Goal: Task Accomplishment & Management: Use online tool/utility

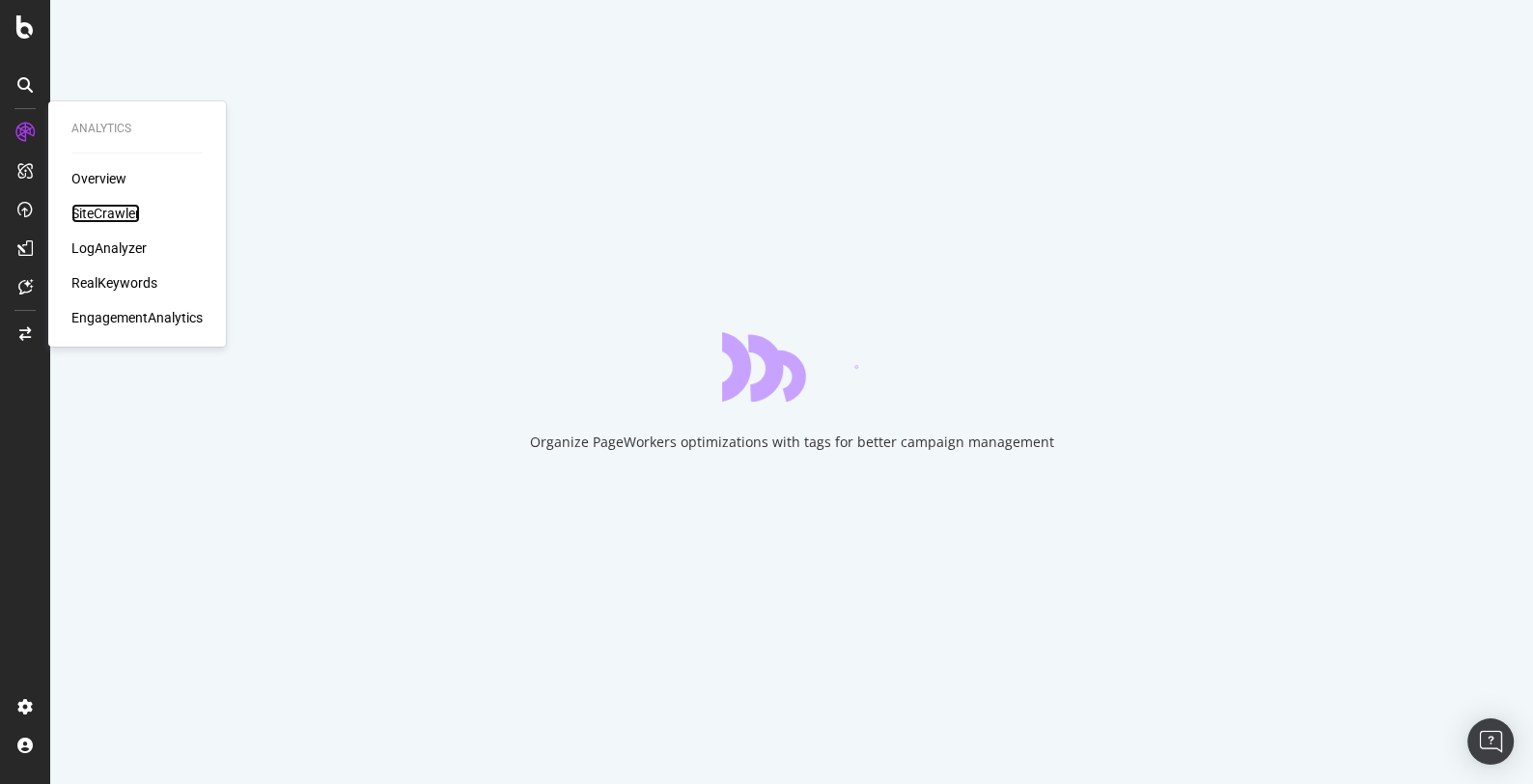
click at [116, 205] on div "SiteCrawler" at bounding box center [106, 213] width 69 height 20
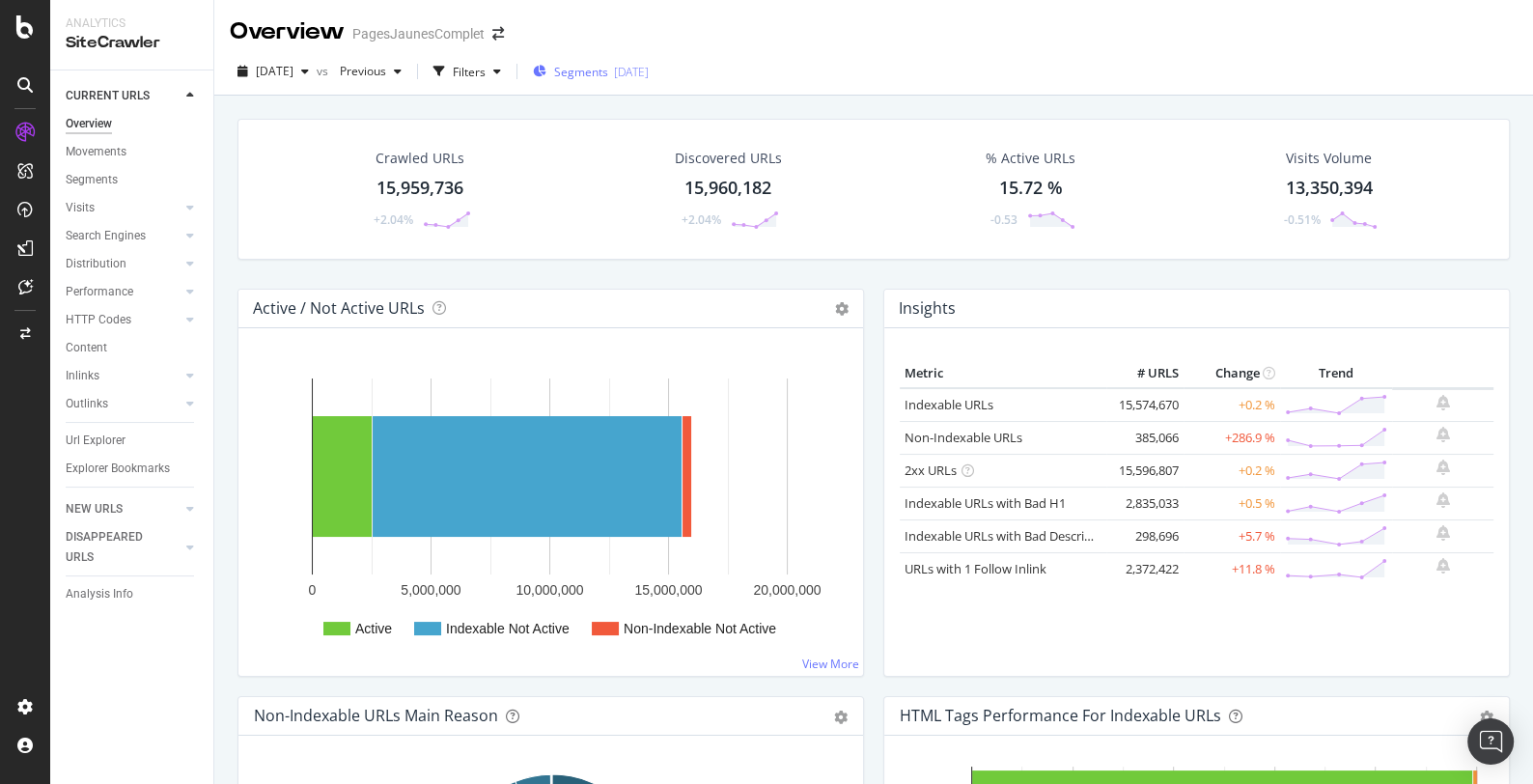
click at [649, 71] on div "Segments [DATE]" at bounding box center [590, 71] width 116 height 17
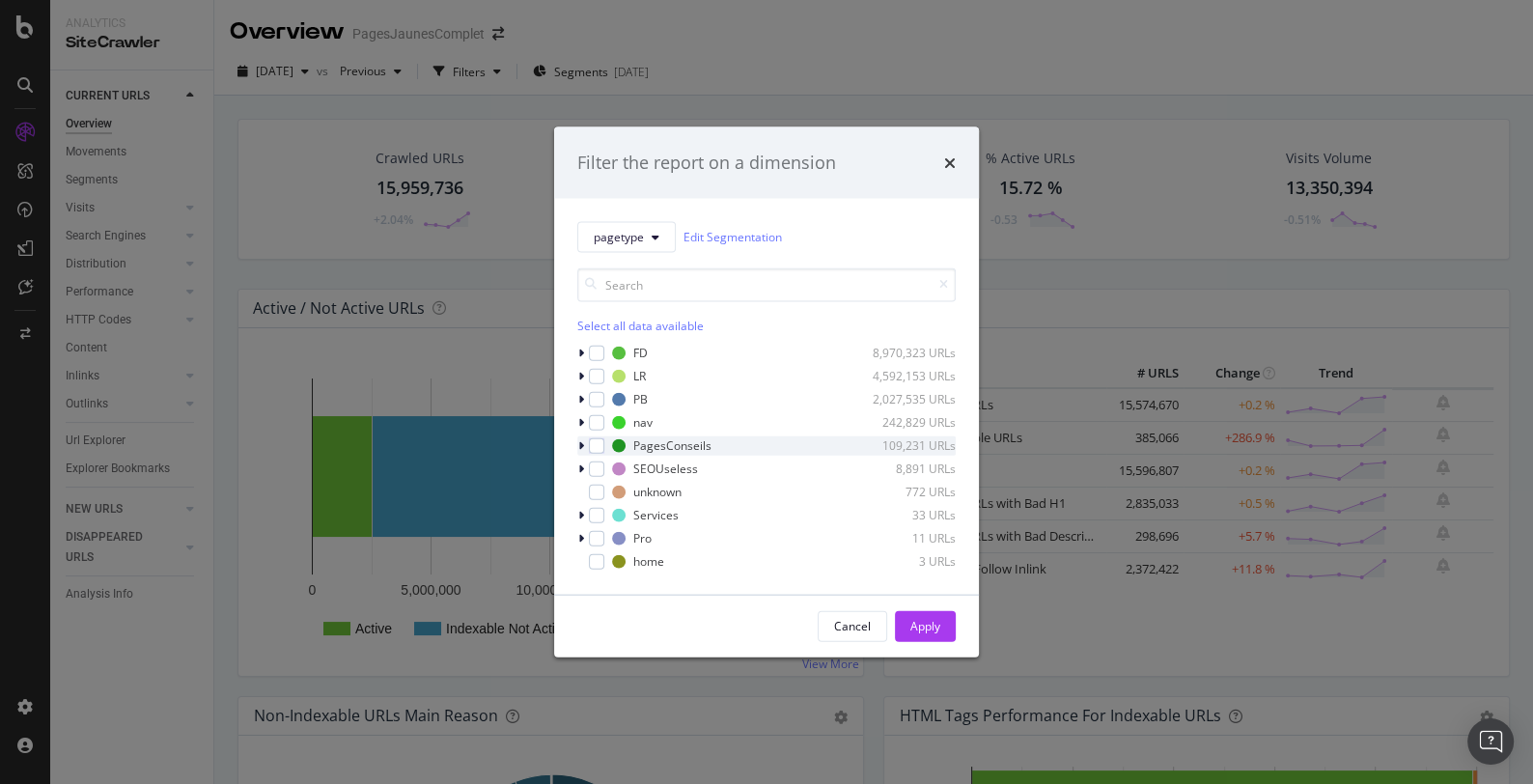
click at [579, 446] on icon "modal" at bounding box center [581, 445] width 6 height 12
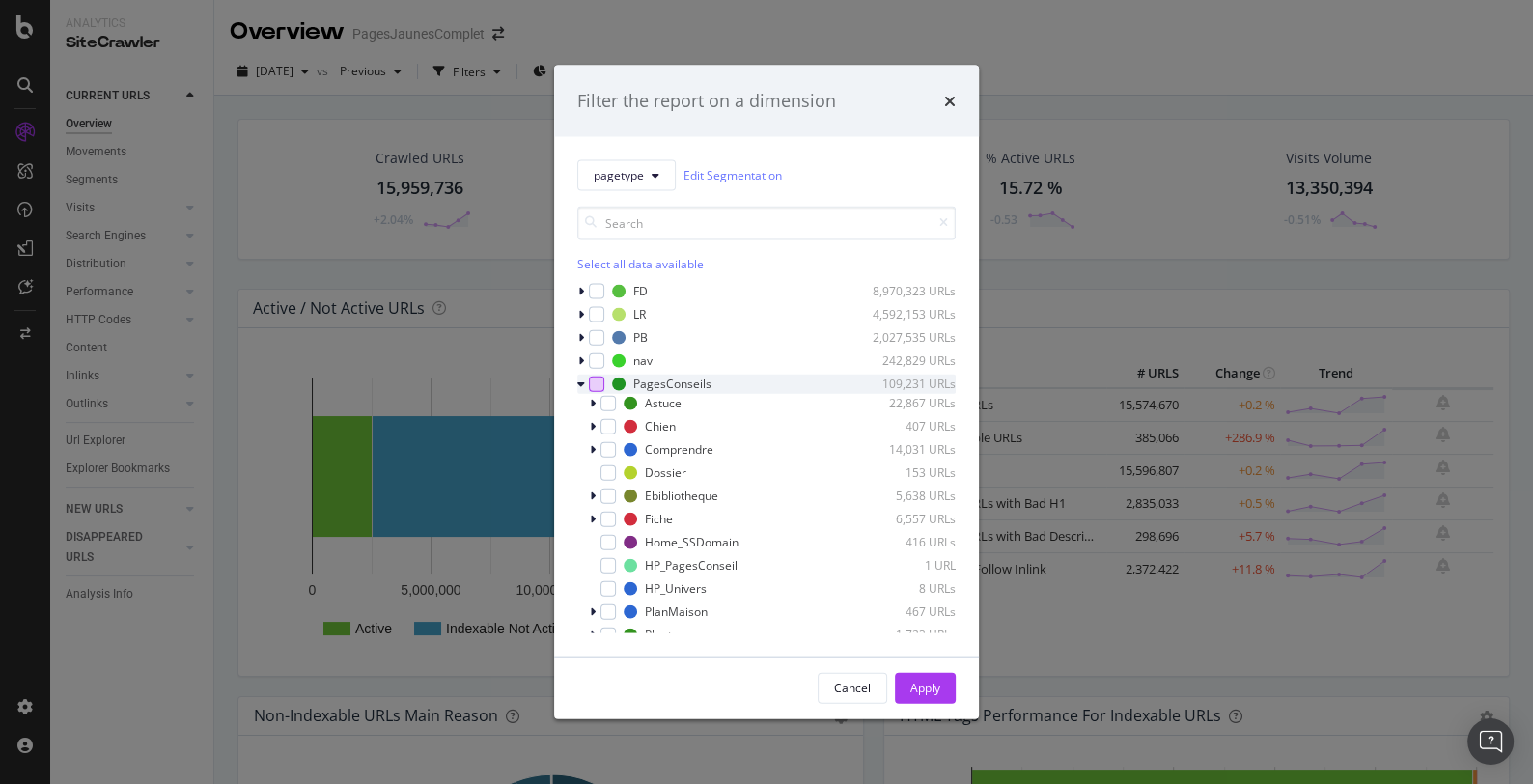
click at [598, 385] on div "modal" at bounding box center [597, 384] width 16 height 16
click at [934, 684] on div "Apply" at bounding box center [925, 687] width 30 height 17
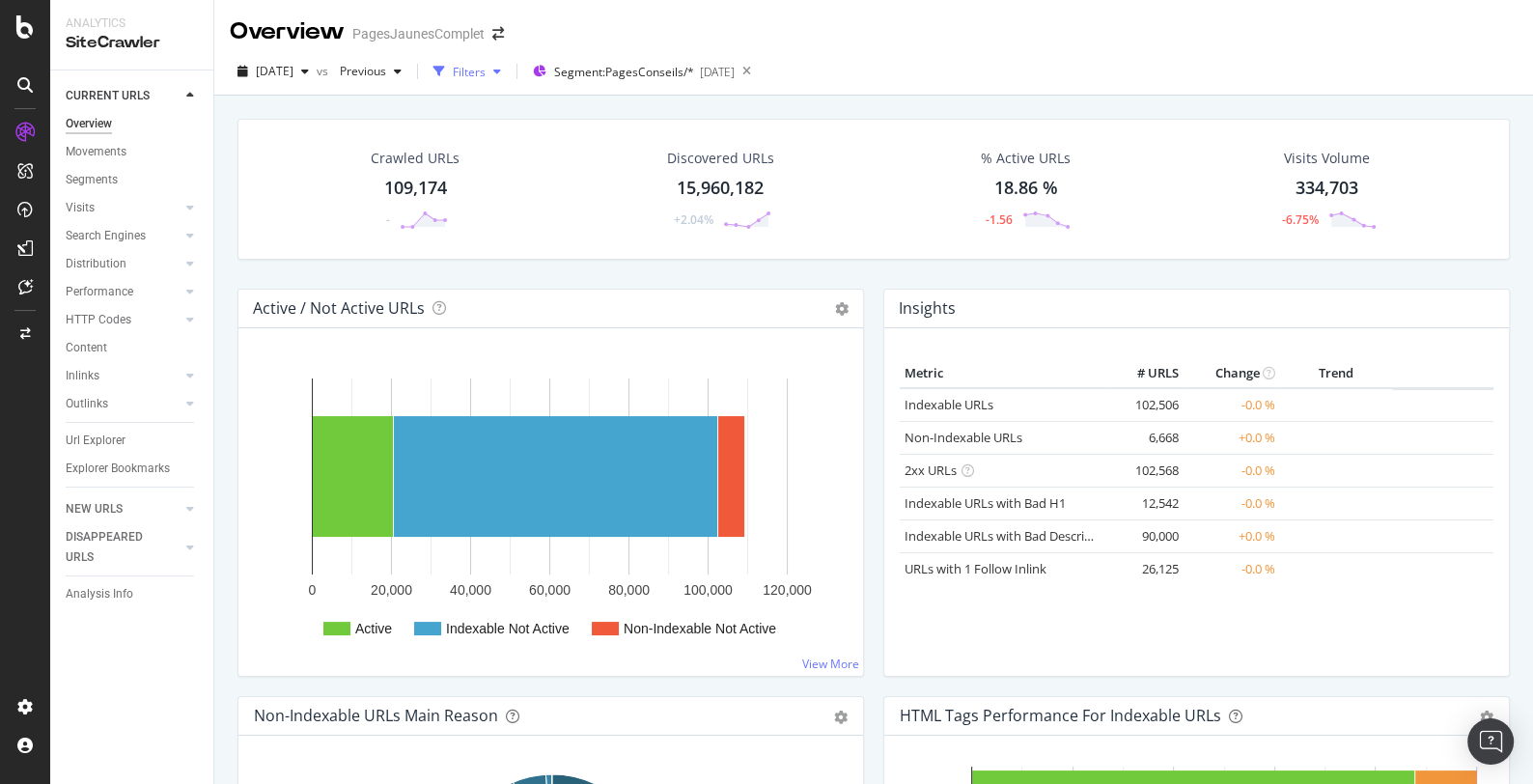
click at [486, 70] on div "Filters" at bounding box center [469, 71] width 33 height 17
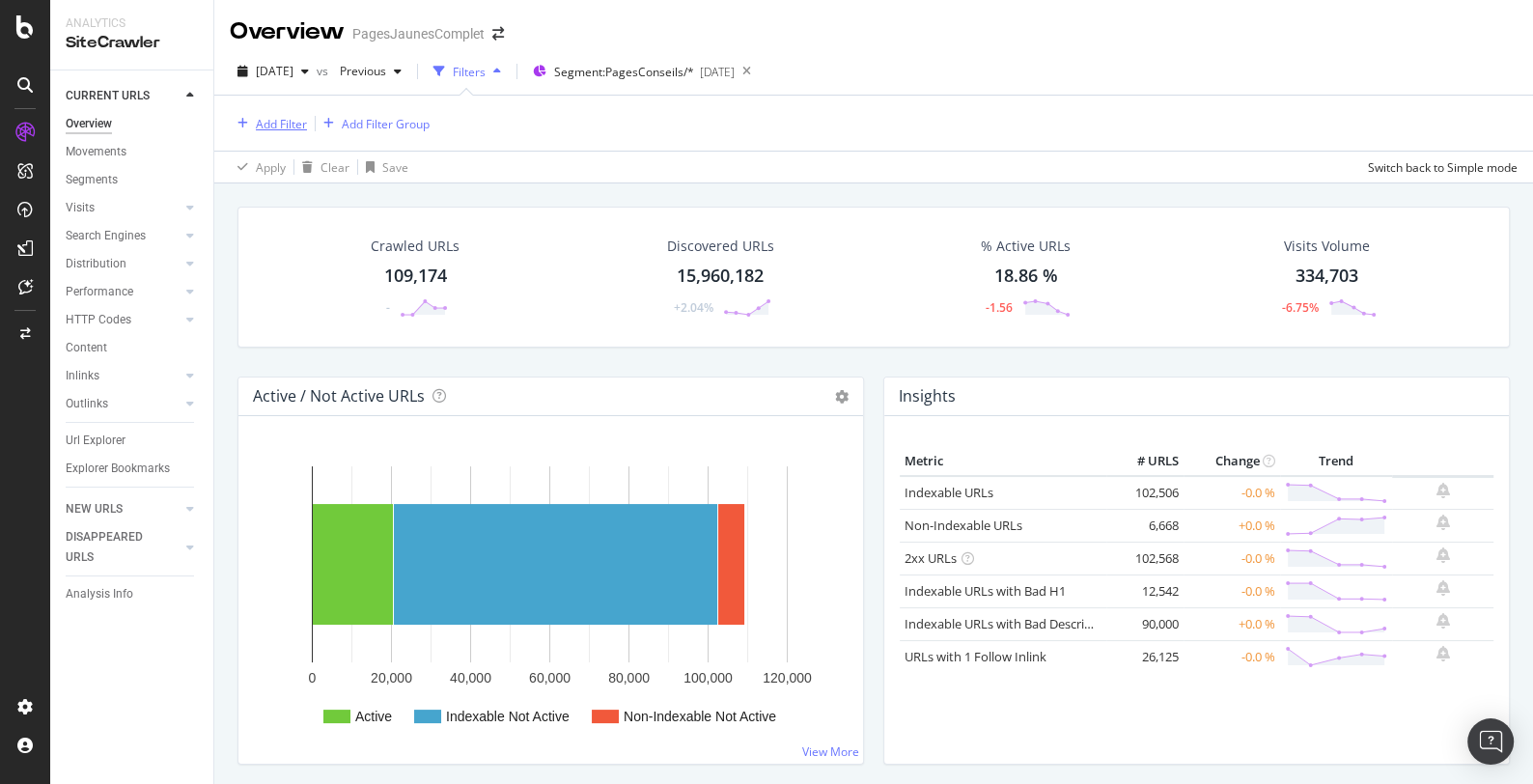
click at [285, 122] on div "Add Filter" at bounding box center [281, 123] width 51 height 17
type input "n"
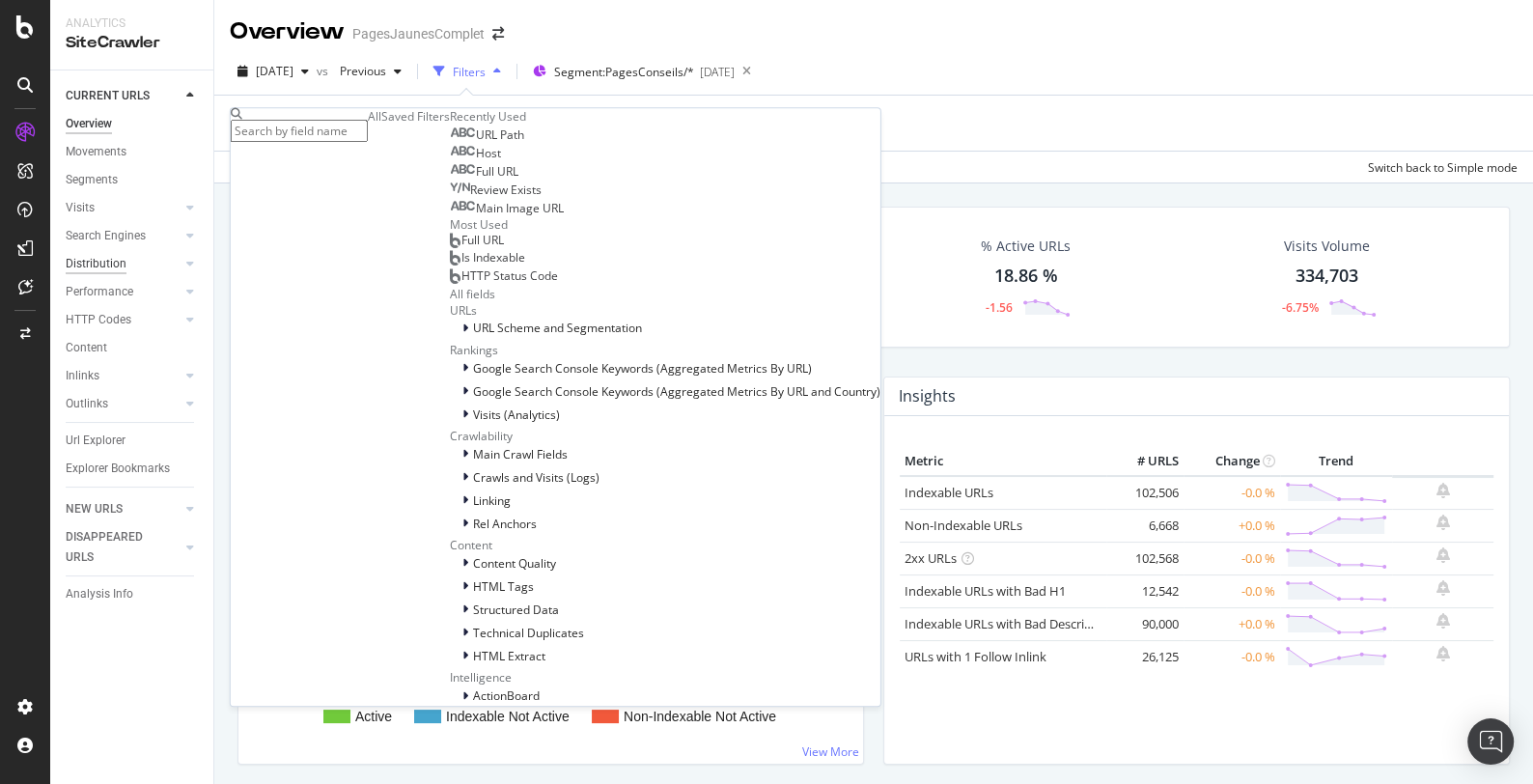
click at [110, 268] on div "Distribution" at bounding box center [96, 263] width 61 height 21
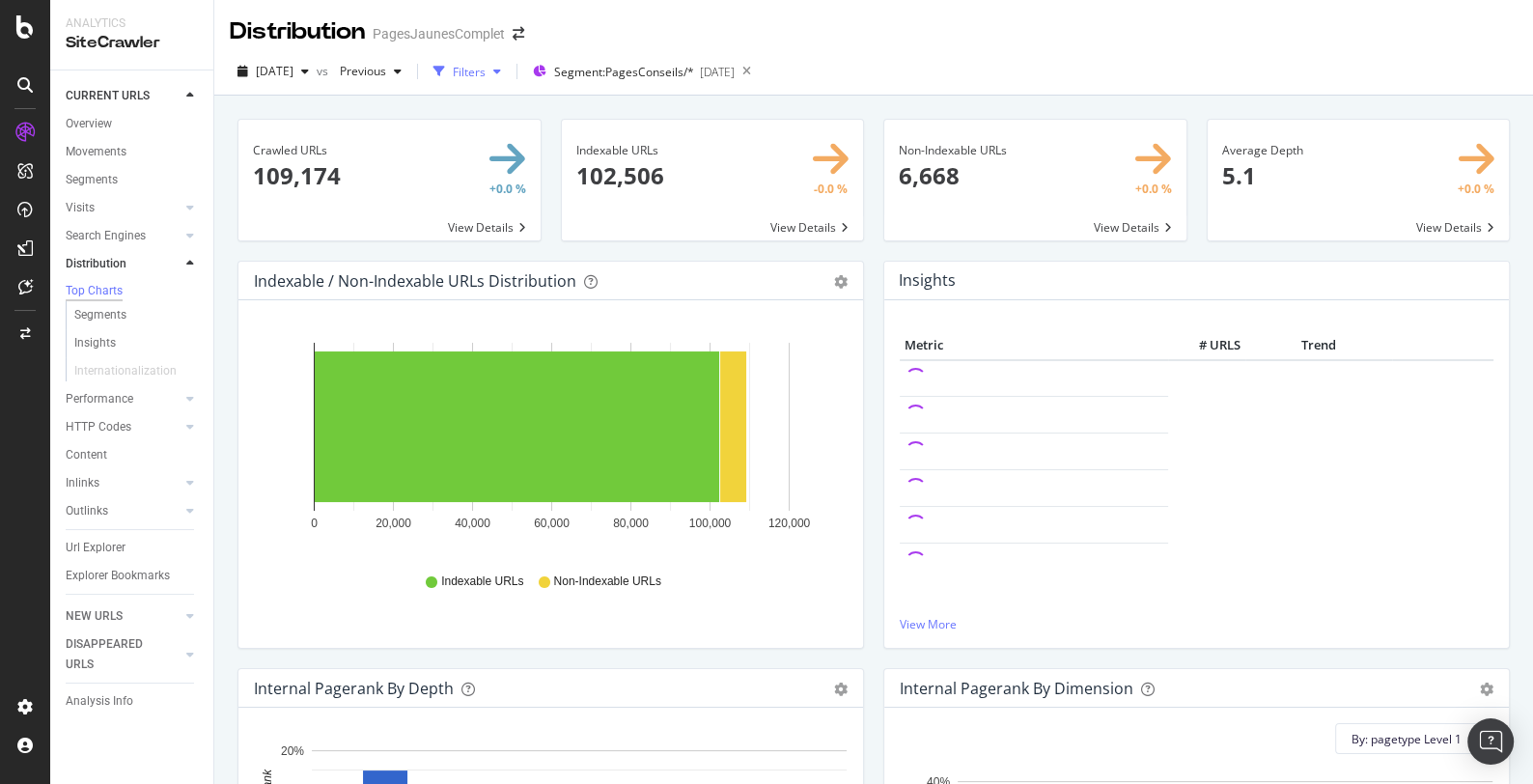
click at [486, 72] on div "Filters" at bounding box center [469, 71] width 33 height 17
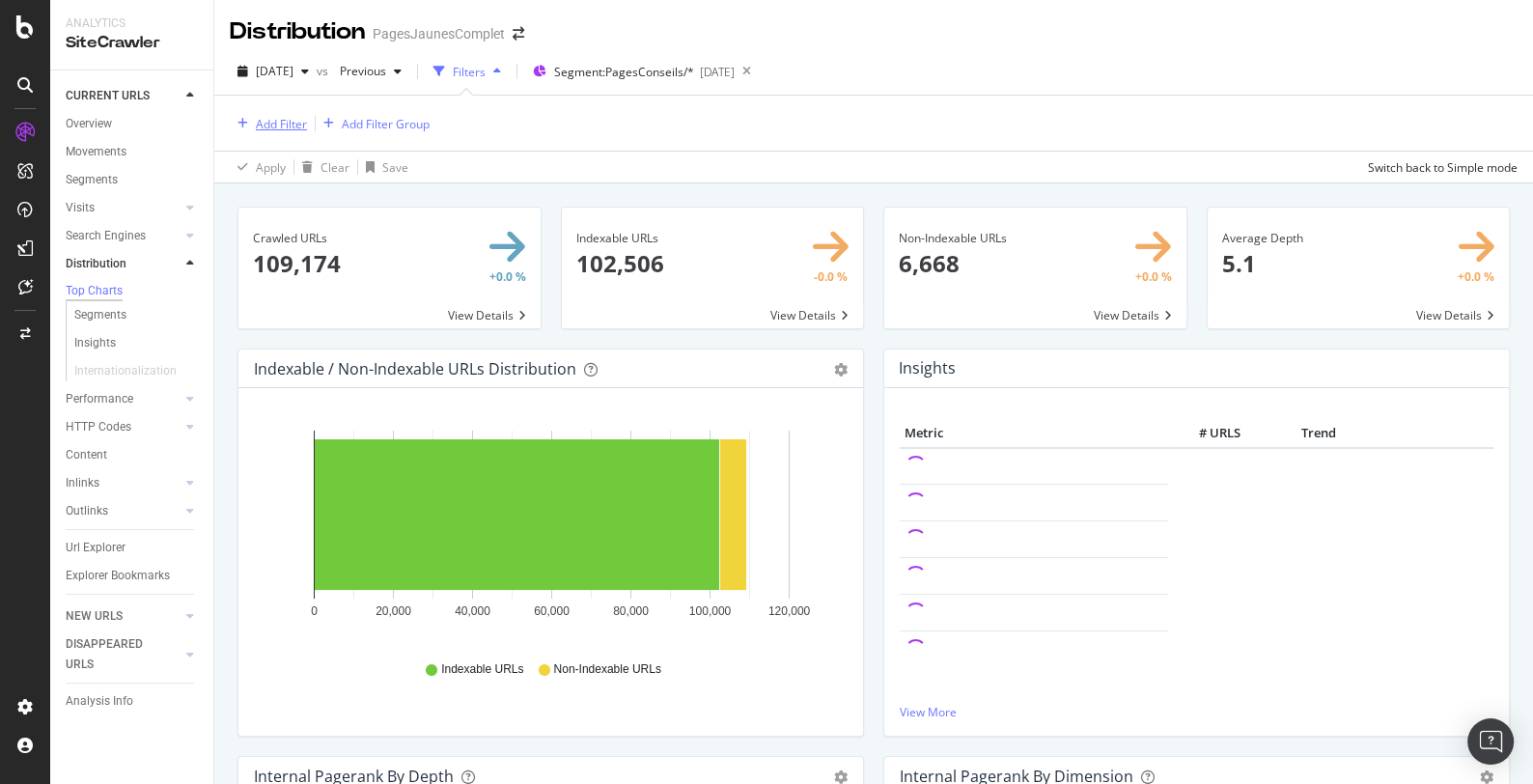
click at [273, 121] on div "Add Filter" at bounding box center [281, 123] width 51 height 17
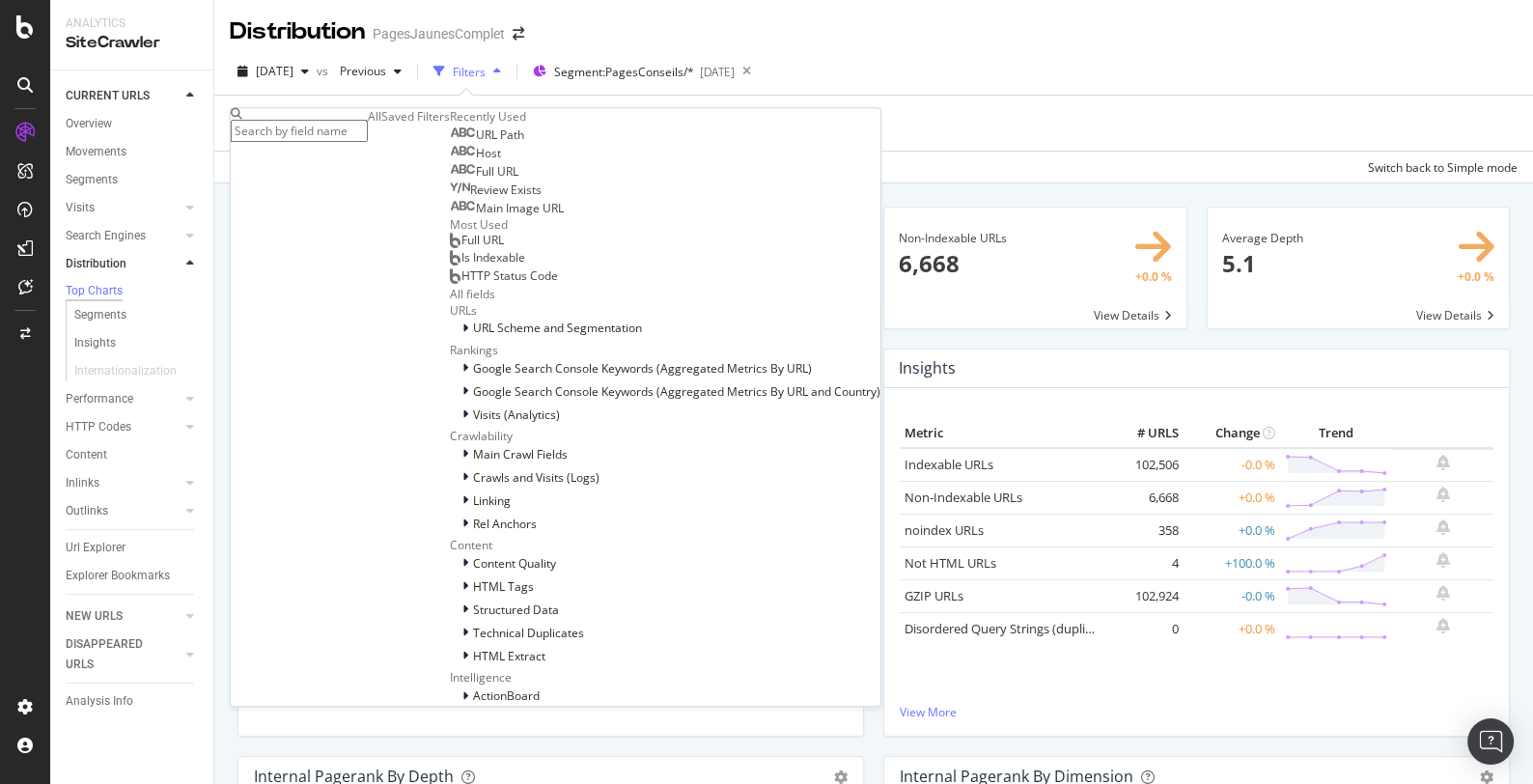
click at [694, 120] on div "Add Filter Add Filter Group" at bounding box center [873, 123] width 1287 height 55
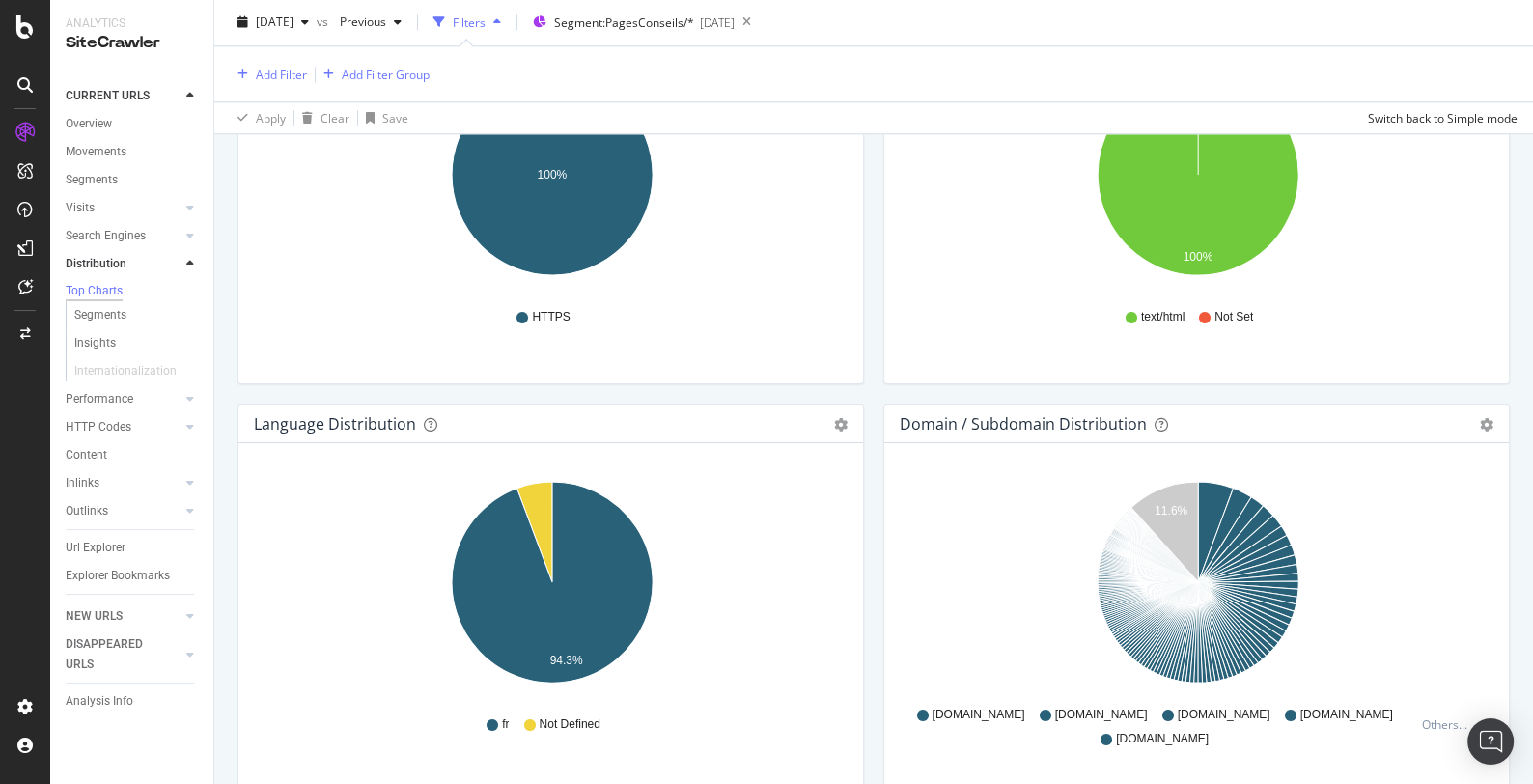
scroll to position [1883, 0]
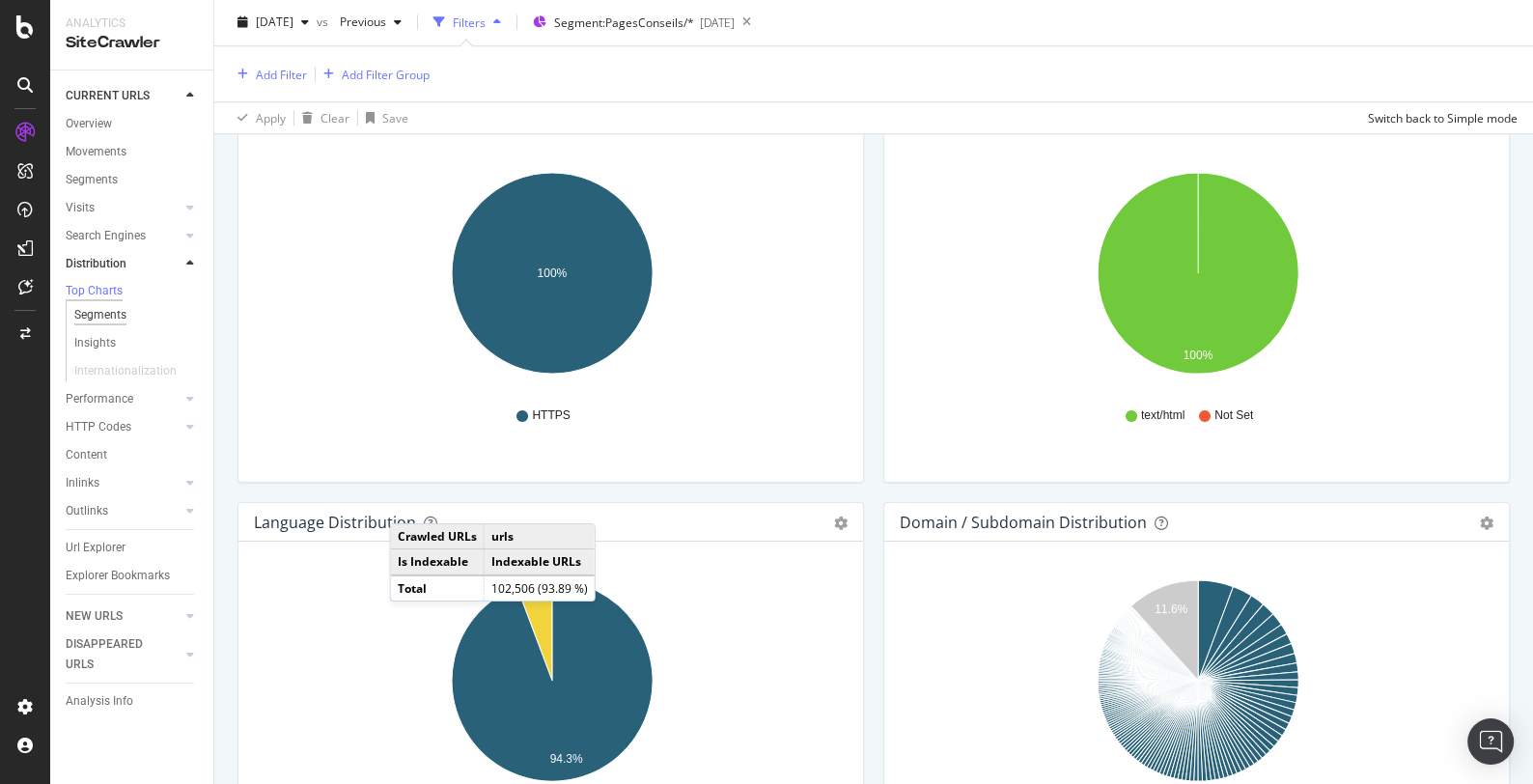
click at [94, 321] on div "Segments" at bounding box center [100, 315] width 52 height 21
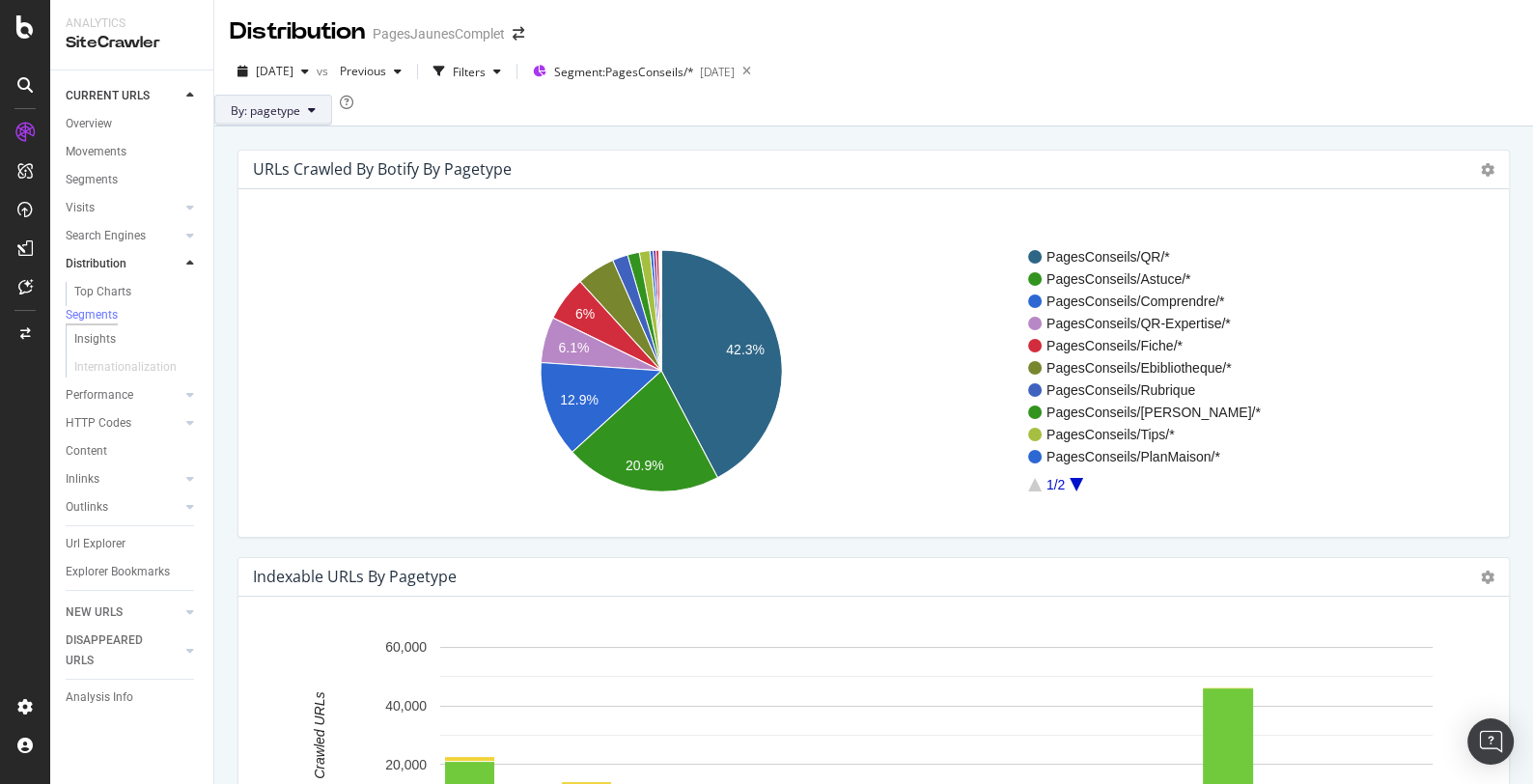
click at [315, 115] on icon at bounding box center [312, 110] width 8 height 12
click at [277, 263] on span "univers" at bounding box center [357, 266] width 209 height 18
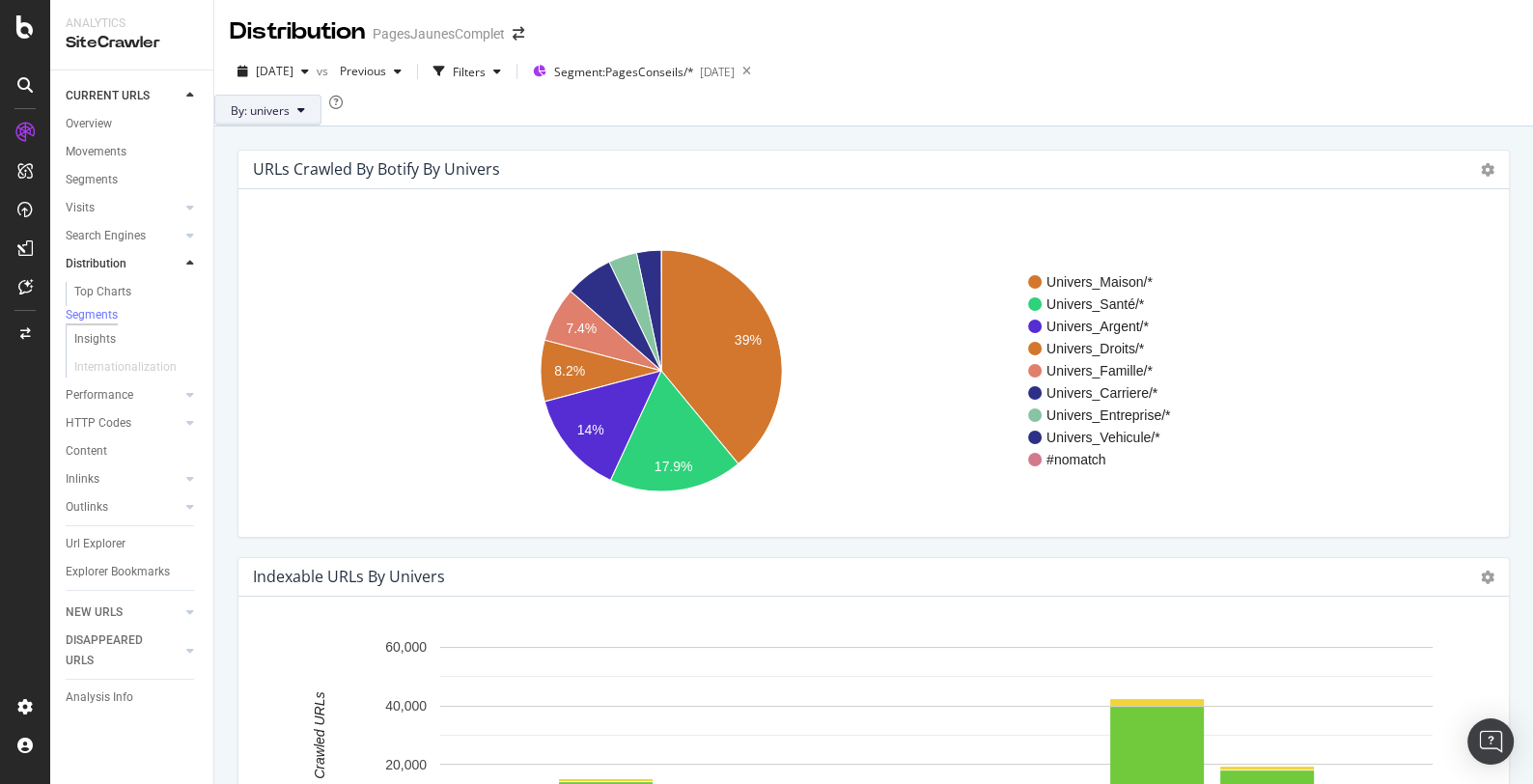
click at [305, 115] on icon at bounding box center [302, 110] width 8 height 12
click at [102, 346] on div "Insights" at bounding box center [95, 339] width 41 height 21
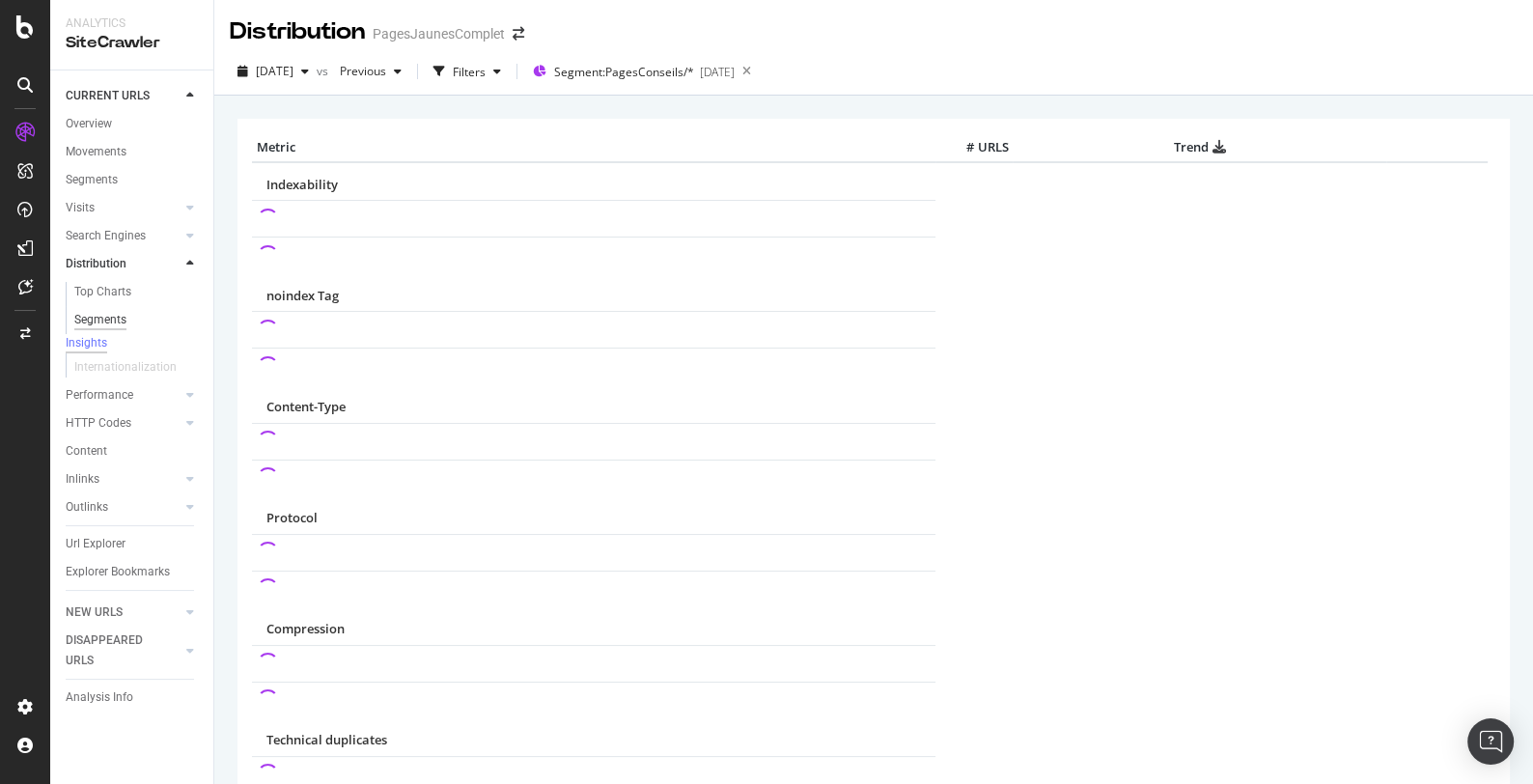
click at [103, 315] on div "Segments" at bounding box center [100, 320] width 52 height 21
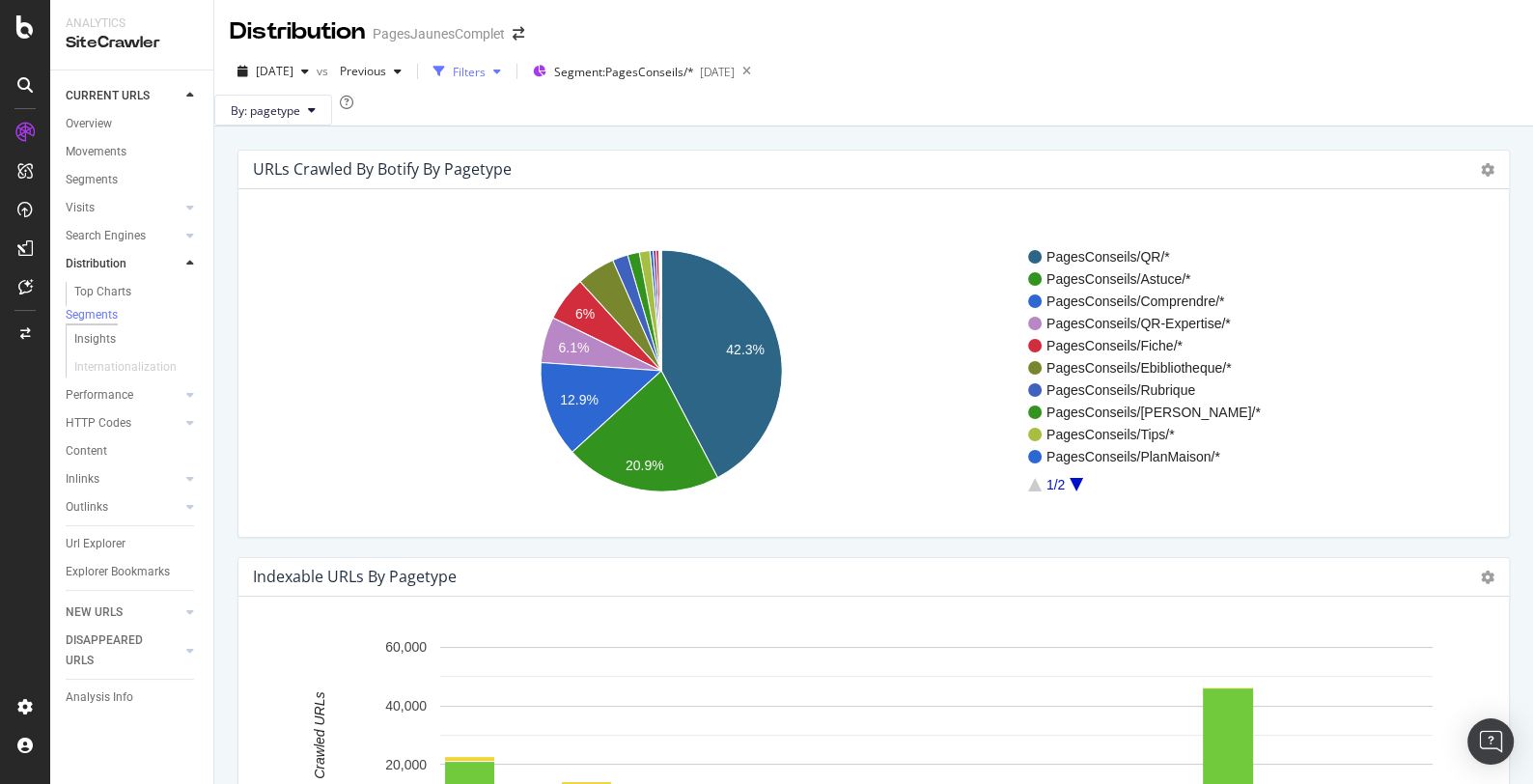
click at [486, 74] on div "Filters" at bounding box center [469, 71] width 33 height 17
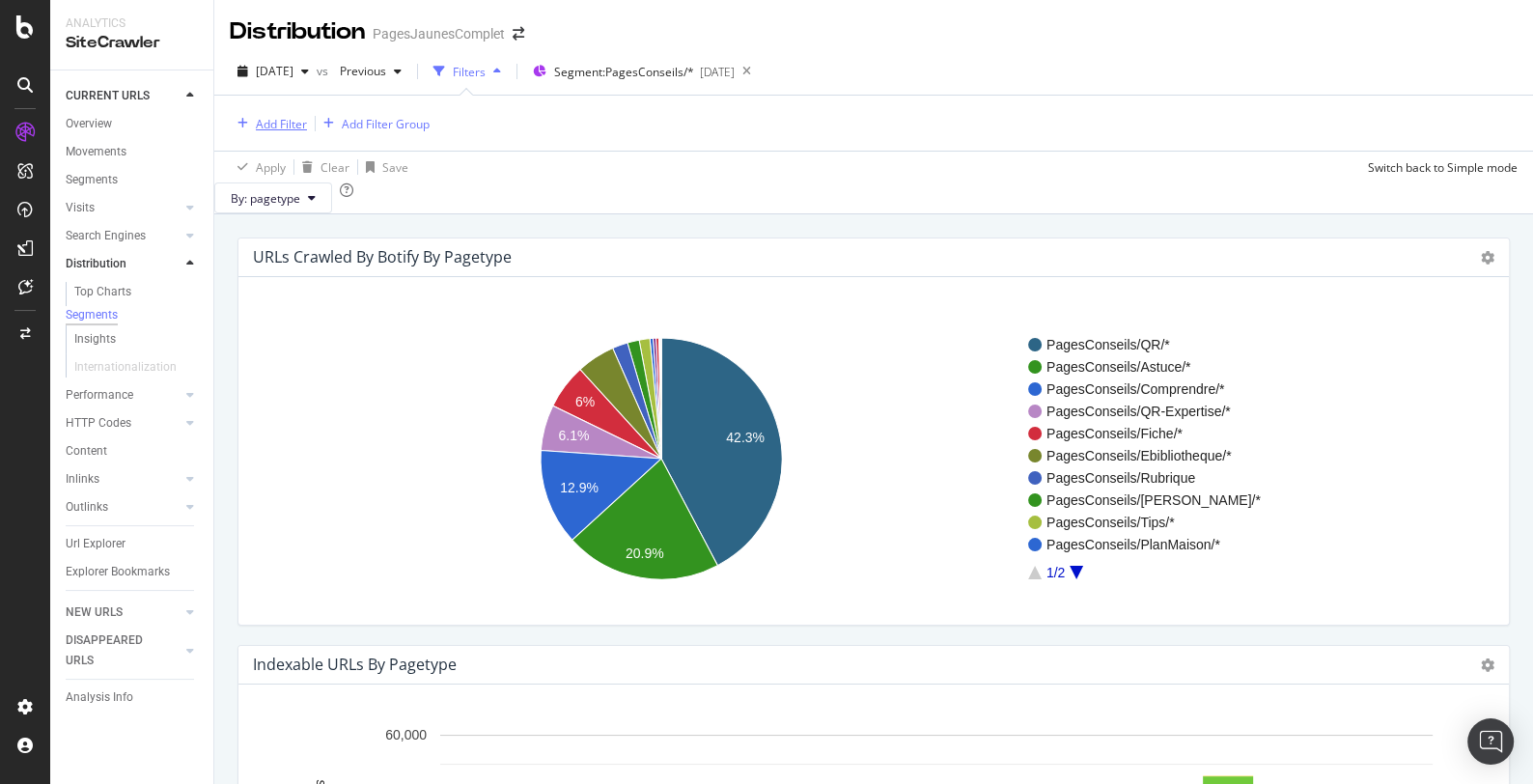
click at [278, 125] on div "Add Filter" at bounding box center [281, 123] width 51 height 17
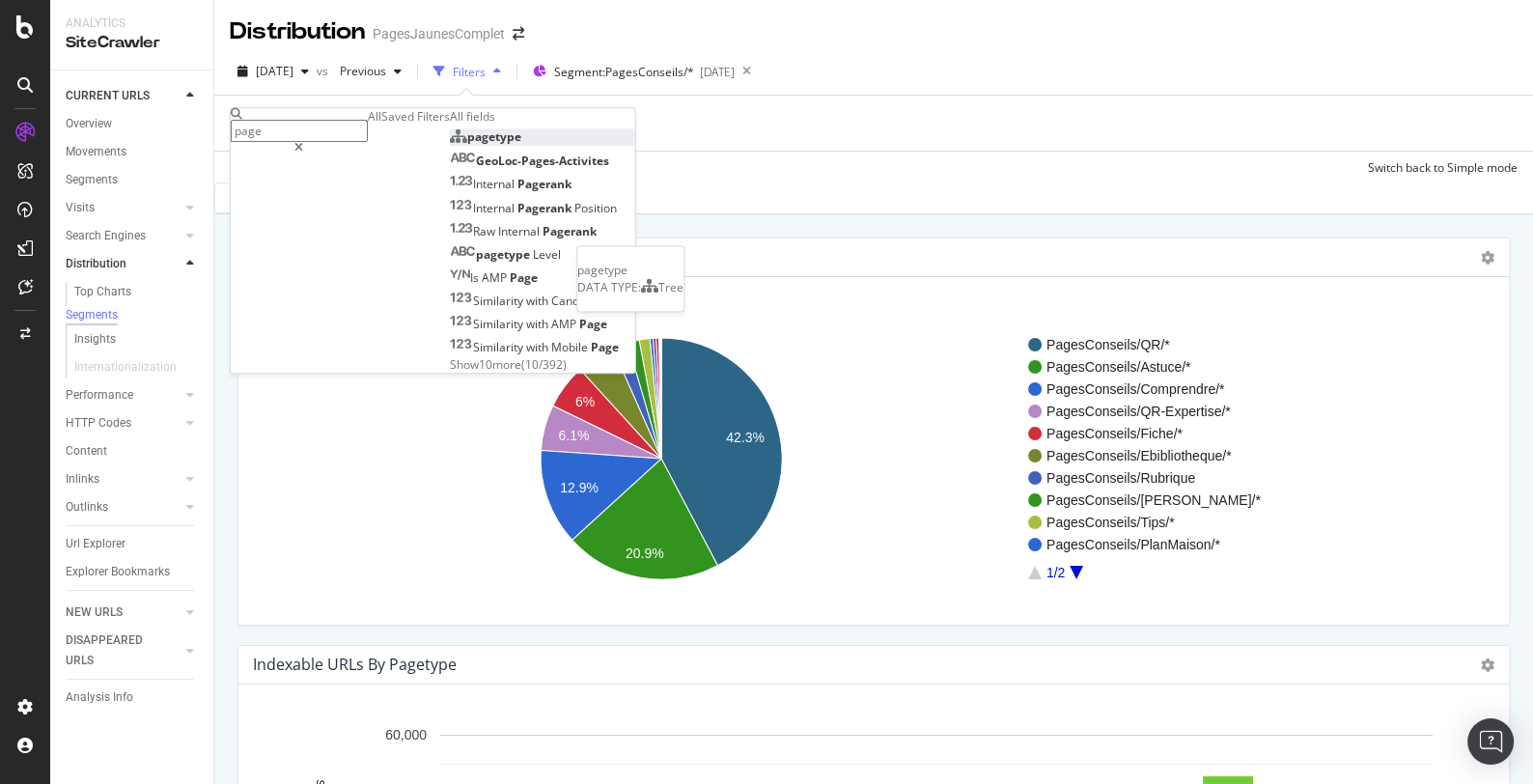
type input "page"
click at [467, 145] on span "pagetype" at bounding box center [493, 136] width 54 height 17
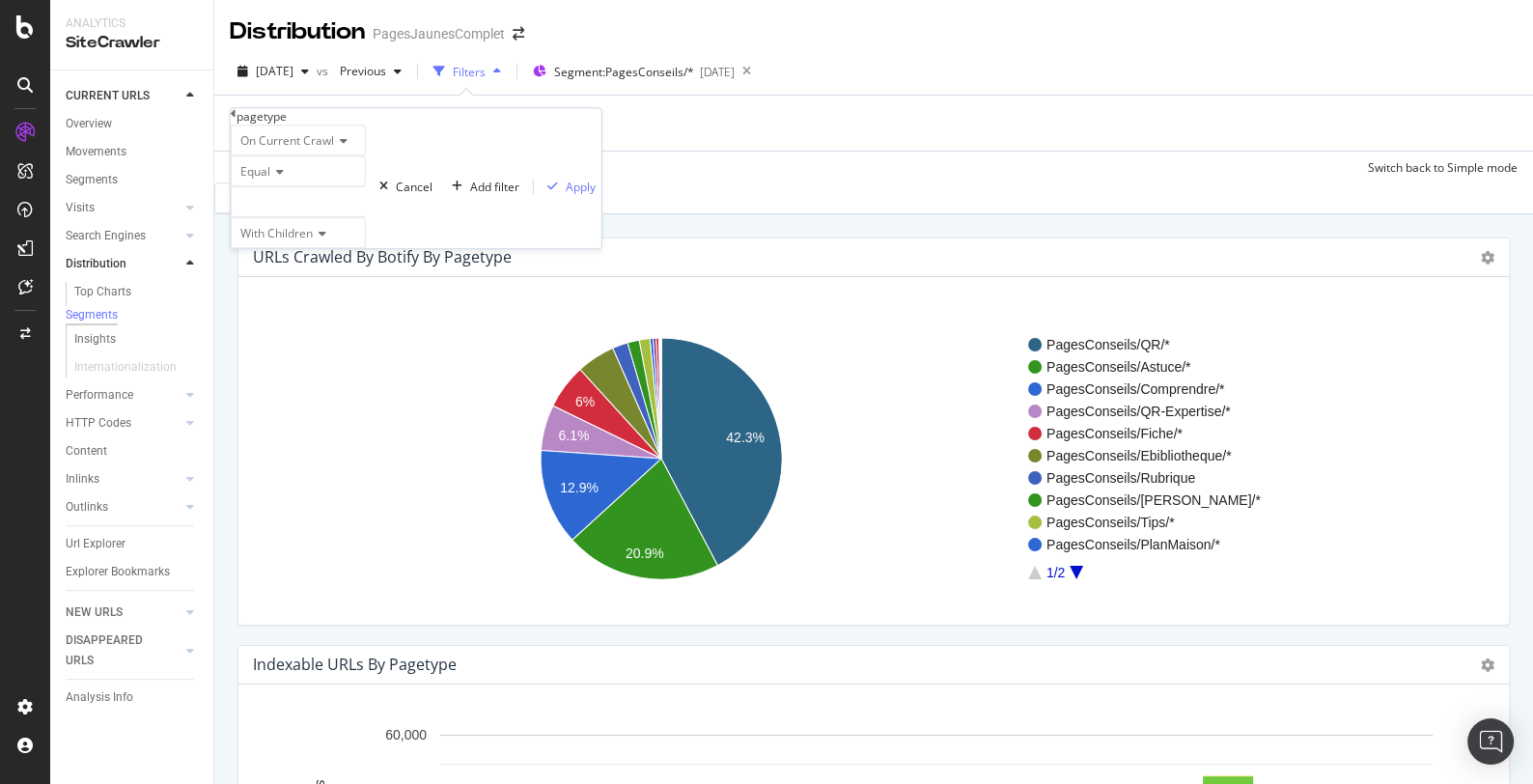
click at [291, 217] on div at bounding box center [299, 202] width 135 height 31
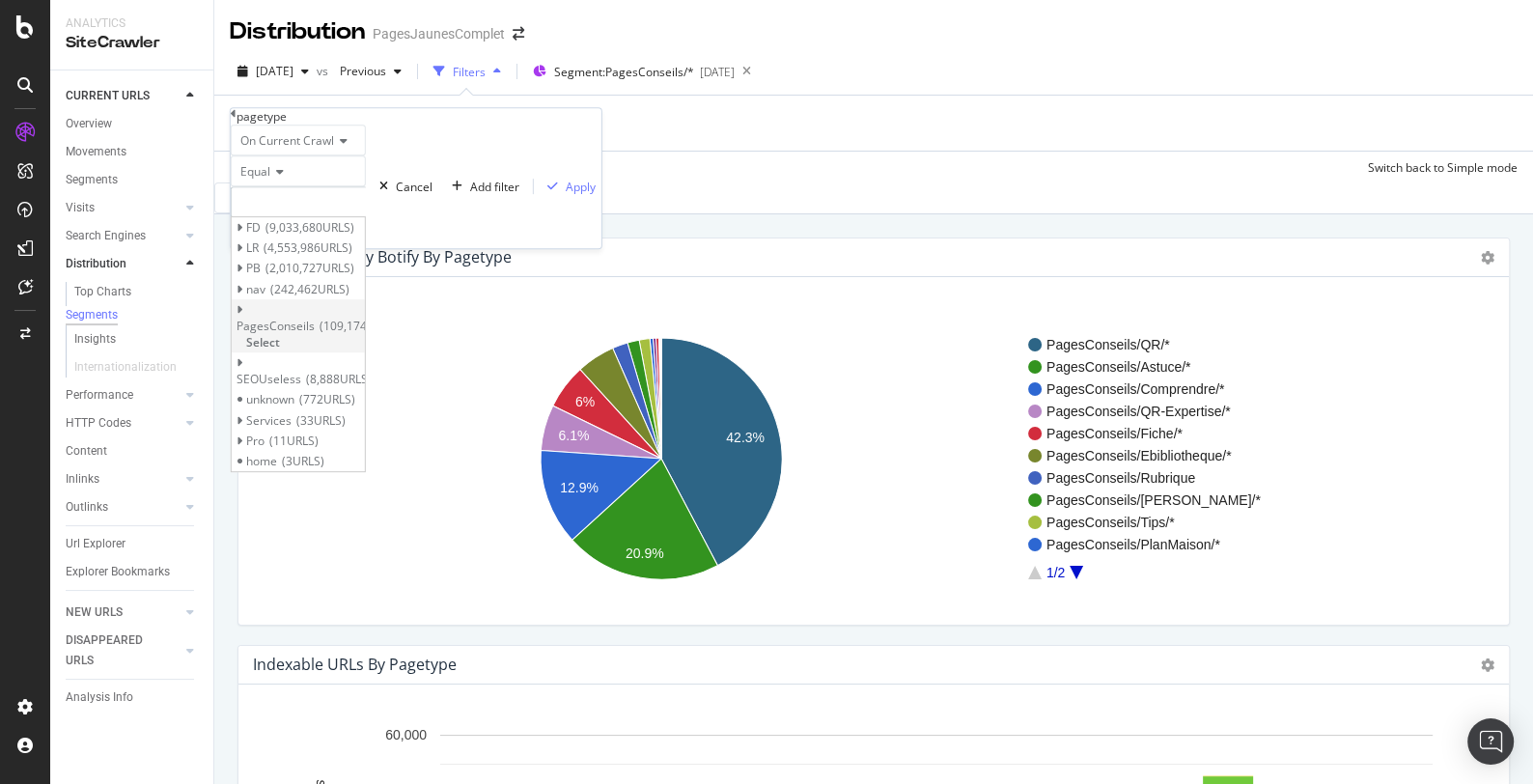
click at [243, 315] on icon at bounding box center [240, 310] width 7 height 12
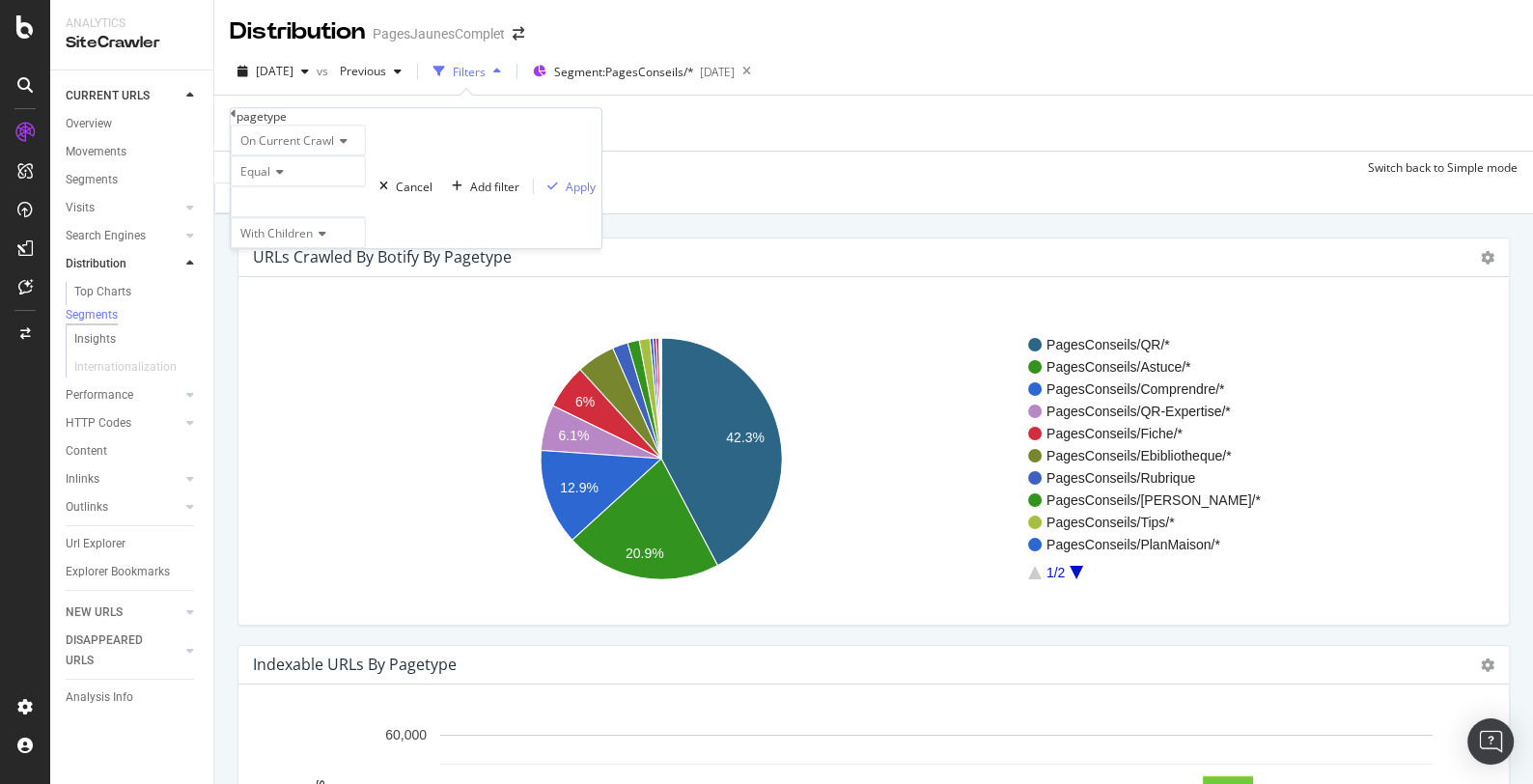
click at [237, 119] on icon at bounding box center [234, 114] width 6 height 12
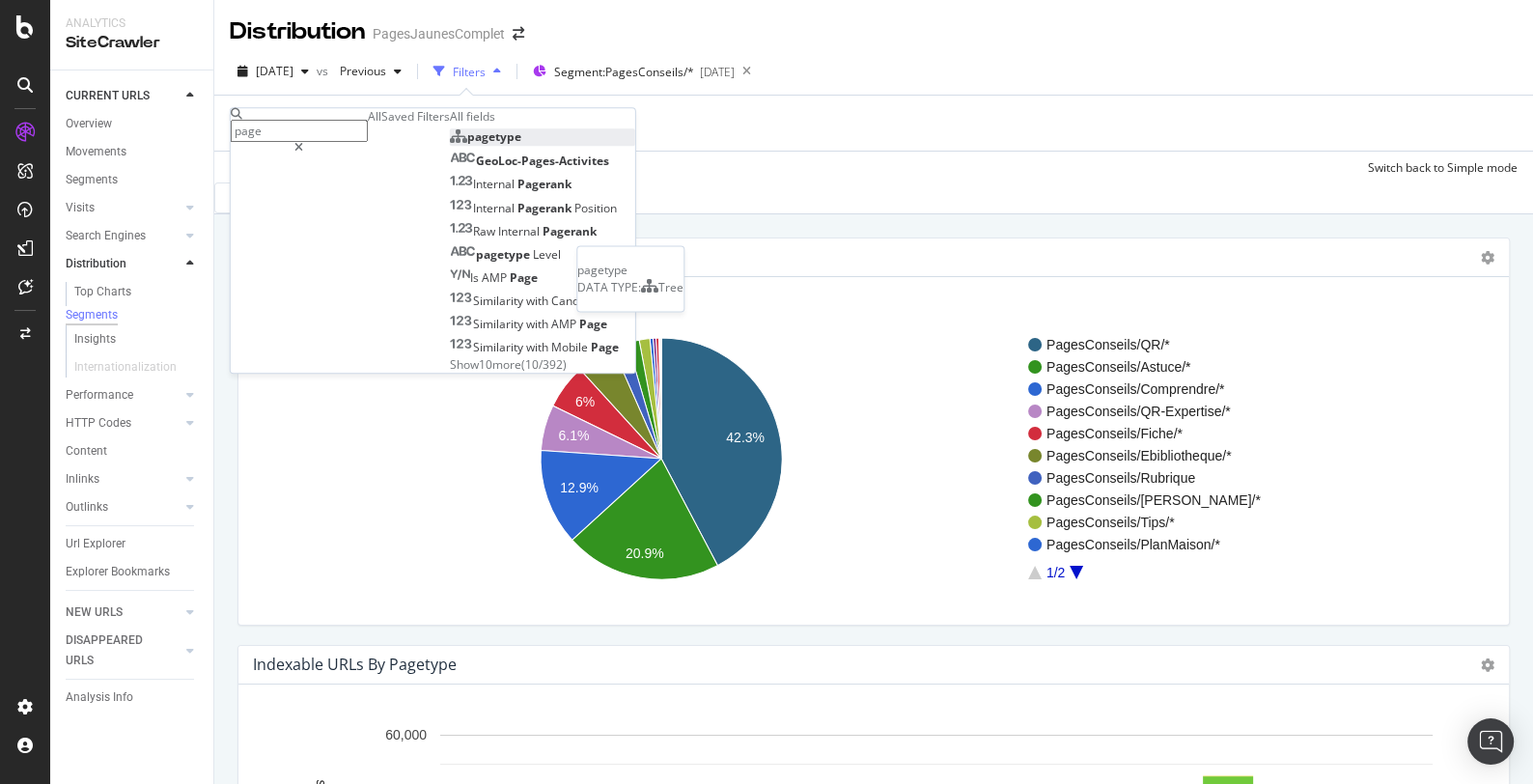
click at [467, 145] on span "pagetype" at bounding box center [493, 136] width 54 height 17
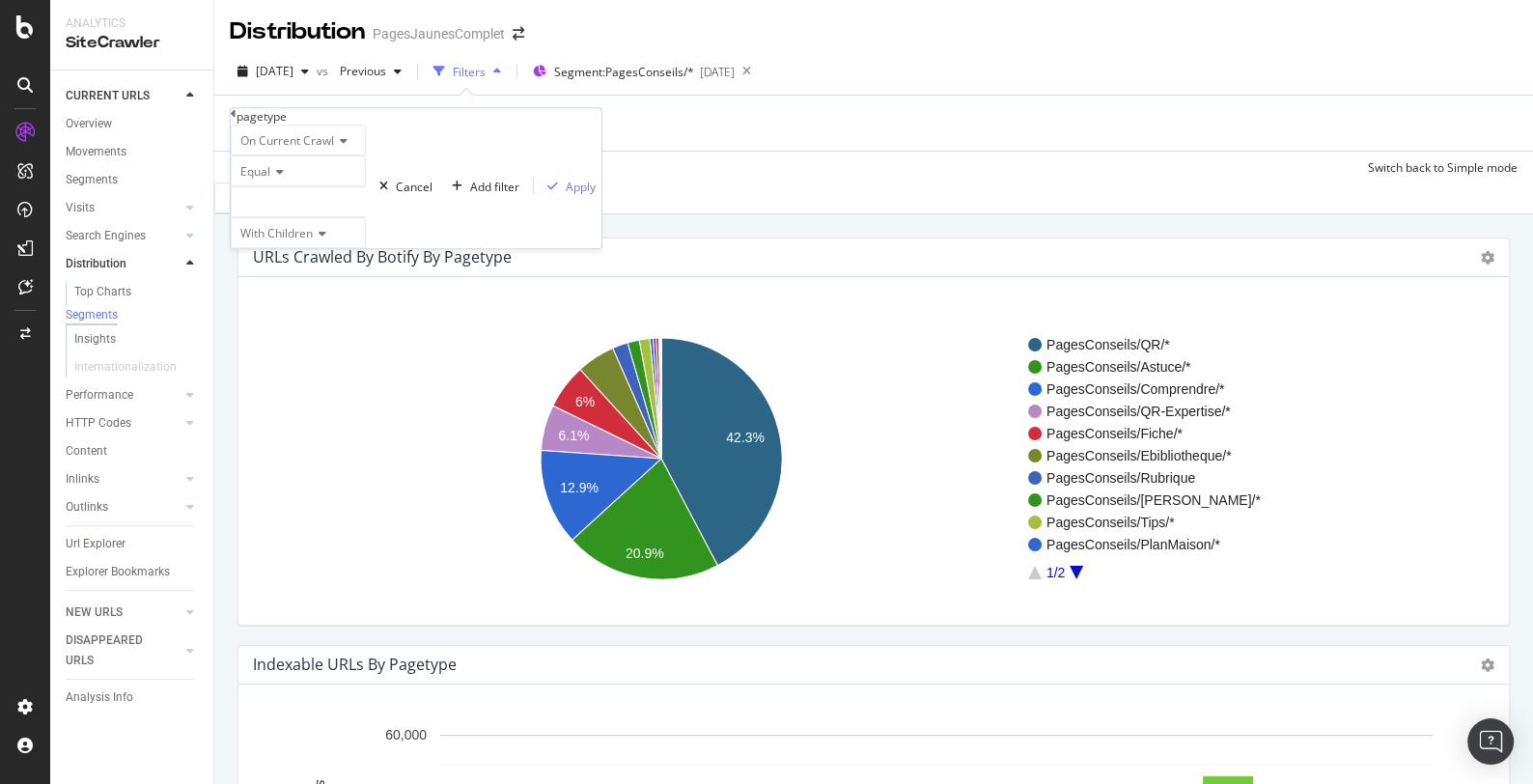
click at [289, 186] on div "Equal" at bounding box center [299, 171] width 135 height 31
click at [289, 207] on div "Equal" at bounding box center [299, 196] width 133 height 21
click at [302, 217] on div at bounding box center [299, 202] width 135 height 31
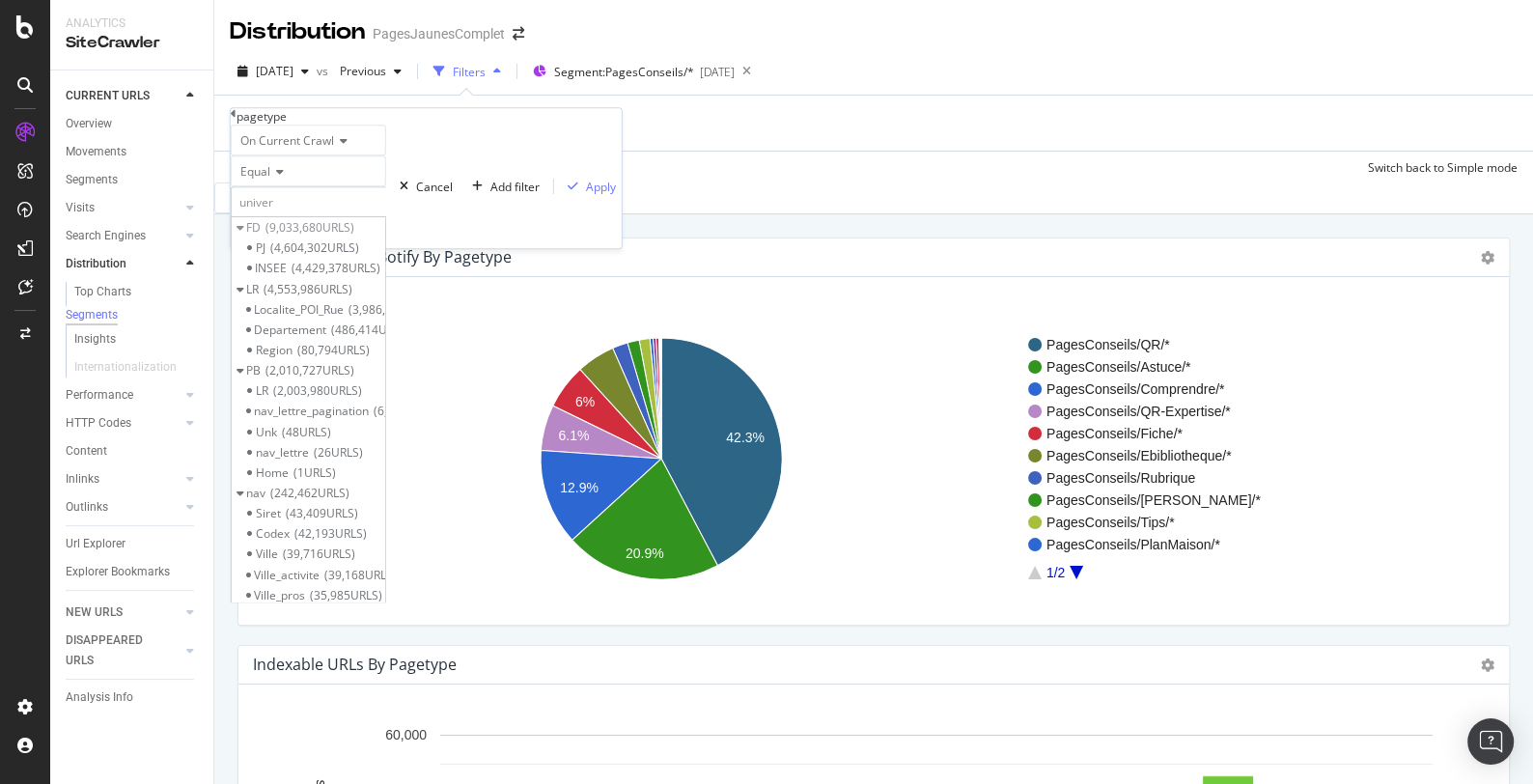
type input "univers"
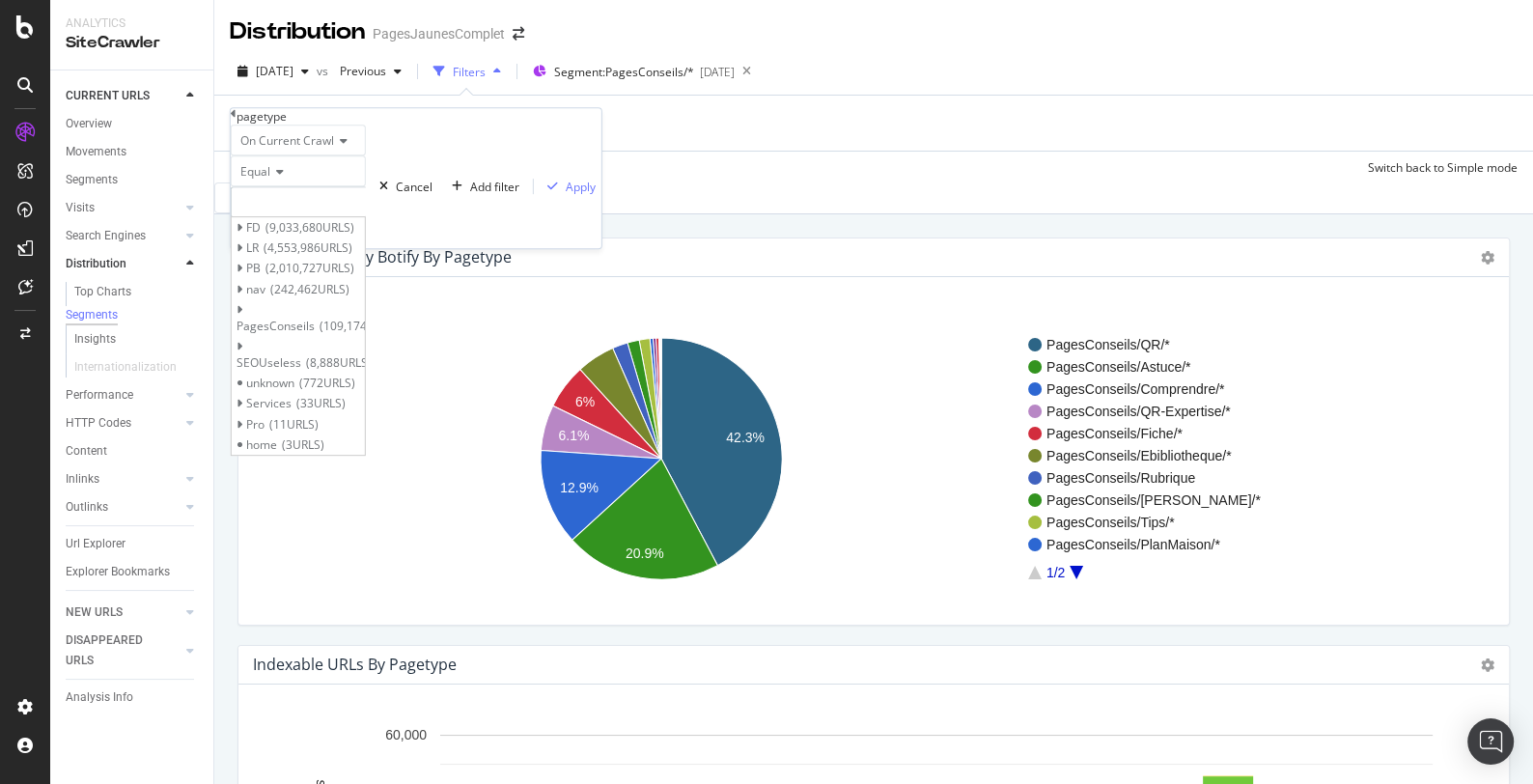
click at [262, 149] on span "On Current Crawl" at bounding box center [288, 140] width 94 height 17
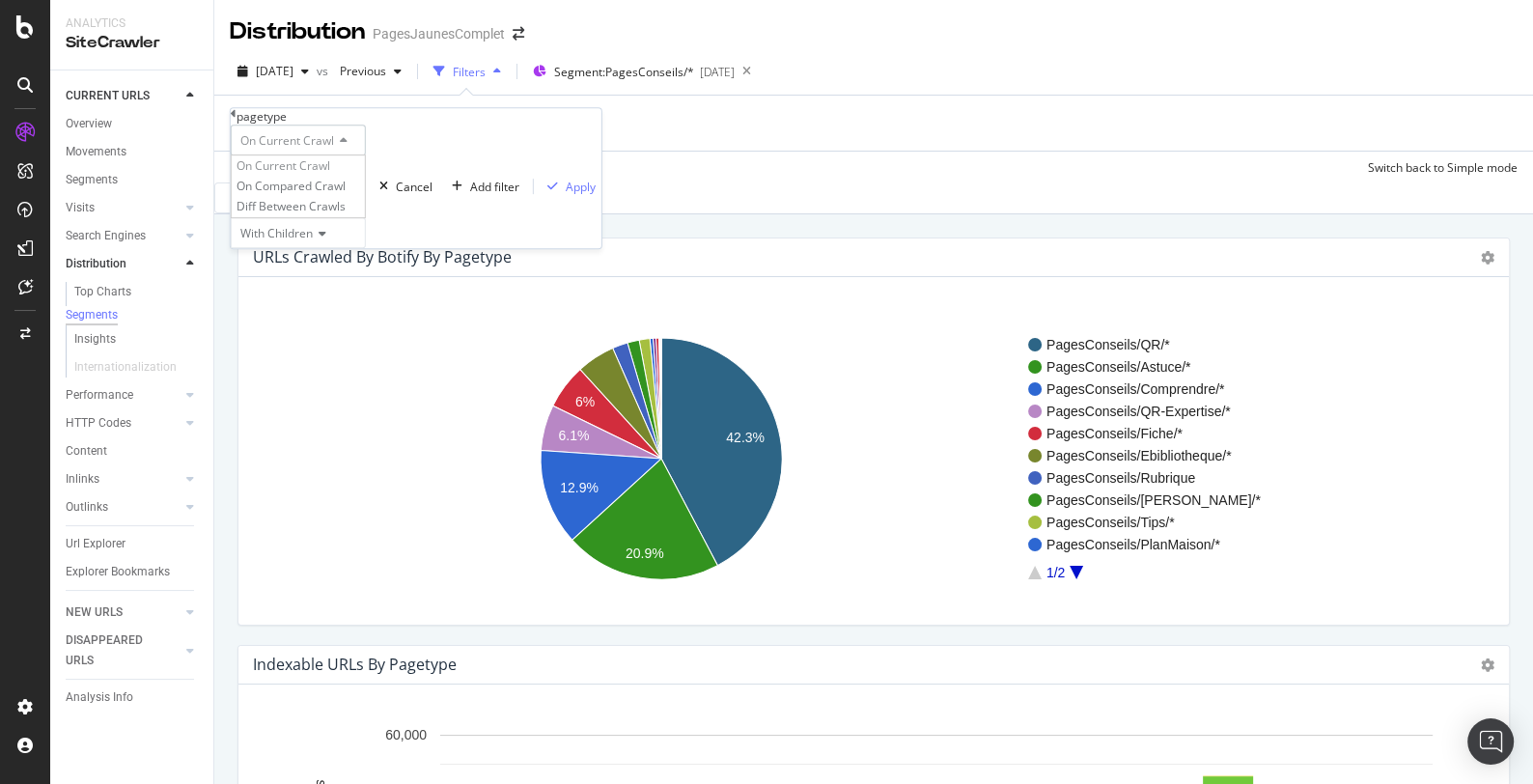
click at [237, 119] on icon at bounding box center [234, 114] width 6 height 12
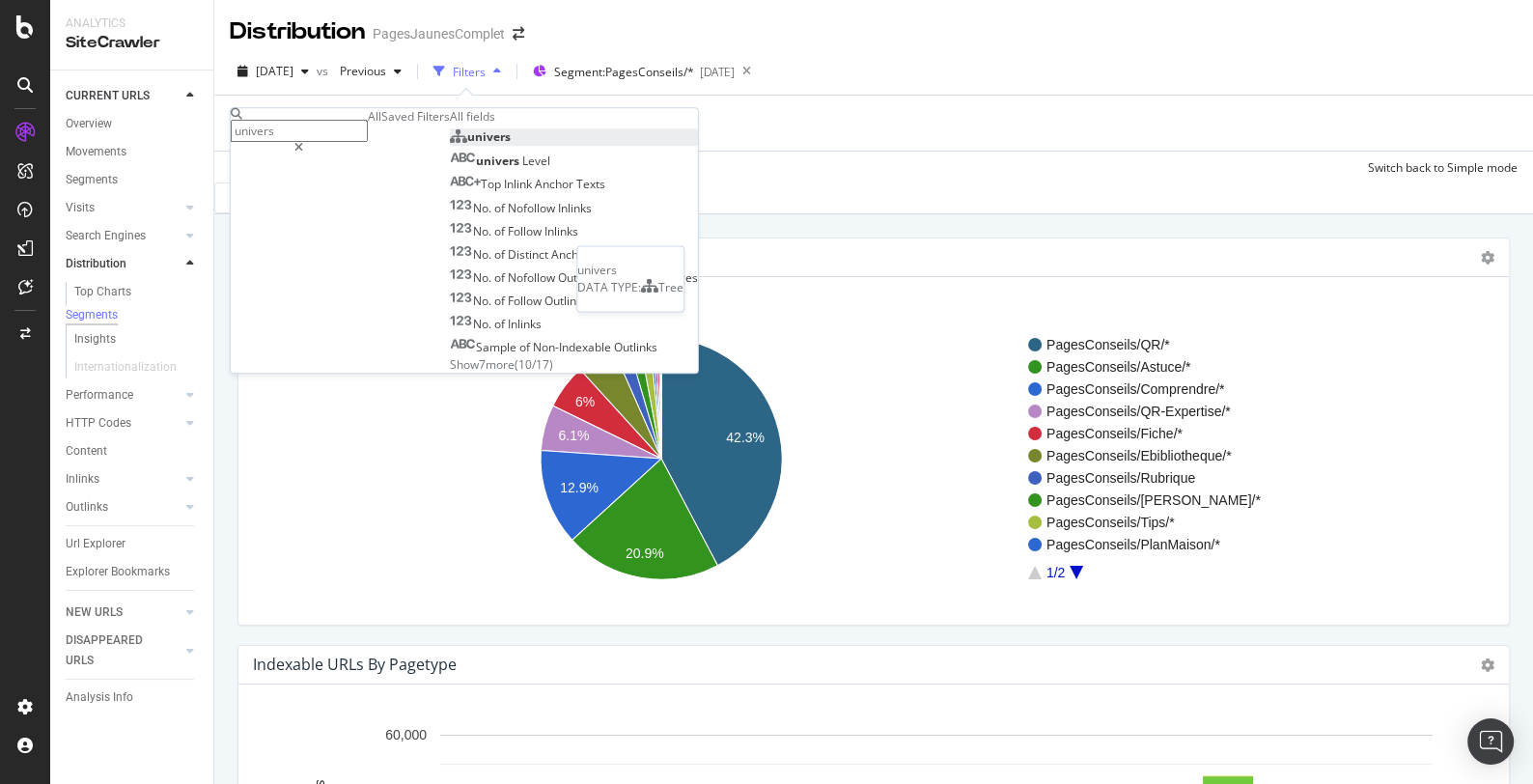
type input "univers"
click at [467, 145] on span "univers" at bounding box center [488, 136] width 43 height 17
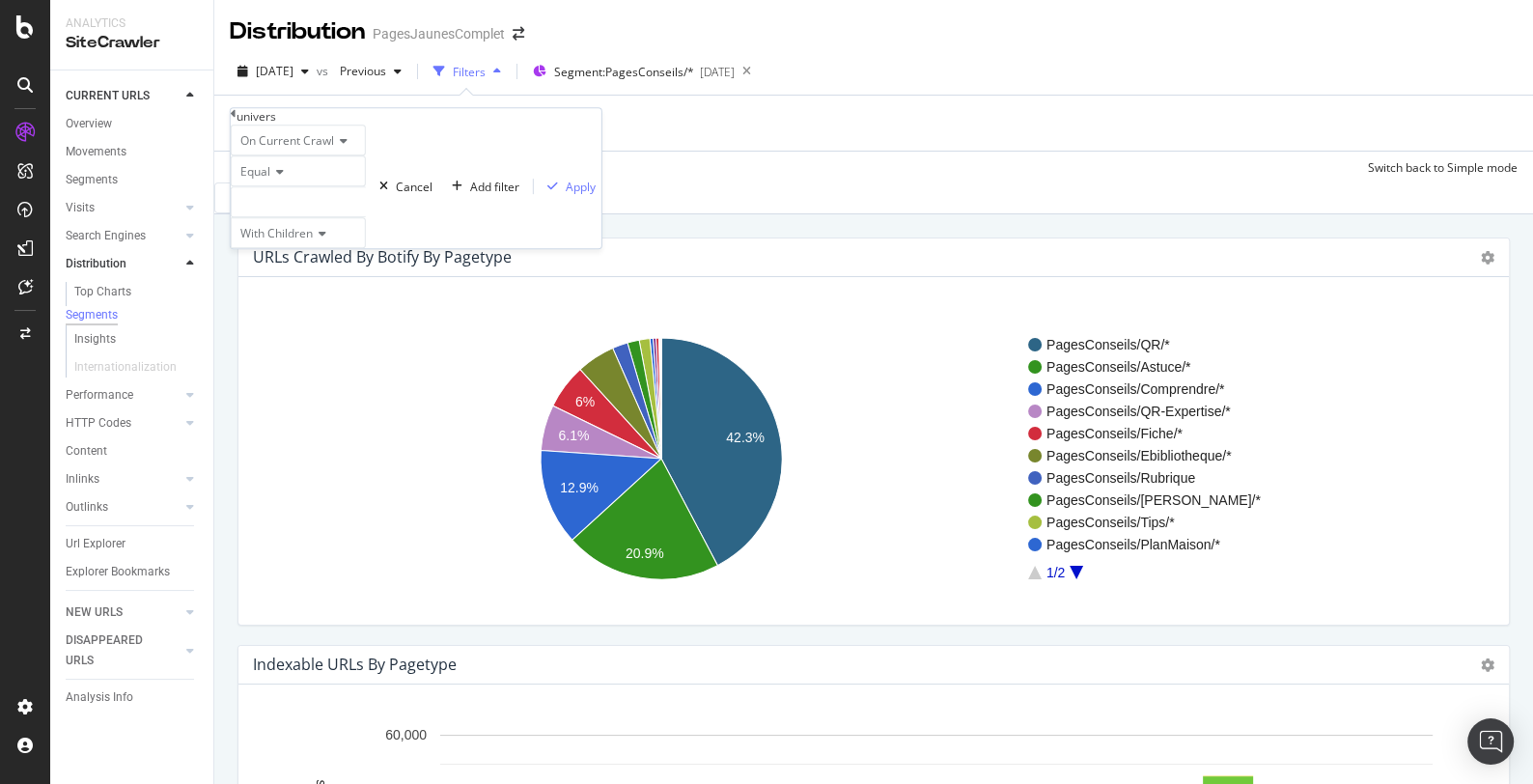
click at [296, 217] on div at bounding box center [299, 202] width 135 height 31
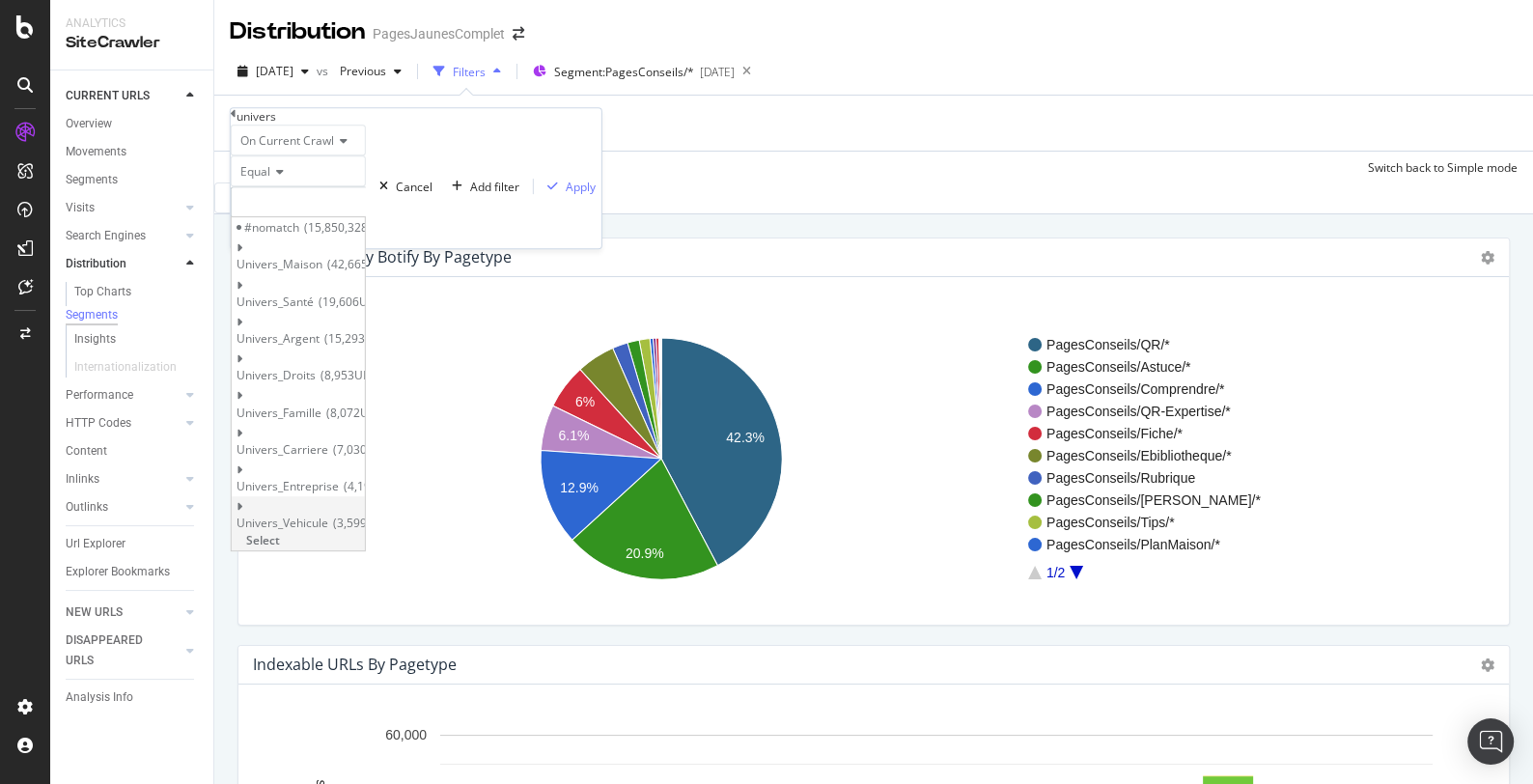
click at [243, 501] on icon at bounding box center [240, 507] width 7 height 12
click at [293, 535] on span "Voiture" at bounding box center [272, 543] width 38 height 17
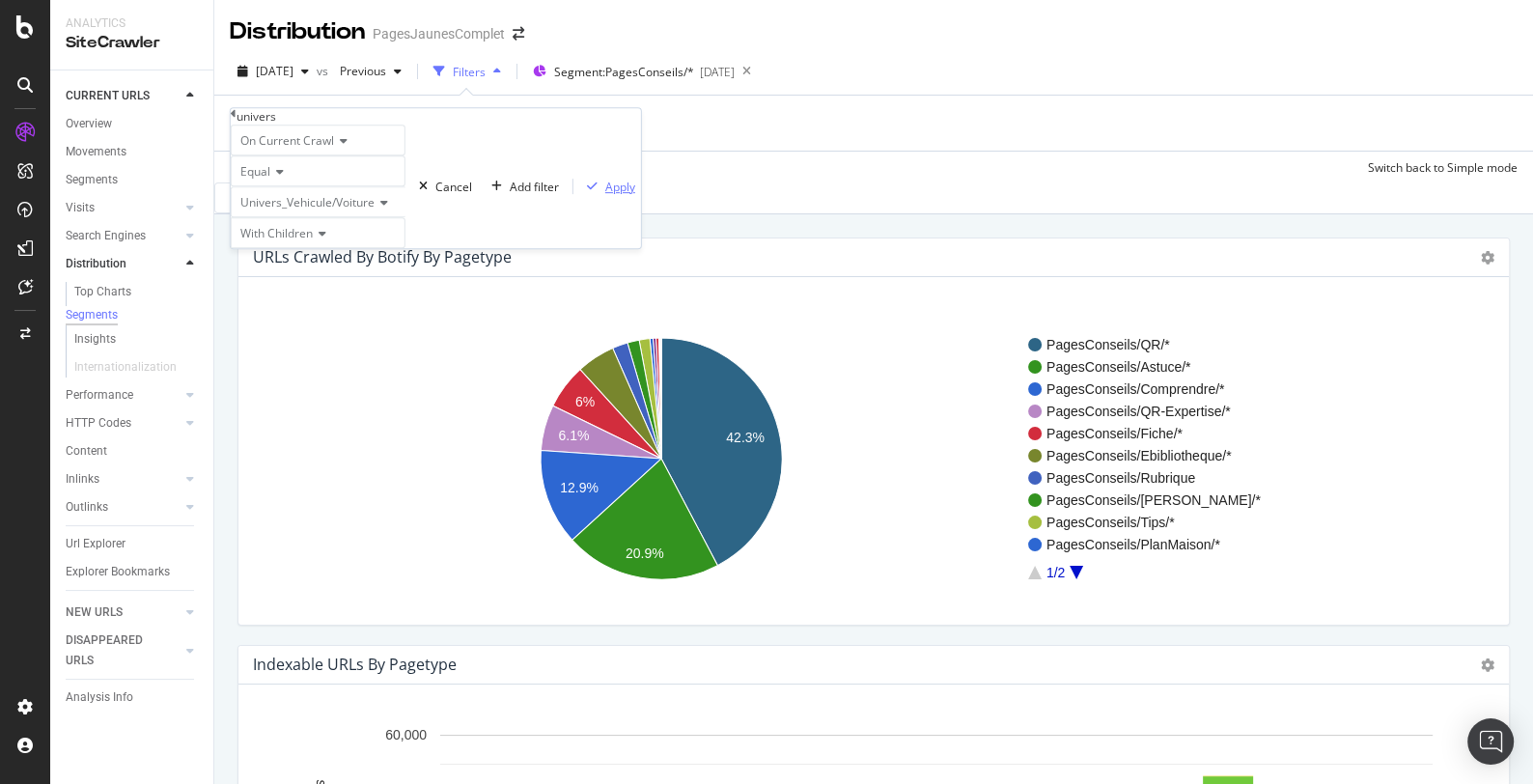
click at [605, 195] on div "Apply" at bounding box center [620, 186] width 30 height 17
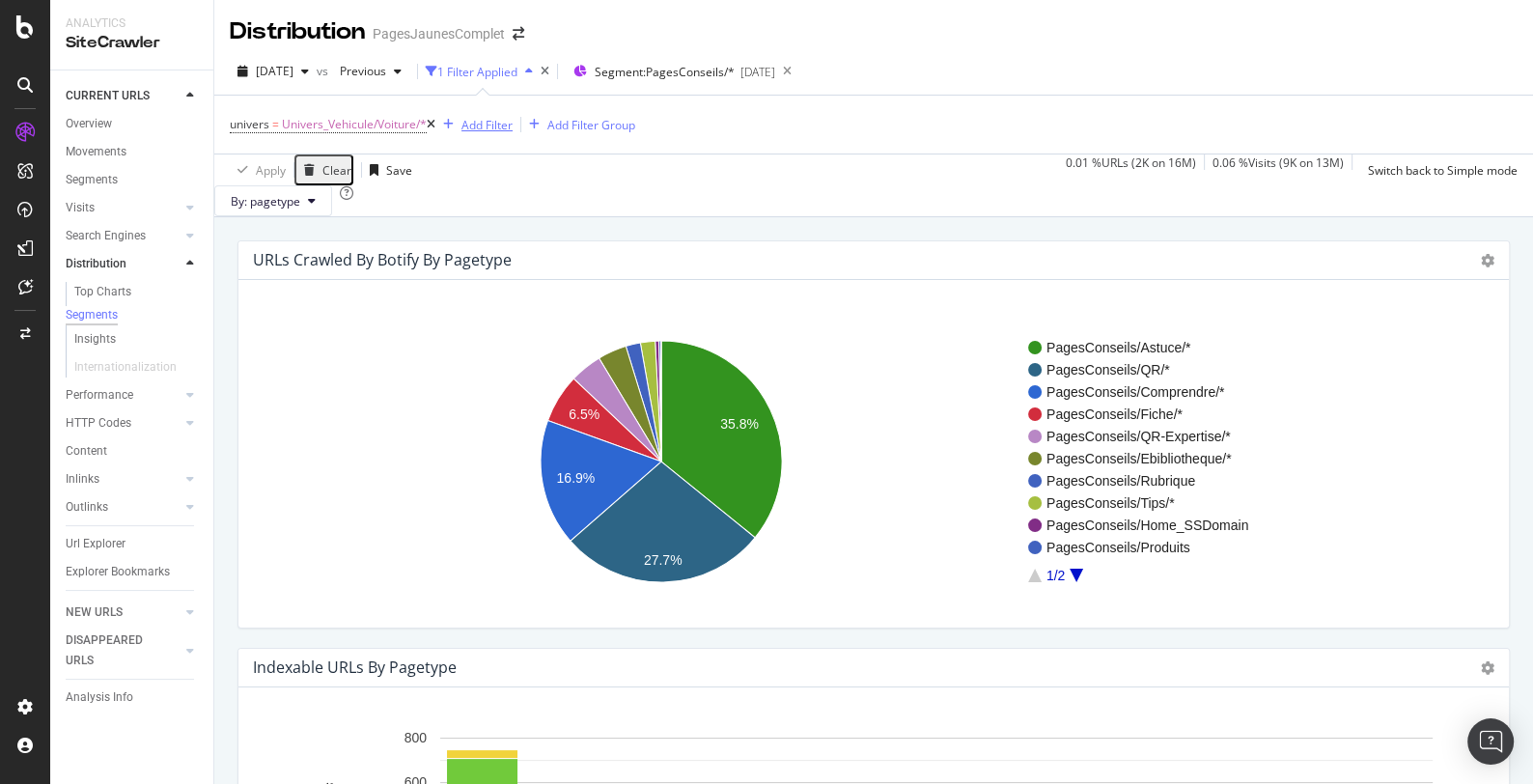
click at [498, 120] on div "Add Filter" at bounding box center [487, 124] width 51 height 17
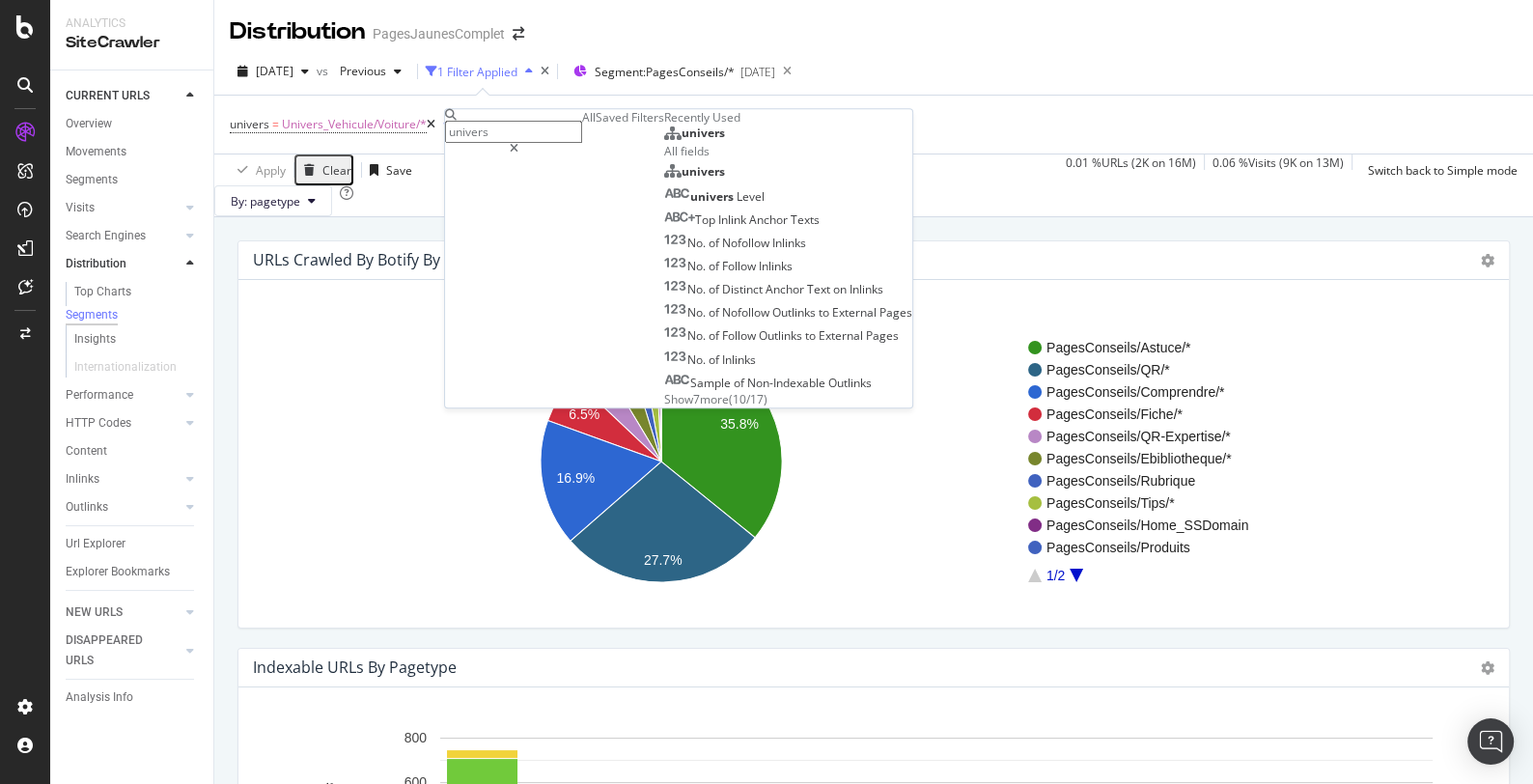
click at [294, 421] on rect "A chart." at bounding box center [873, 462] width 1240 height 301
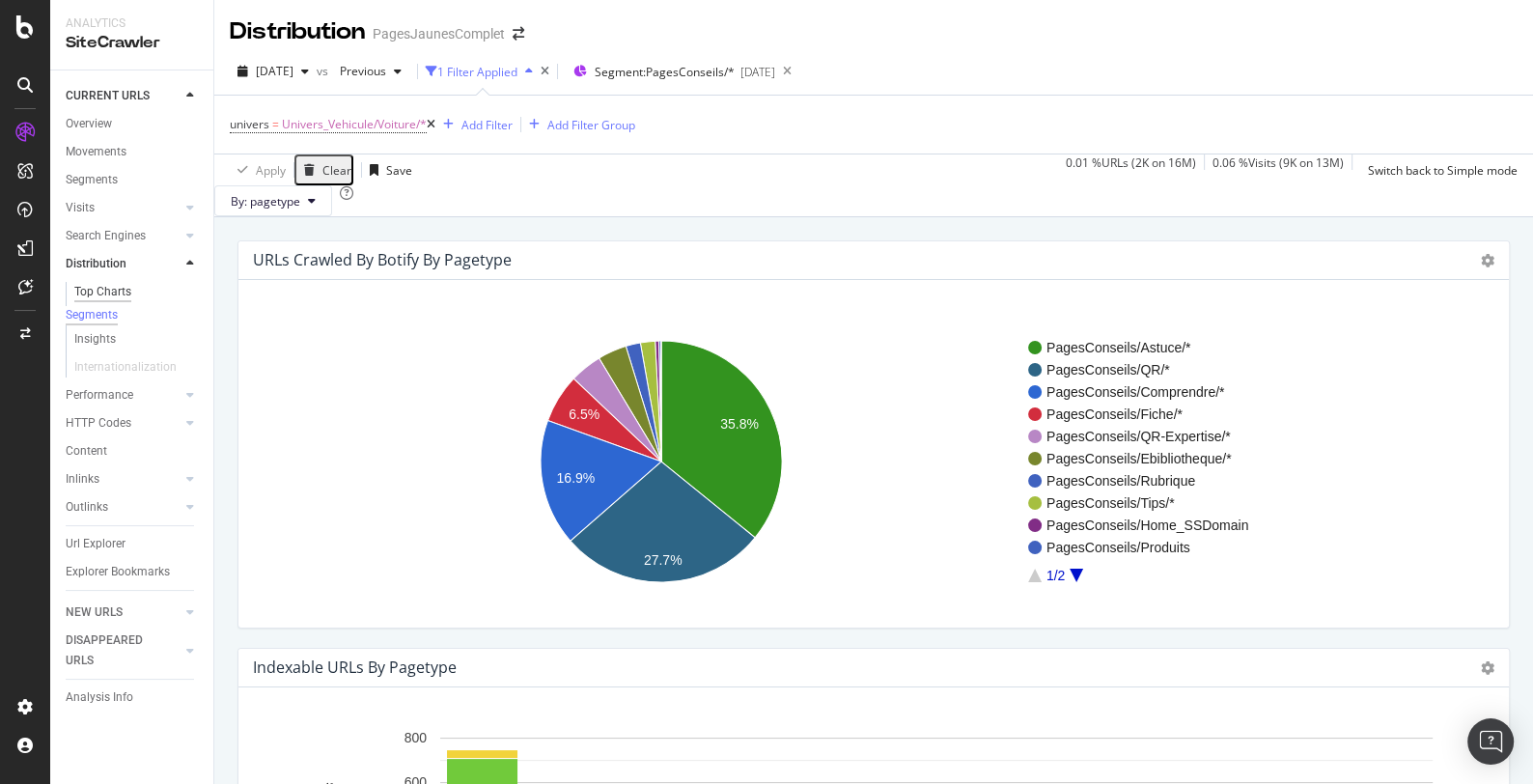
click at [118, 291] on div "Top Charts" at bounding box center [103, 292] width 57 height 21
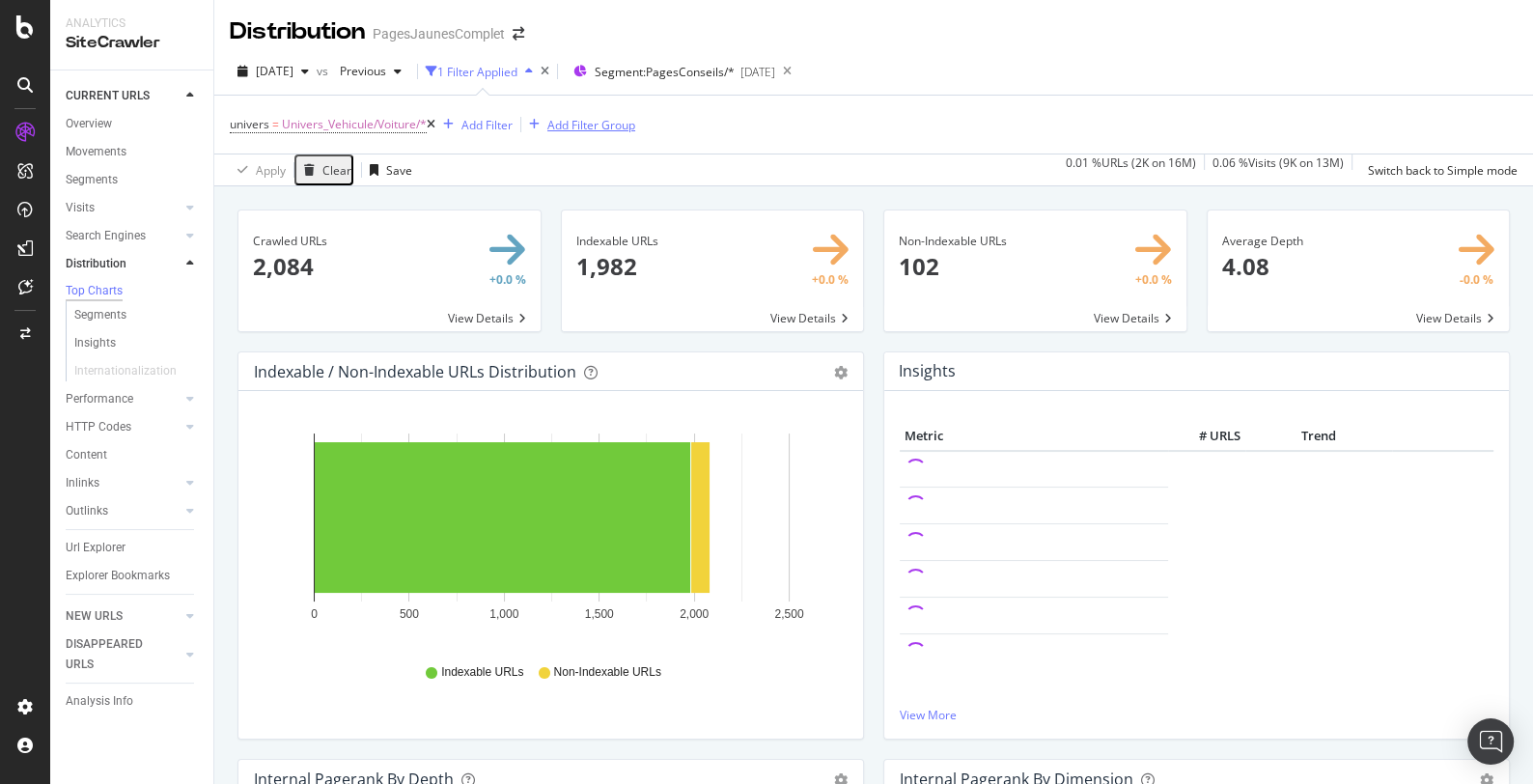
click at [597, 122] on div "Add Filter Group" at bounding box center [591, 124] width 88 height 17
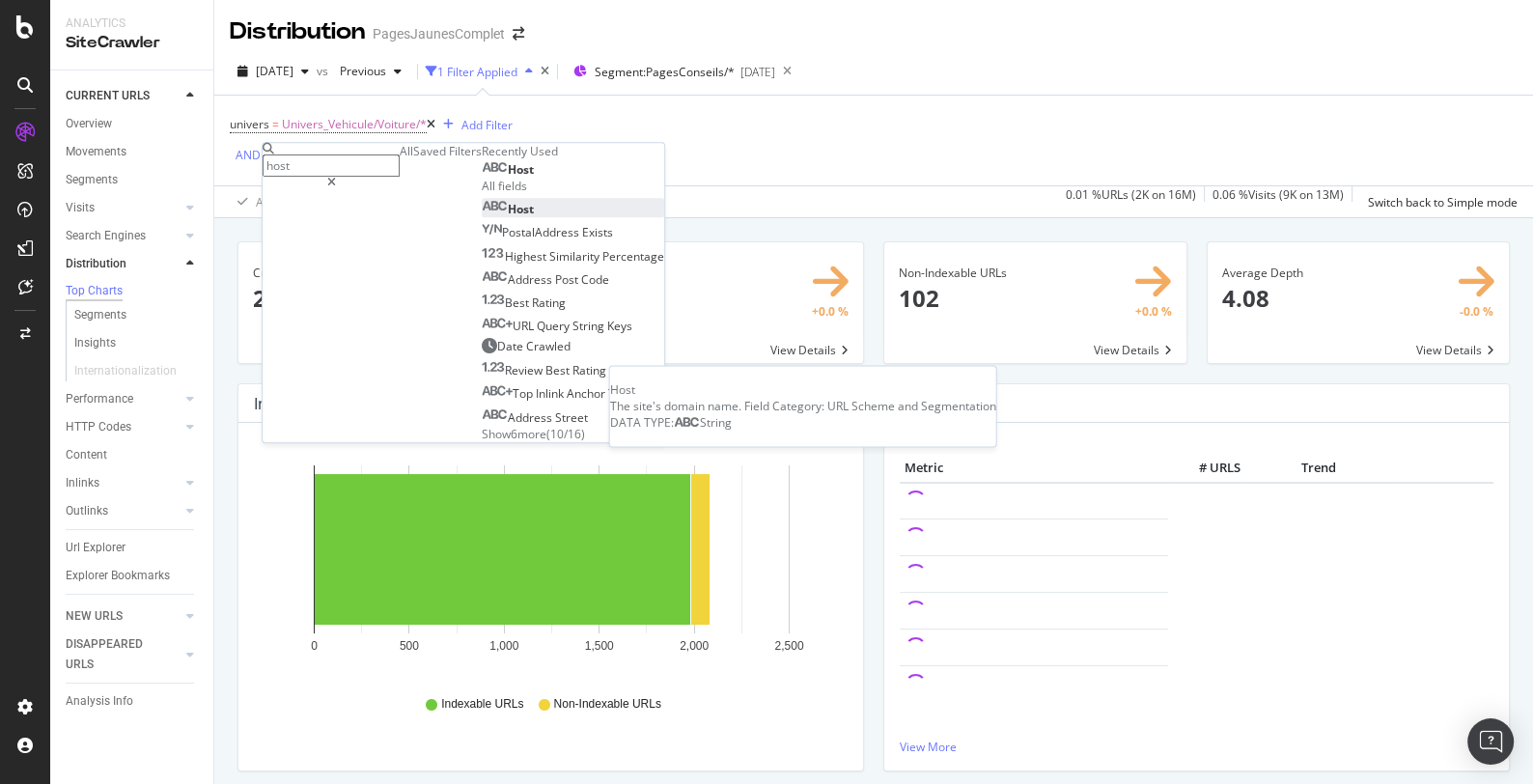
type input "host"
click at [508, 218] on span "Host" at bounding box center [521, 209] width 26 height 17
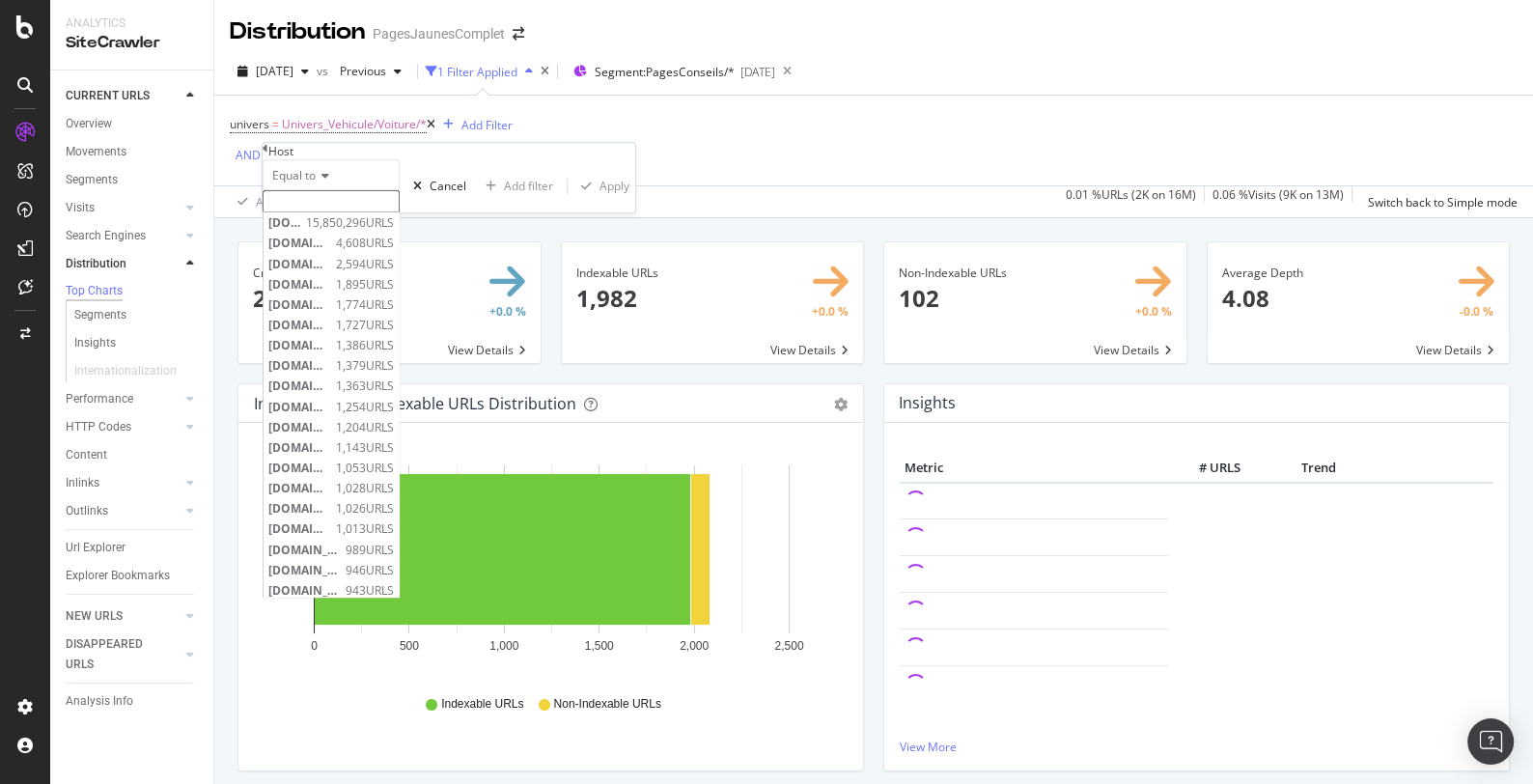
click at [342, 212] on input "text" at bounding box center [331, 201] width 137 height 23
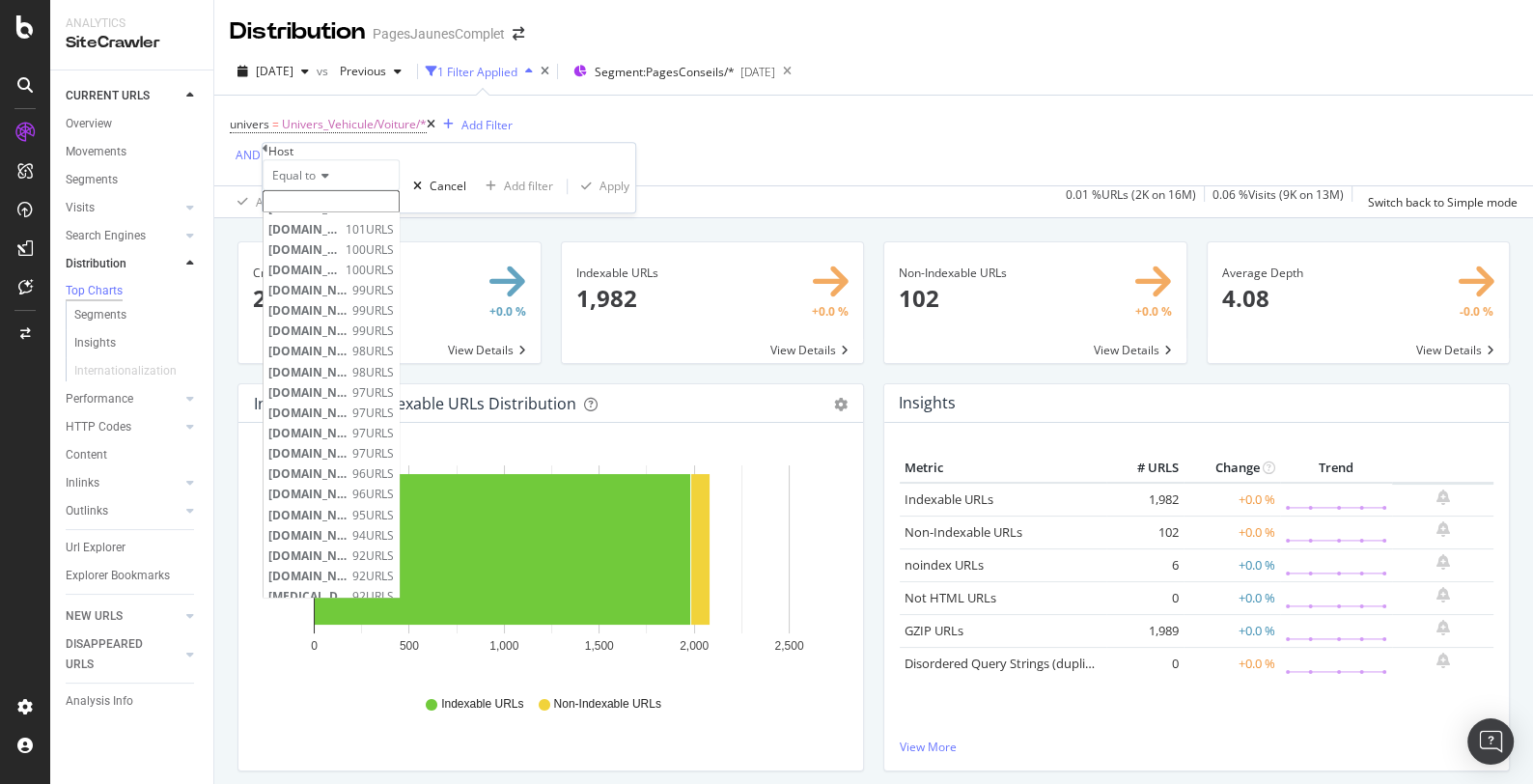
scroll to position [5732, 0]
click at [706, 183] on div "univers = Univers_Vehicule/Voiture/* Add Filter AND Add Filter" at bounding box center [873, 141] width 1287 height 90
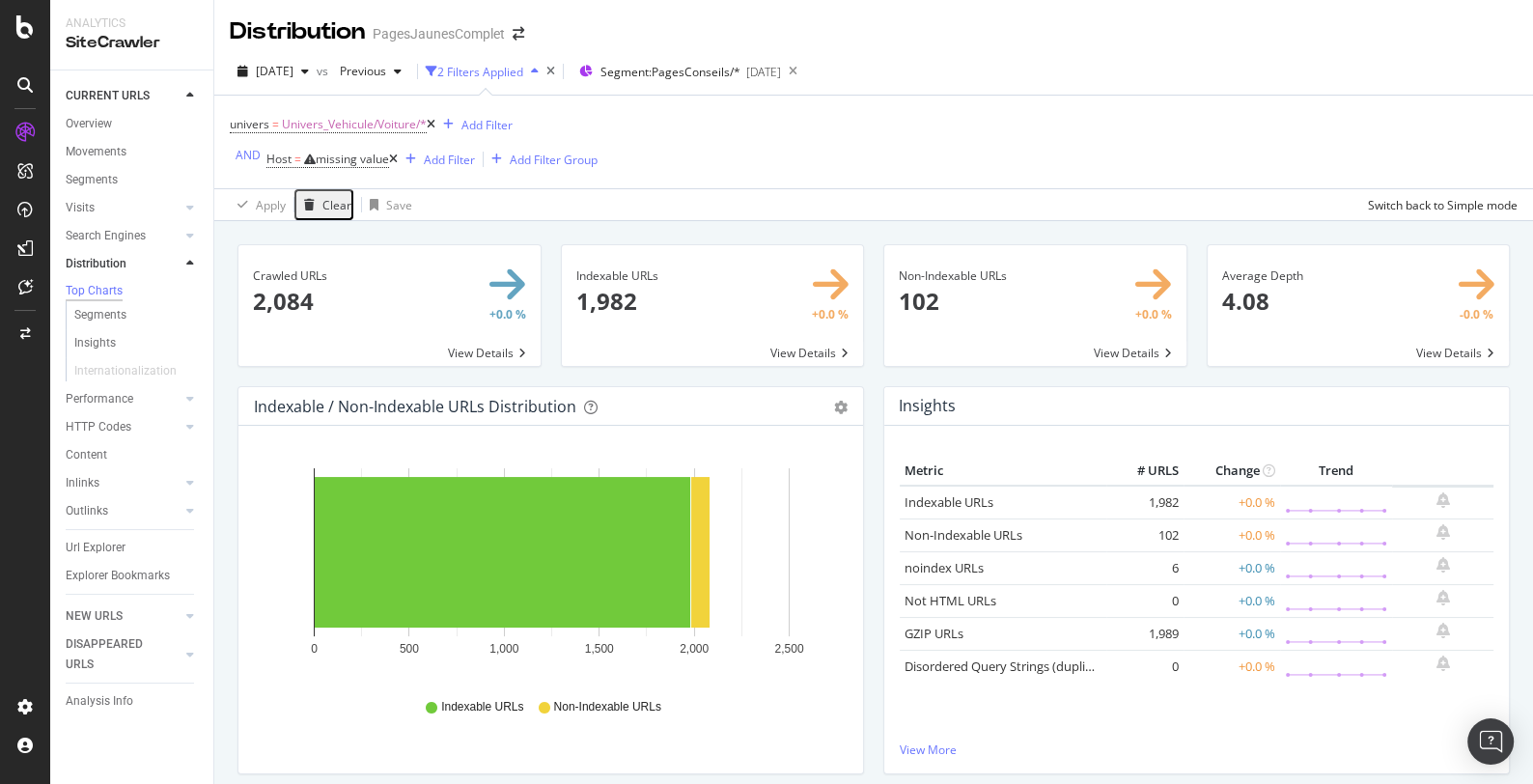
click at [395, 161] on icon at bounding box center [393, 160] width 9 height 12
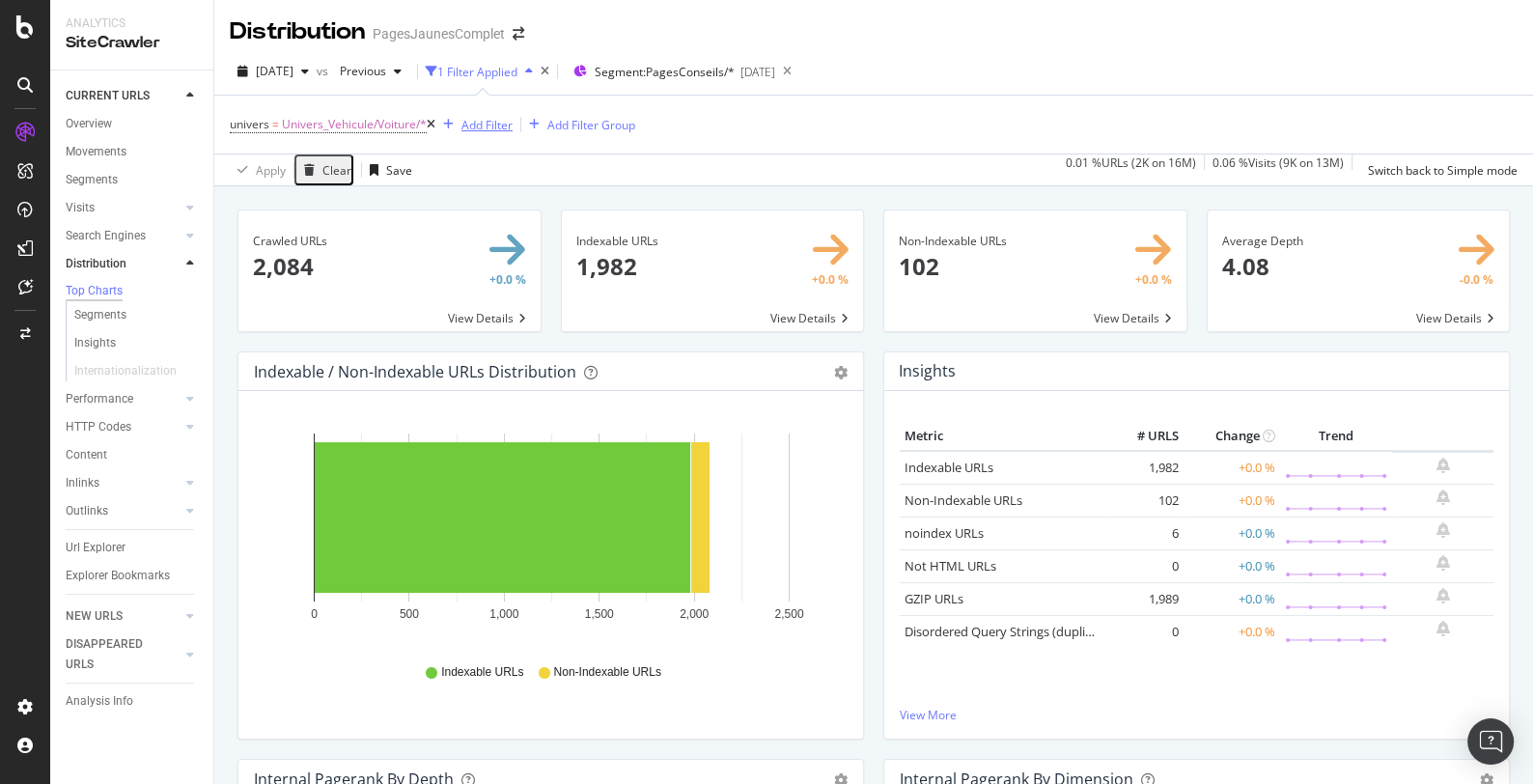
click at [484, 116] on div "Add Filter" at bounding box center [487, 124] width 51 height 17
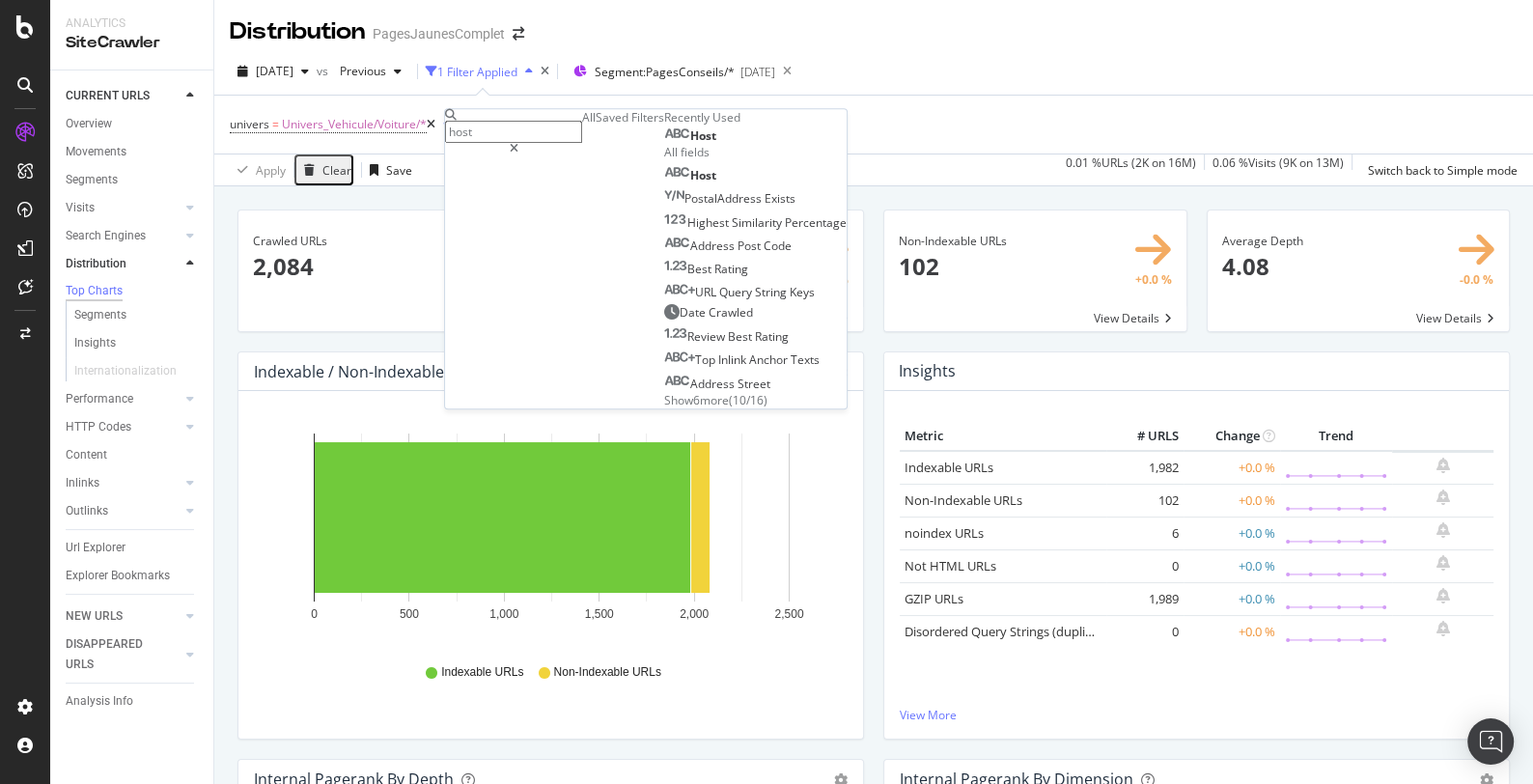
click at [664, 144] on div "Host" at bounding box center [689, 136] width 52 height 16
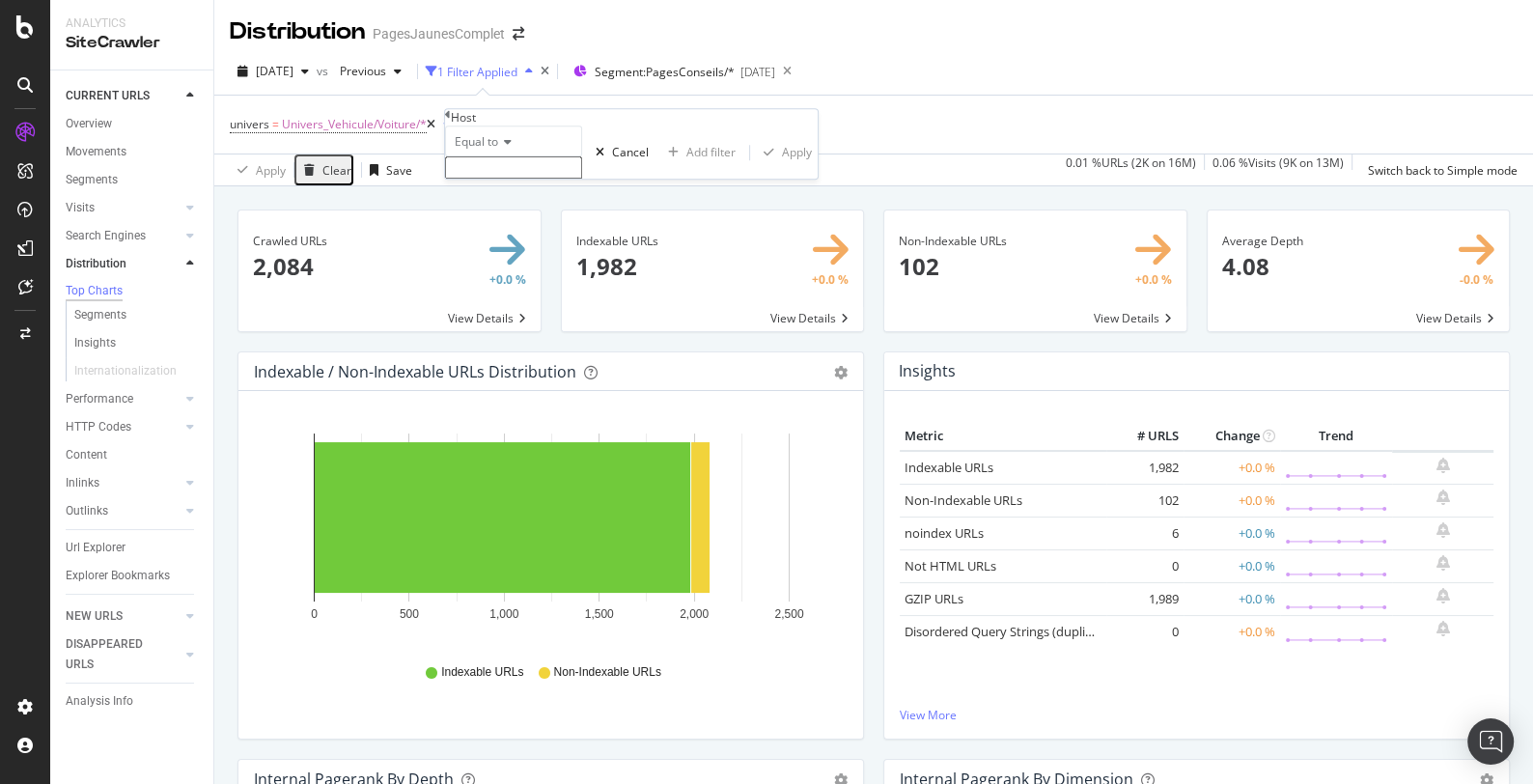
click at [503, 178] on input "text" at bounding box center [514, 167] width 137 height 23
click at [523, 209] on span "[DOMAIN_NAME]" at bounding box center [488, 201] width 72 height 17
type input "[DOMAIN_NAME]"
click at [782, 166] on div "Apply" at bounding box center [797, 158] width 30 height 17
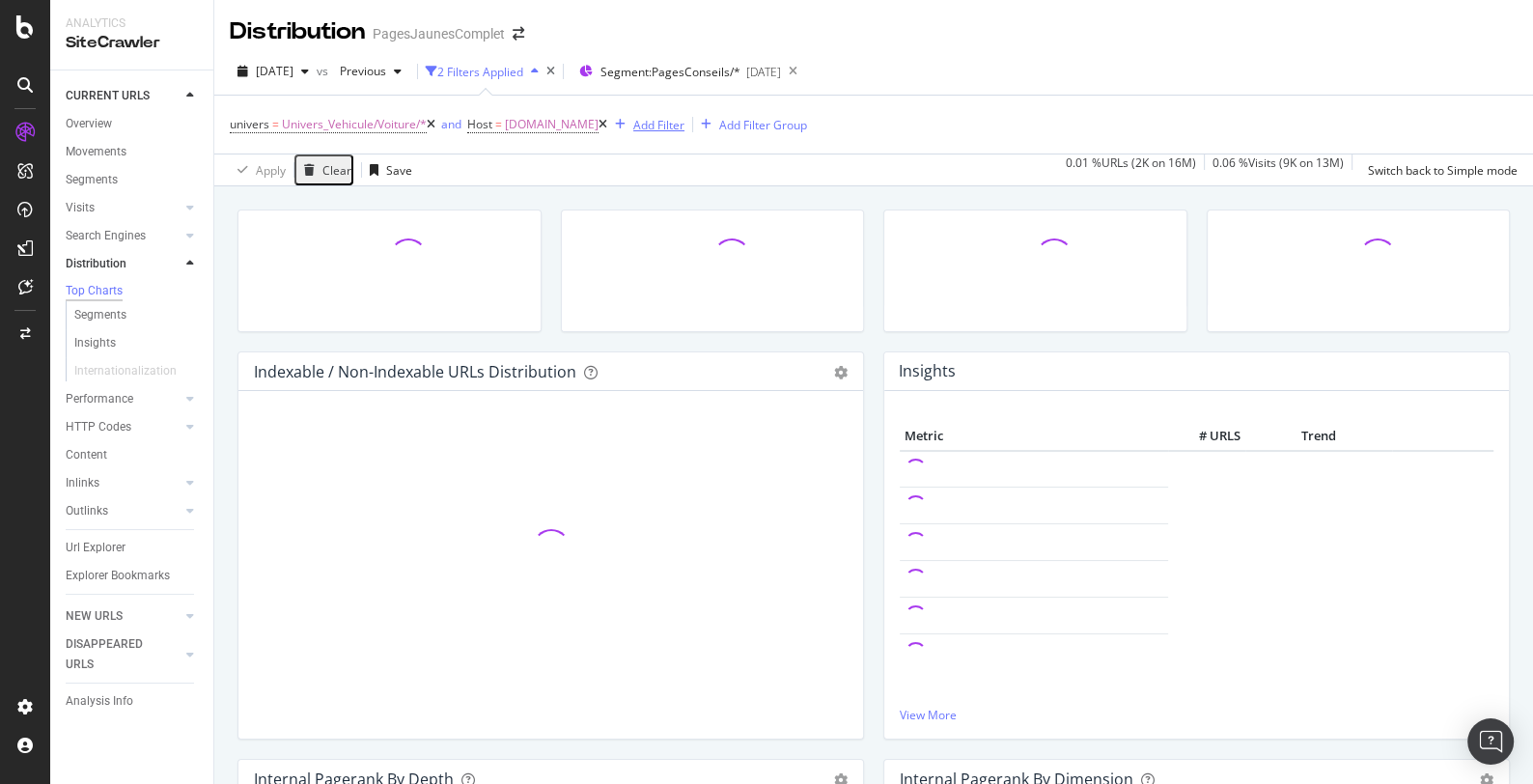
click at [684, 128] on div "Add Filter" at bounding box center [659, 124] width 51 height 17
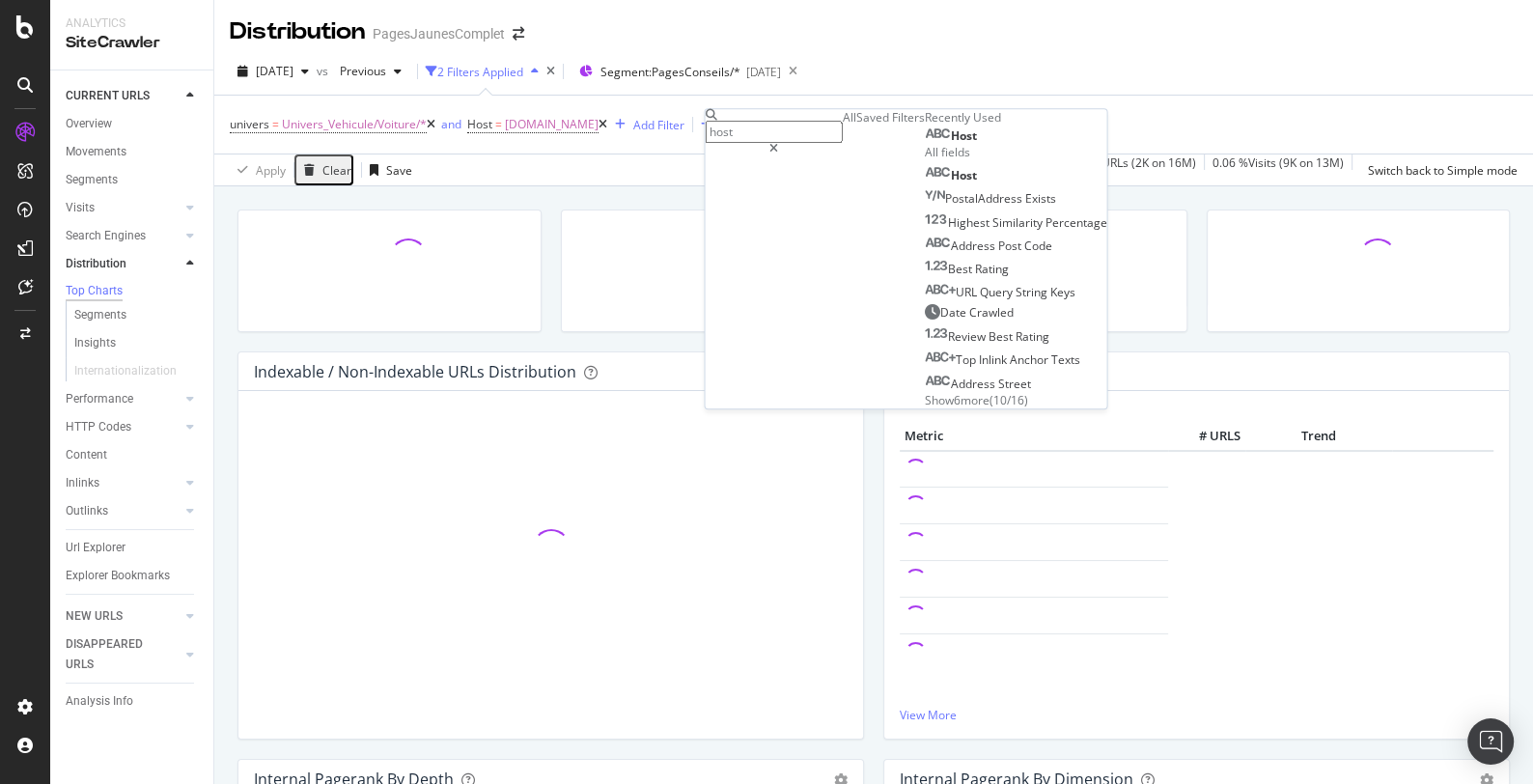
click at [950, 144] on span "Host" at bounding box center [962, 135] width 26 height 17
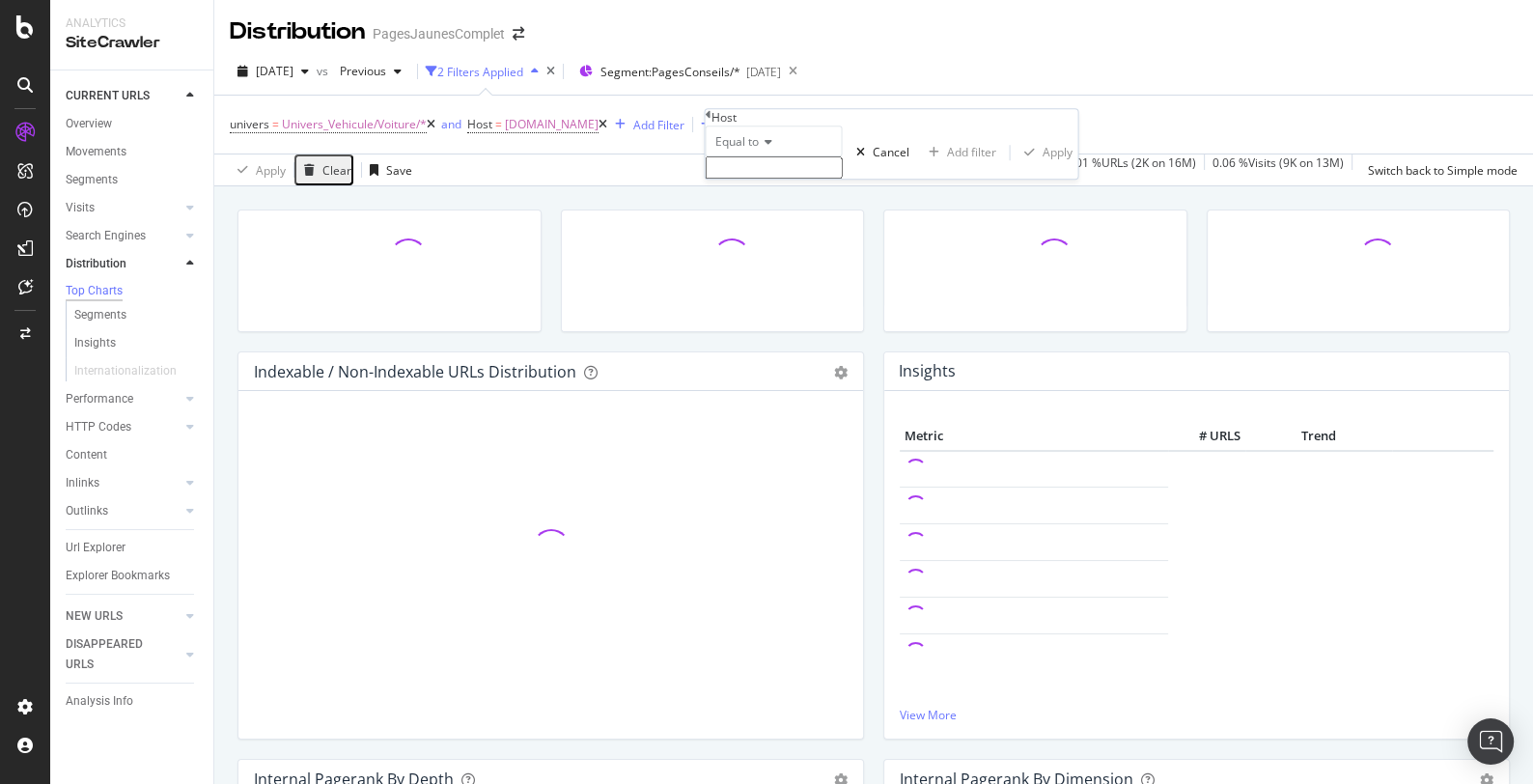
click at [761, 178] on input "text" at bounding box center [773, 167] width 137 height 23
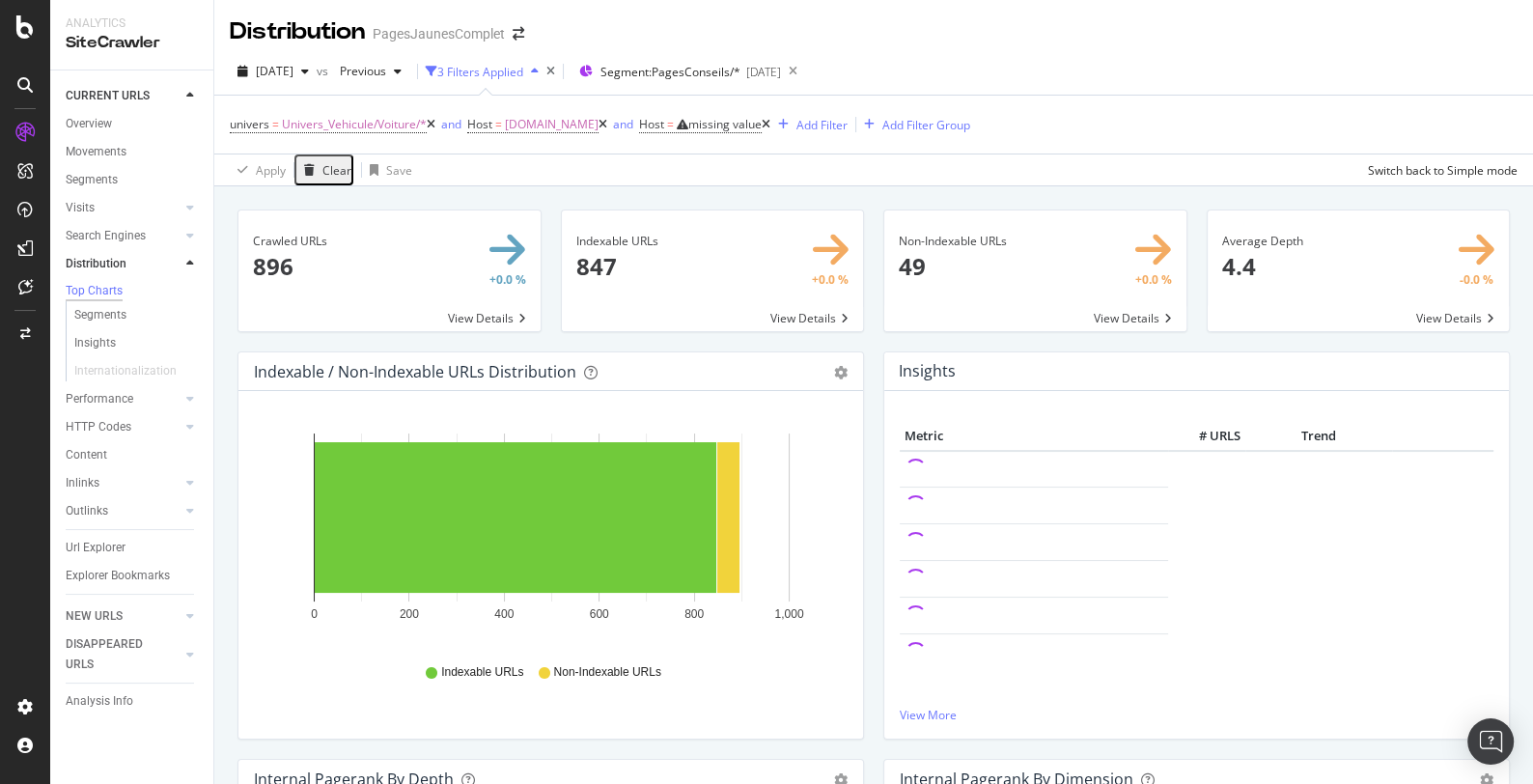
click at [686, 151] on div "univers = Univers_Vehicule/Voiture/* and Host = [DOMAIN_NAME] and Host = missin…" at bounding box center [873, 124] width 1287 height 58
click at [607, 124] on icon at bounding box center [602, 124] width 9 height 12
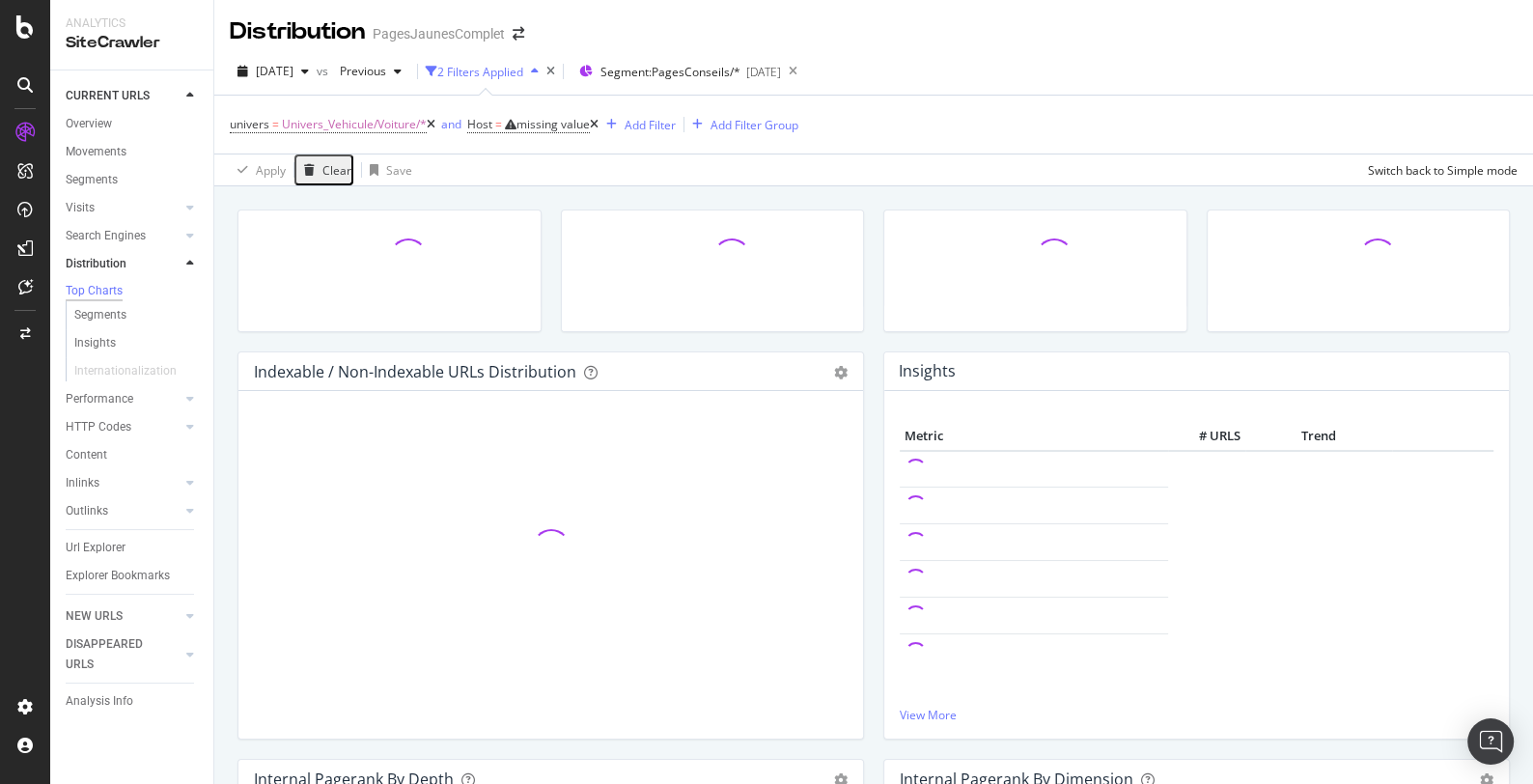
click at [598, 124] on icon at bounding box center [594, 124] width 9 height 12
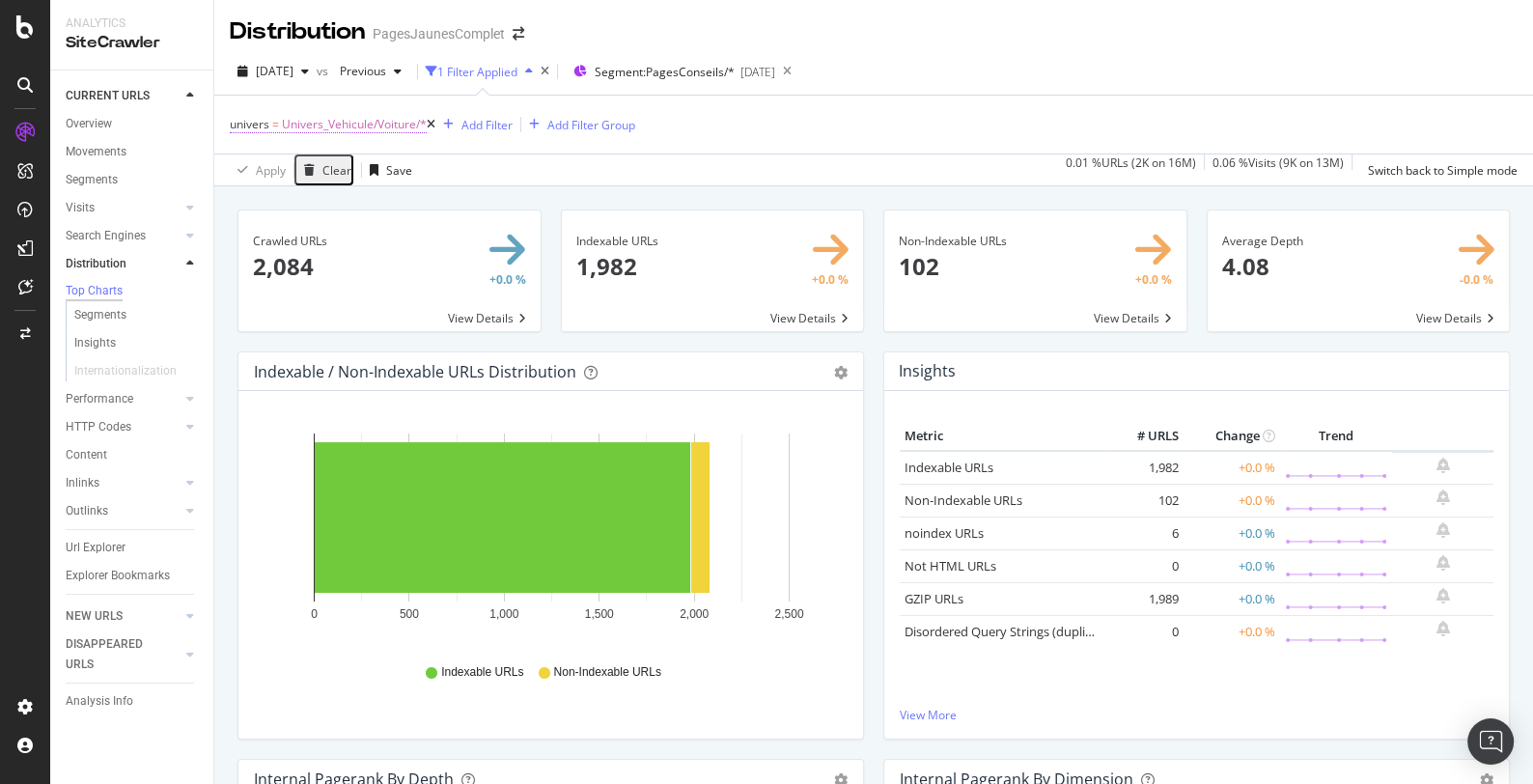
click at [362, 125] on span "Univers_Vehicule/Voiture/*" at bounding box center [354, 124] width 145 height 27
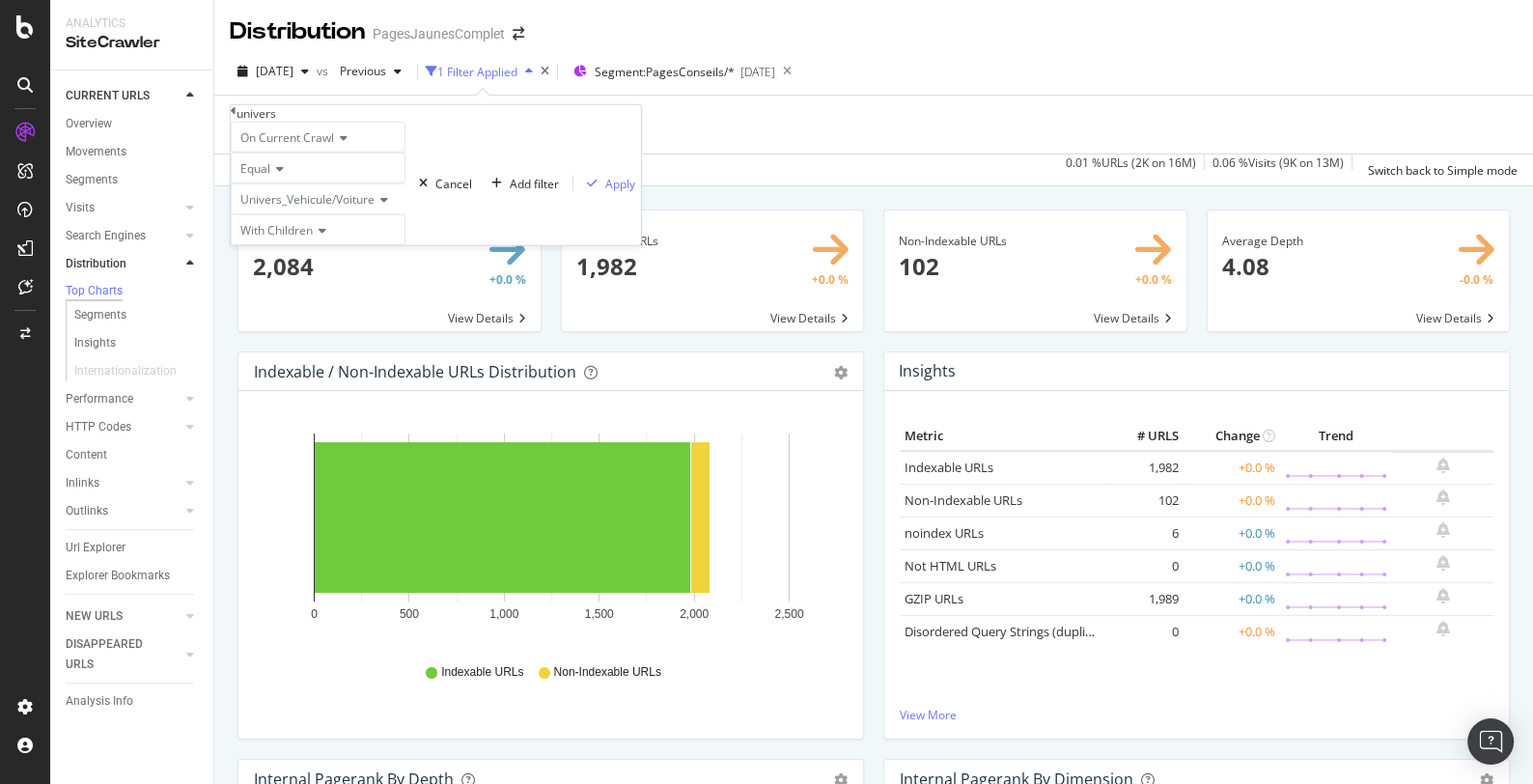
click at [387, 206] on icon at bounding box center [382, 200] width 14 height 12
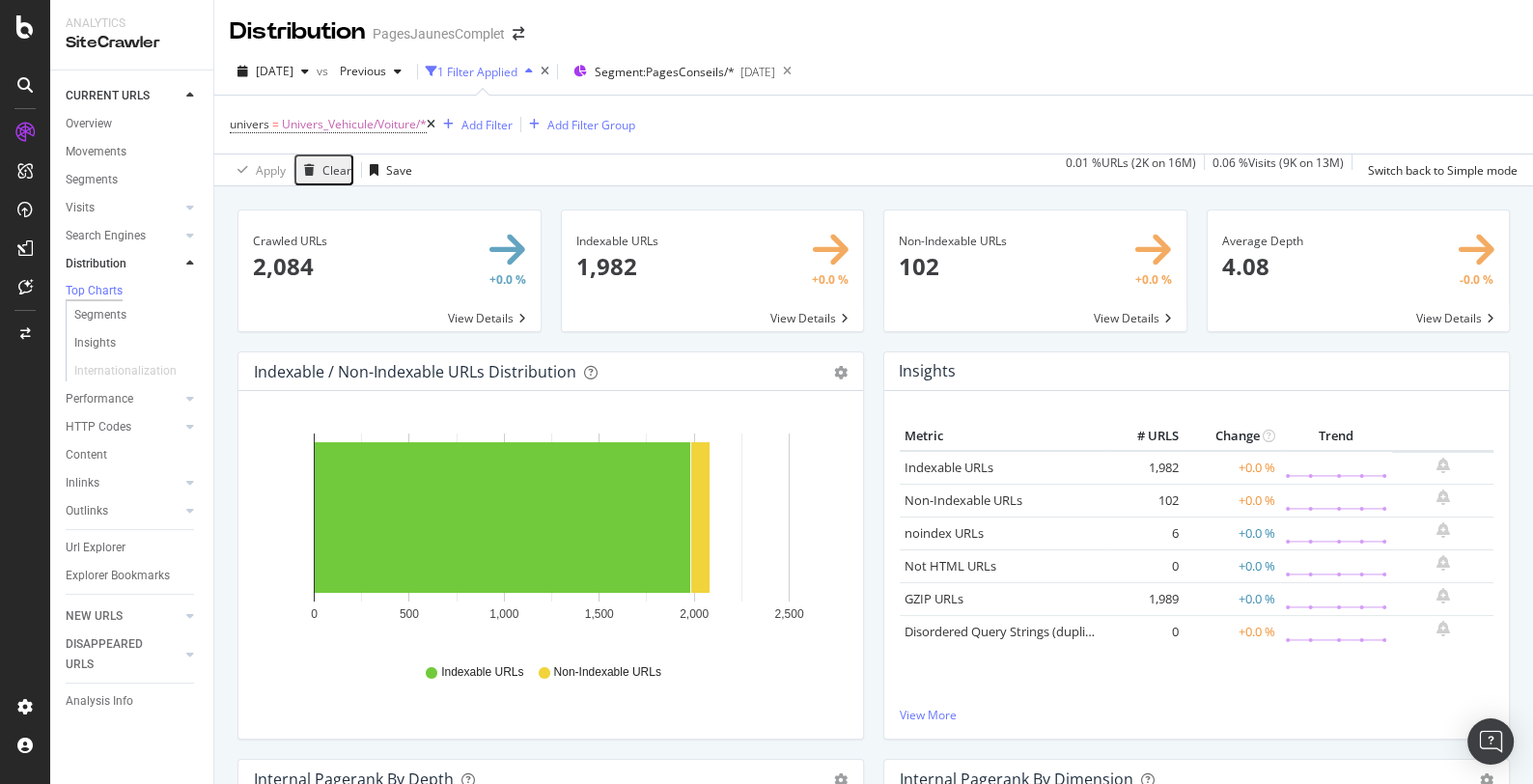
click at [697, 156] on div "Apply Clear Save 0.01 % URLs ( 2K on 16M ) 0.06 % Visits ( 9K on 13M ) Switch b…" at bounding box center [873, 169] width 1319 height 32
click at [436, 128] on icon at bounding box center [431, 124] width 9 height 12
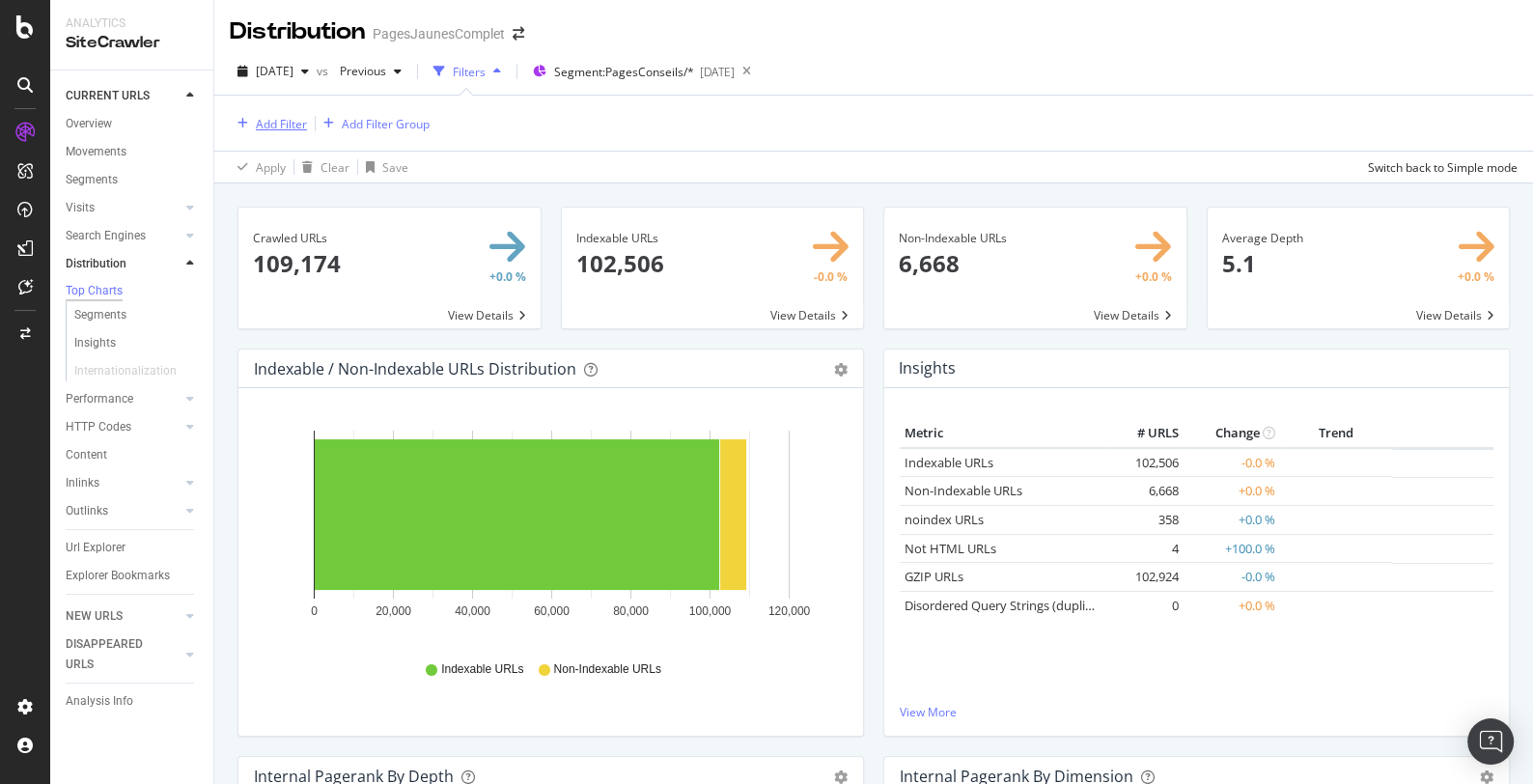
click at [291, 126] on div "Add Filter" at bounding box center [281, 123] width 51 height 17
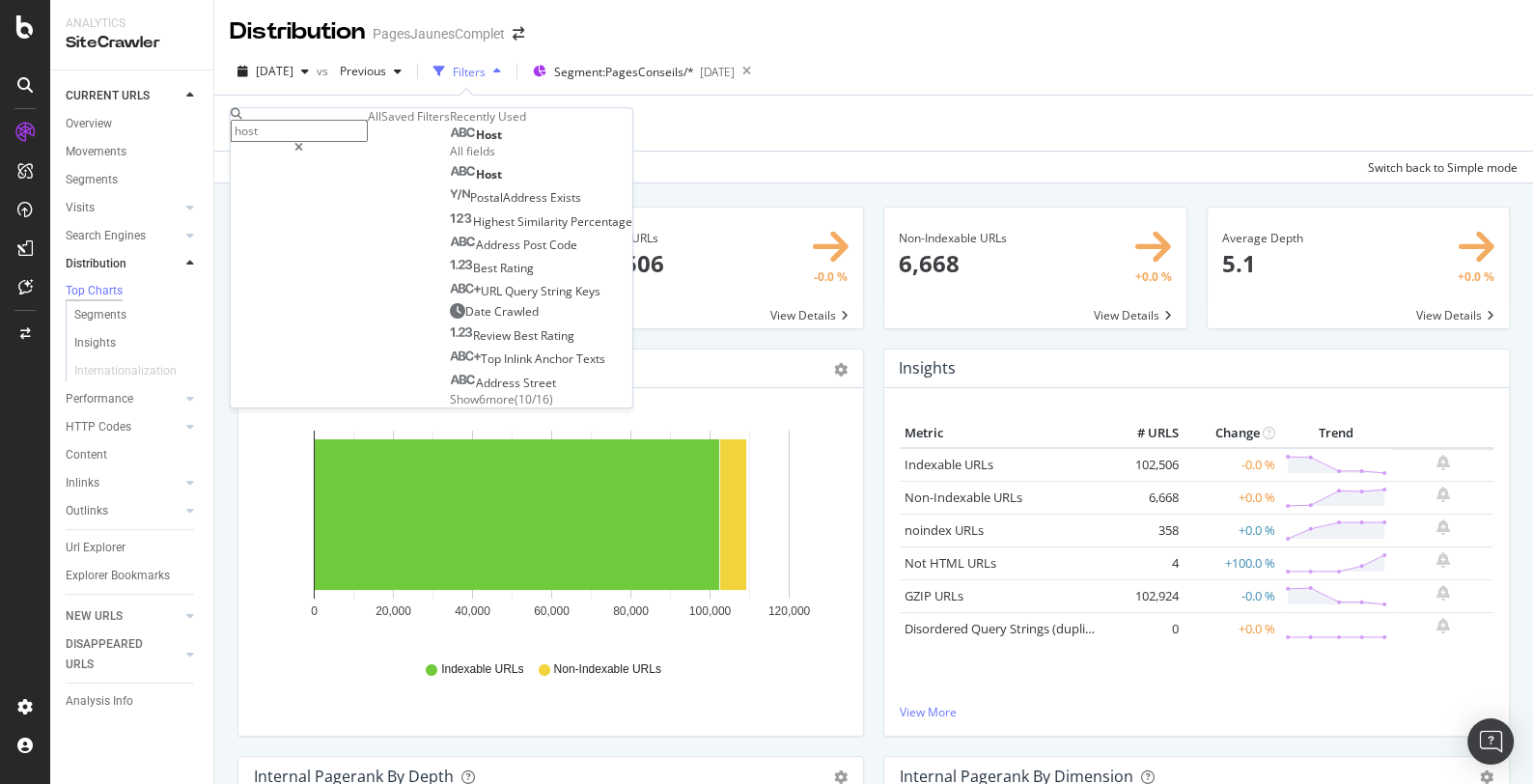
click at [303, 142] on icon at bounding box center [299, 148] width 9 height 12
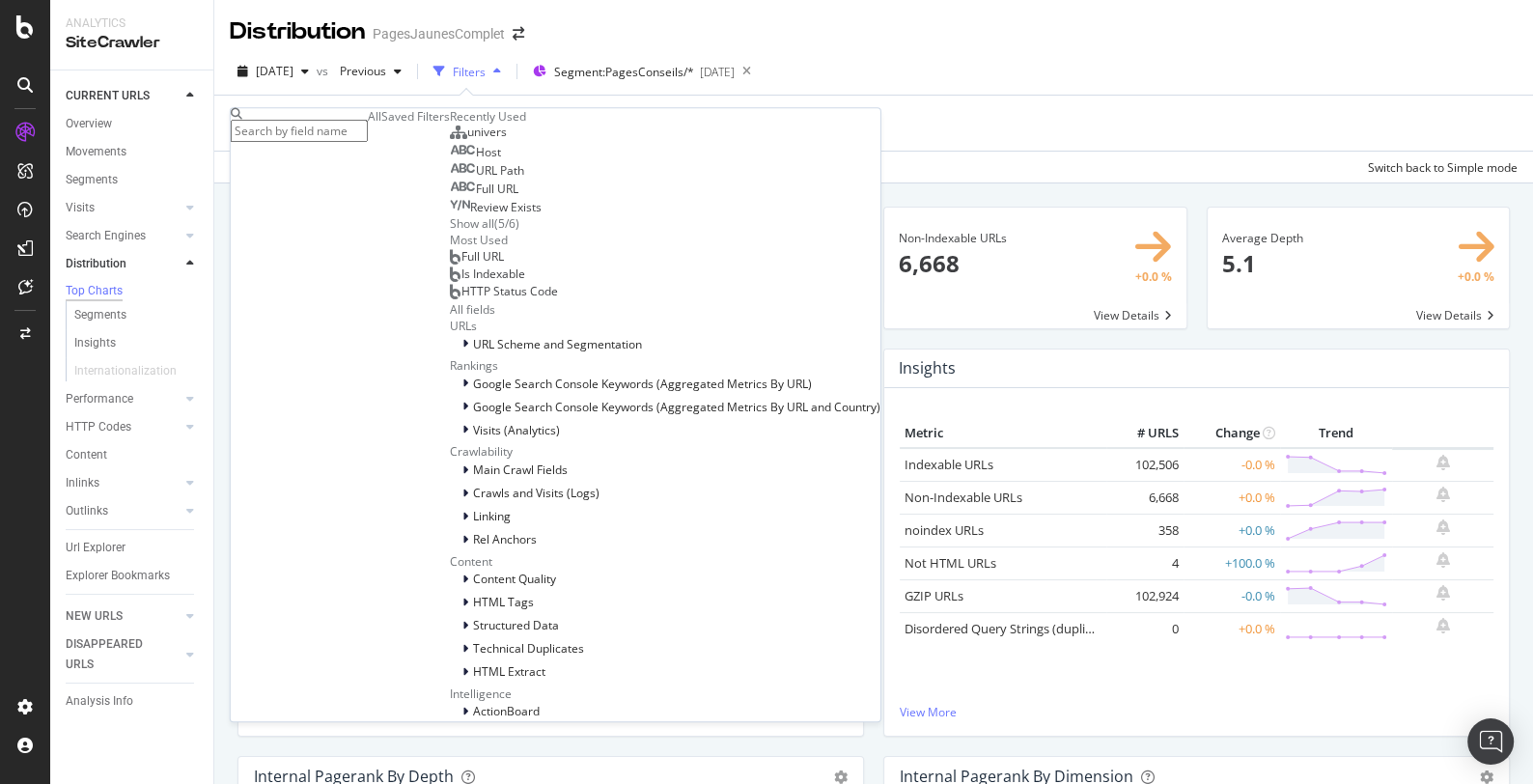
click at [638, 118] on div "Add Filter Add Filter Group" at bounding box center [873, 123] width 1287 height 55
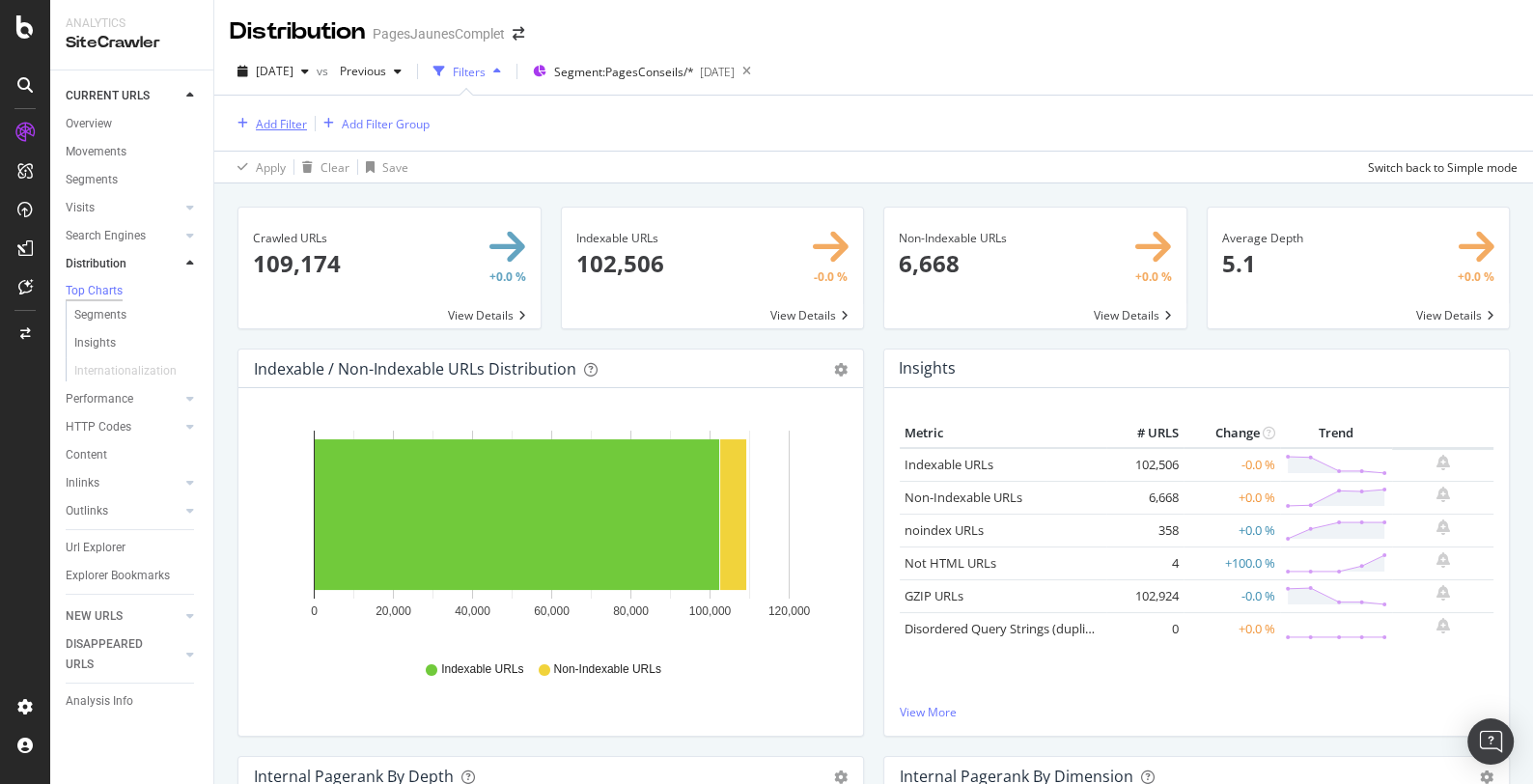
click at [283, 121] on div "Add Filter" at bounding box center [281, 123] width 51 height 17
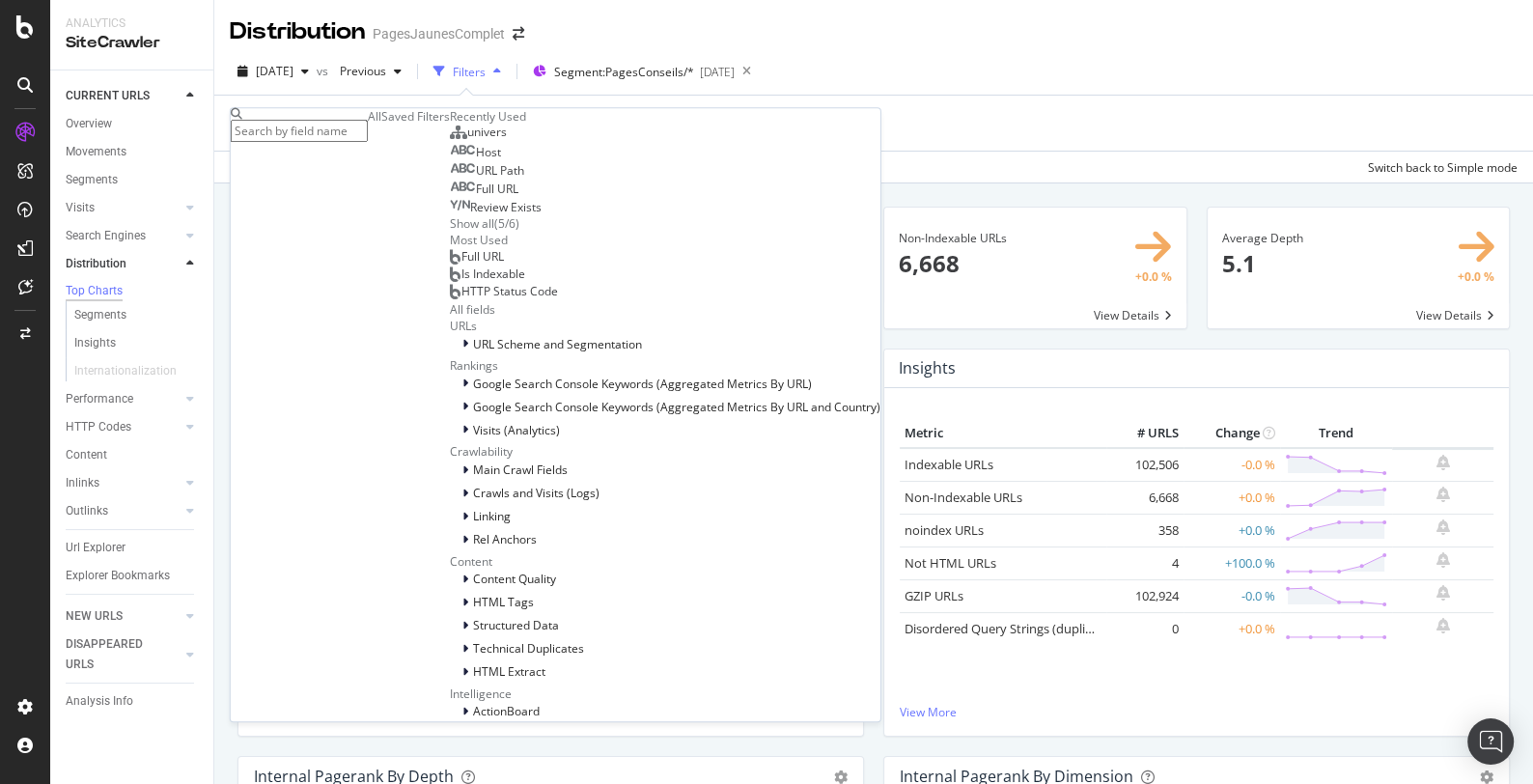
click at [476, 161] on span "Host" at bounding box center [488, 152] width 25 height 17
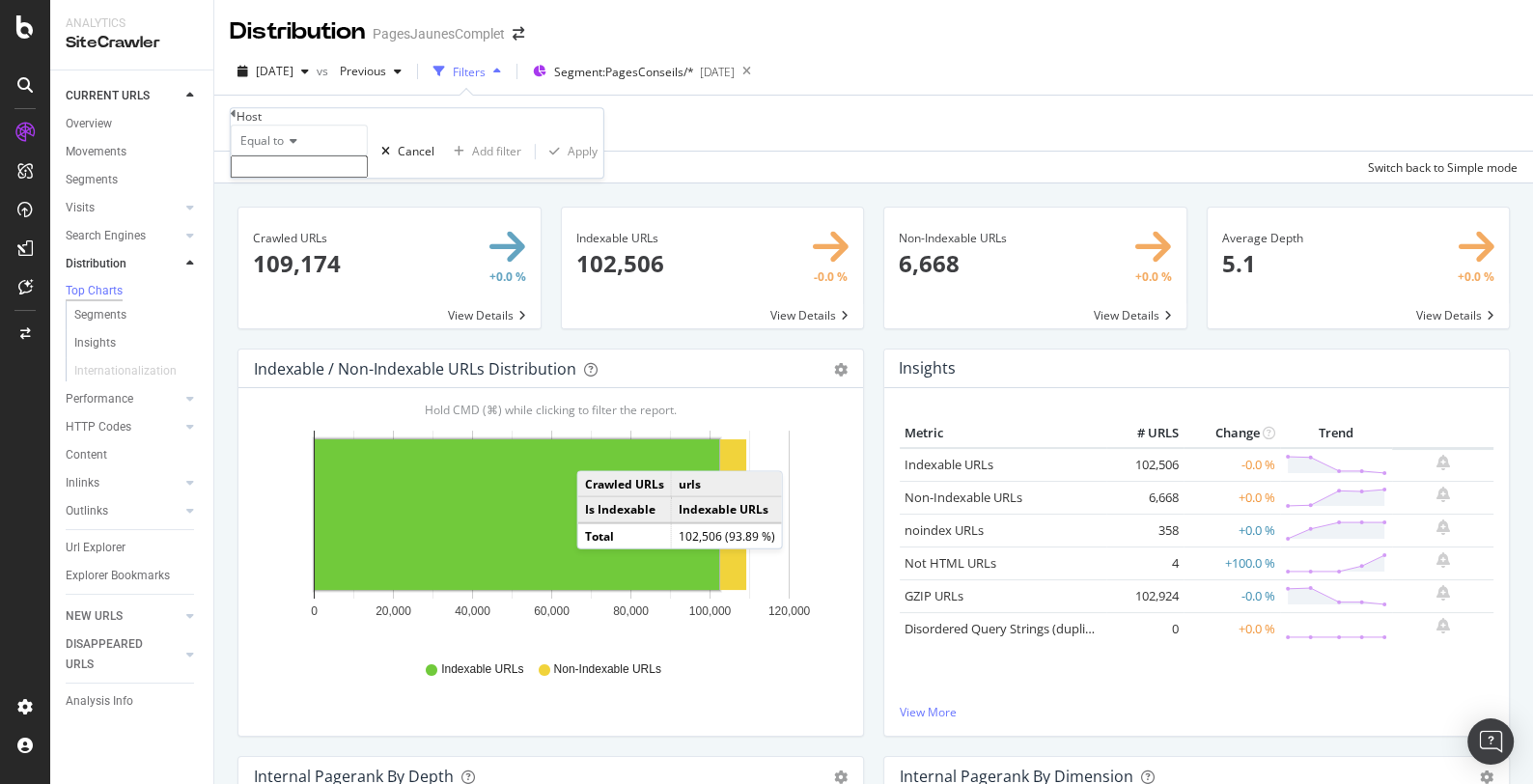
click at [291, 147] on icon at bounding box center [291, 141] width 14 height 12
click at [309, 337] on span "Matches regex" at bounding box center [277, 328] width 80 height 17
click at [309, 177] on input "text" at bounding box center [300, 166] width 137 height 23
type input "permi"
click at [313, 149] on span "Matches regex" at bounding box center [281, 140] width 80 height 17
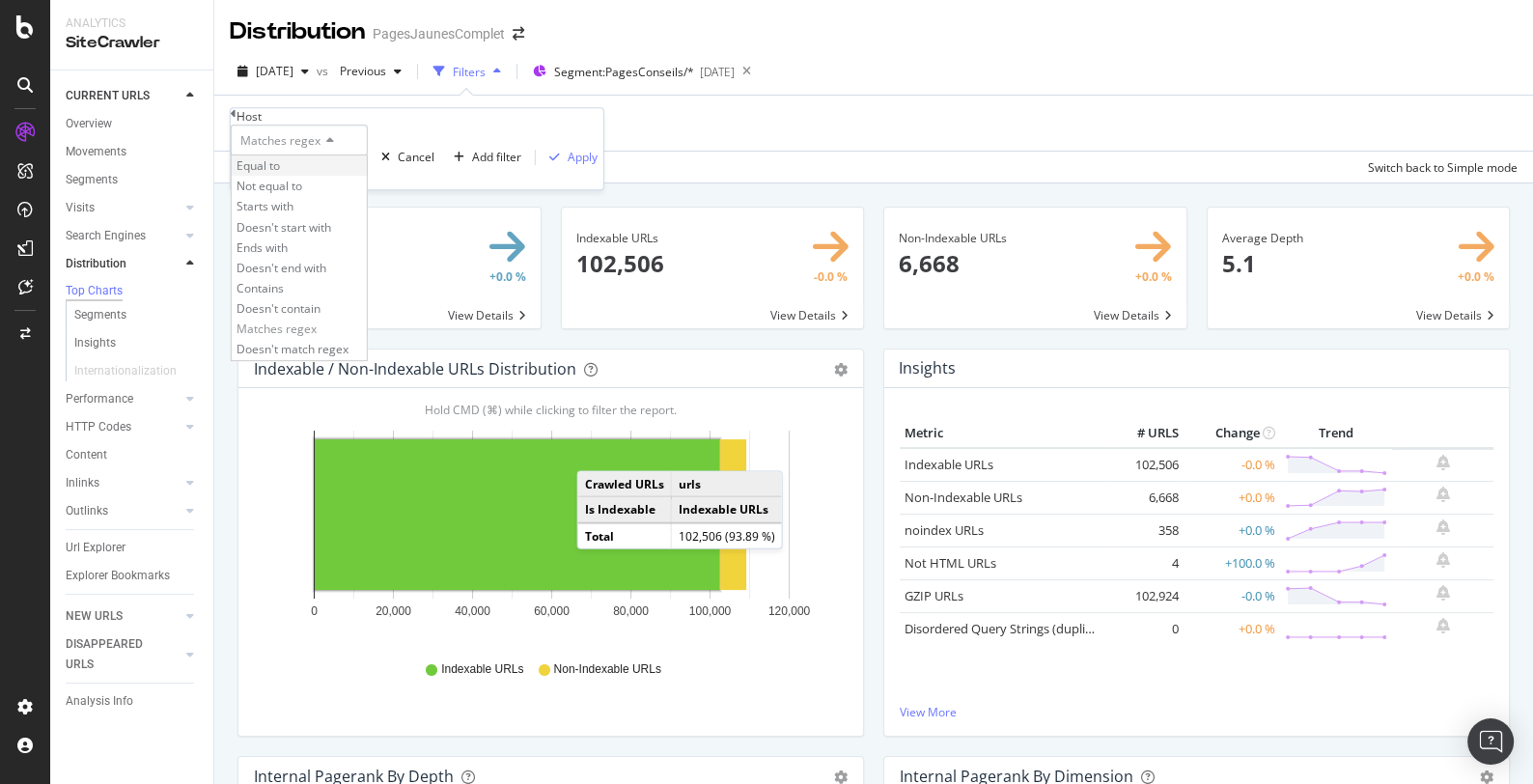
click at [280, 173] on span "Equal to" at bounding box center [258, 165] width 43 height 17
click at [302, 177] on input "text" at bounding box center [300, 166] width 137 height 23
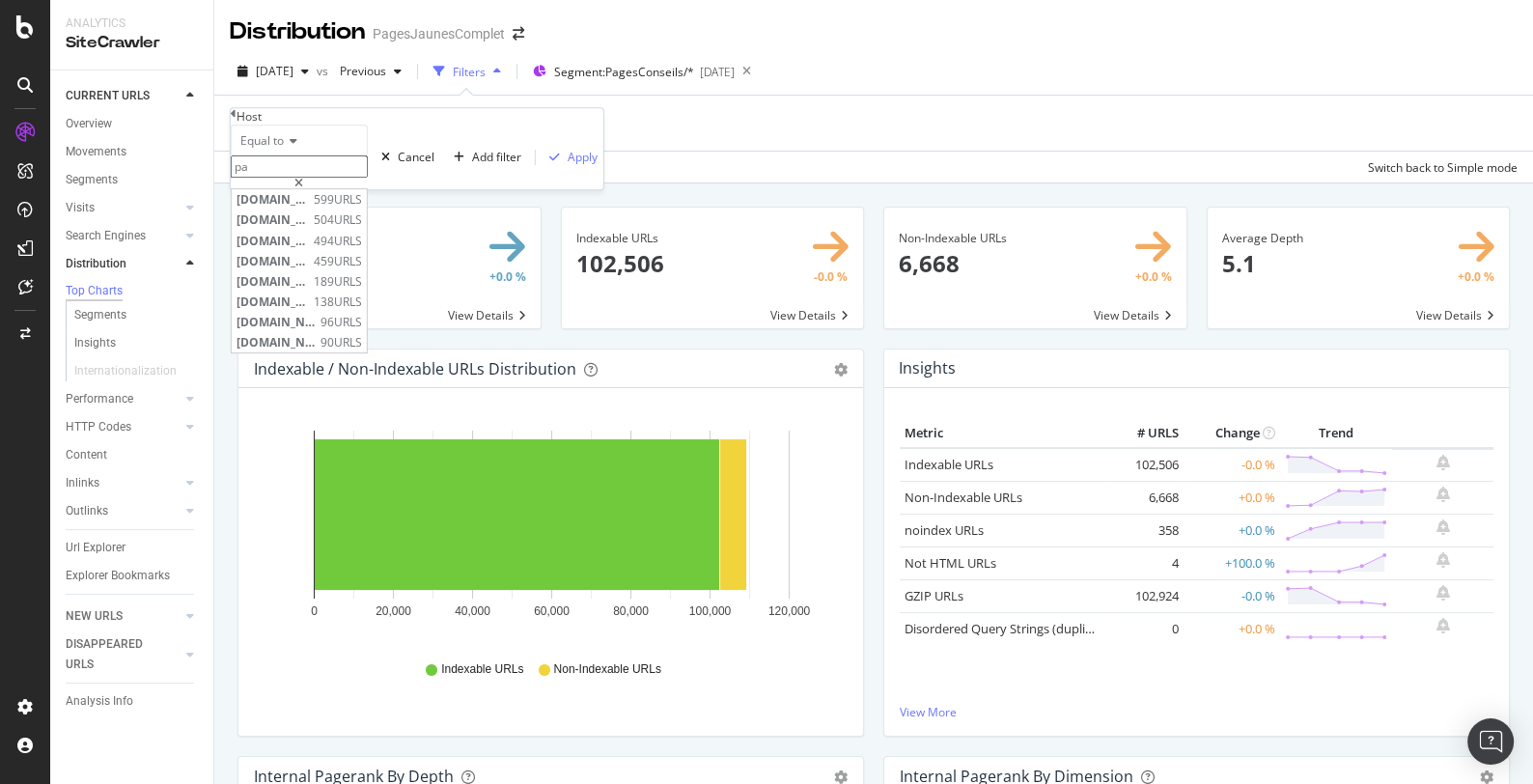
type input "p"
type input "brise"
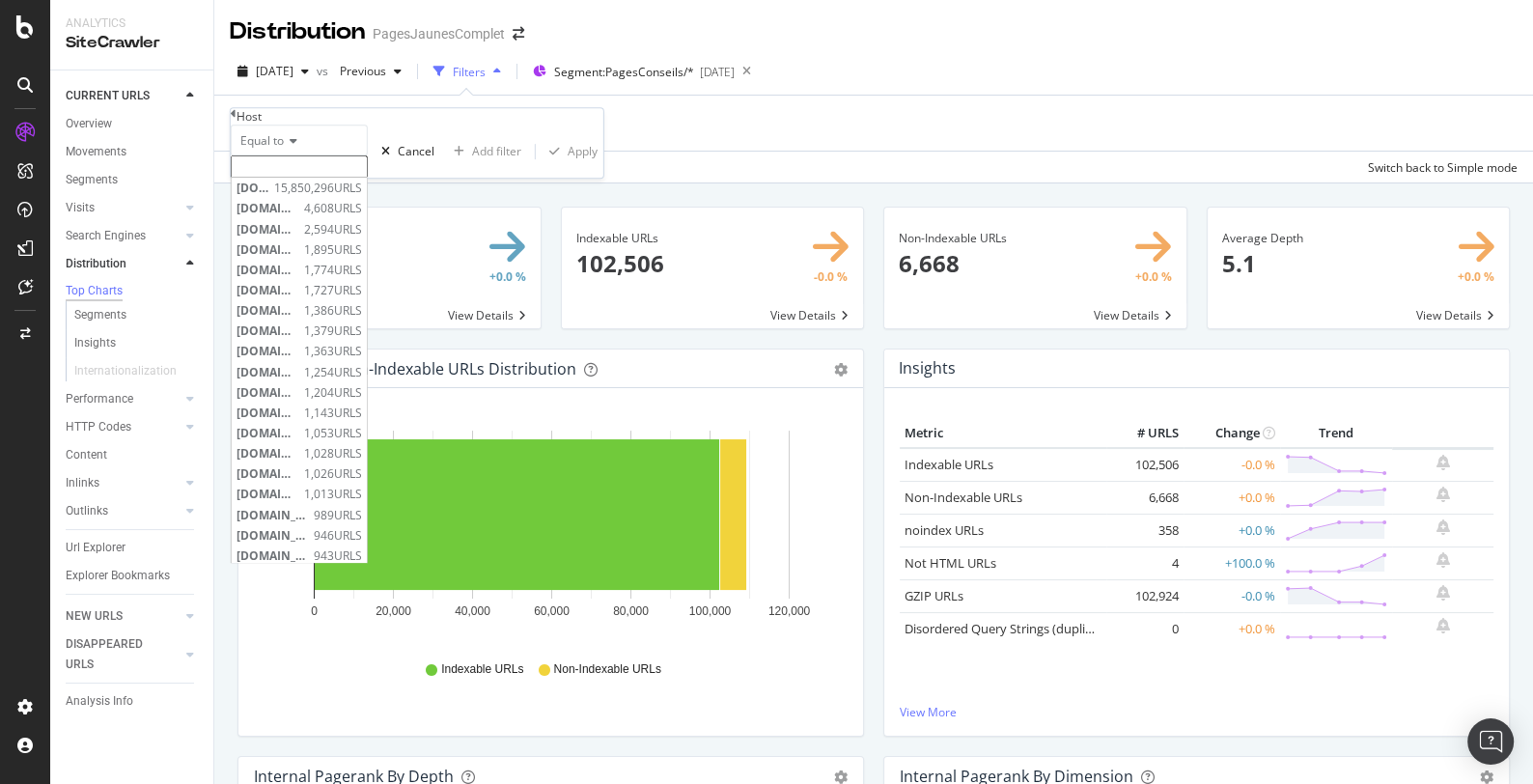
click at [683, 106] on div "Add Filter Add Filter Group" at bounding box center [873, 123] width 1287 height 55
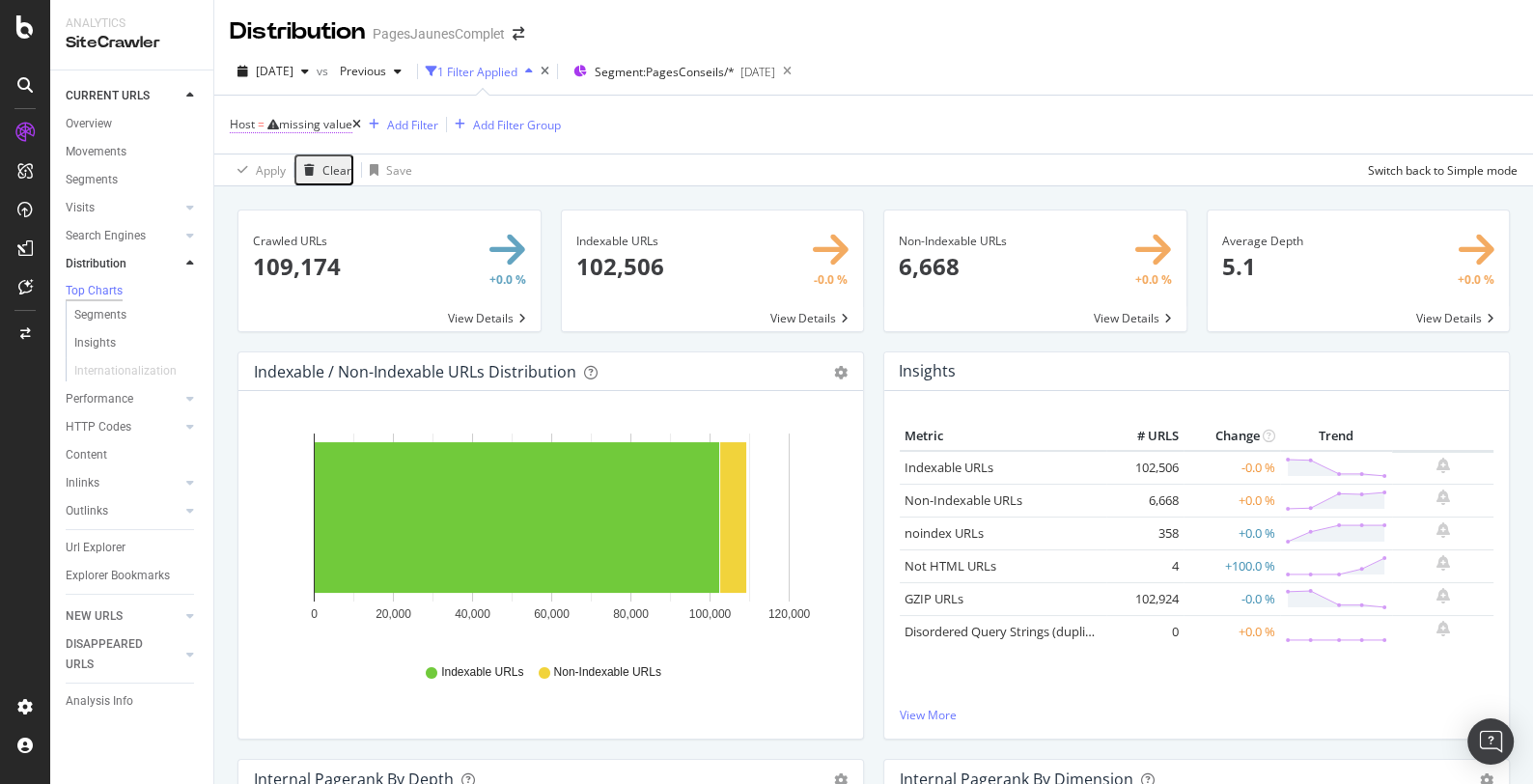
click at [306, 126] on div "missing value" at bounding box center [315, 123] width 73 height 17
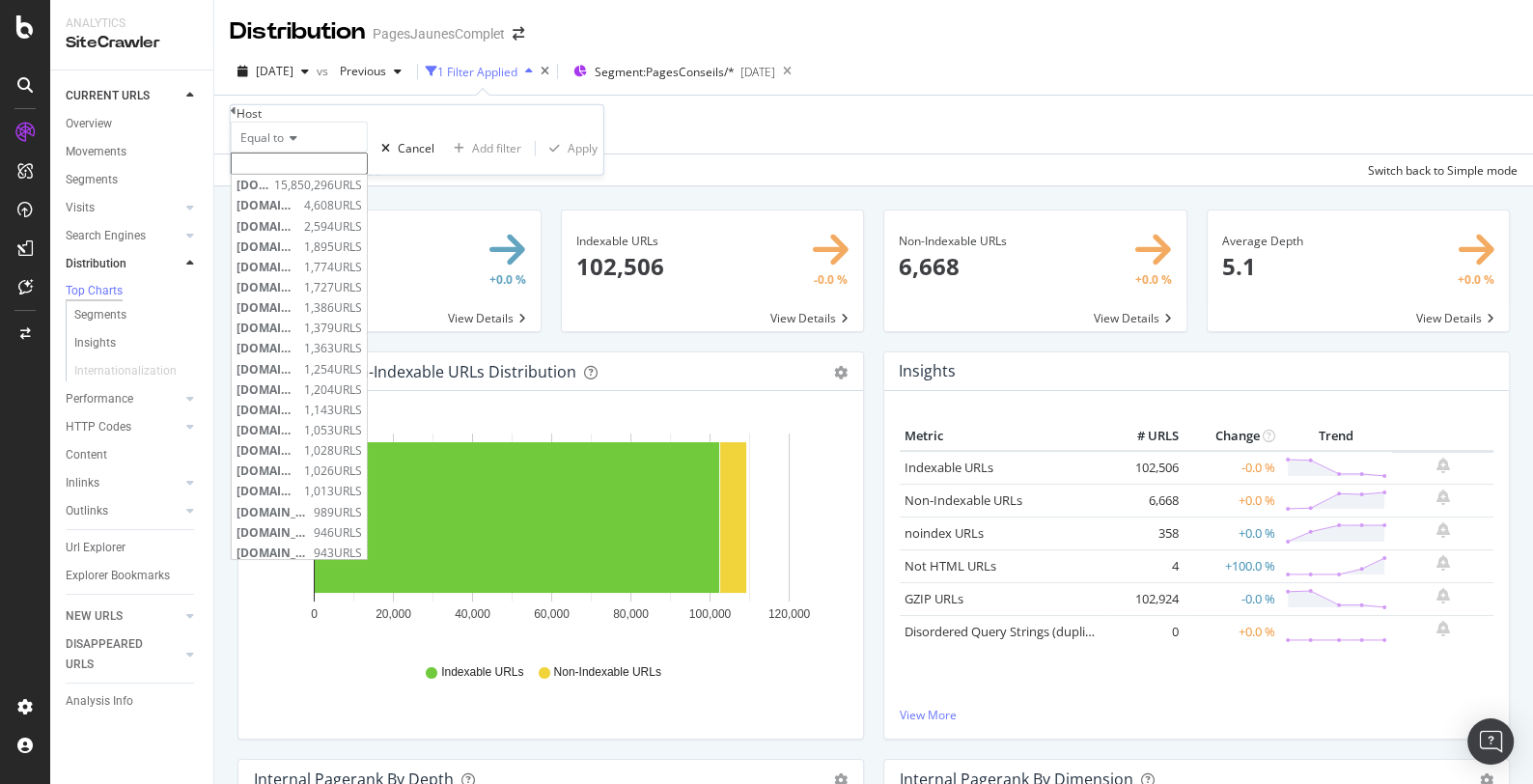
click at [272, 174] on input "text" at bounding box center [300, 163] width 137 height 23
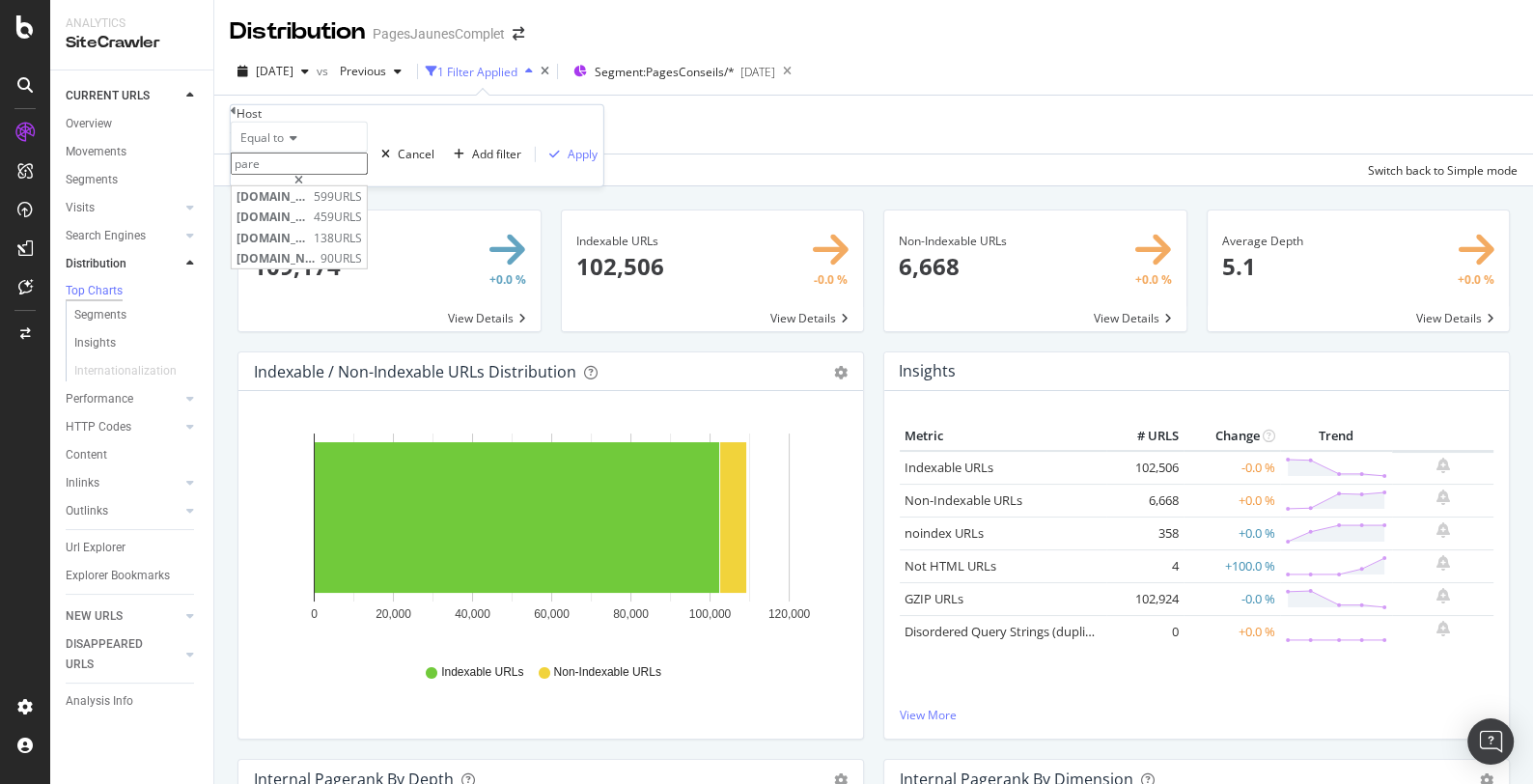
type input "pare"
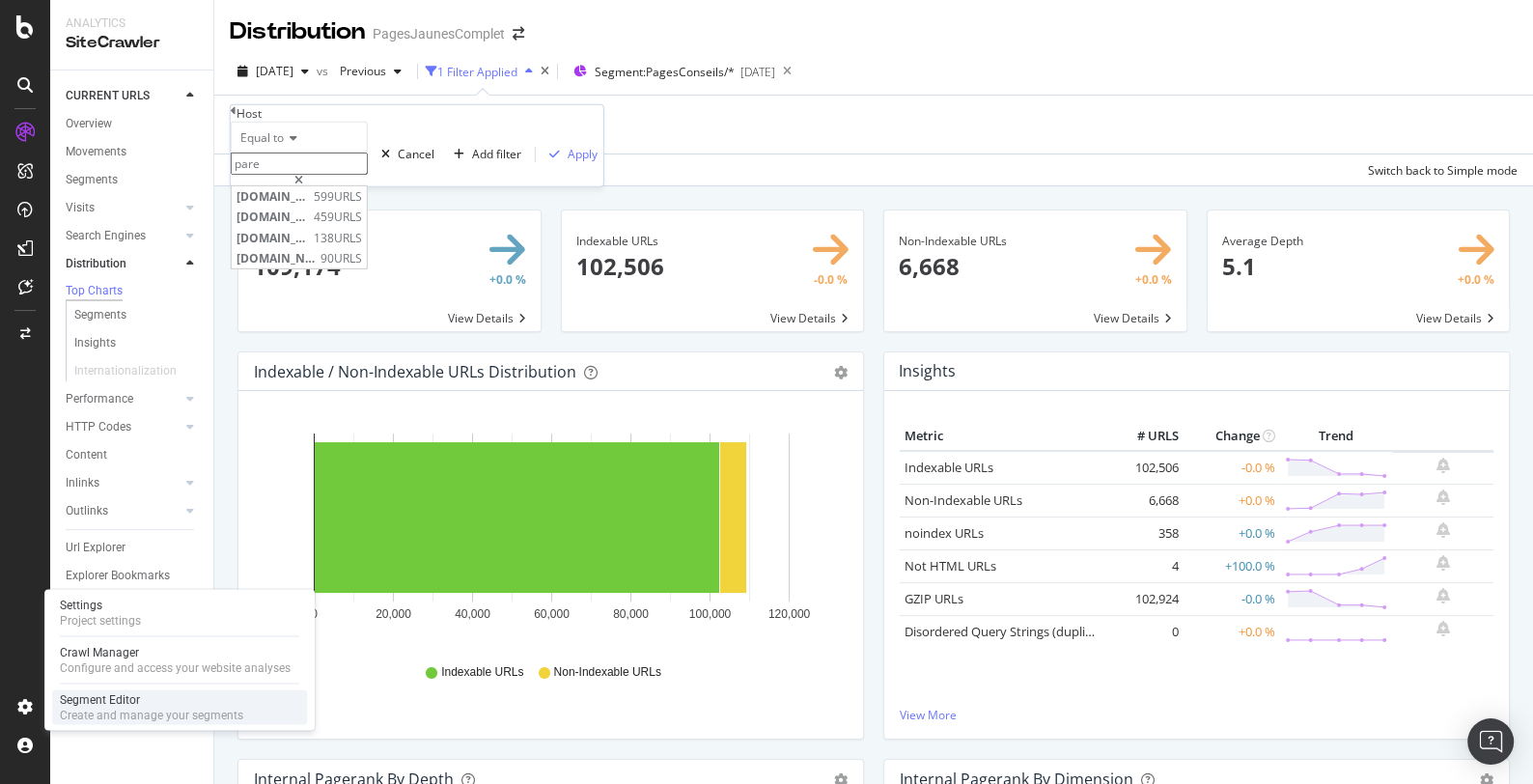
click at [113, 710] on div "Create and manage your segments" at bounding box center [151, 715] width 183 height 16
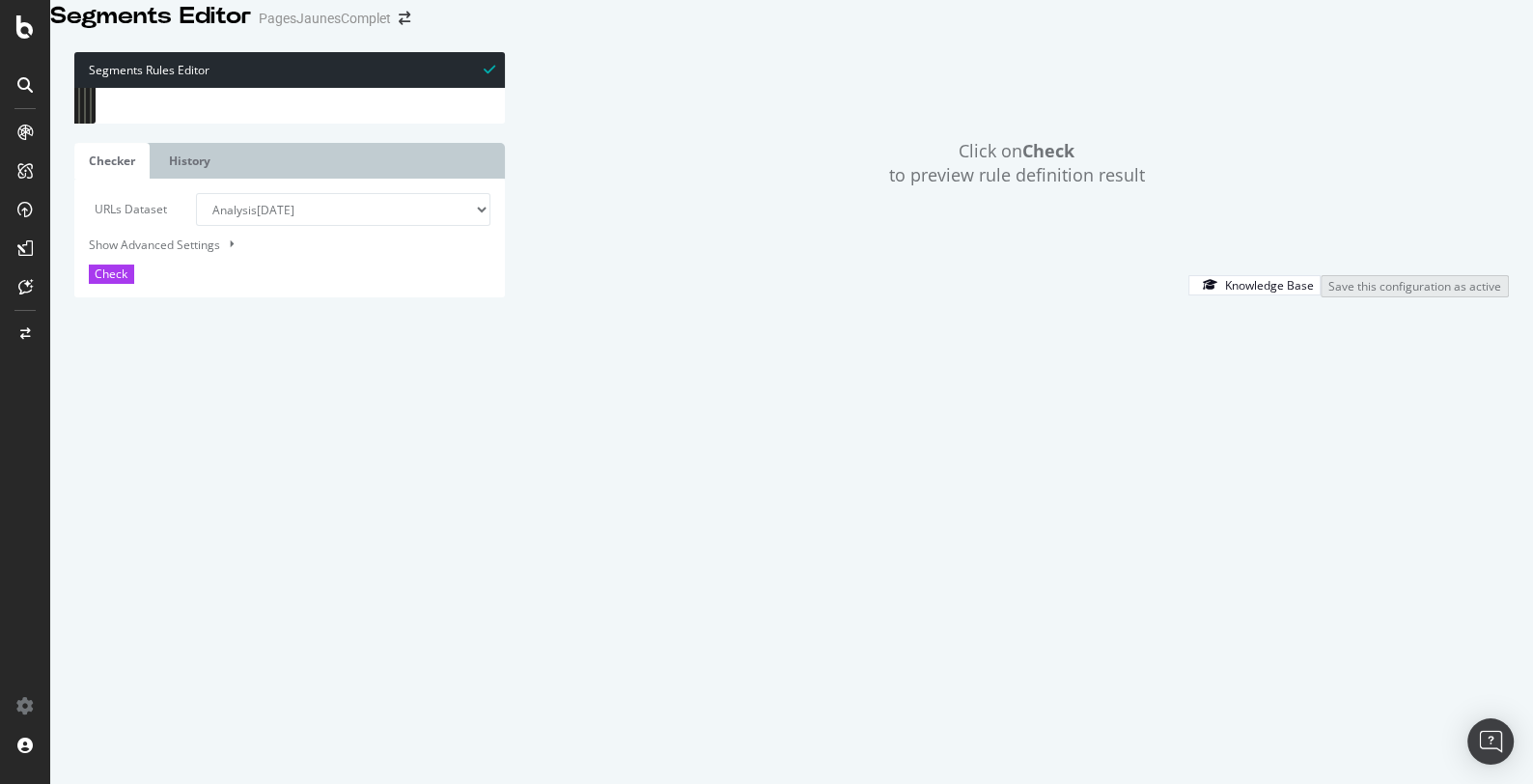
scroll to position [173, 0]
click at [343, 342] on div "path /pros/*/detail_* path /annuaire/pub?* path /annuaire/pub$ path /pub$ path …" at bounding box center [461, 319] width 668 height 463
type textarea "path /?_escaped_fragment_="
type input "pare-brise"
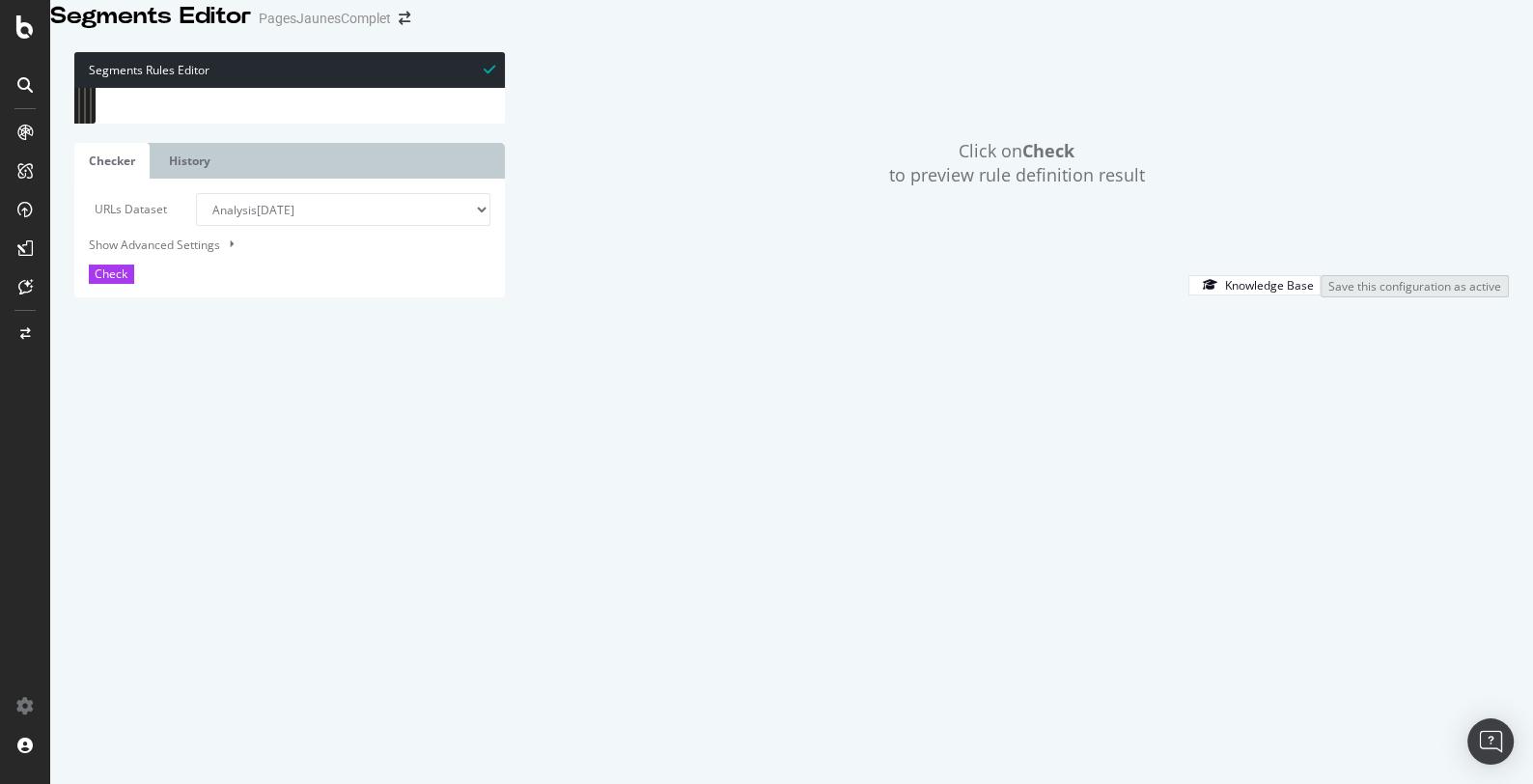
click at [621, 274] on div "Click on Check to preview rule definition result" at bounding box center [1016, 162] width 985 height 222
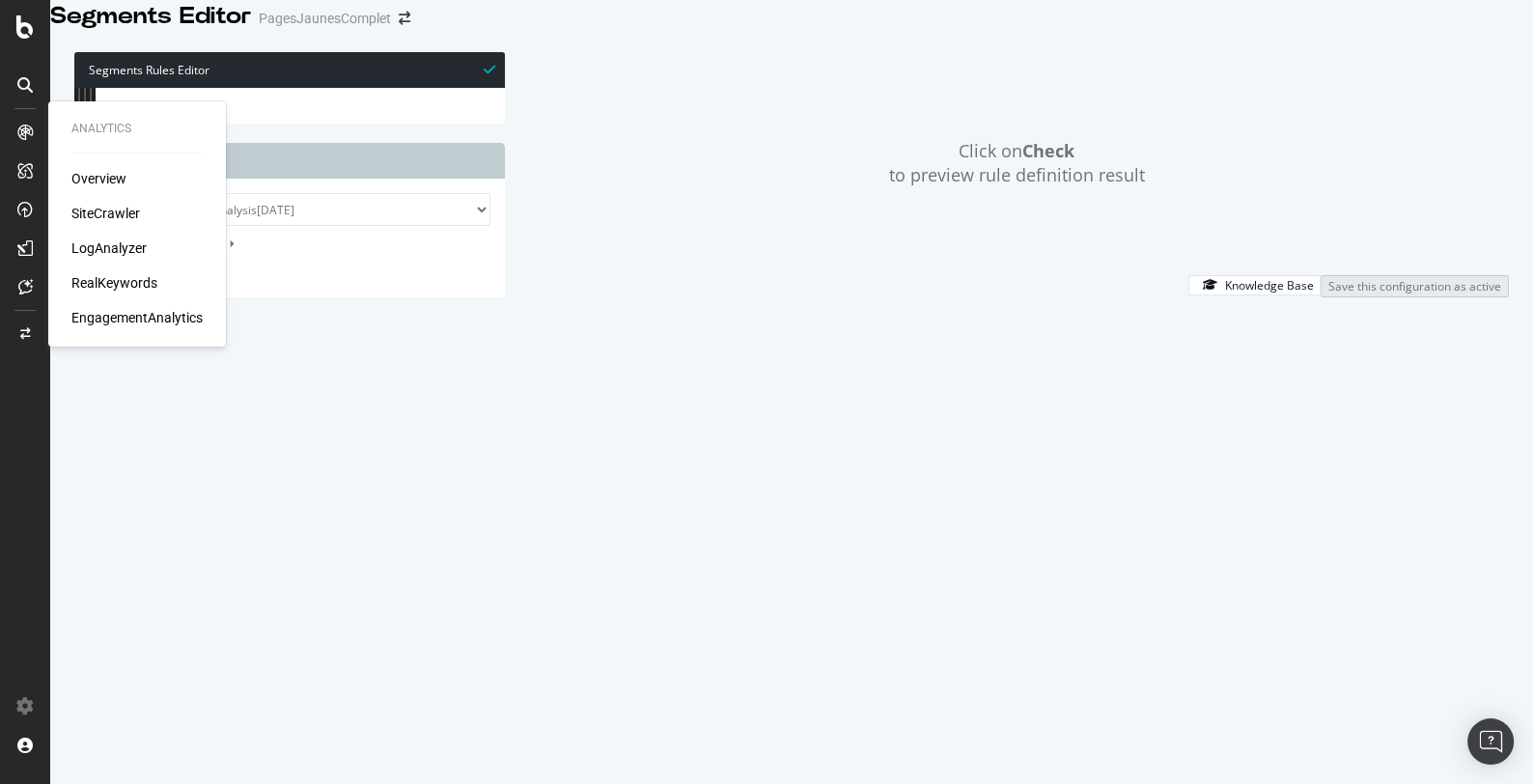
click at [103, 215] on div "SiteCrawler" at bounding box center [106, 213] width 69 height 20
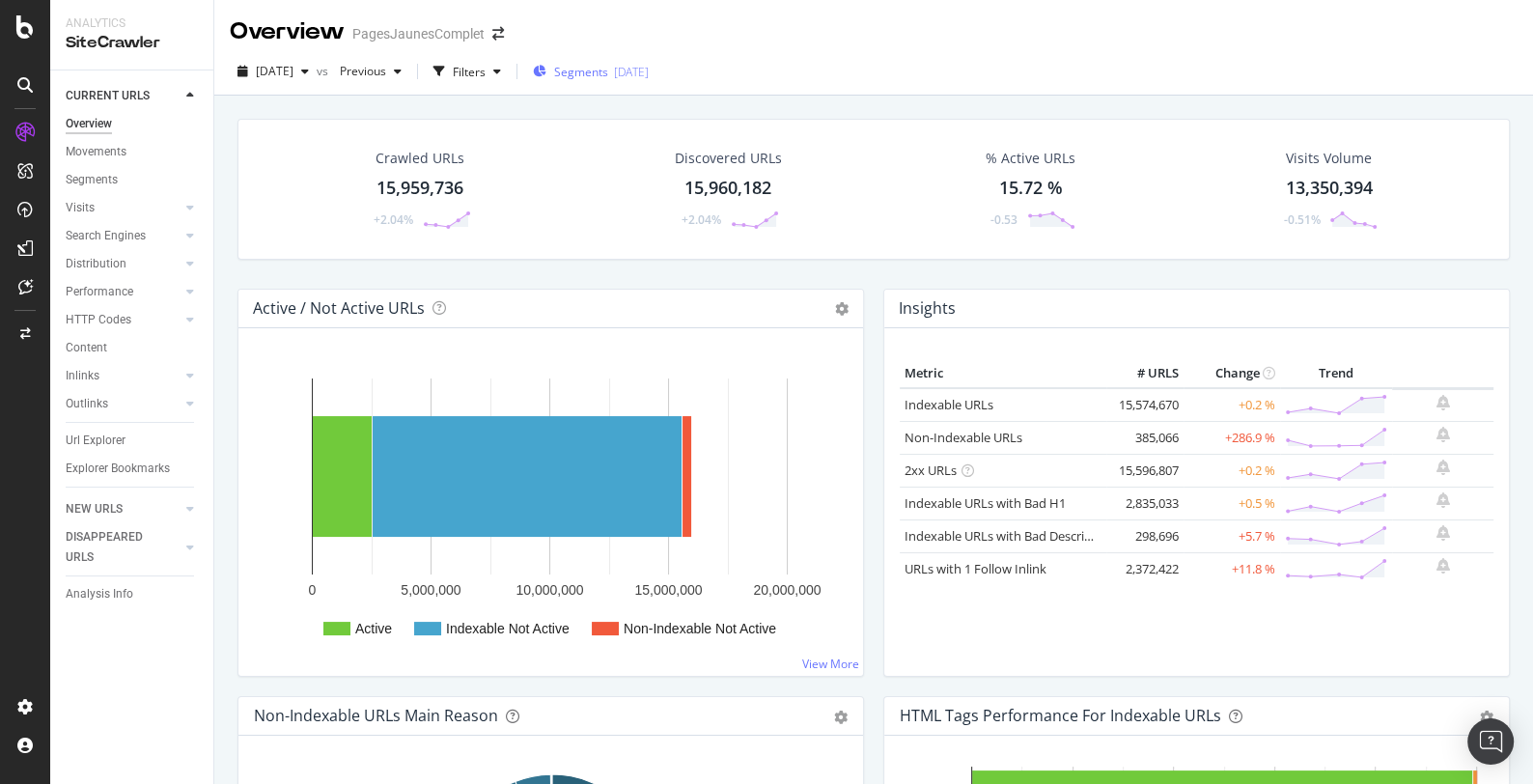
click at [608, 73] on span "Segments" at bounding box center [581, 71] width 54 height 17
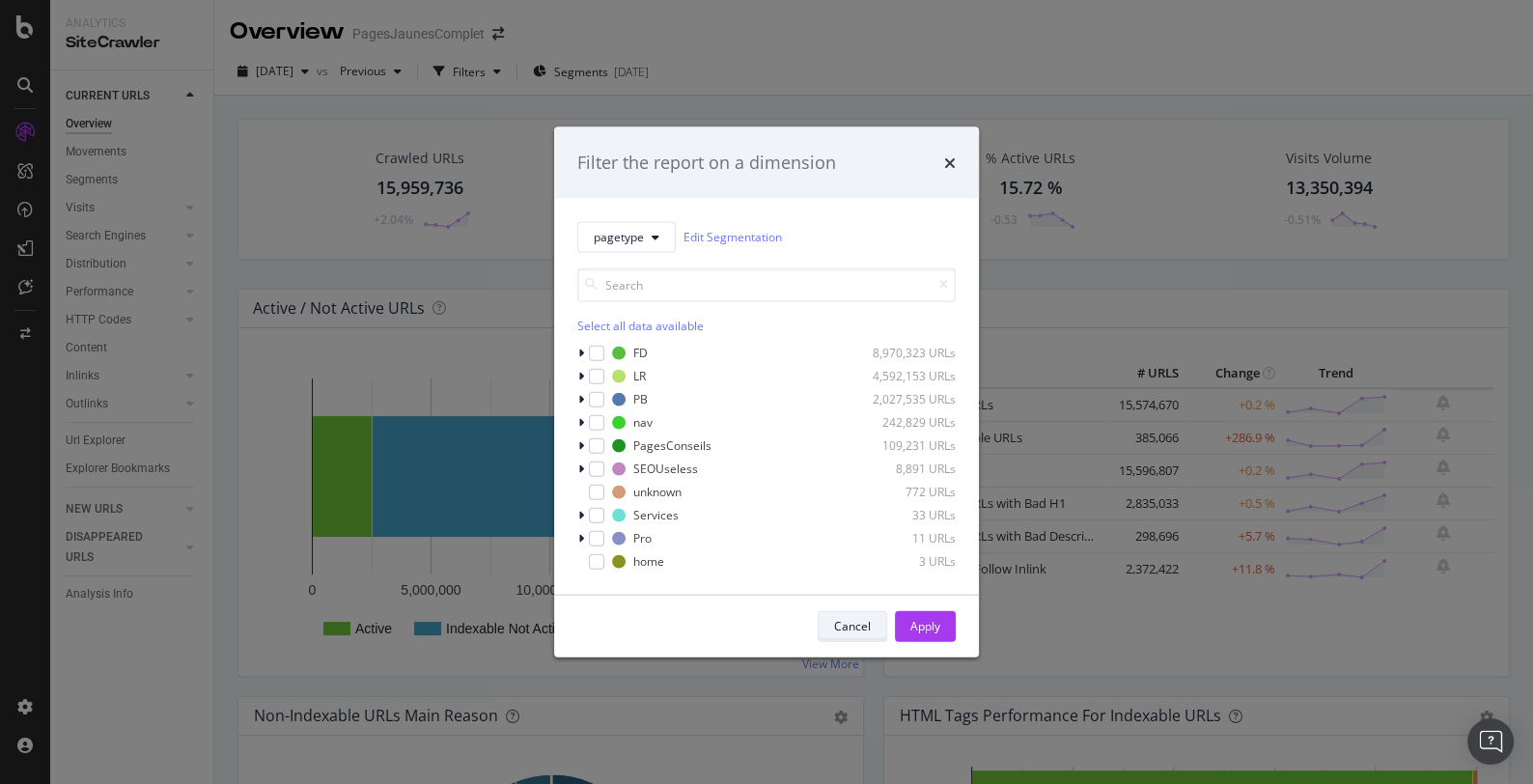
click at [856, 613] on div "Cancel" at bounding box center [852, 625] width 36 height 27
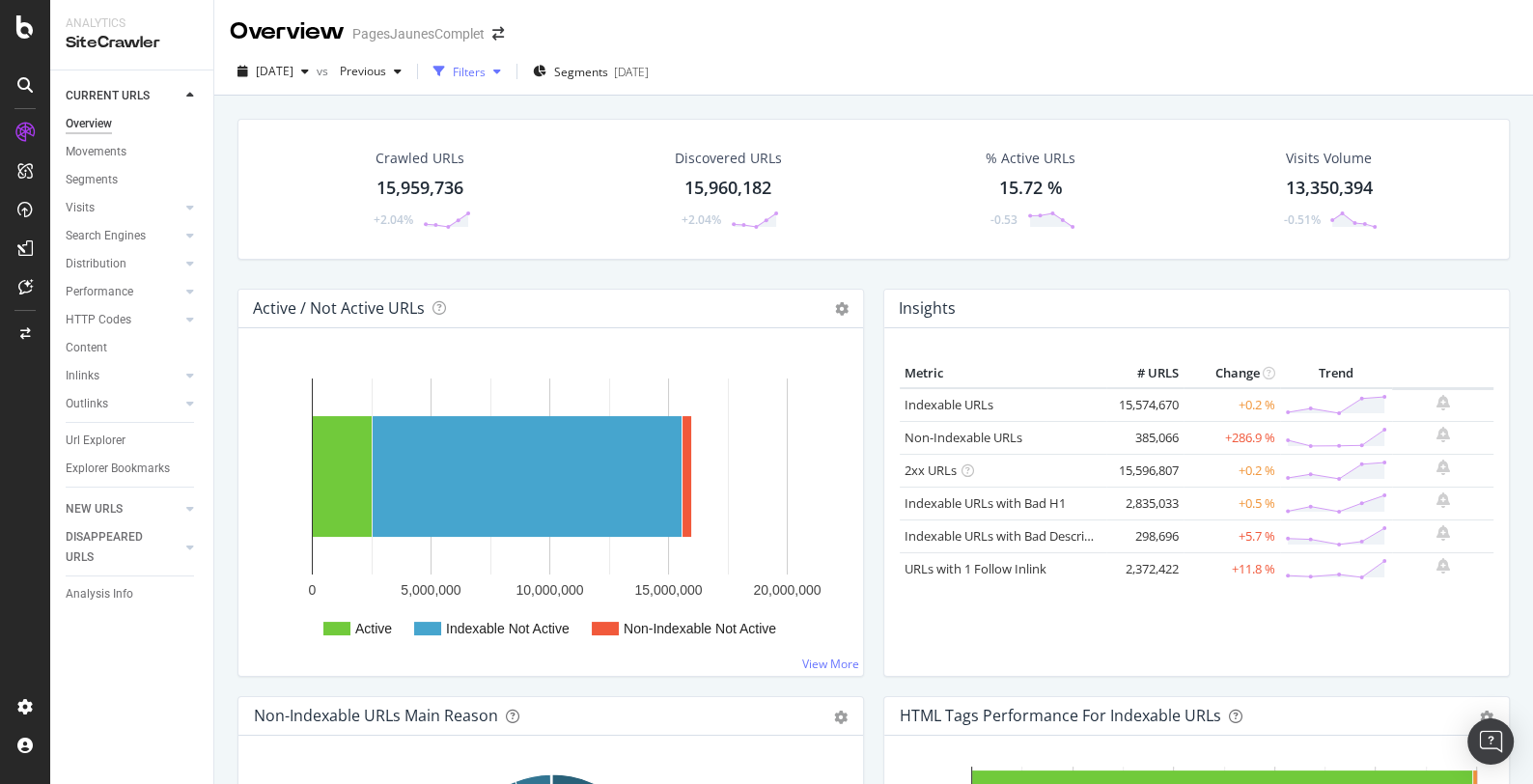
click at [452, 61] on div "button" at bounding box center [440, 71] width 27 height 27
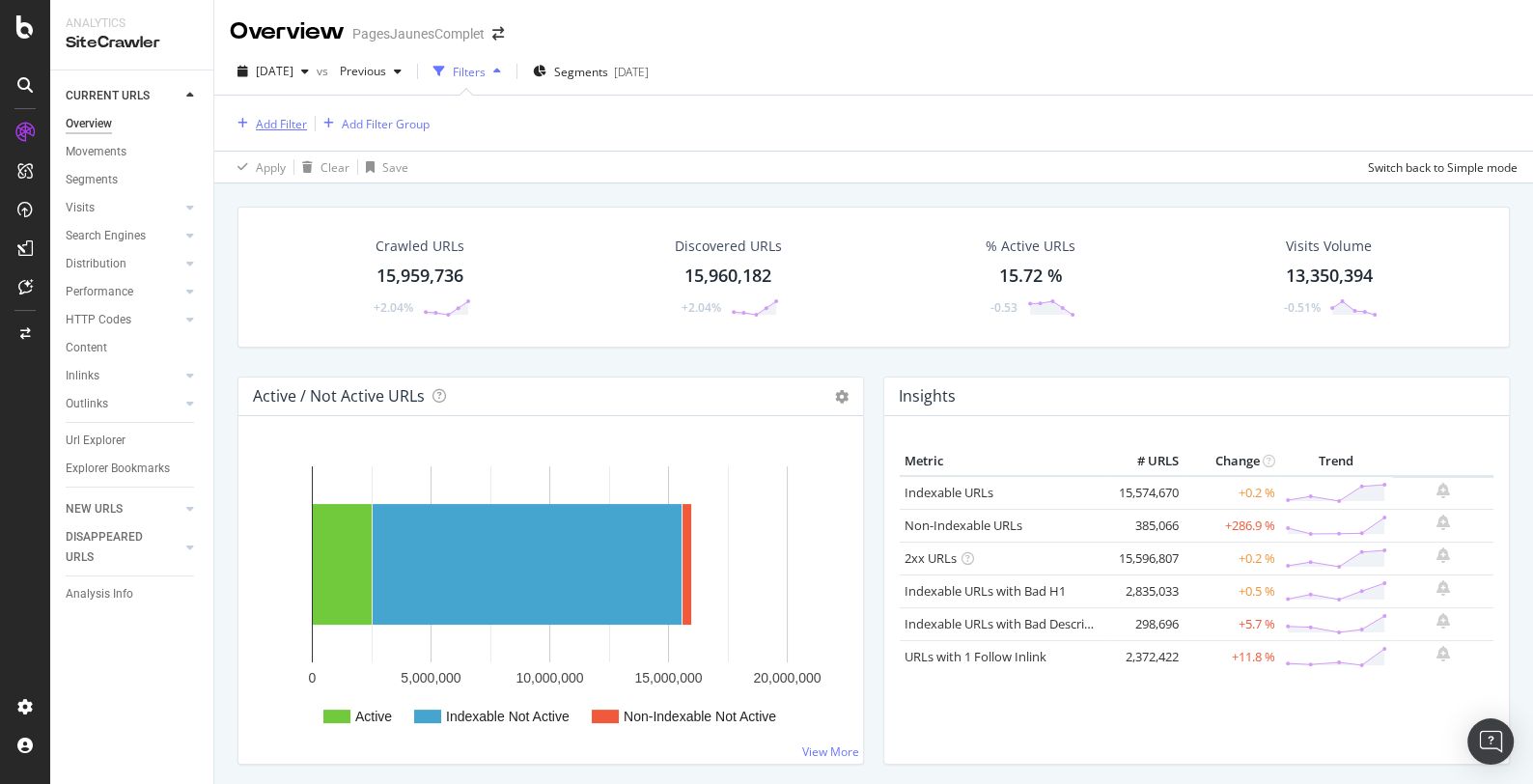
click at [268, 121] on div "Add Filter" at bounding box center [281, 123] width 51 height 17
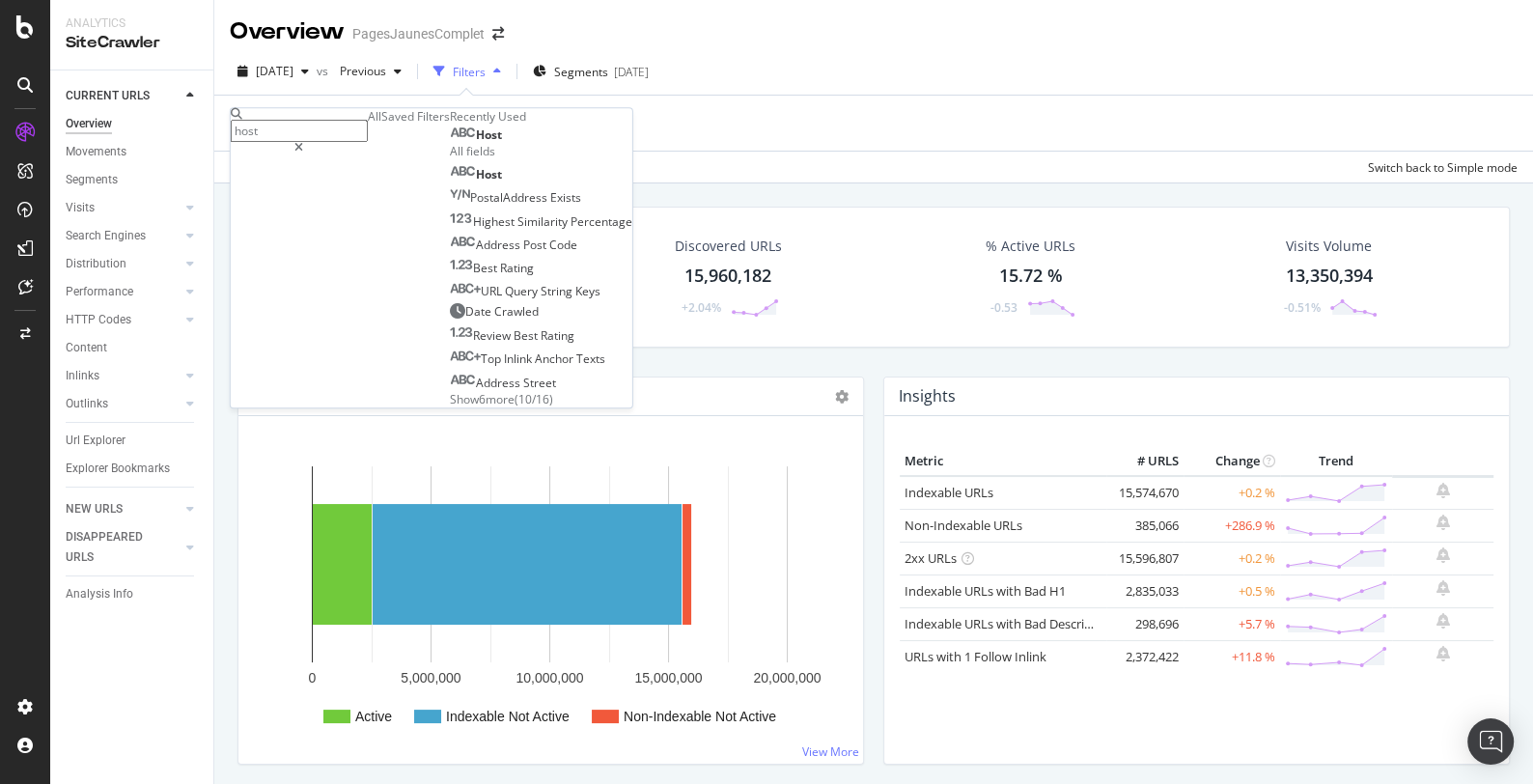
type input "host"
click at [450, 143] on div "Host" at bounding box center [476, 135] width 52 height 16
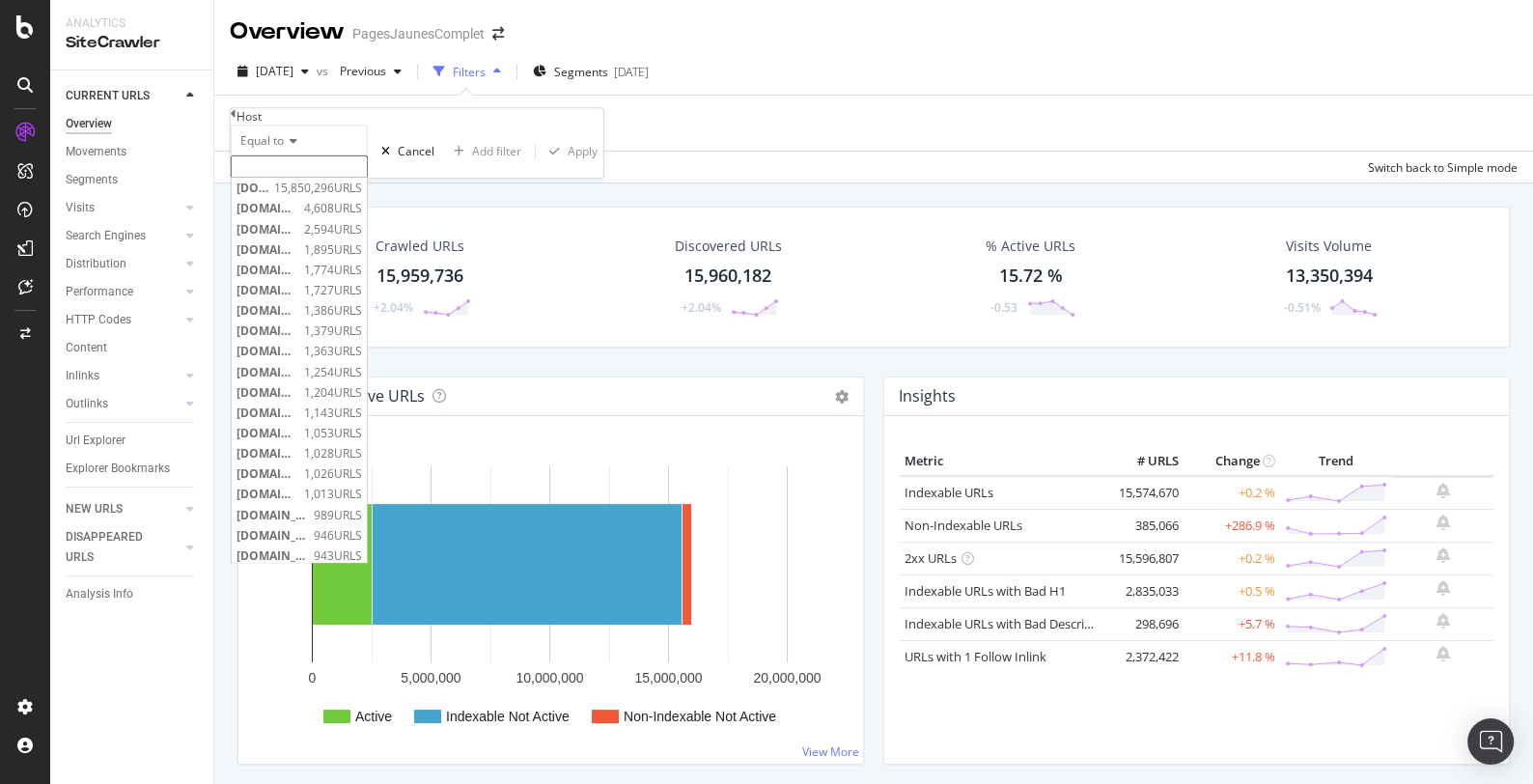
click at [289, 177] on input "text" at bounding box center [300, 166] width 137 height 23
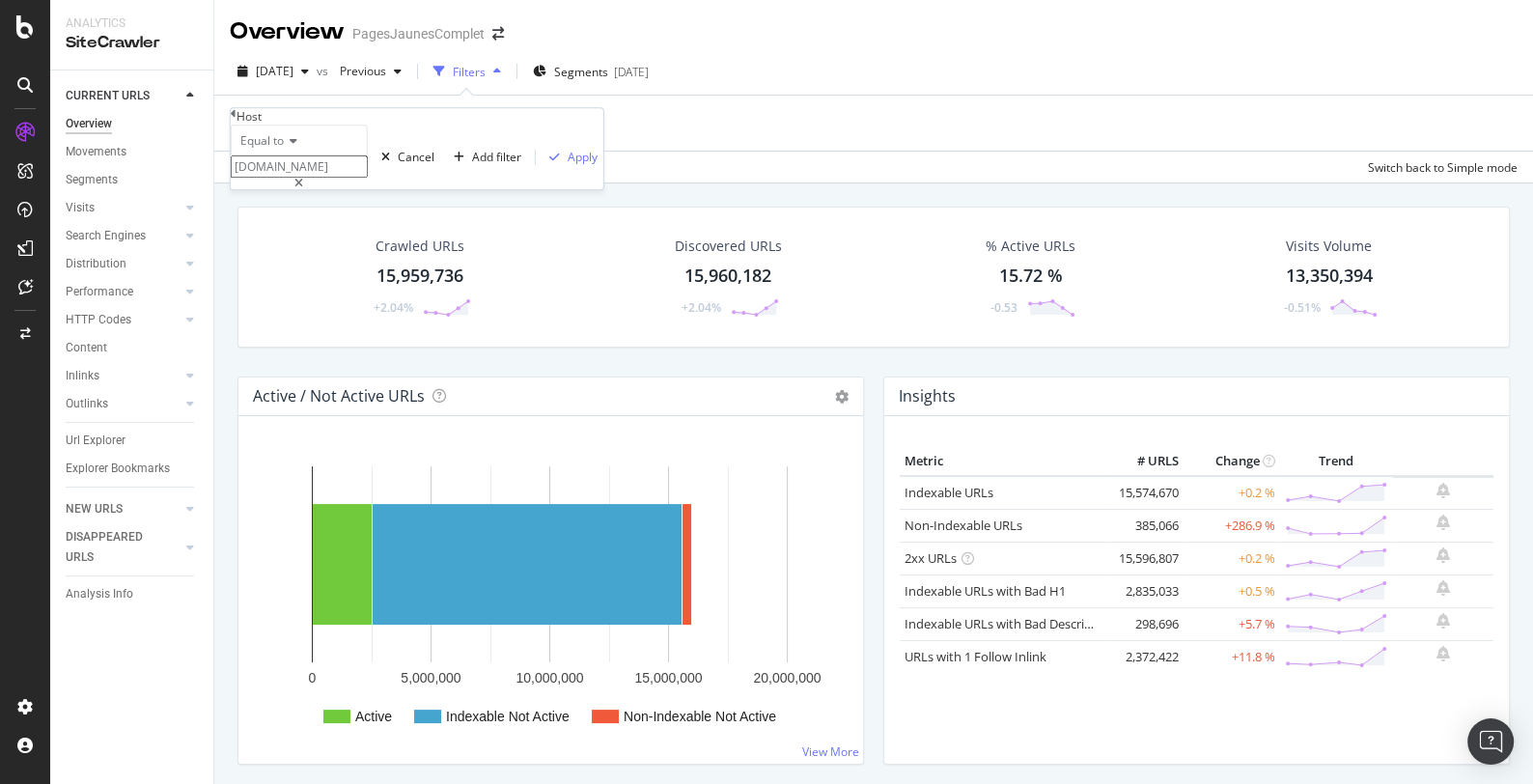
type input "[DOMAIN_NAME]"
click at [458, 189] on div "Equal to [DOMAIN_NAME] [DOMAIN_NAME] Cancel Add filter Apply" at bounding box center [417, 157] width 373 height 65
click at [568, 165] on div "Apply" at bounding box center [582, 157] width 30 height 17
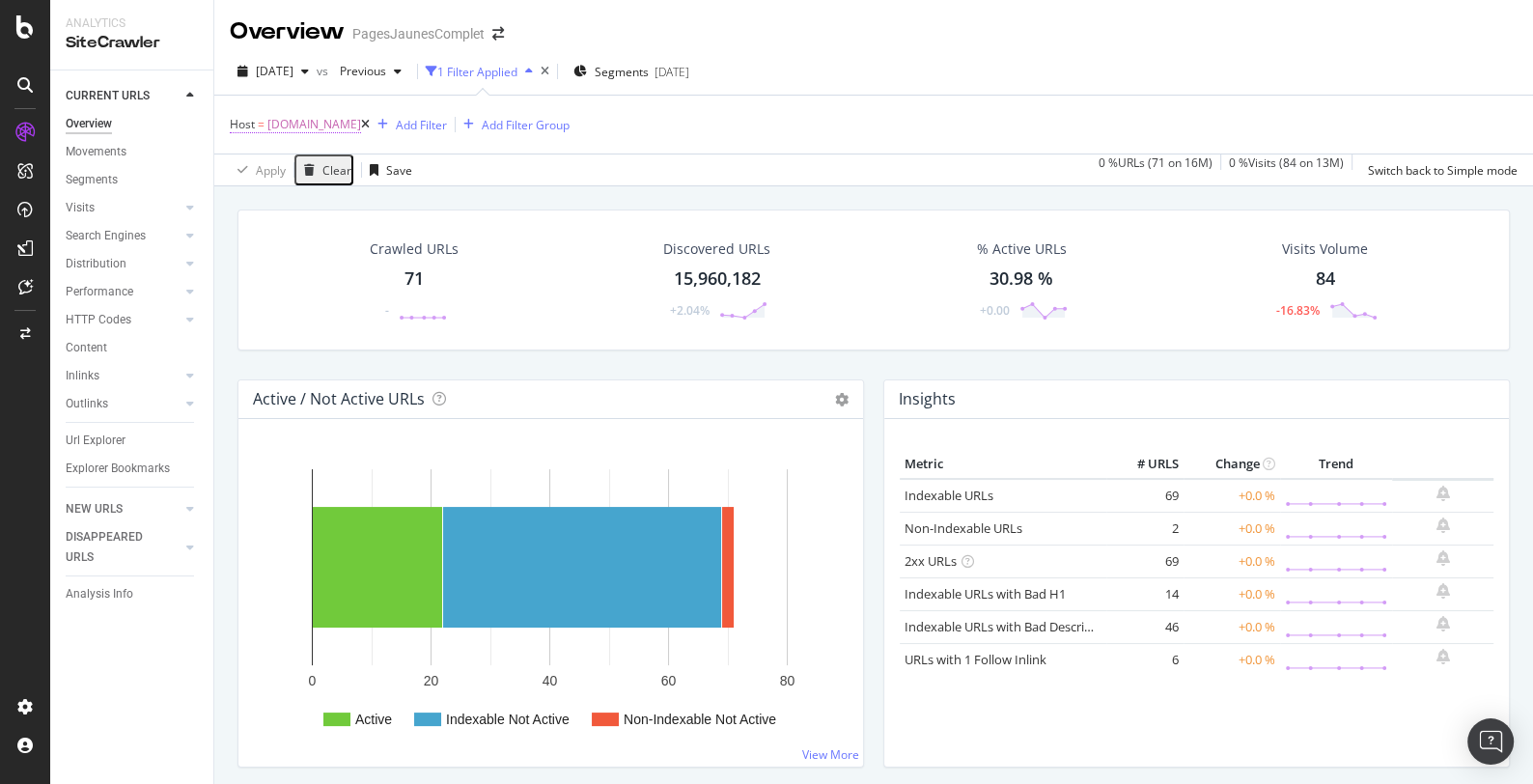
click at [337, 123] on span "[DOMAIN_NAME]" at bounding box center [314, 124] width 94 height 27
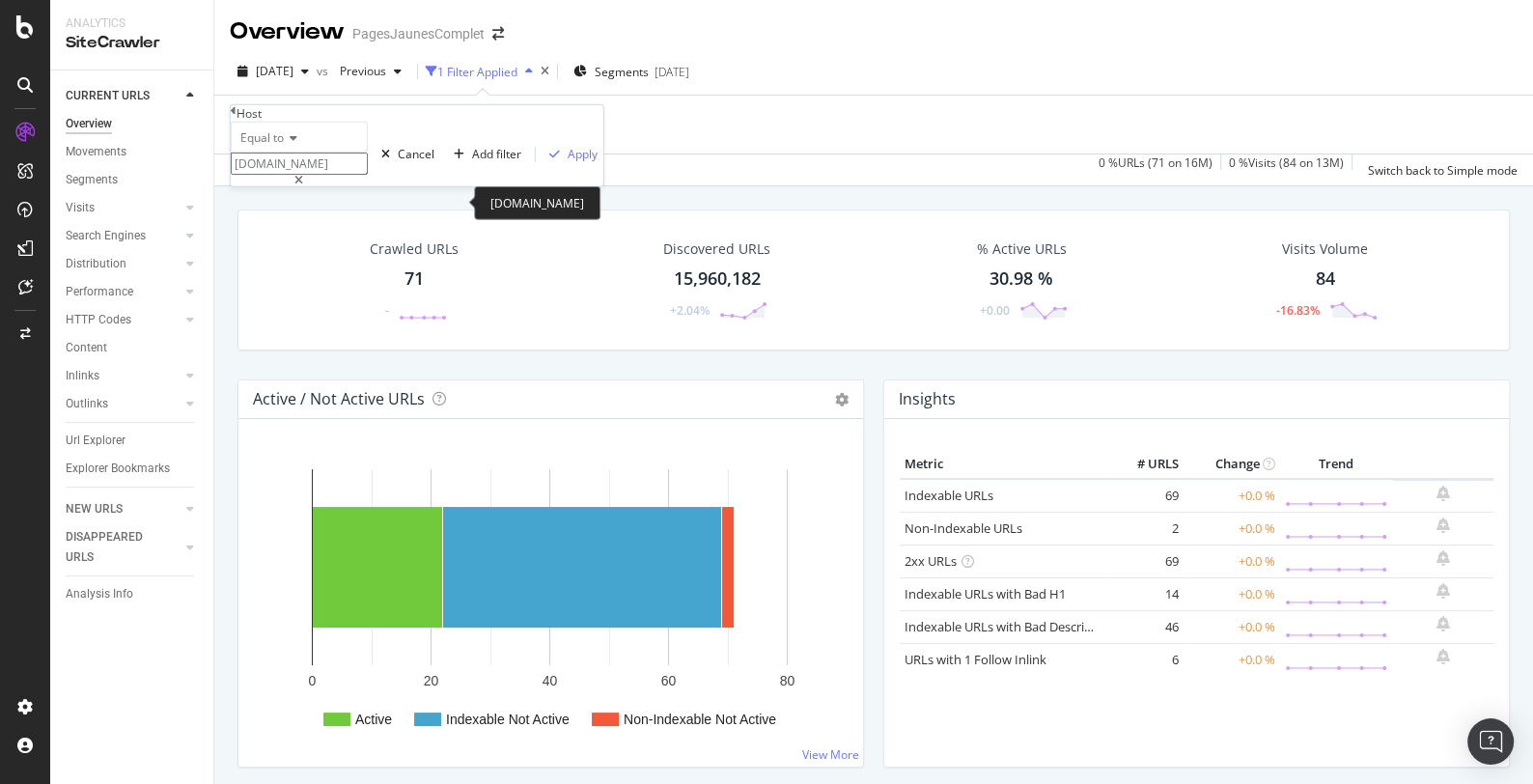
click at [303, 186] on icon at bounding box center [299, 180] width 9 height 12
click at [326, 174] on input "[DOMAIN_NAME]" at bounding box center [300, 163] width 137 height 23
click at [323, 174] on input "permis-" at bounding box center [300, 163] width 137 height 23
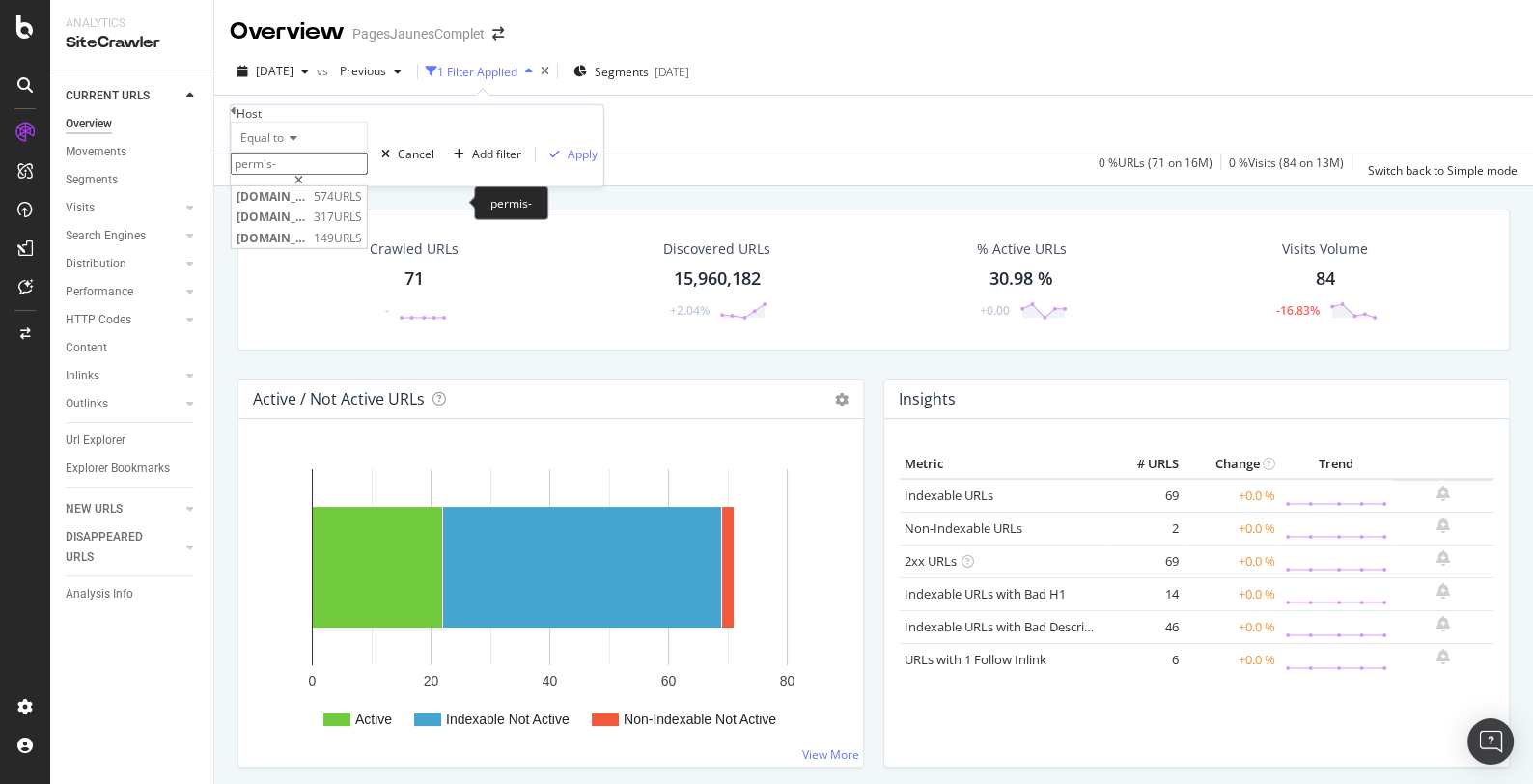
paste input "[DOMAIN_NAME]"
type input "[DOMAIN_NAME]"
click at [568, 162] on div "Apply" at bounding box center [582, 154] width 30 height 17
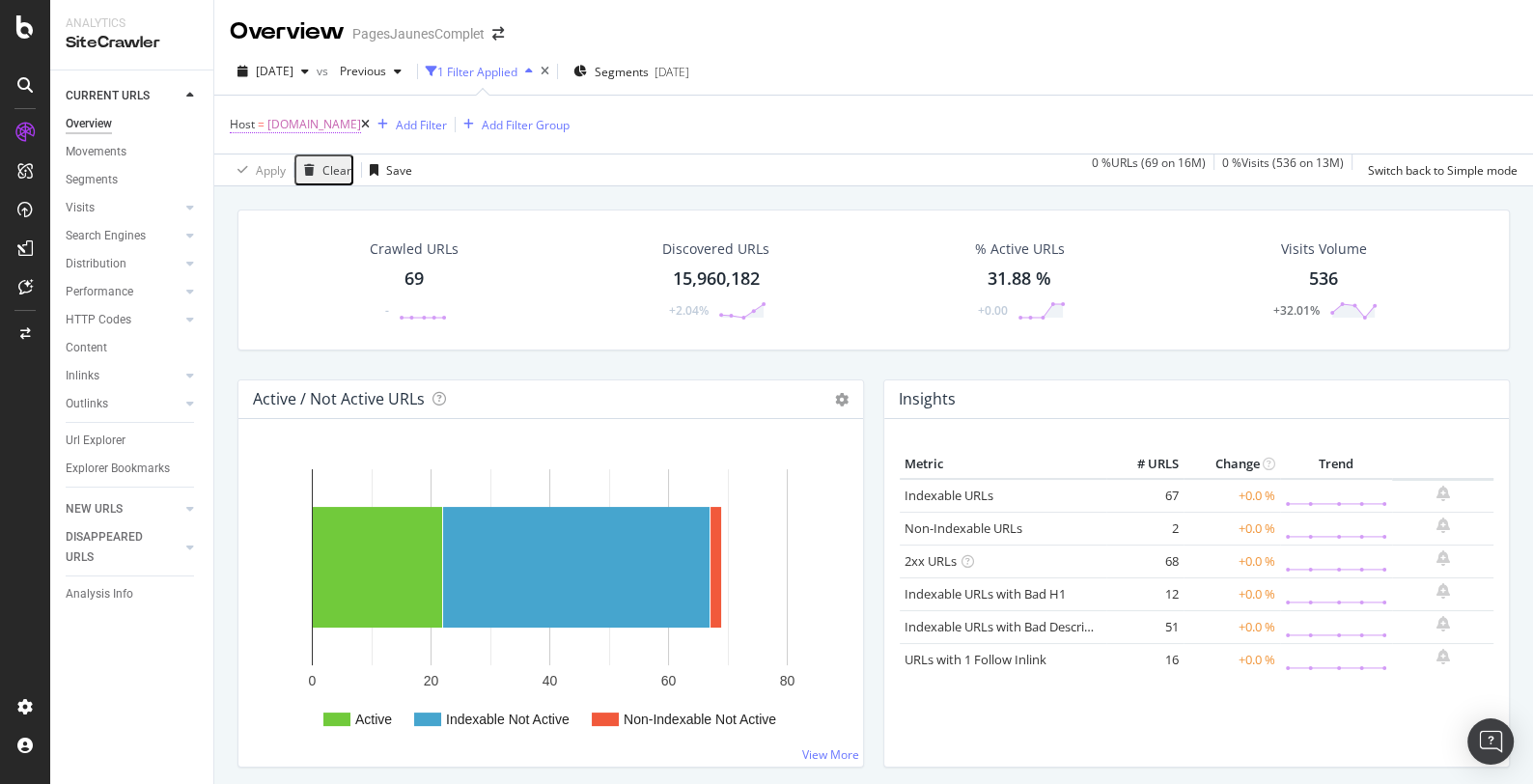
click at [361, 128] on span "[DOMAIN_NAME]" at bounding box center [314, 124] width 94 height 27
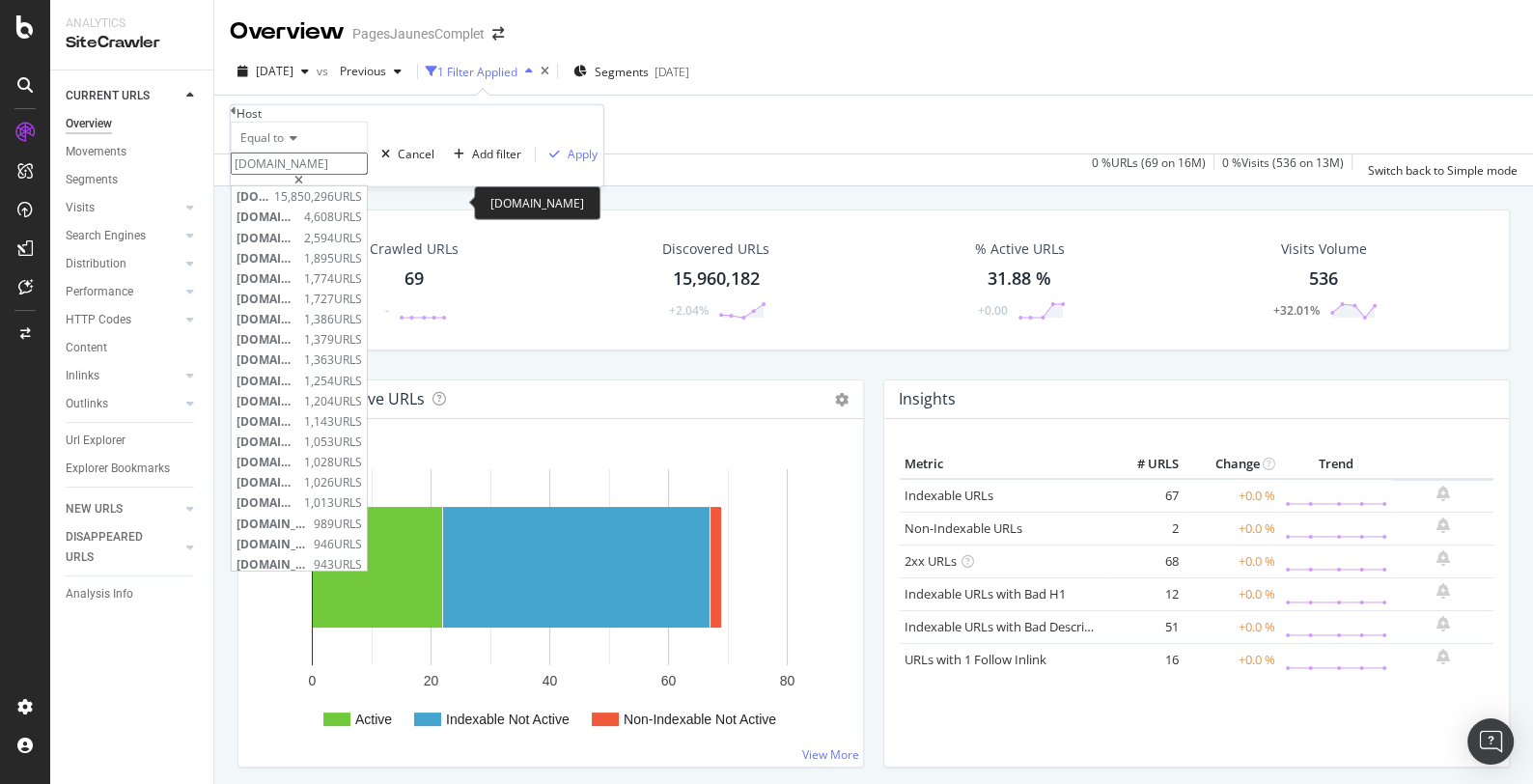
drag, startPoint x: 332, startPoint y: 200, endPoint x: 222, endPoint y: 202, distance: 110.0
click at [222, 202] on body "Analytics SiteCrawler CURRENT URLS Overview Movements Segments Visits Analysis …" at bounding box center [766, 392] width 1533 height 784
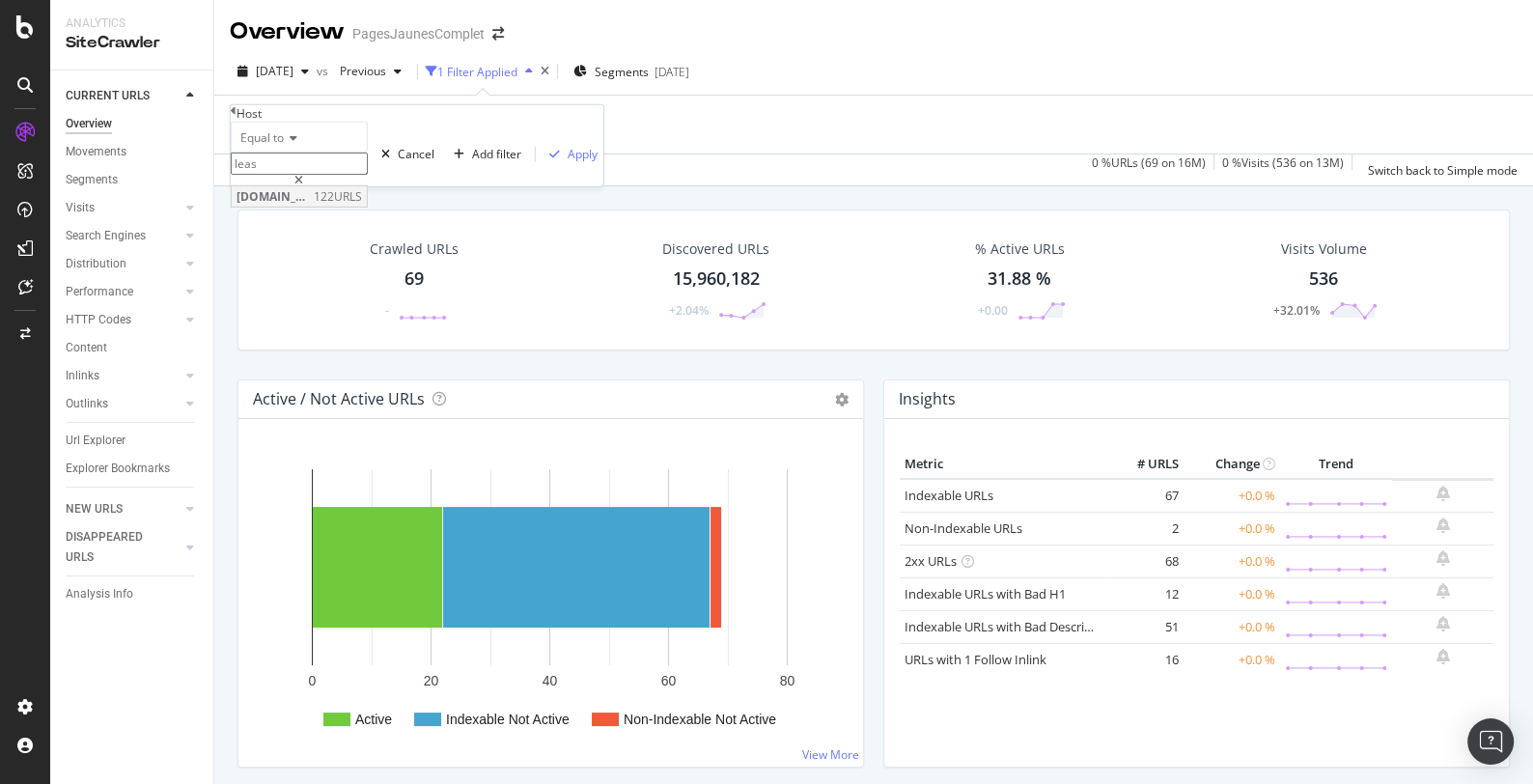
click at [309, 205] on span "[DOMAIN_NAME]" at bounding box center [273, 196] width 72 height 17
click at [368, 174] on input "[DOMAIN_NAME]" at bounding box center [300, 163] width 137 height 23
click at [368, 174] on input "location-longue-duree" at bounding box center [300, 163] width 137 height 23
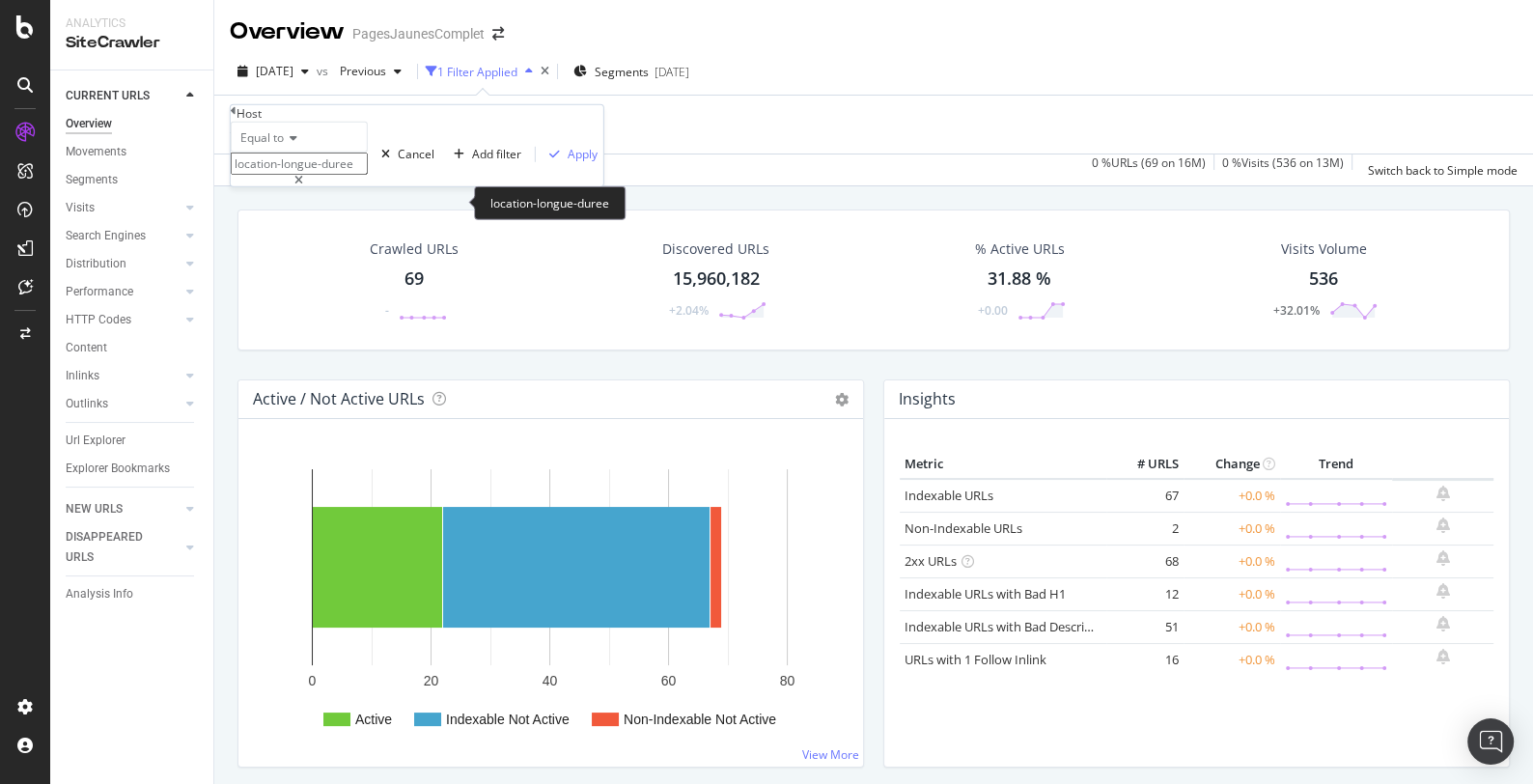
click at [368, 174] on input "location-longue-duree" at bounding box center [300, 163] width 137 height 23
paste input "."
type input "[DOMAIN_NAME]"
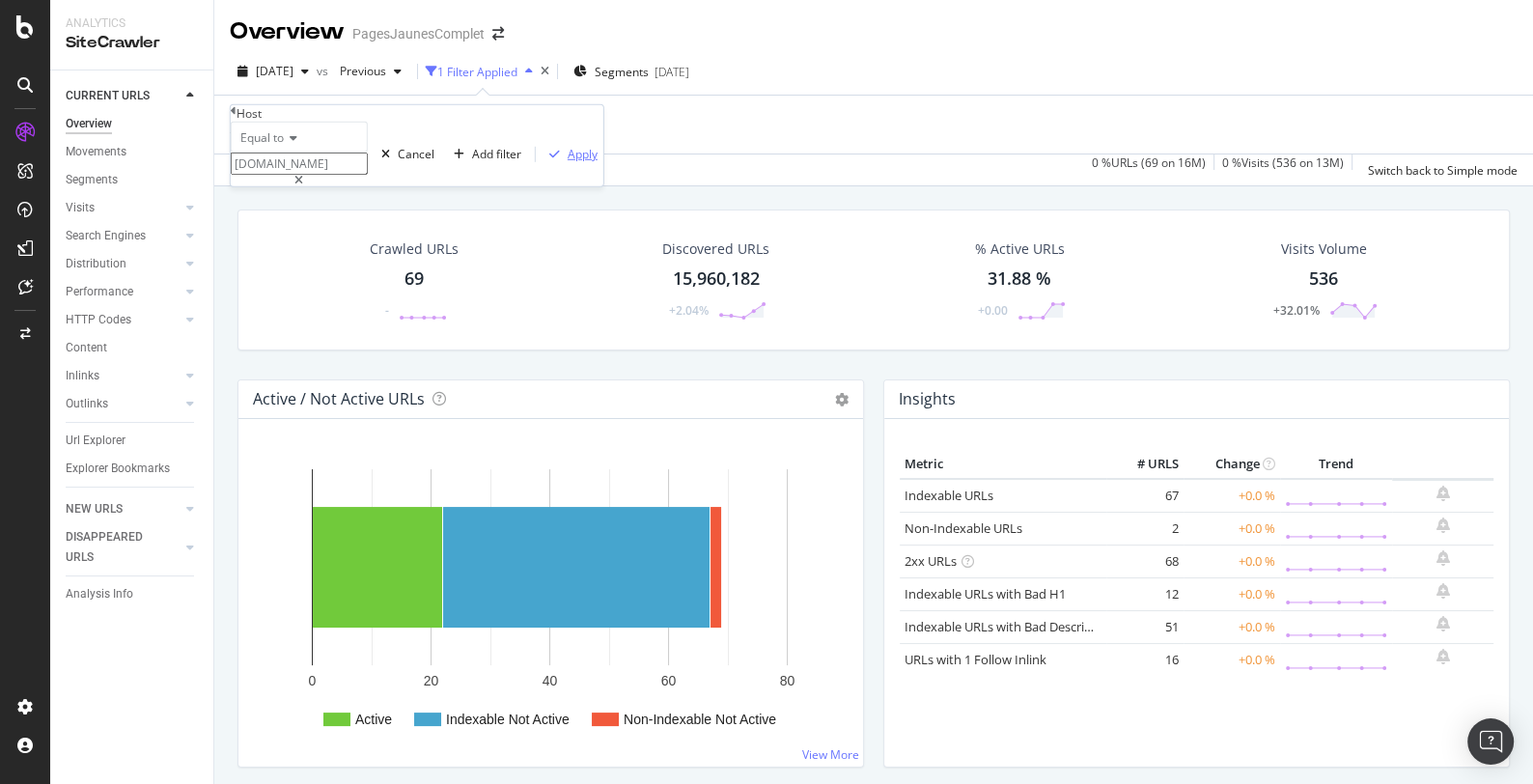
click at [568, 162] on div "Apply" at bounding box center [582, 154] width 30 height 17
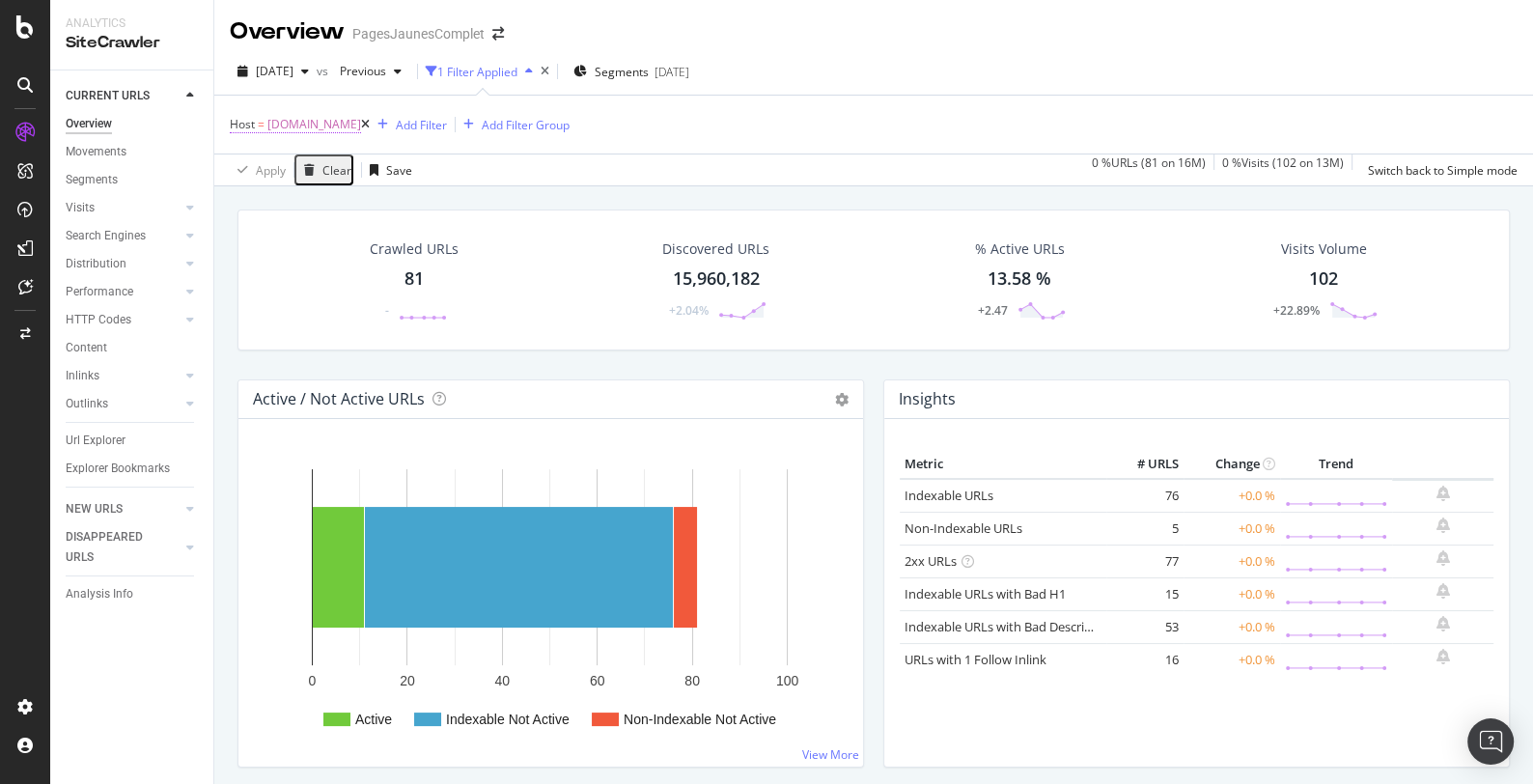
click at [361, 124] on span "[DOMAIN_NAME]" at bounding box center [314, 124] width 94 height 27
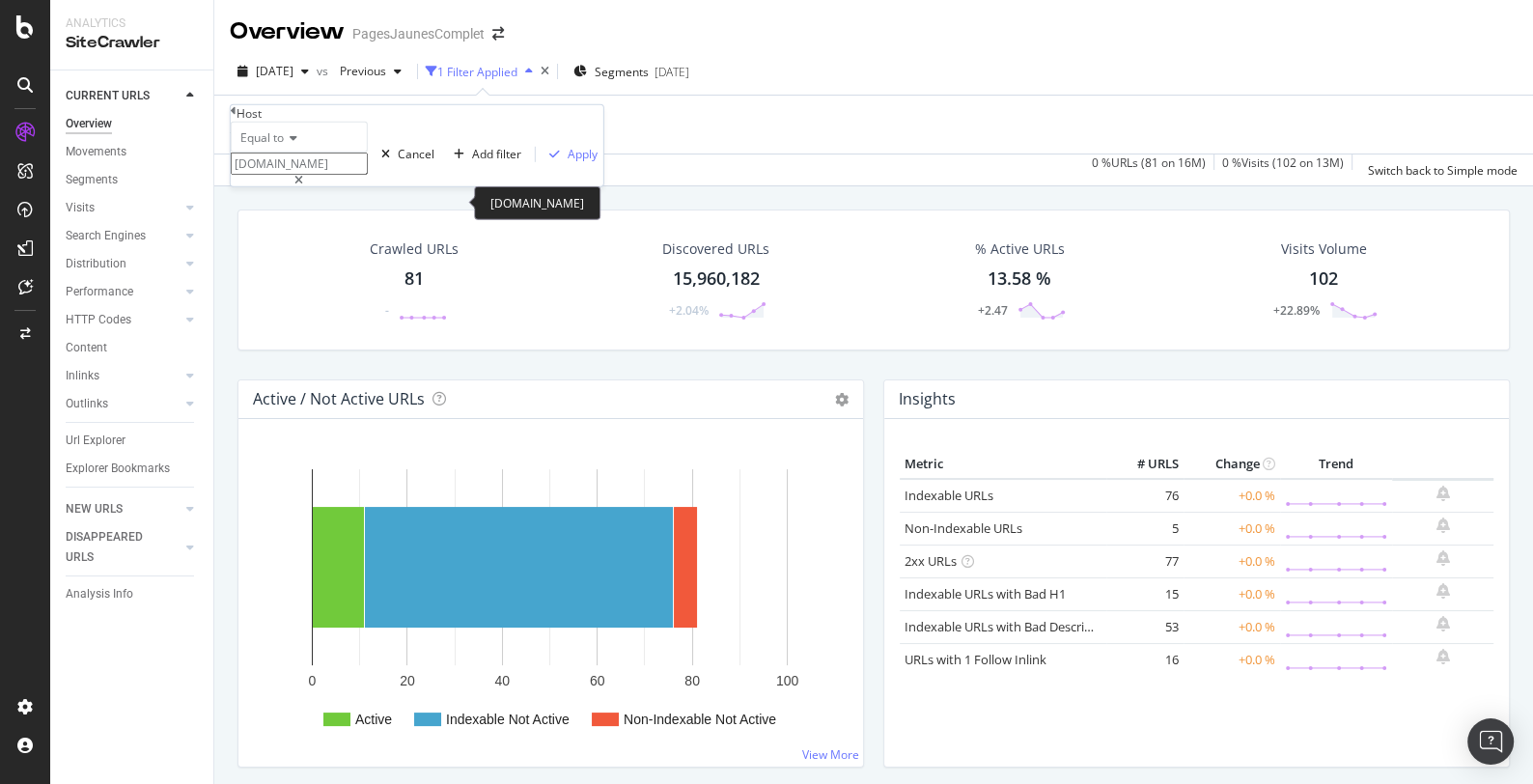
click at [303, 186] on icon at bounding box center [299, 180] width 9 height 12
click at [368, 174] on input "[DOMAIN_NAME]" at bounding box center [300, 163] width 137 height 23
type input "[DOMAIN_NAME]"
click at [568, 162] on div "Apply" at bounding box center [582, 154] width 30 height 17
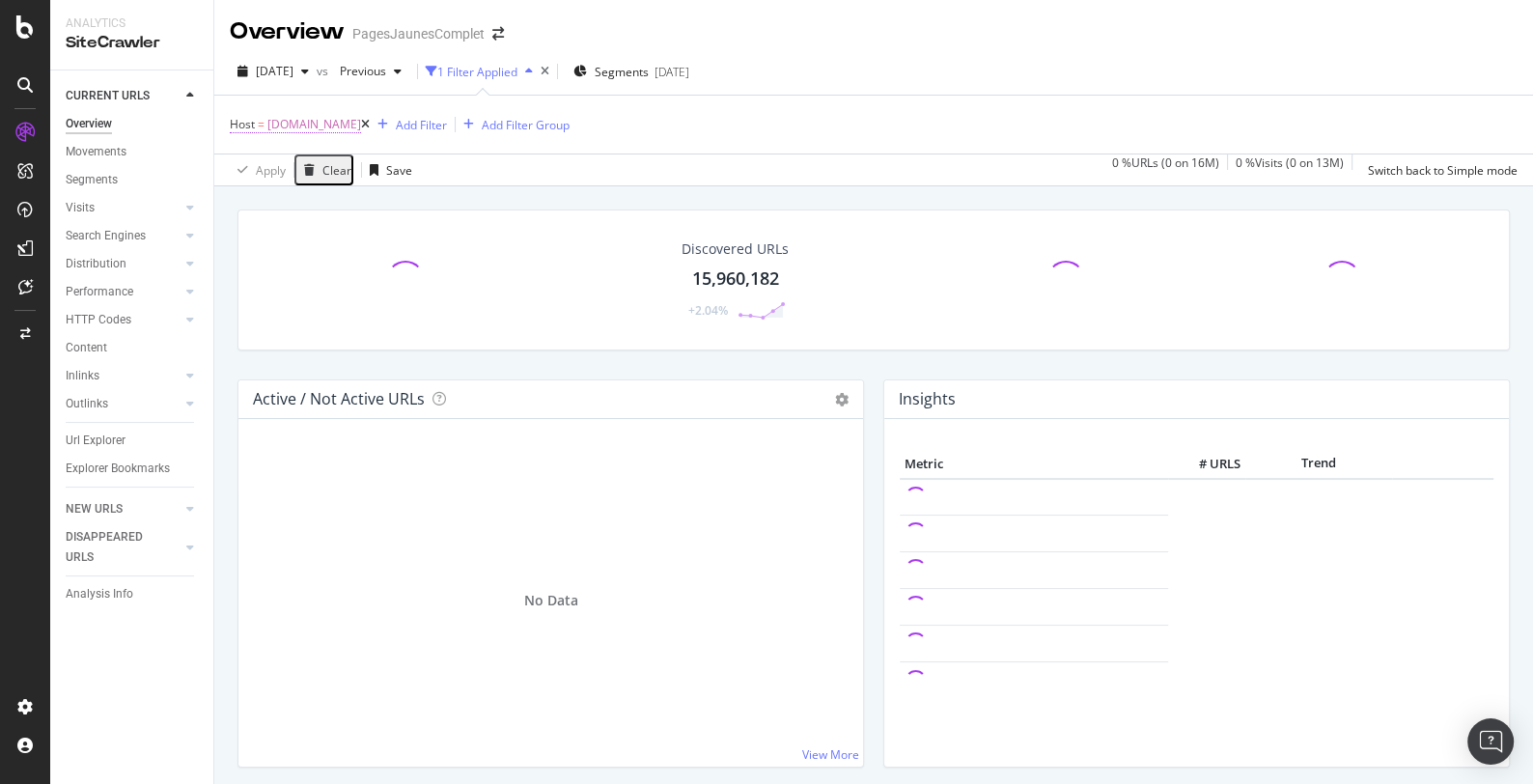
click at [357, 122] on span "[DOMAIN_NAME]" at bounding box center [314, 124] width 94 height 27
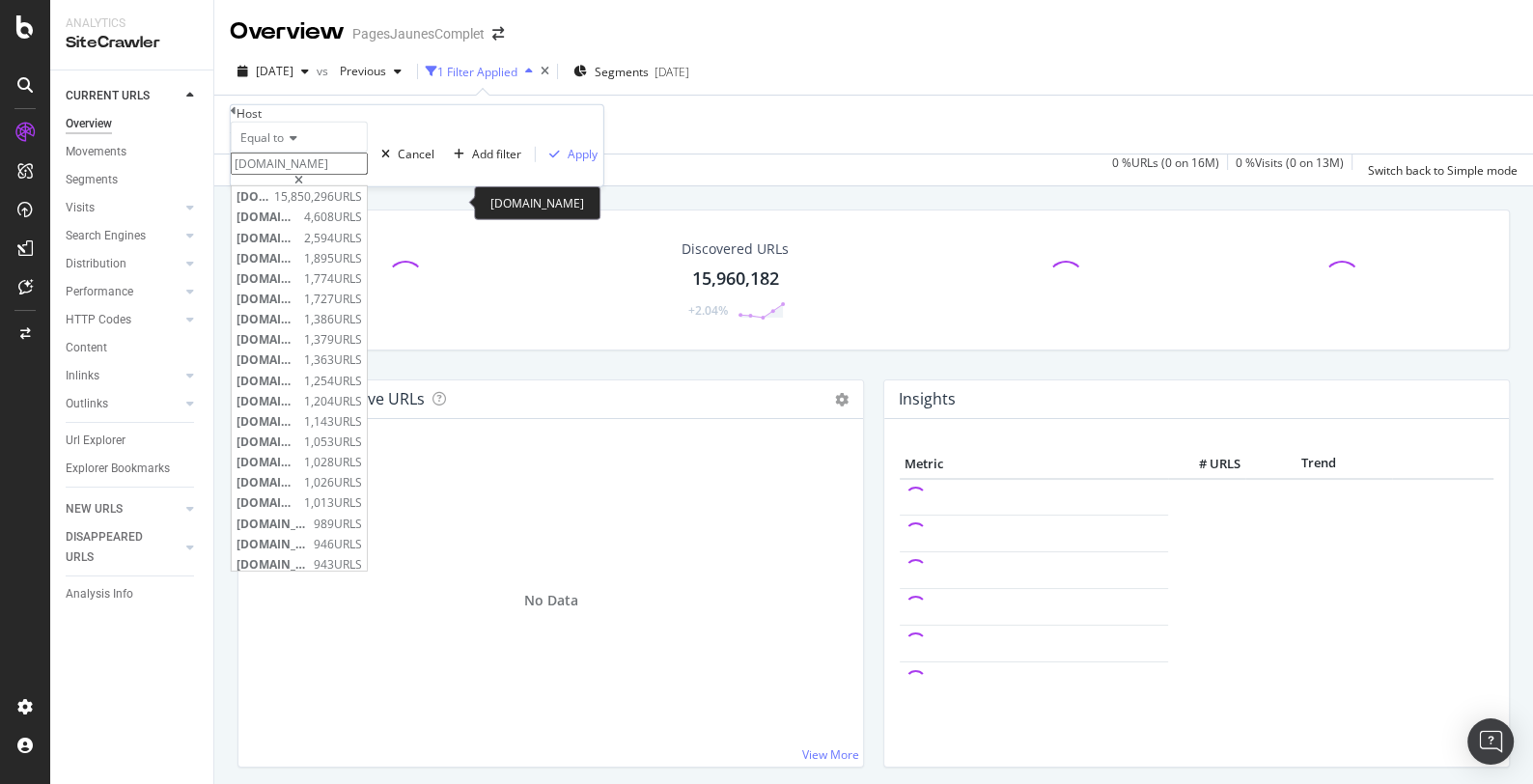
click at [286, 174] on input "[DOMAIN_NAME]" at bounding box center [300, 163] width 137 height 23
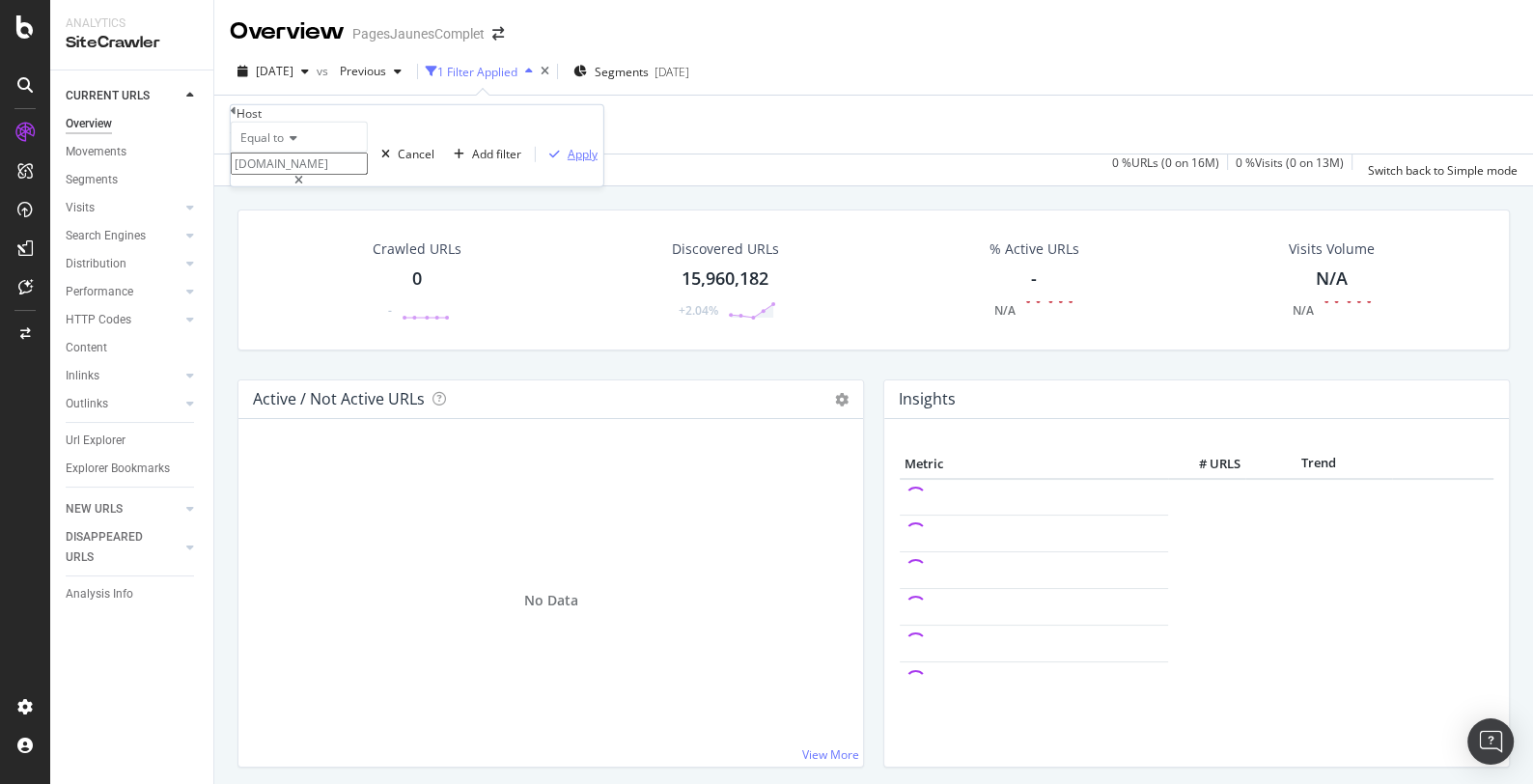
type input "[DOMAIN_NAME]"
click at [568, 162] on div "Apply" at bounding box center [582, 154] width 30 height 17
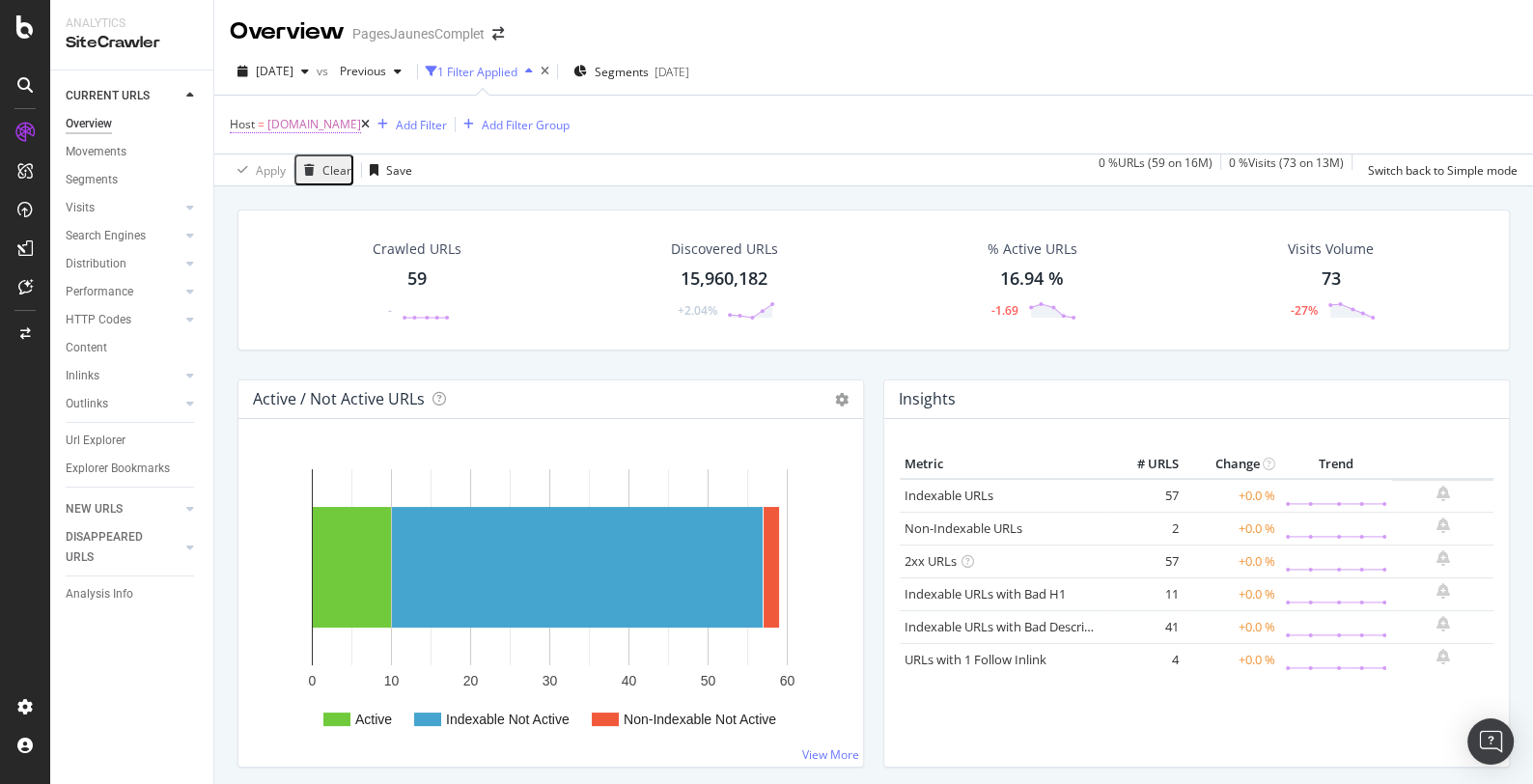
click at [318, 121] on span "[DOMAIN_NAME]" at bounding box center [314, 124] width 94 height 27
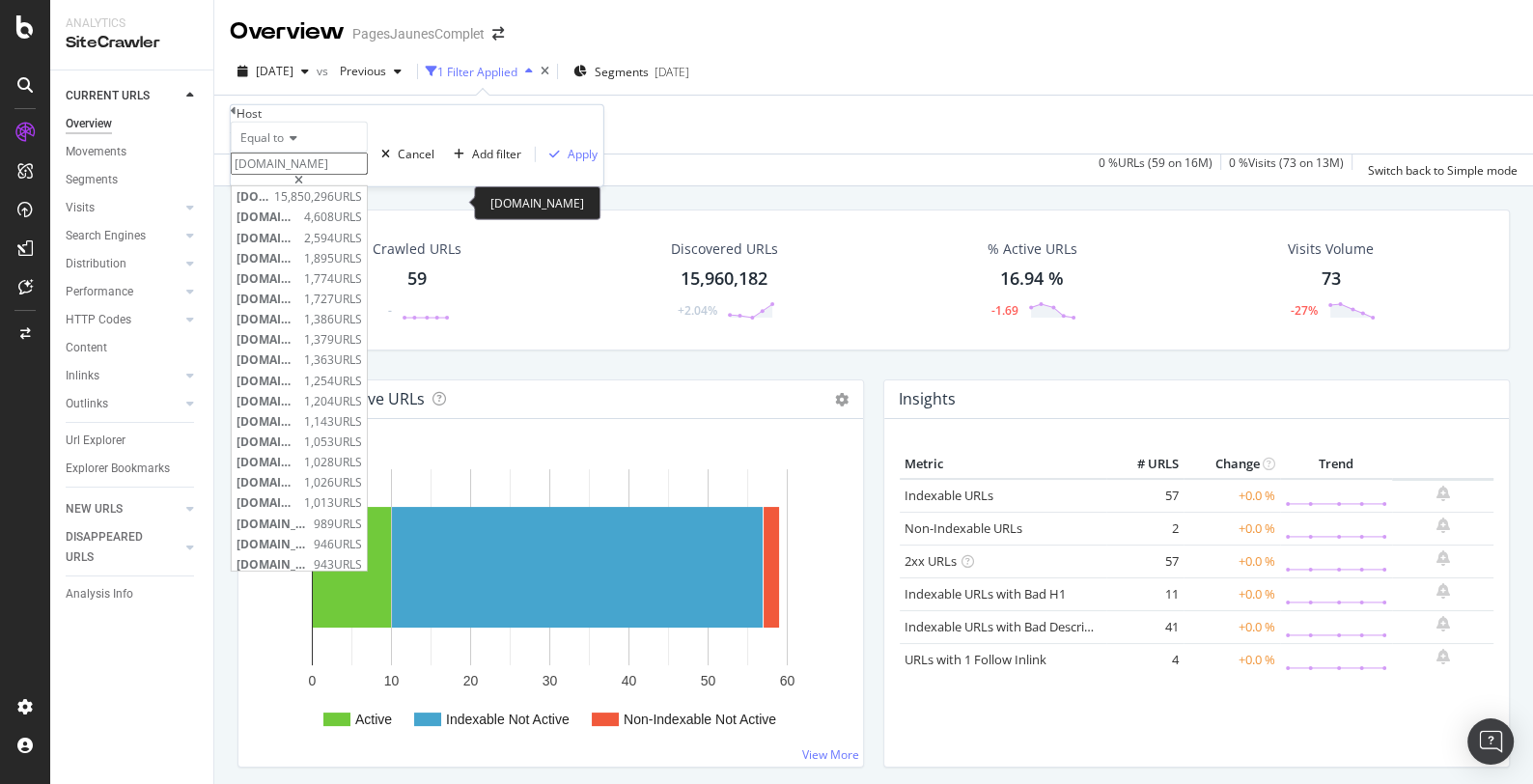
click at [264, 174] on input "[DOMAIN_NAME]" at bounding box center [300, 163] width 137 height 23
paste input "siege-auto"
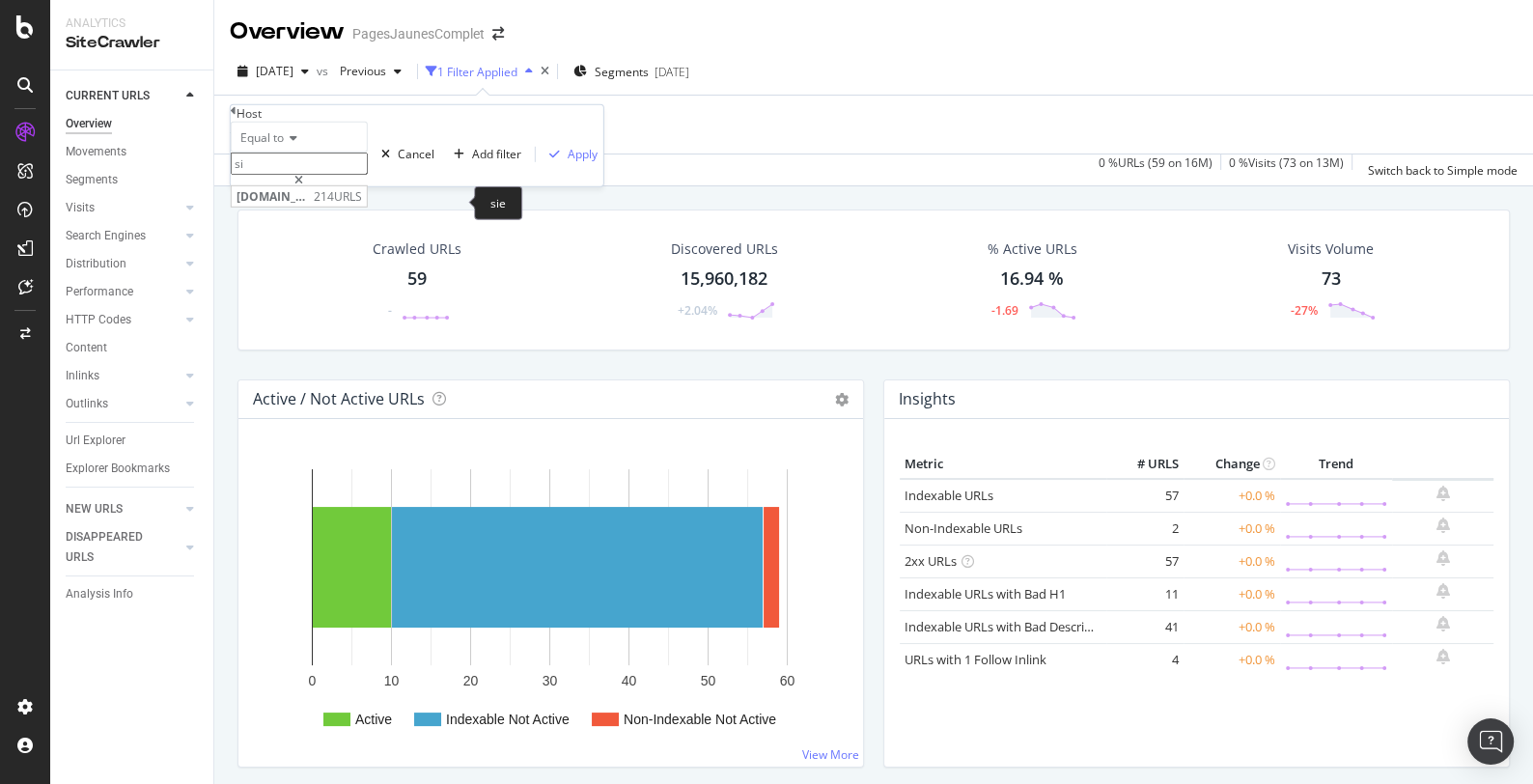
type input "s"
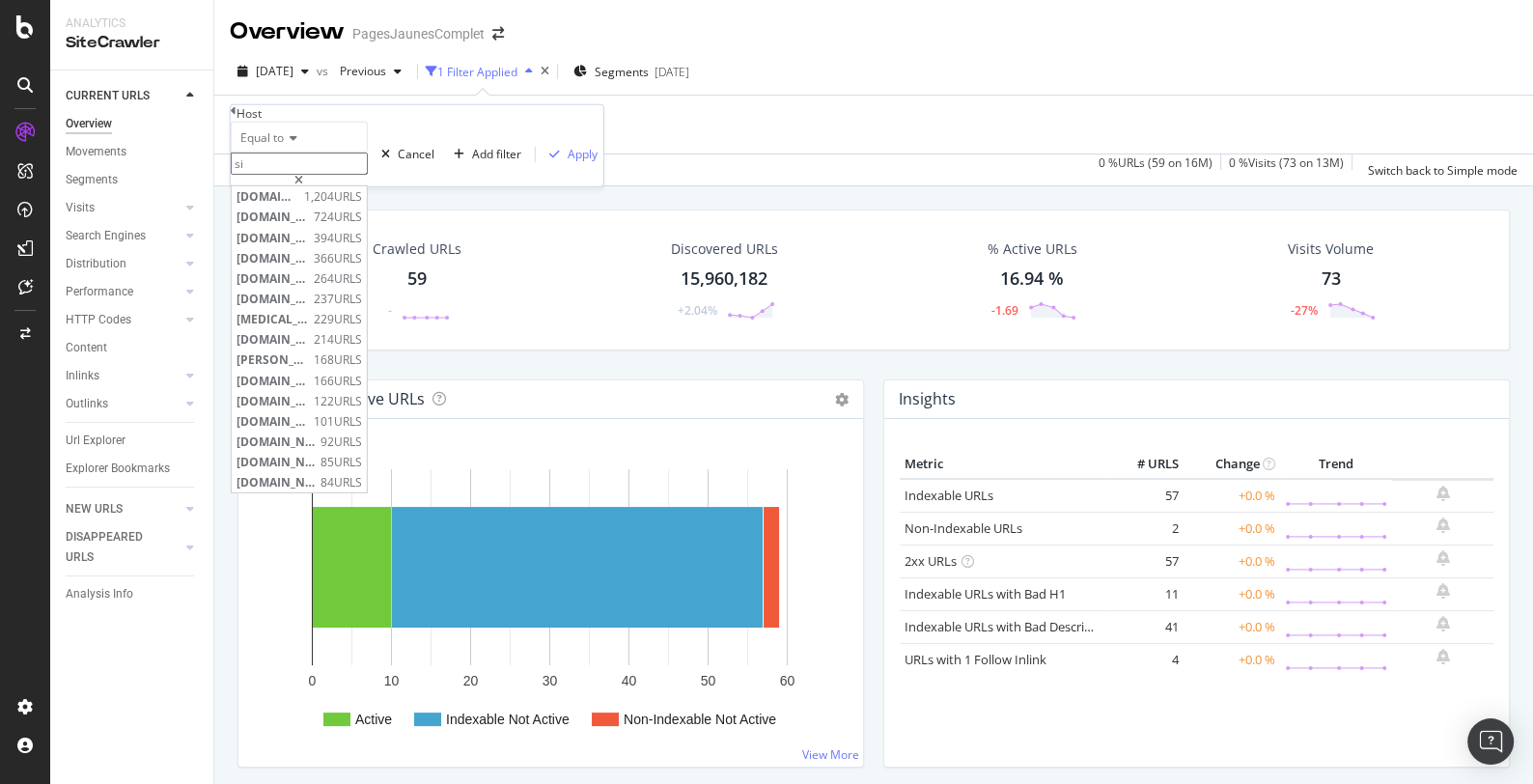
type input "s"
paste input "siege-auto"
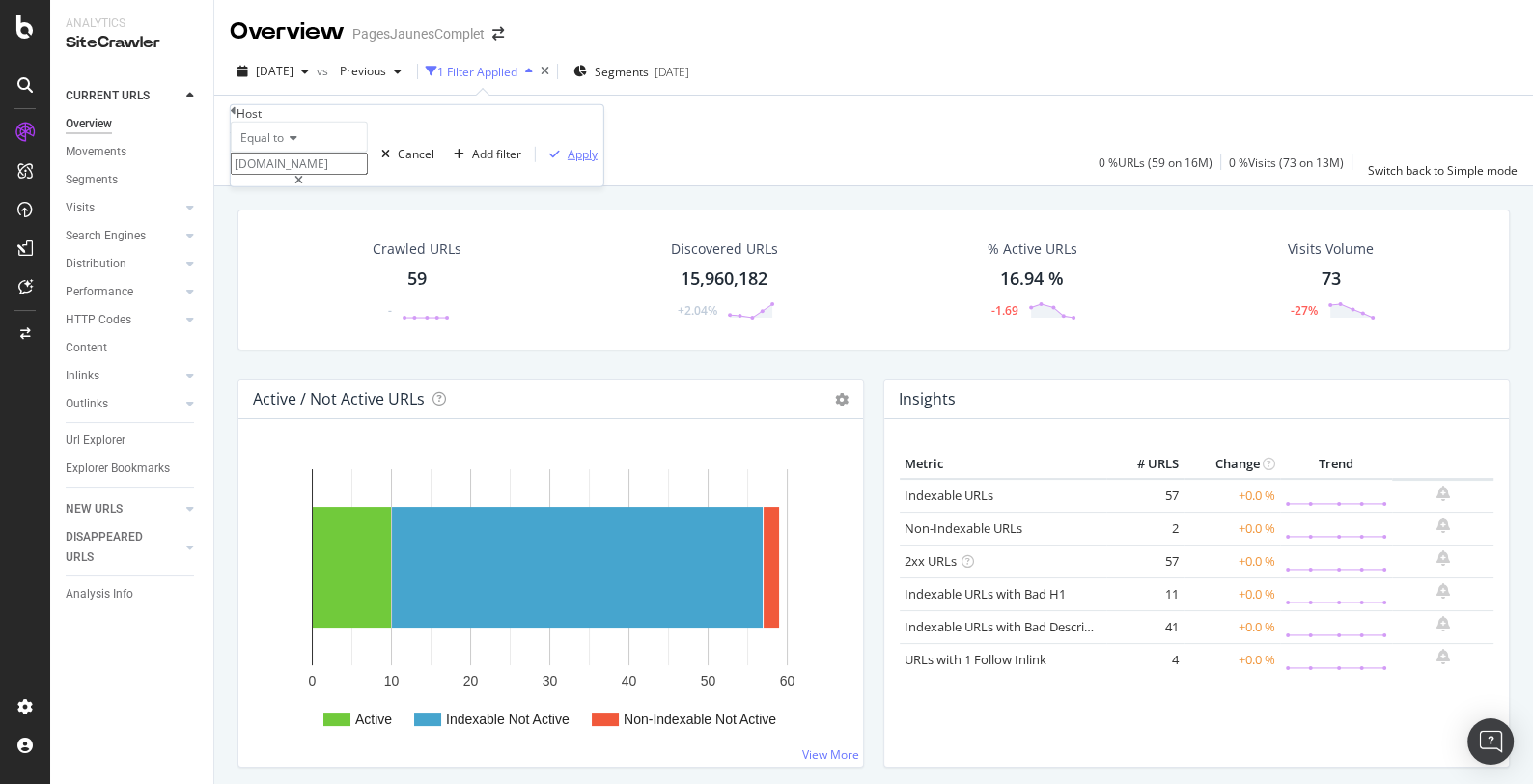
type input "[DOMAIN_NAME]"
click at [568, 162] on div "Apply" at bounding box center [582, 154] width 30 height 17
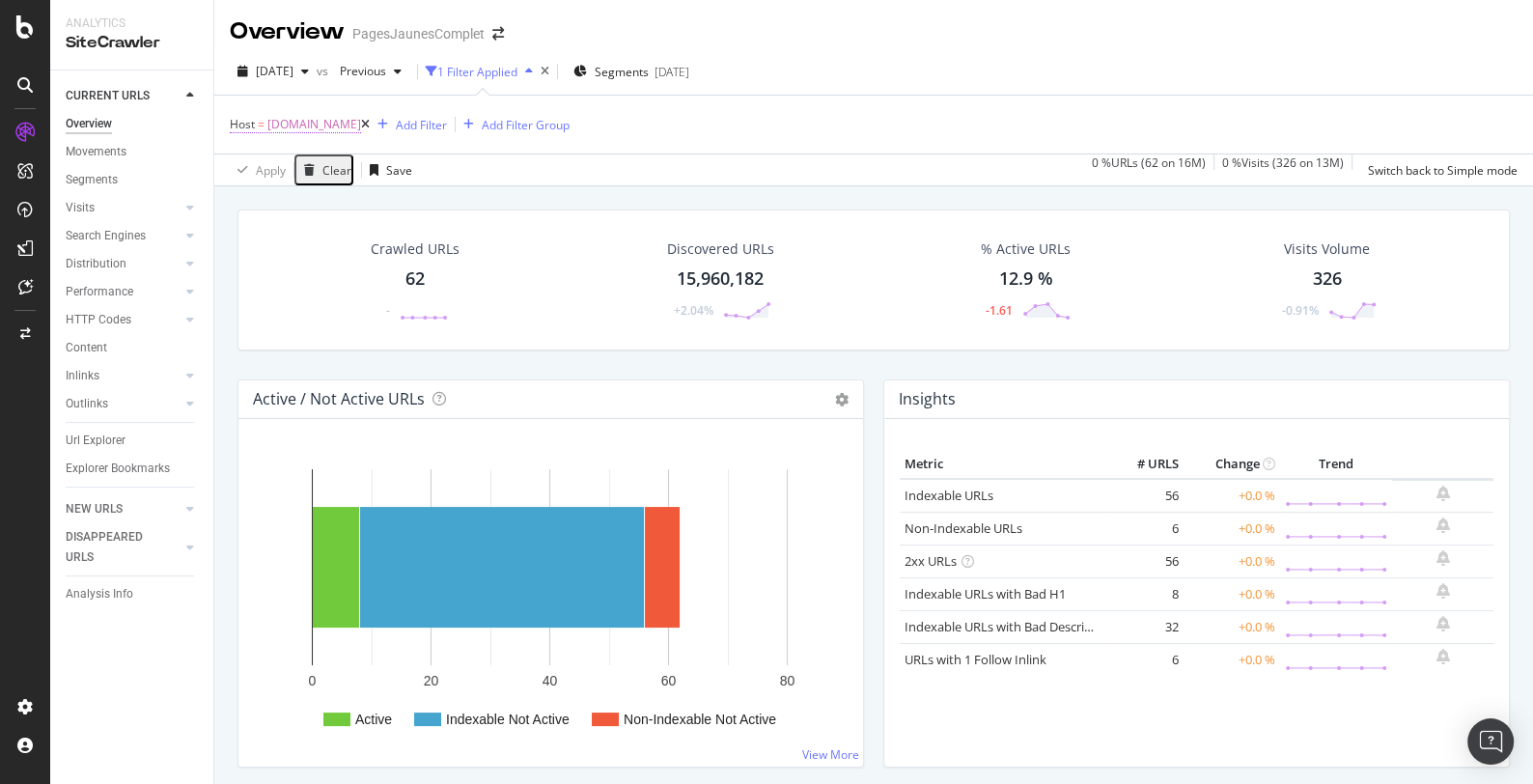
click at [324, 122] on span "[DOMAIN_NAME]" at bounding box center [314, 124] width 94 height 27
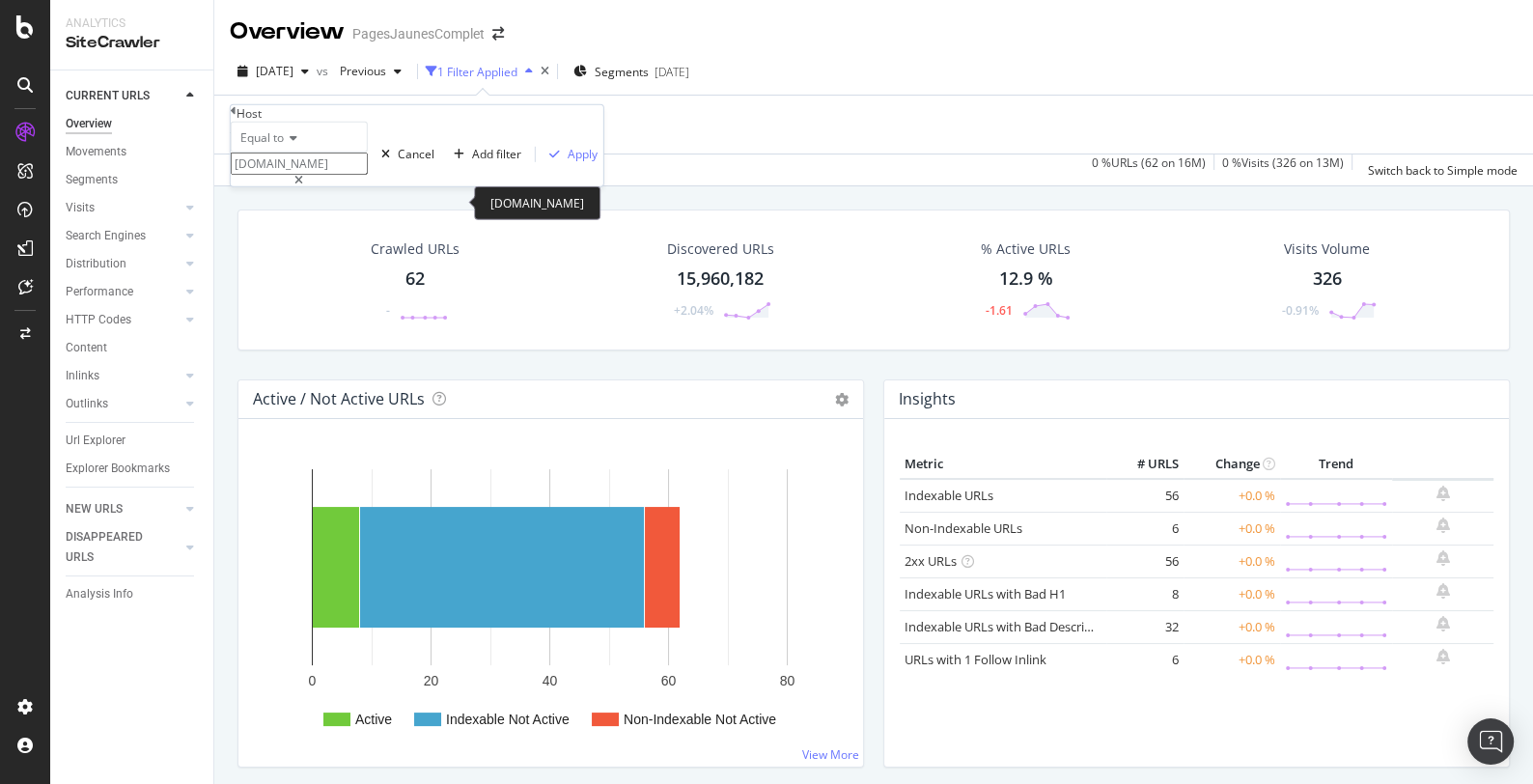
click at [303, 186] on icon at bounding box center [299, 180] width 9 height 12
click at [270, 174] on input "[DOMAIN_NAME]" at bounding box center [300, 163] width 137 height 23
type input "entre"
click at [612, 351] on div "Crawled URLs 62 - Discovered URLs 15,960,182 +2.04% % Active URLs 12.9 % -1.61 …" at bounding box center [873, 295] width 1291 height 170
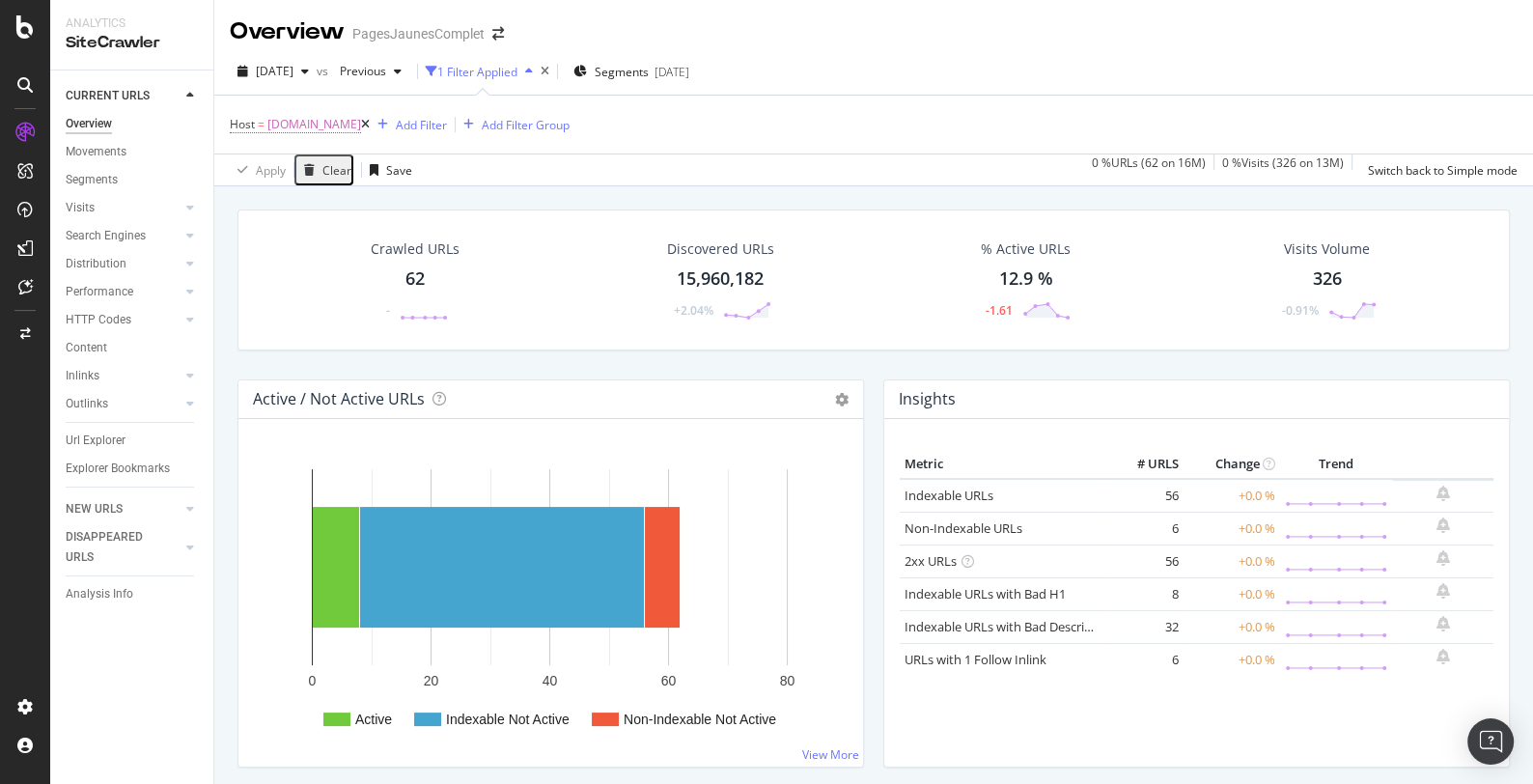
click at [361, 128] on span "[DOMAIN_NAME]" at bounding box center [314, 124] width 94 height 27
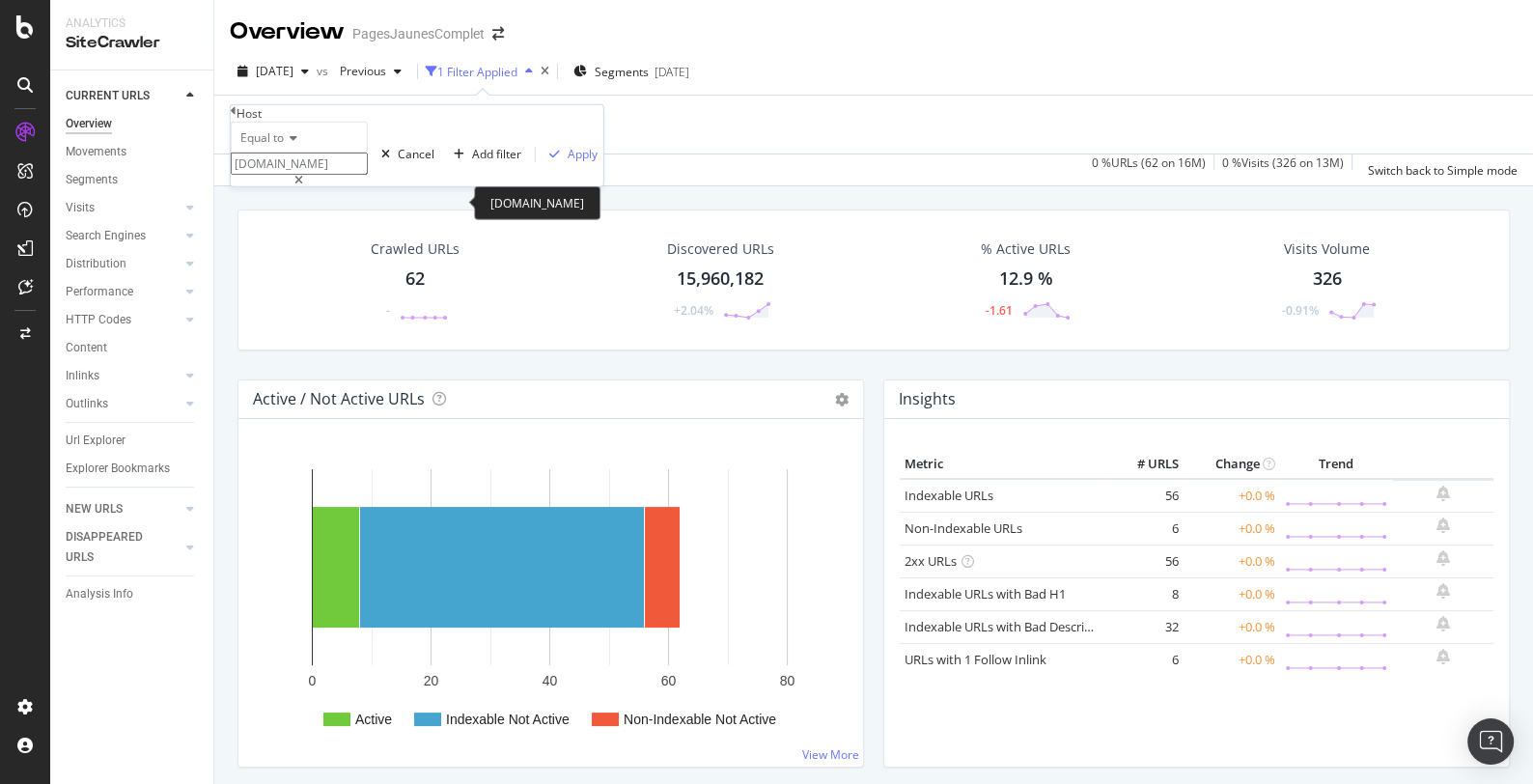
click at [303, 186] on icon at bounding box center [299, 180] width 9 height 12
click at [324, 174] on input "[DOMAIN_NAME]" at bounding box center [300, 163] width 137 height 23
click at [309, 205] on span "[DOMAIN_NAME]" at bounding box center [273, 196] width 72 height 17
type input "[DOMAIN_NAME]"
click at [568, 162] on div "Apply" at bounding box center [582, 154] width 30 height 17
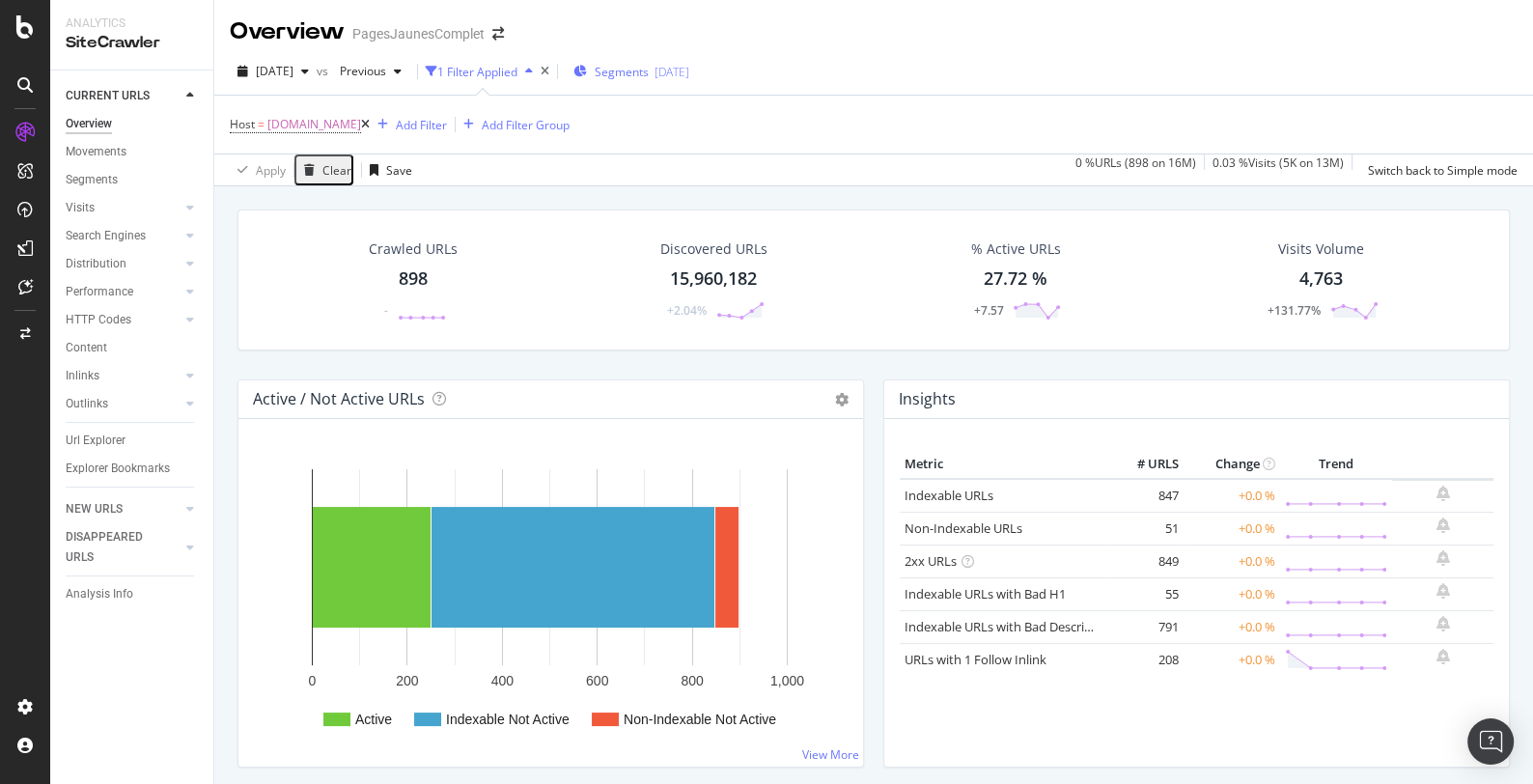
click at [649, 68] on span "Segments" at bounding box center [621, 71] width 54 height 17
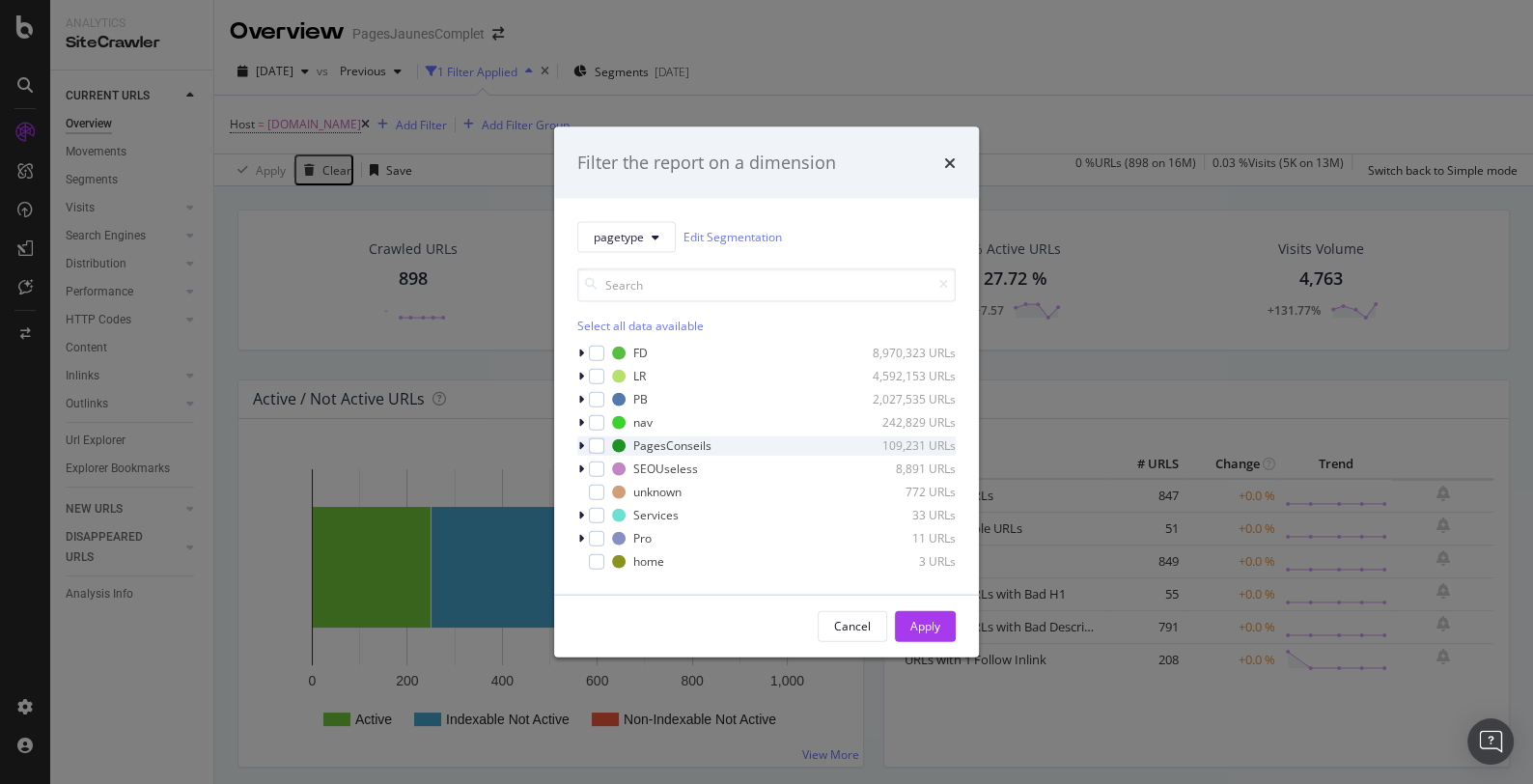
click at [580, 444] on icon "modal" at bounding box center [581, 445] width 6 height 12
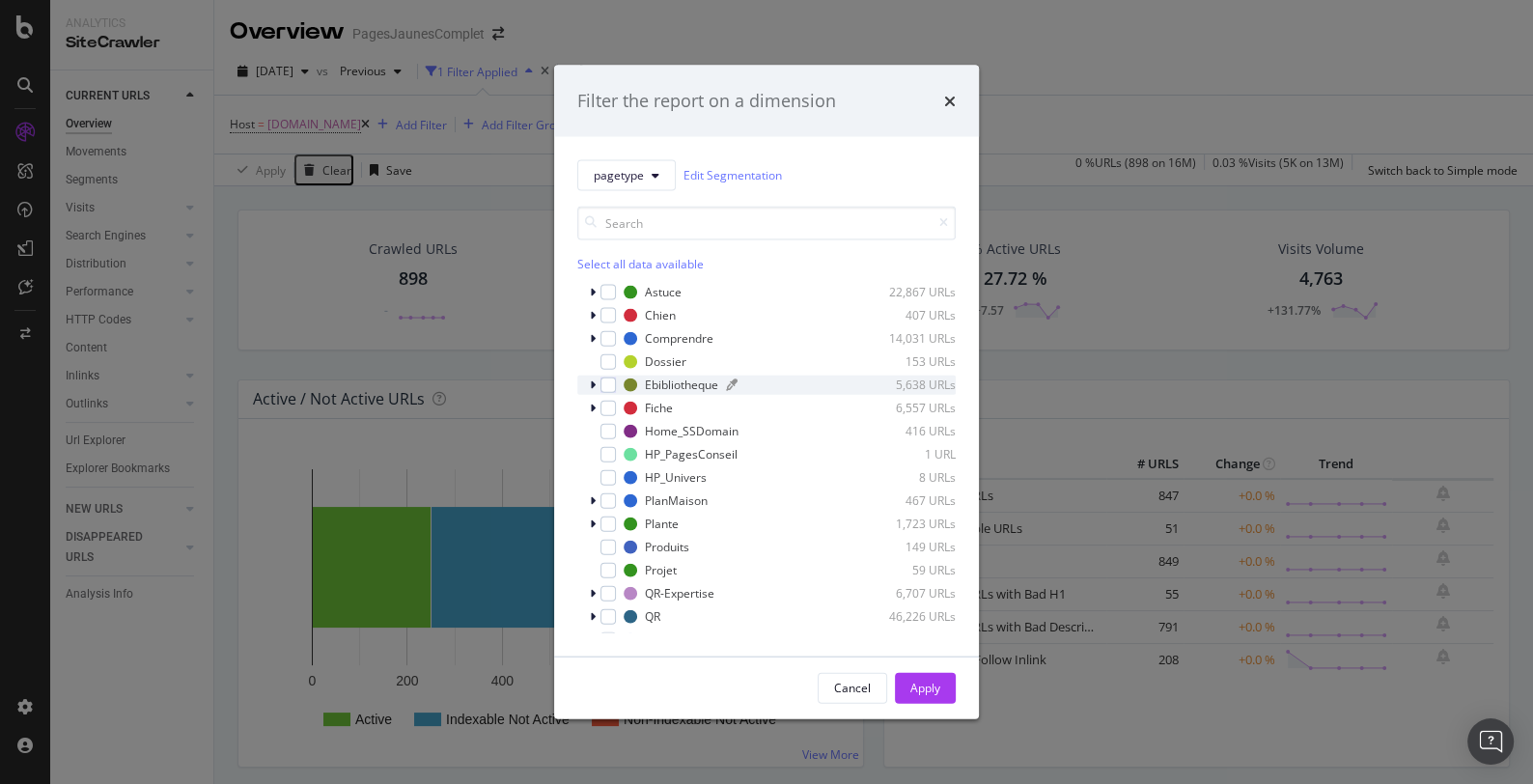
scroll to position [208, 0]
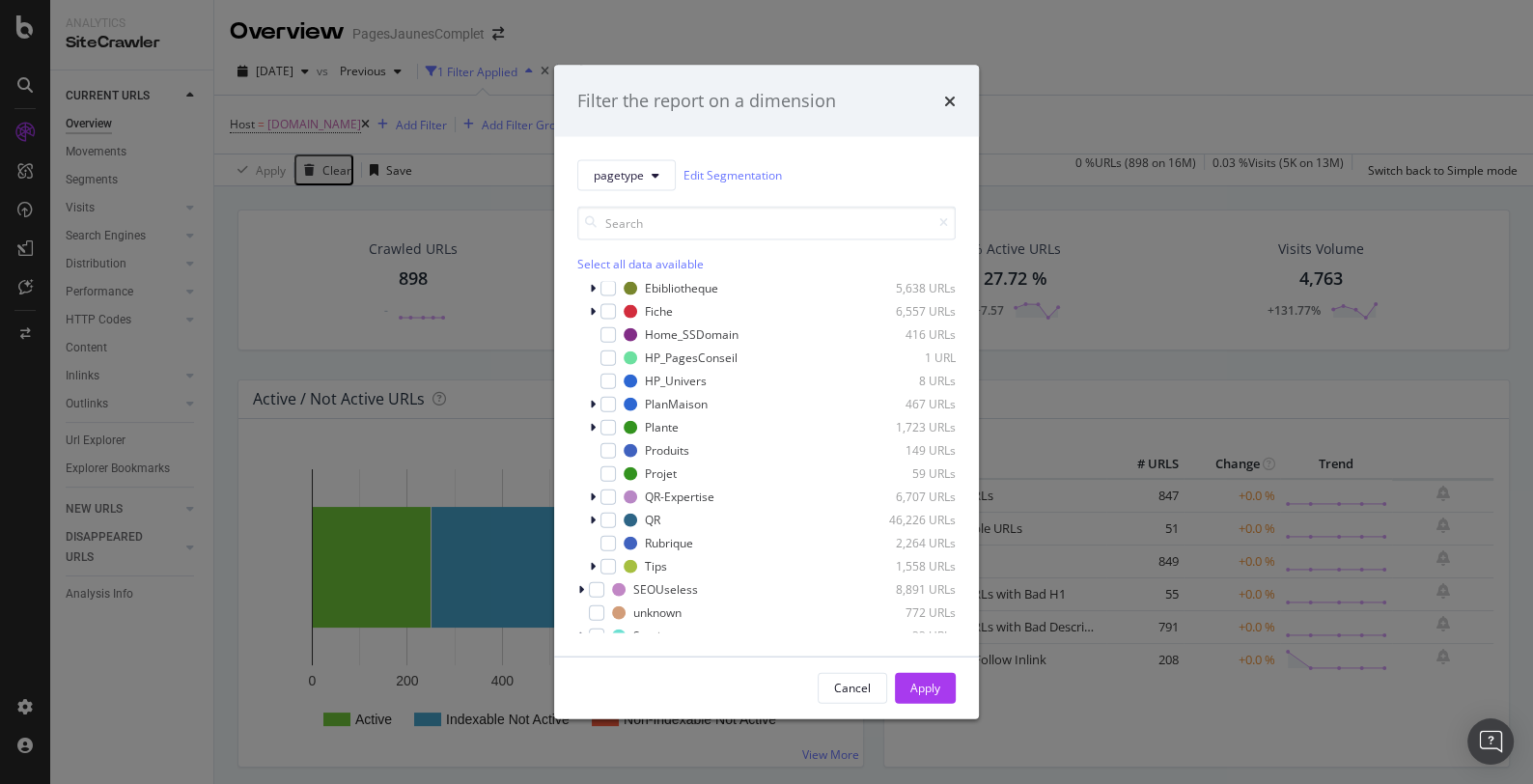
click at [447, 154] on div "Filter the report on a dimension pagetype Edit Segmentation Select all data ava…" at bounding box center [766, 392] width 1533 height 784
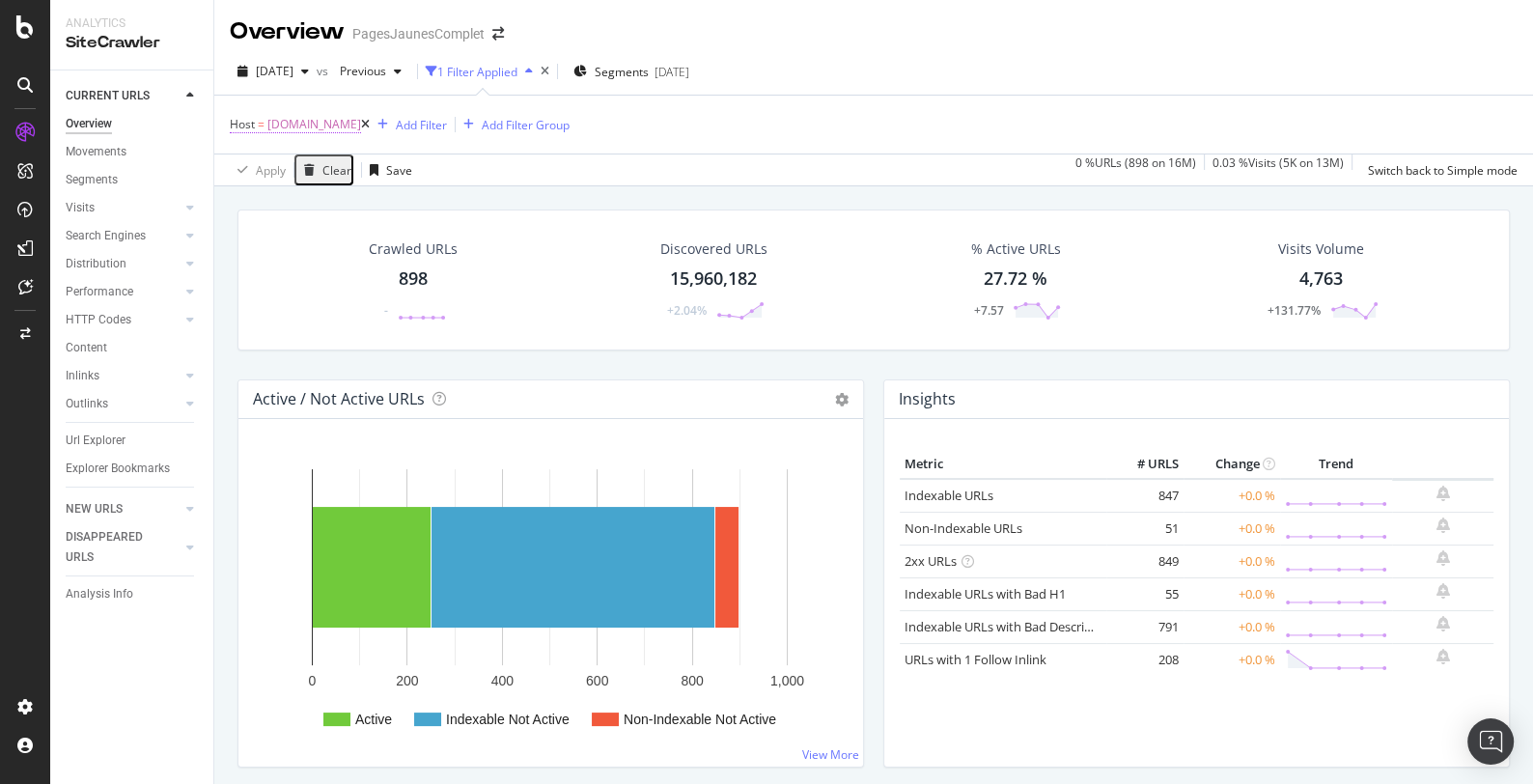
click at [361, 125] on span "[DOMAIN_NAME]" at bounding box center [314, 124] width 94 height 27
click at [298, 144] on icon at bounding box center [291, 138] width 14 height 12
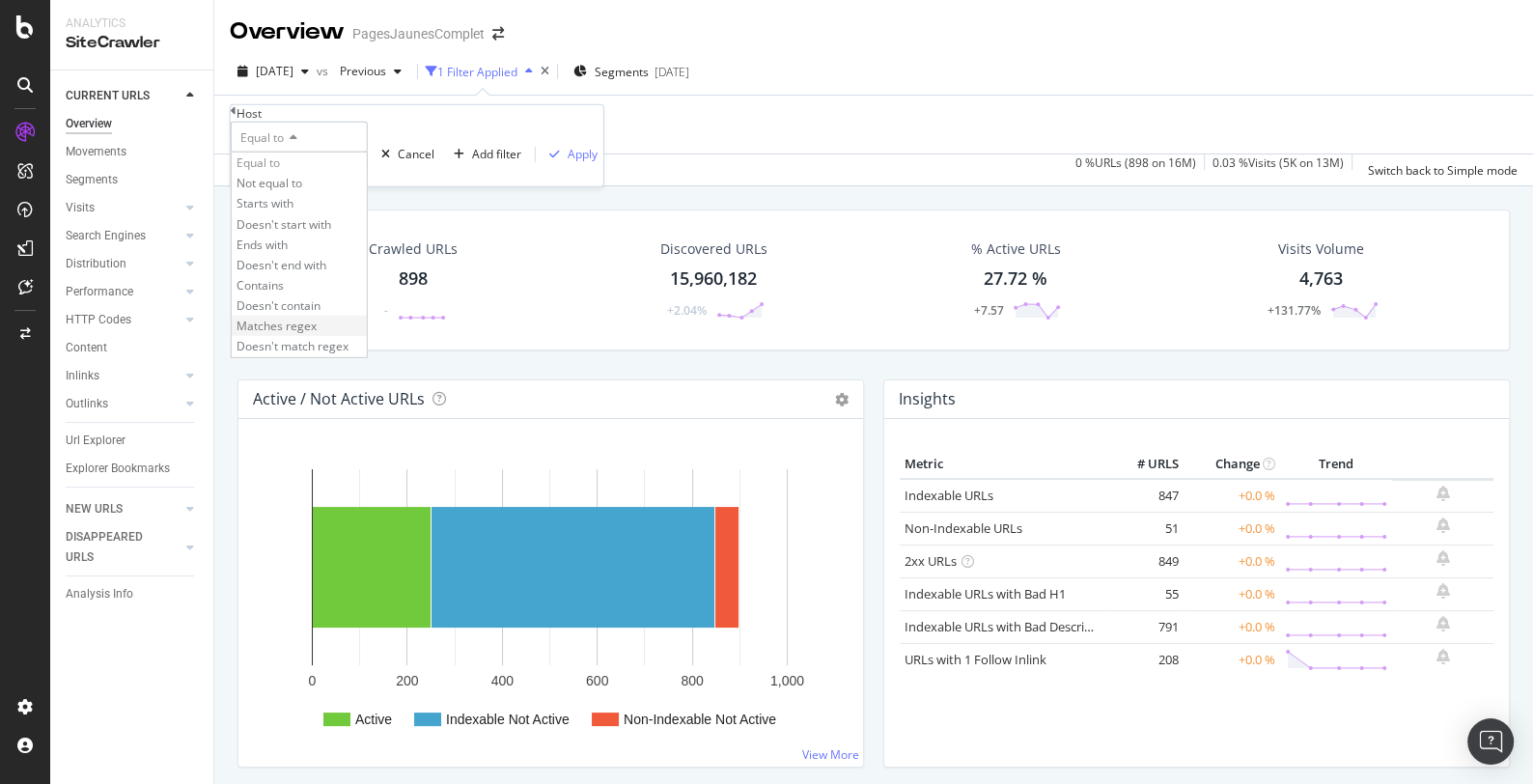
click at [312, 334] on span "Matches regex" at bounding box center [277, 325] width 80 height 17
click at [323, 174] on input "text" at bounding box center [300, 163] width 137 height 23
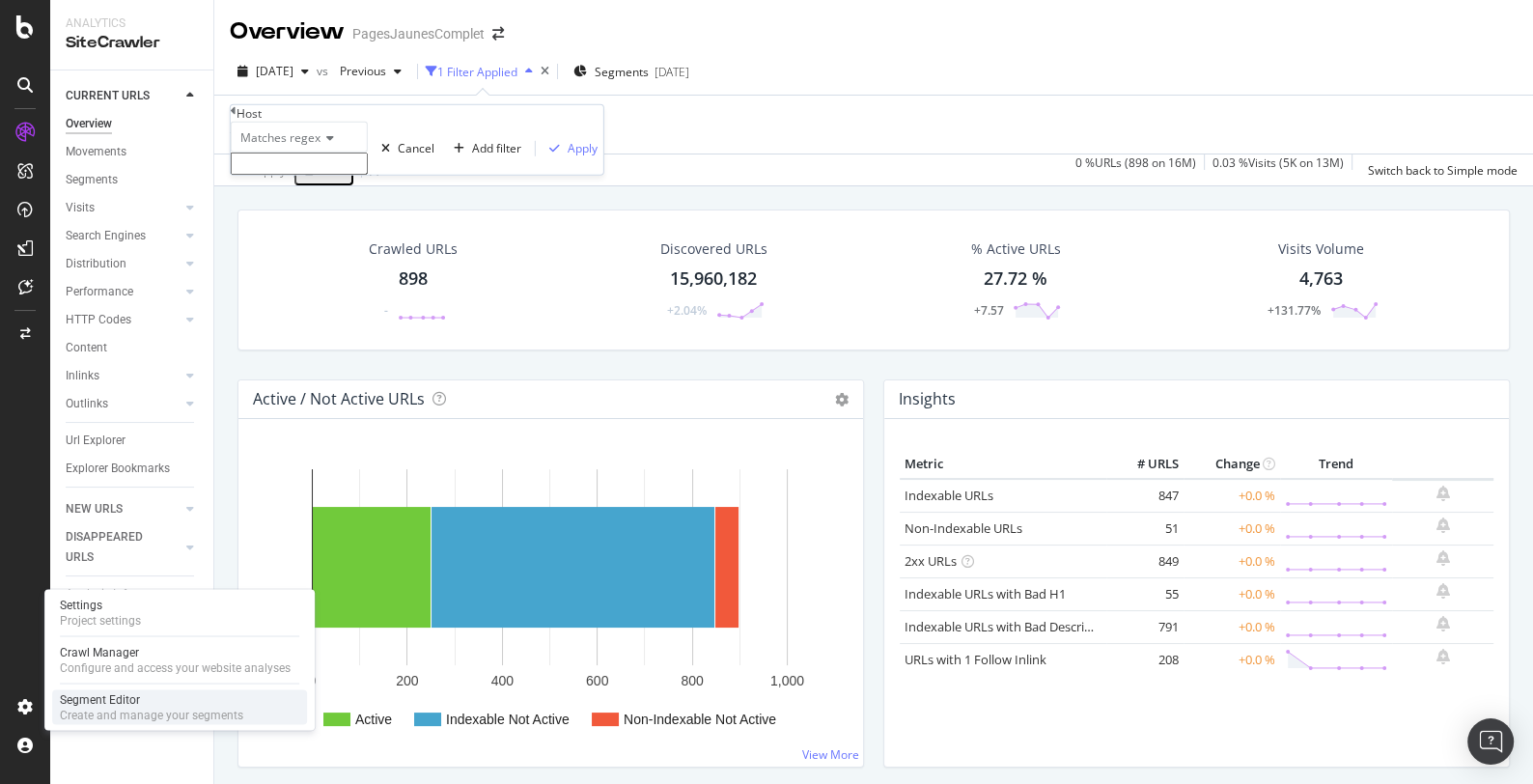
click at [94, 703] on div "Segment Editor" at bounding box center [151, 699] width 183 height 16
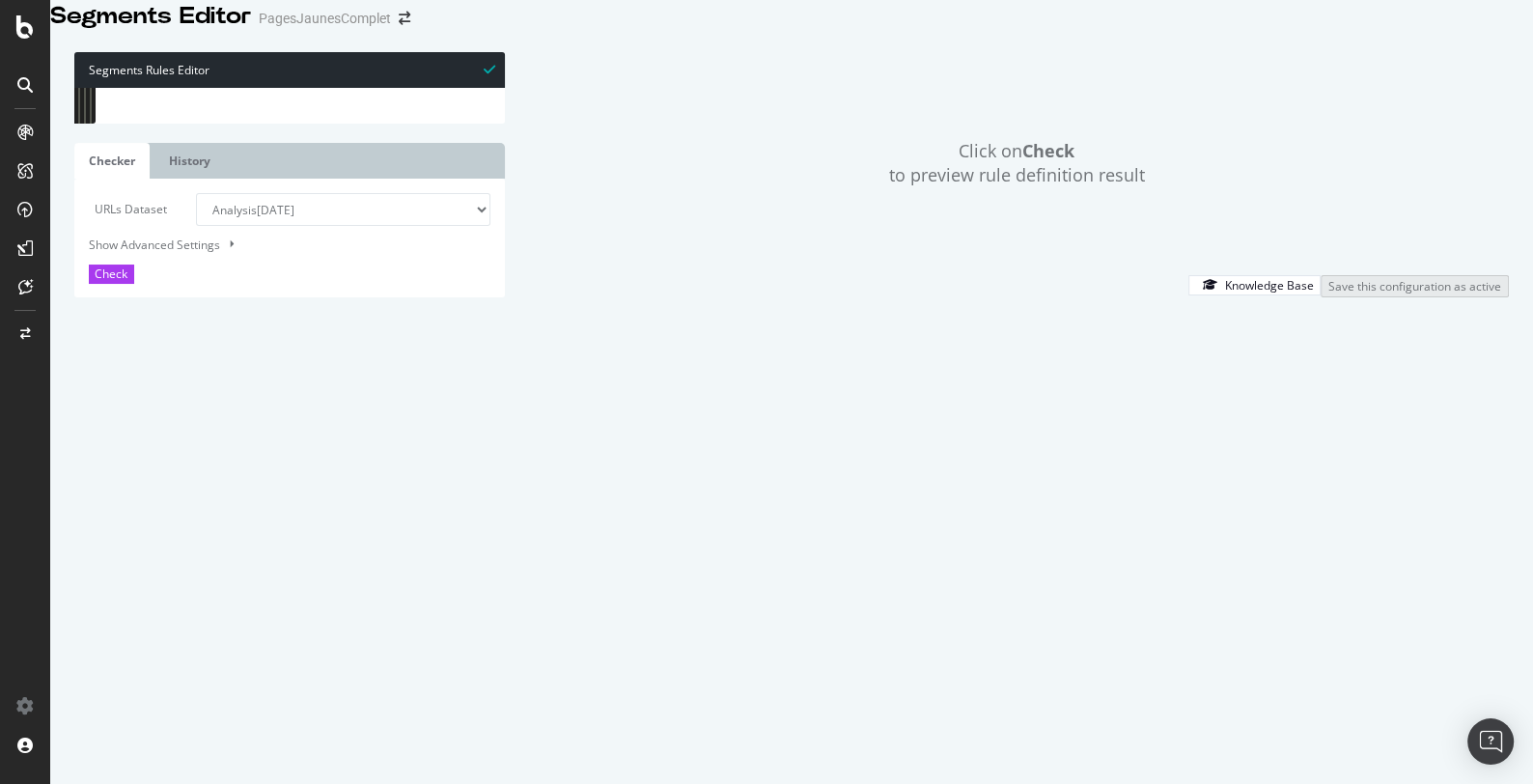
click at [297, 370] on div "[ segment : pagetype ] @ Media path /media/* ##BeginRegion FD @ FD/PJ or ( doma…" at bounding box center [454, 319] width 668 height 463
type textarea "domain [DOMAIN_NAME]"
type input "permis-bateau"
drag, startPoint x: 386, startPoint y: 348, endPoint x: 127, endPoint y: 318, distance: 260.7
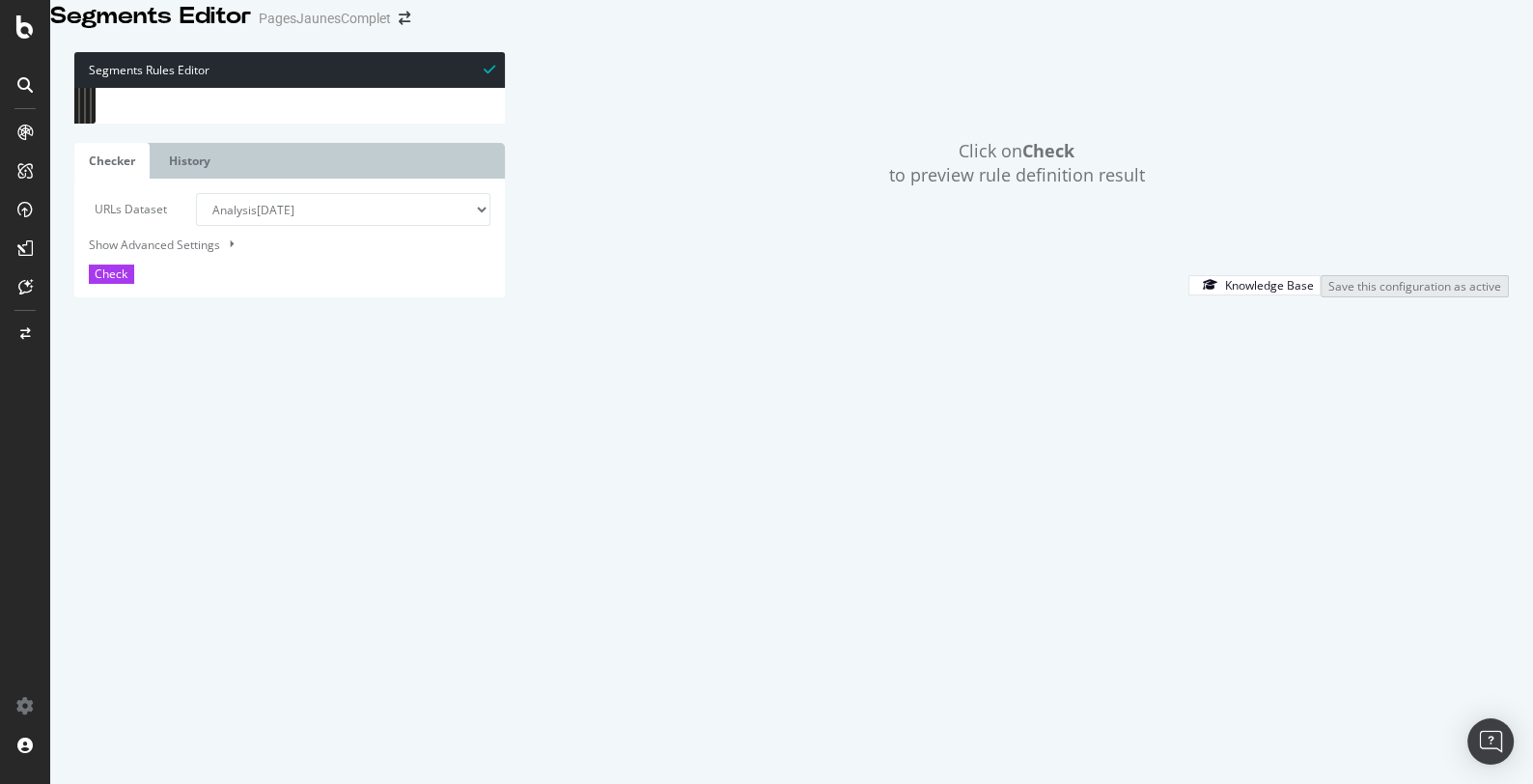
click at [127, 88] on div "domain [DOMAIN_NAME] 10628 10629 10630 10631 10632 10633 10634 10635 10636 1063…" at bounding box center [290, 88] width 431 height 0
drag, startPoint x: 418, startPoint y: 242, endPoint x: 132, endPoint y: 229, distance: 286.3
click at [132, 88] on div "domain [DOMAIN_NAME] domain [DOMAIN_NAME] 10628 10629 10630 10631 10632 10633 1…" at bounding box center [290, 88] width 431 height 0
drag, startPoint x: 331, startPoint y: 253, endPoint x: 109, endPoint y: 239, distance: 222.4
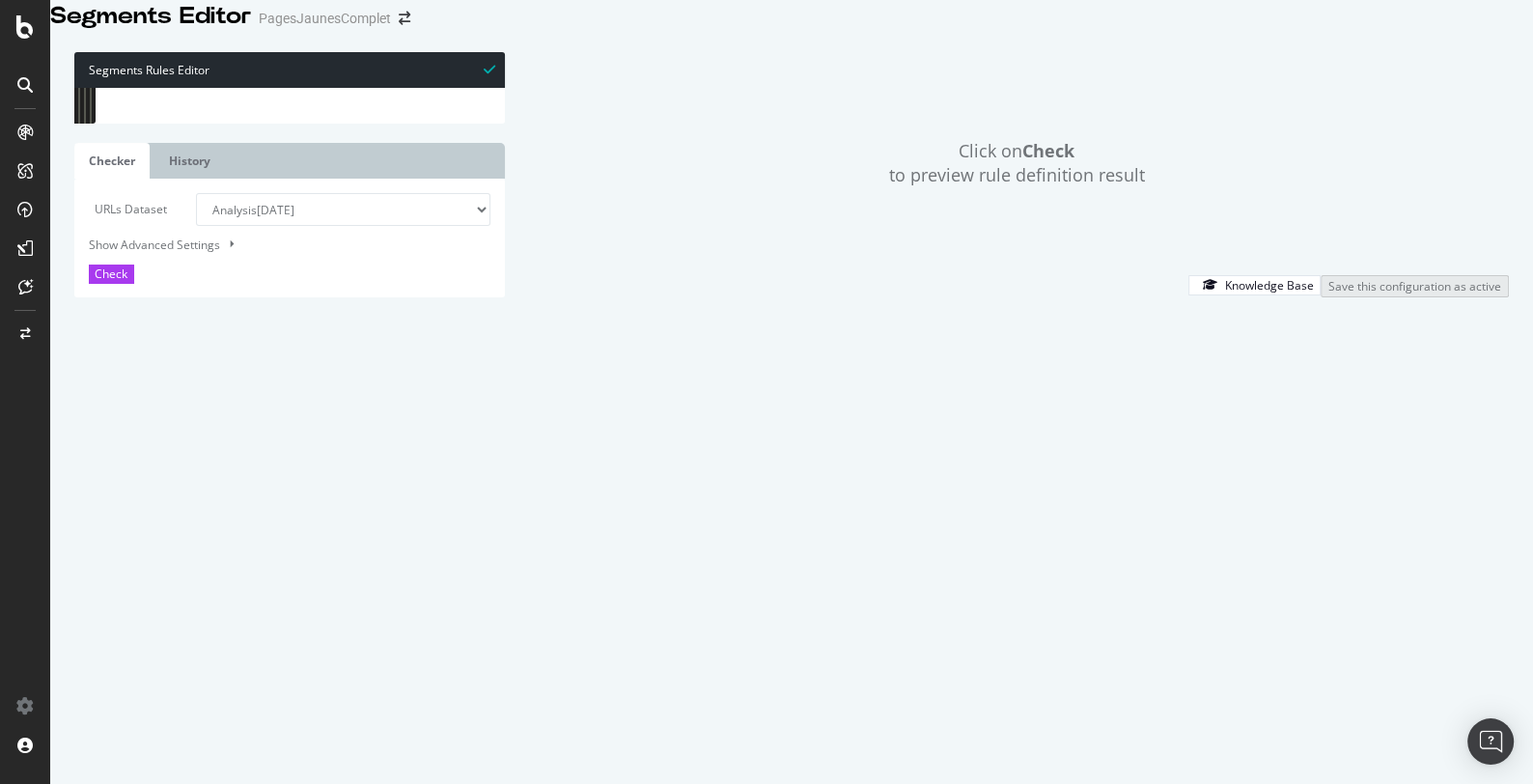
click at [109, 88] on div "domain [DOMAIN_NAME] domain [DOMAIN_NAME] 10621 10622 10623 10624 10625 10626 1…" at bounding box center [290, 88] width 431 height 0
drag, startPoint x: 440, startPoint y: 432, endPoint x: 110, endPoint y: 287, distance: 360.5
click at [110, 88] on div "domain [DOMAIN_NAME] domain [DOMAIN_NAME] 10636 10637 10638 10639 10640 10641 1…" at bounding box center [290, 88] width 431 height 0
type textarea "domain [DOMAIN_NAME] domain [DOMAIN_NAME]"
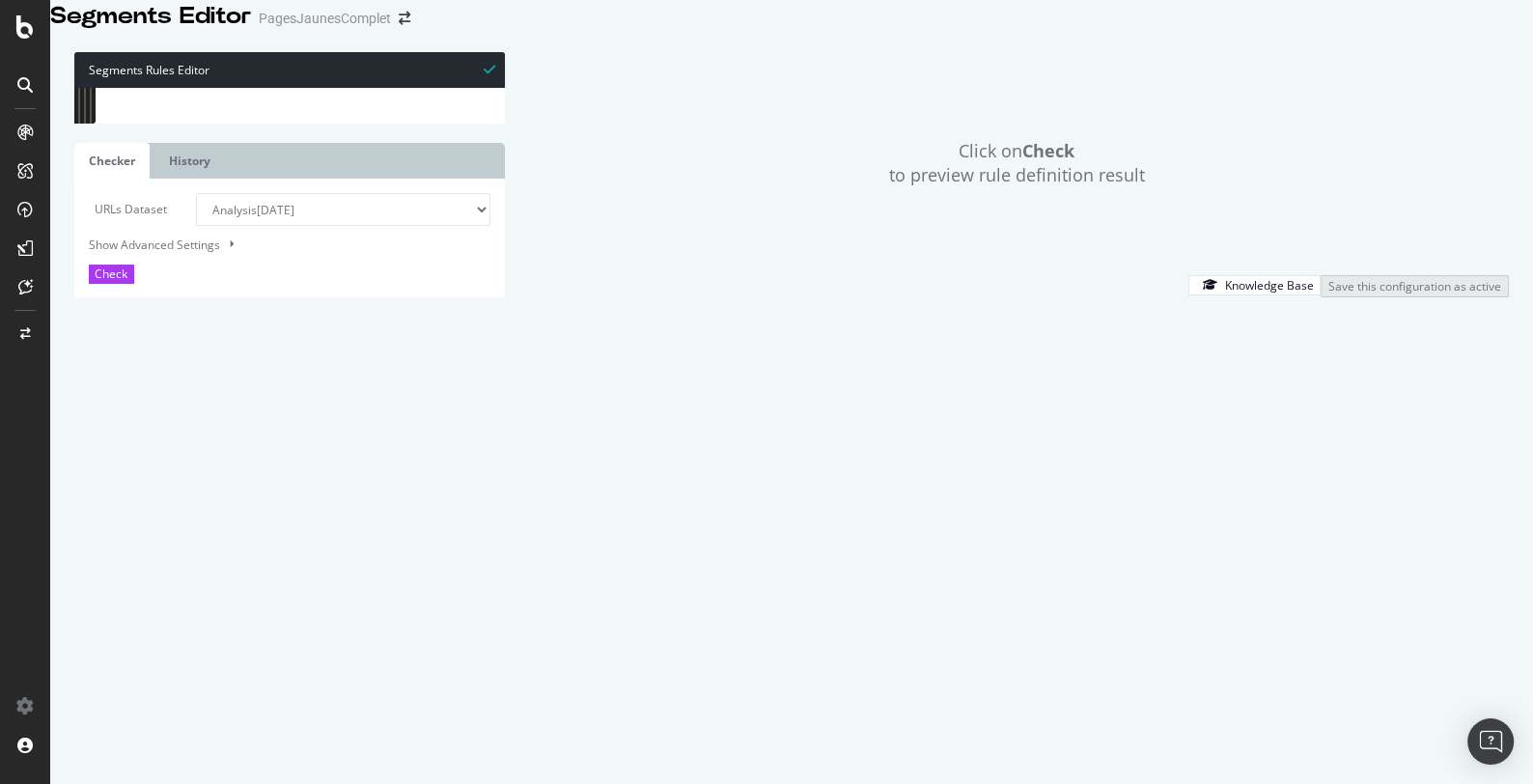
scroll to position [4756, 0]
click at [306, 115] on input "permis-bateau" at bounding box center [295, 104] width 209 height 24
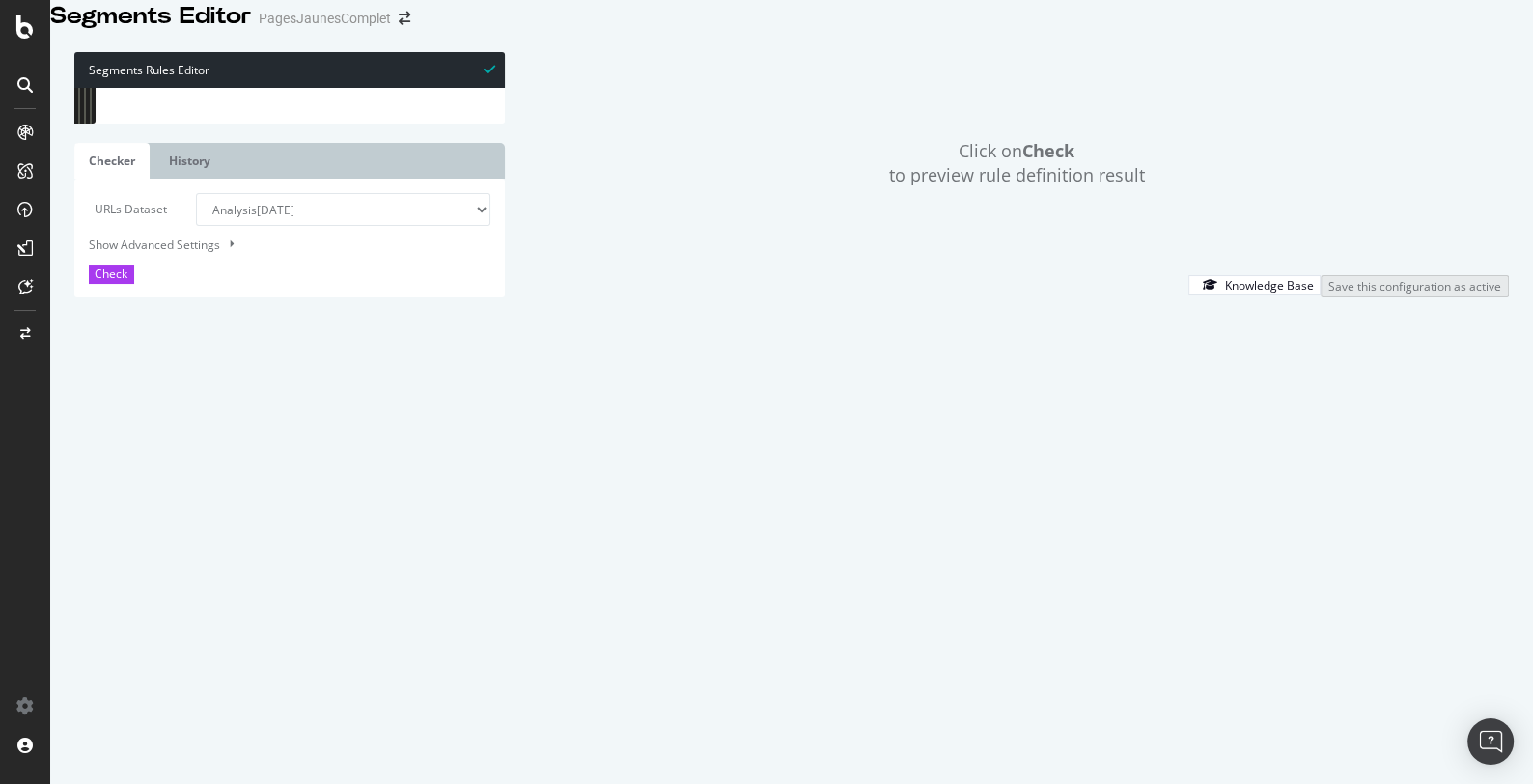
drag, startPoint x: 355, startPoint y: 313, endPoint x: 123, endPoint y: 309, distance: 232.0
click at [123, 88] on div "domain [DOMAIN_NAME] domain [DOMAIN_NAME] 10641 10642 10643 10644 10645 10646 1…" at bounding box center [290, 88] width 431 height 0
click at [353, 313] on div "domain [DOMAIN_NAME] domain [DOMAIN_NAME] domain [DOMAIN_NAME] ) @ Univers_Vehi…" at bounding box center [475, 315] width 668 height 463
click at [246, 115] on input "pneus" at bounding box center [295, 104] width 209 height 24
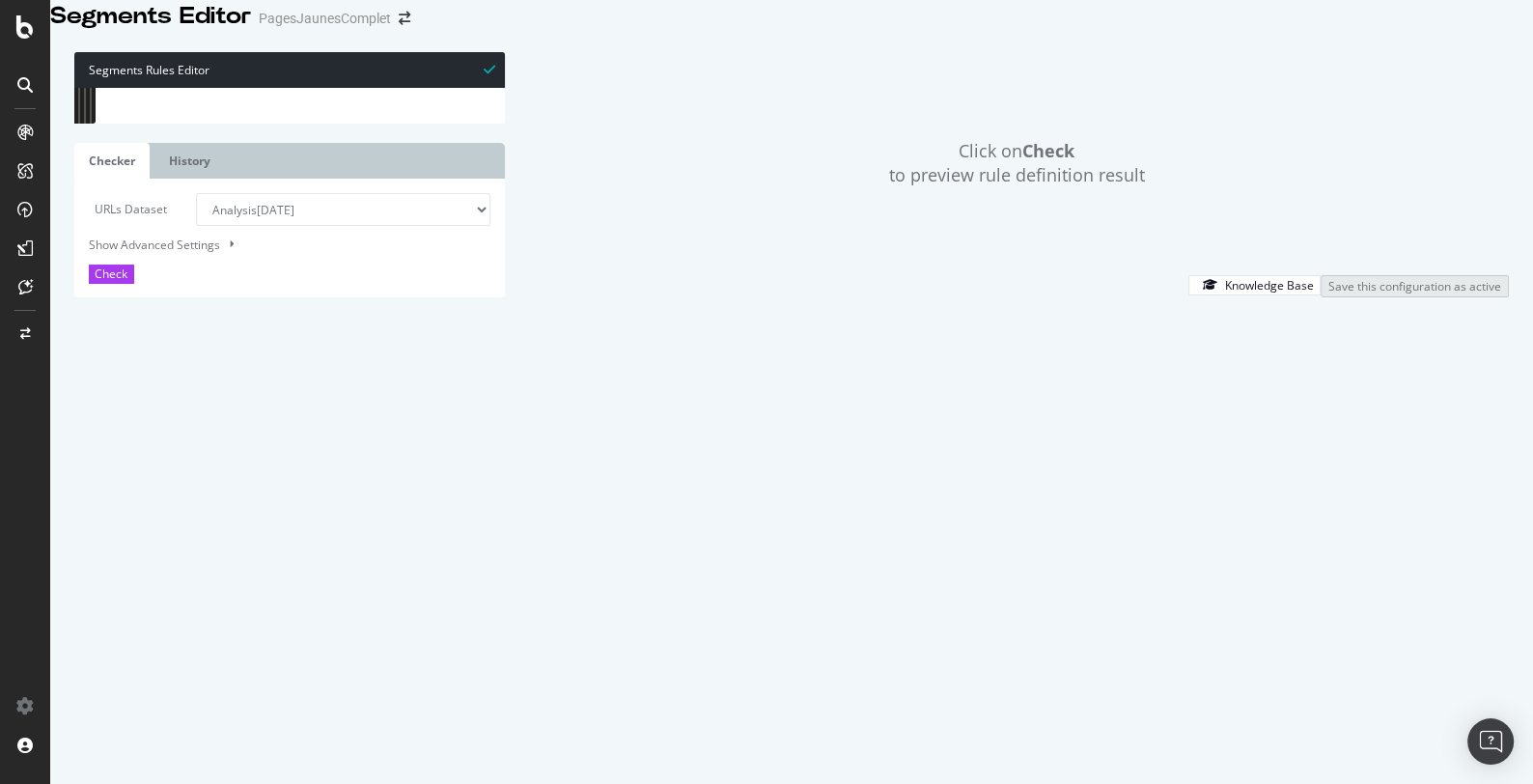
scroll to position [350, 0]
type input "leasing"
click at [436, 115] on span "​" at bounding box center [434, 104] width 23 height 24
drag, startPoint x: 357, startPoint y: 317, endPoint x: 94, endPoint y: 317, distance: 263.0
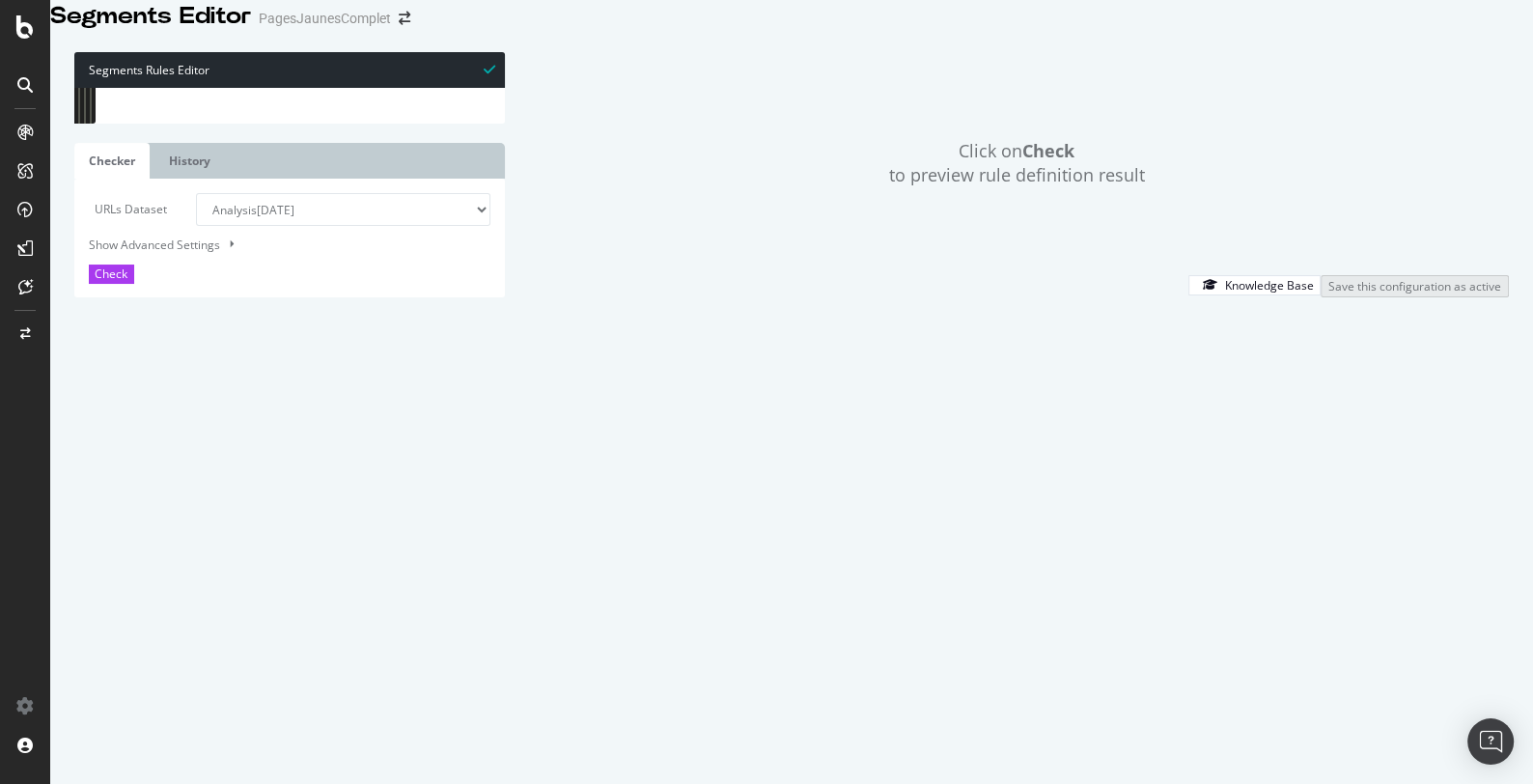
click at [94, 88] on div "domain [DOMAIN_NAME] domain [DOMAIN_NAME] 10656 10657 10658 10659 10660 10661 1…" at bounding box center [290, 88] width 431 height 0
type textarea "domain [DOMAIN_NAME]"
click at [257, 115] on input "leasing" at bounding box center [295, 104] width 209 height 24
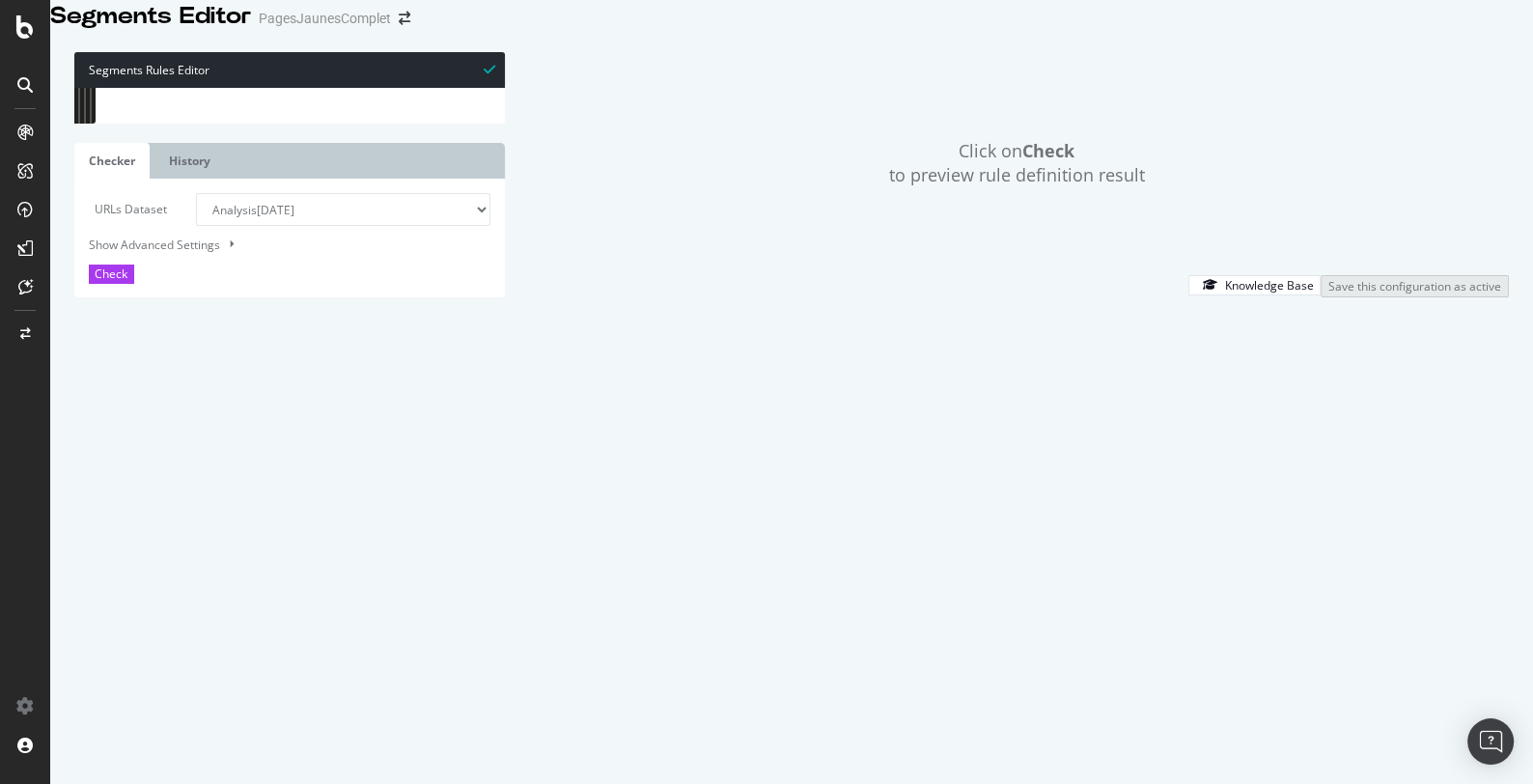
scroll to position [4780, 0]
type input "vehicule"
click at [315, 322] on div "domain [DOMAIN_NAME] domain [DOMAIN_NAME] domain [PERSON_NAME][DOMAIN_NAME] dom…" at bounding box center [475, 319] width 668 height 463
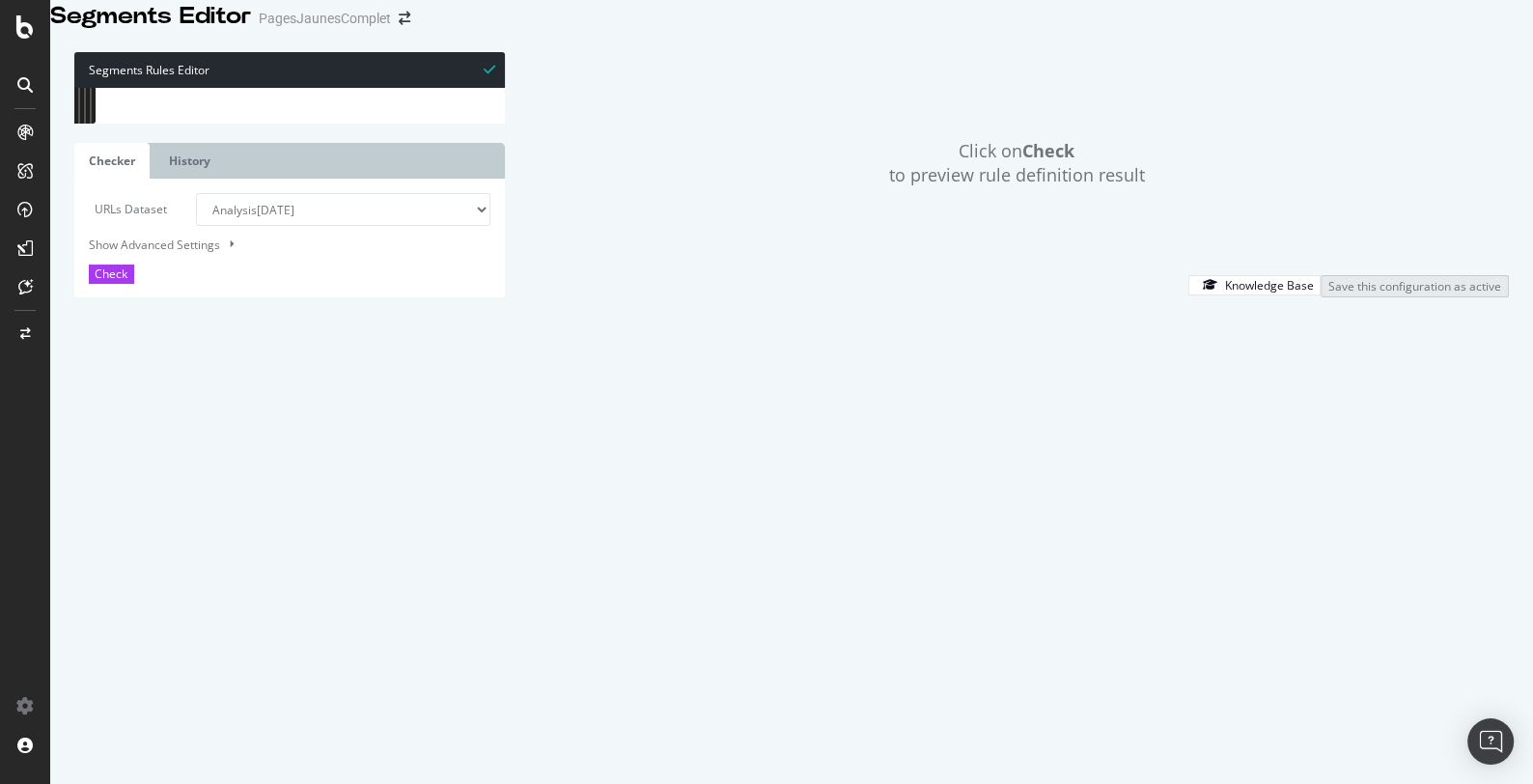
type textarea "domain [DOMAIN_NAME] domain [DOMAIN_NAME]"
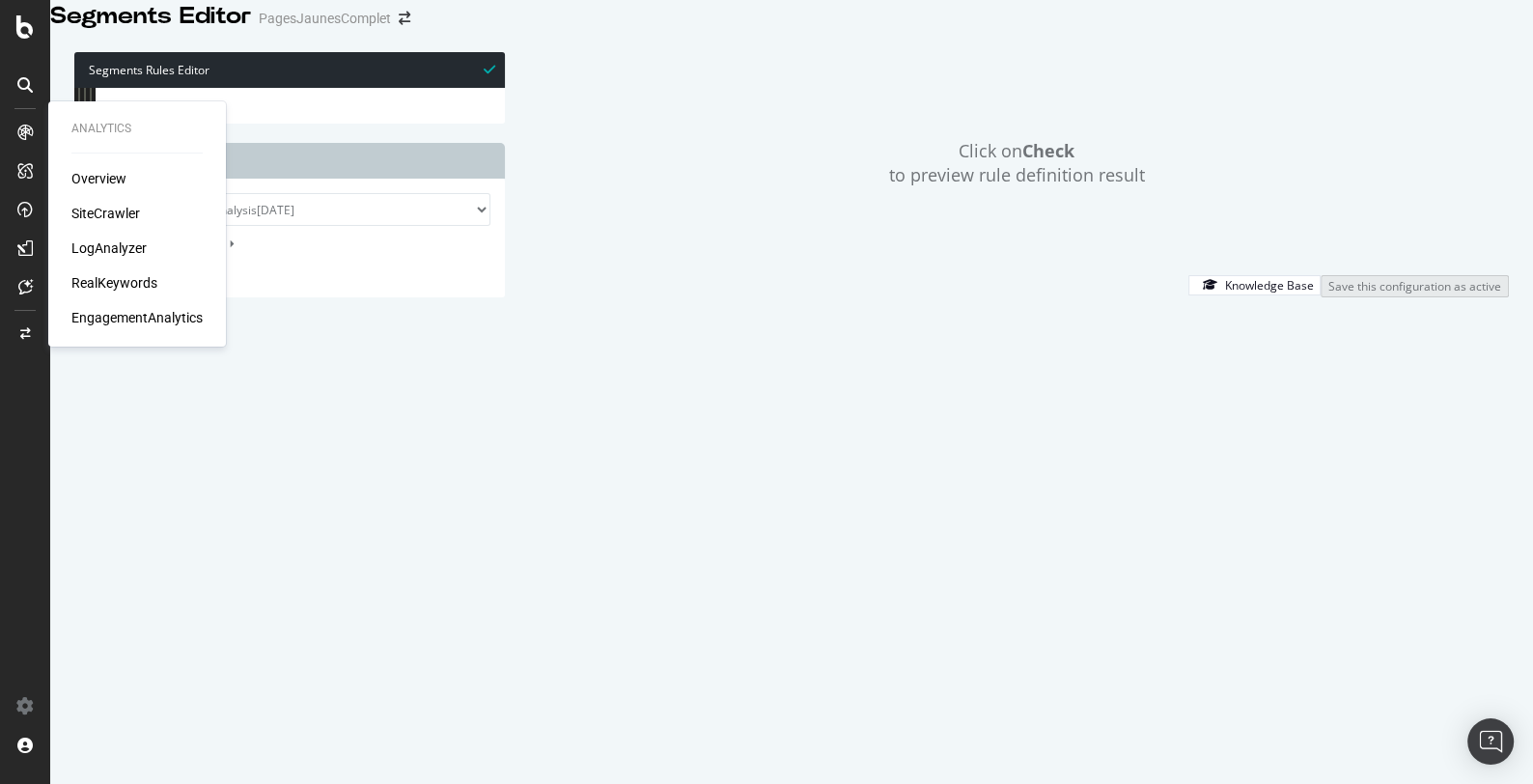
click at [104, 208] on div "SiteCrawler" at bounding box center [106, 213] width 69 height 20
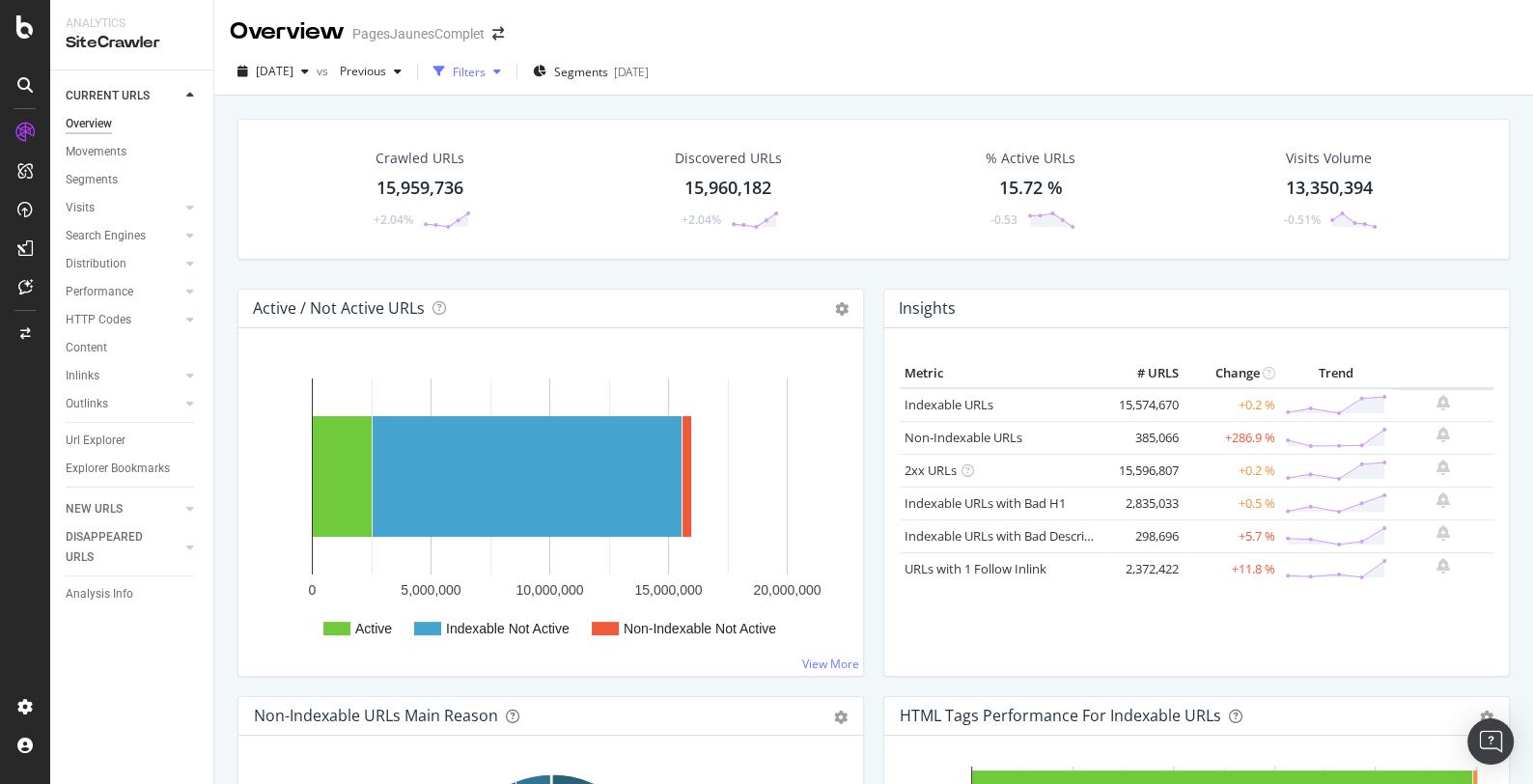
click at [486, 69] on div "Filters" at bounding box center [469, 71] width 33 height 17
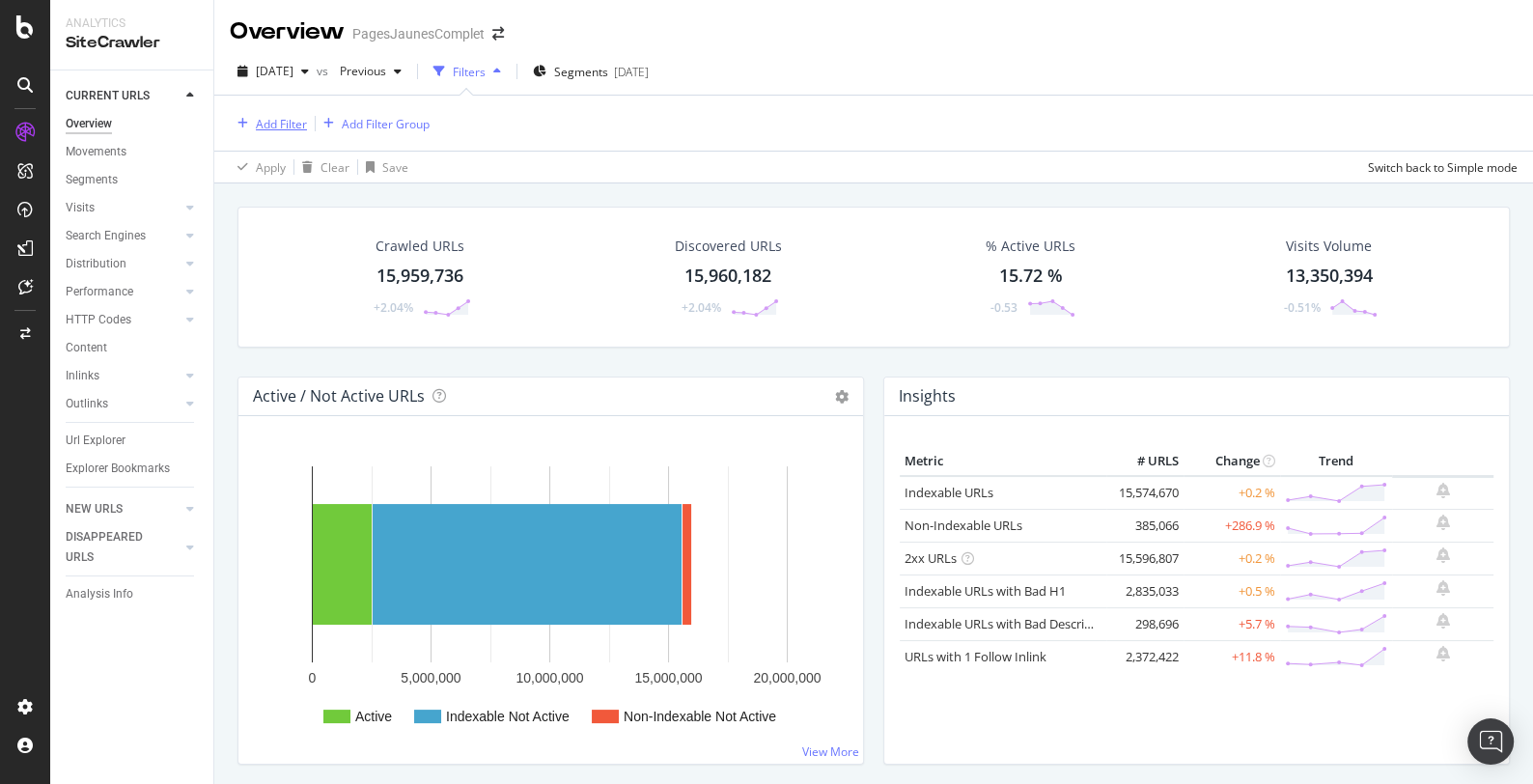
click at [288, 128] on div "Add Filter" at bounding box center [281, 123] width 51 height 17
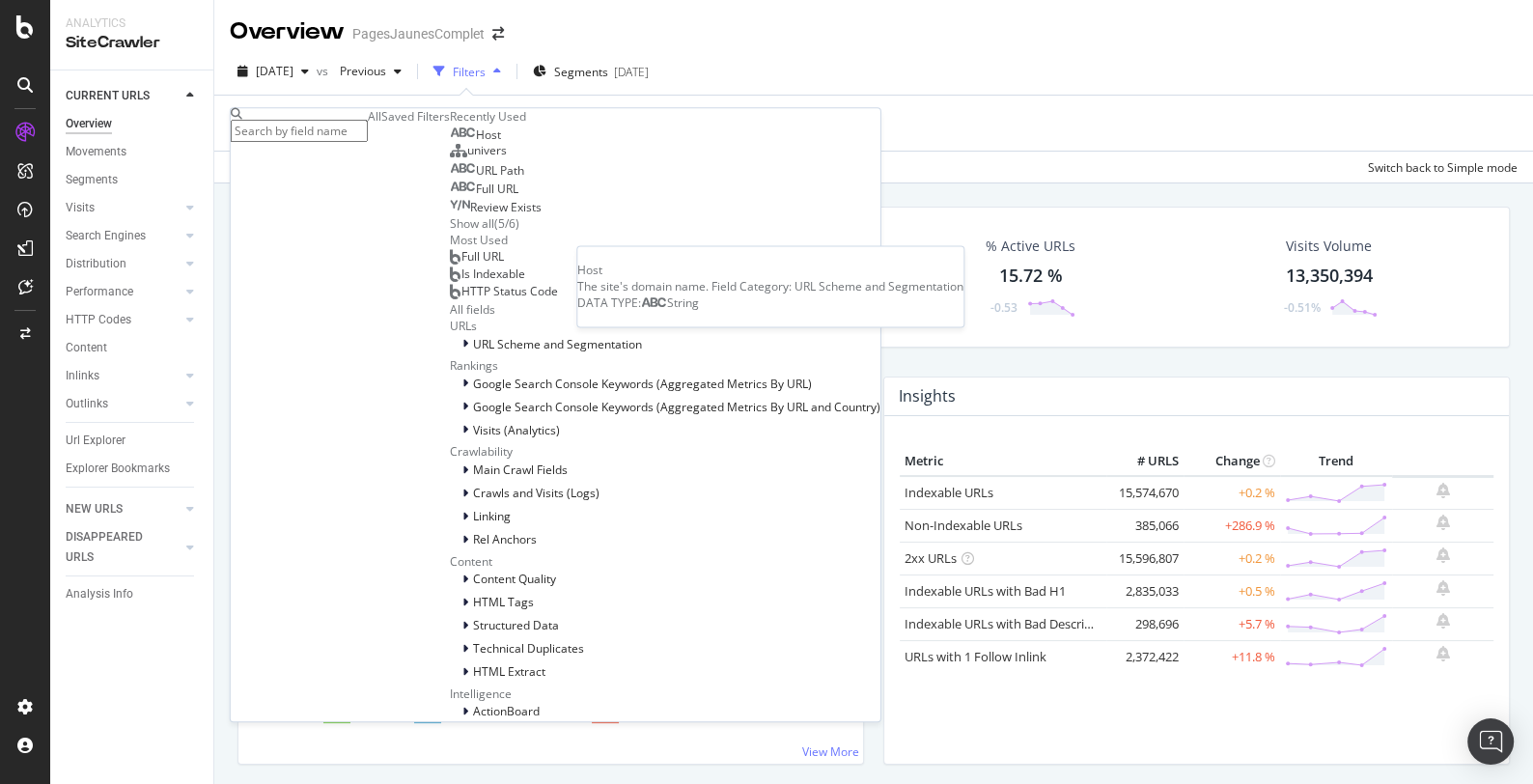
click at [476, 143] on span "Host" at bounding box center [488, 134] width 25 height 17
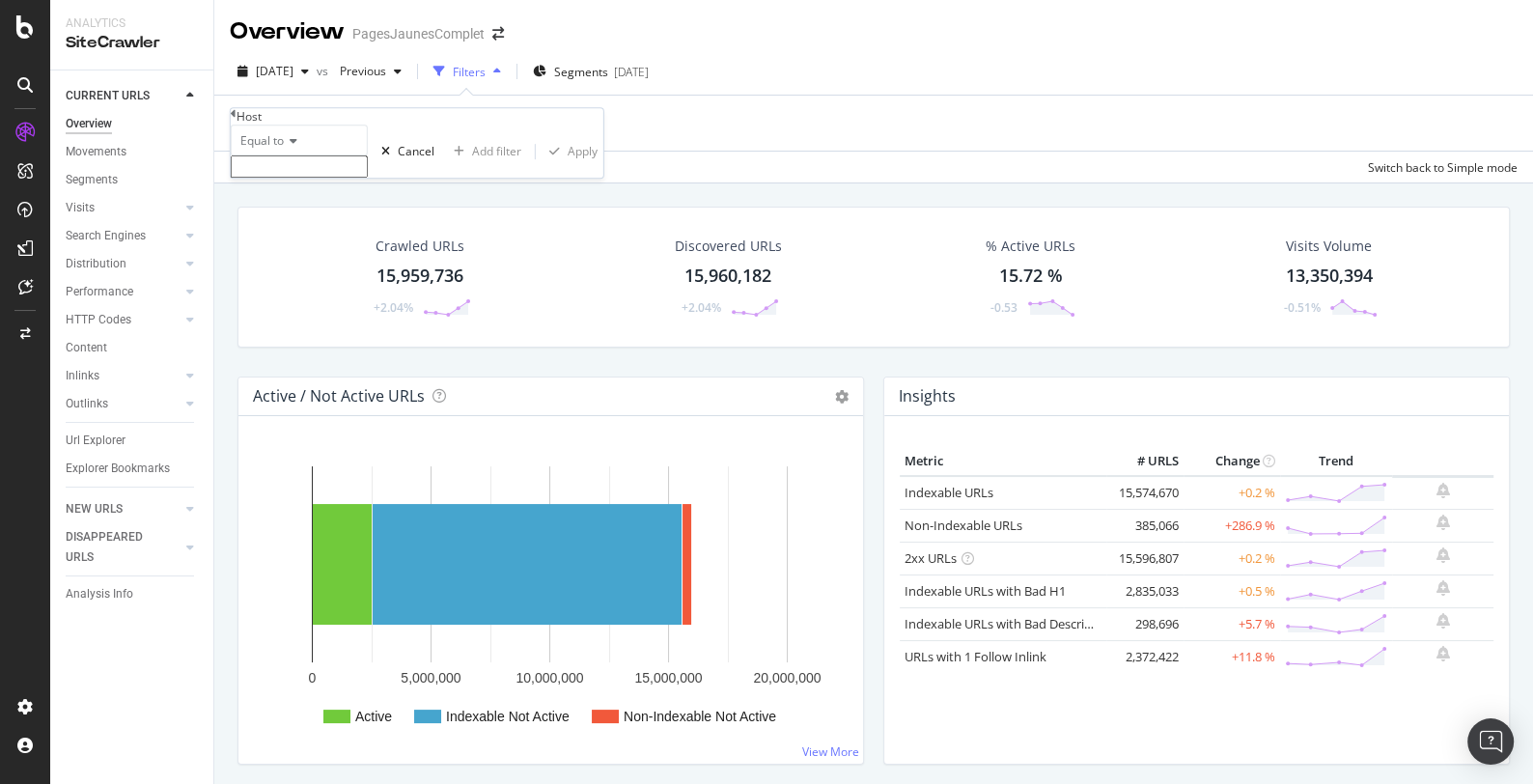
click at [284, 149] on span "Equal to" at bounding box center [262, 140] width 43 height 17
click at [302, 337] on span "Matches regex" at bounding box center [277, 328] width 80 height 17
click at [289, 177] on input "text" at bounding box center [300, 166] width 137 height 23
paste input "[DOMAIN_NAME]|[DOMAIN_NAME]|[DOMAIN_NAME]|[DOMAIN_NAME]|[DOMAIN_NAME]|[DOMAIN_N…"
drag, startPoint x: 344, startPoint y: 209, endPoint x: 158, endPoint y: 209, distance: 186.0
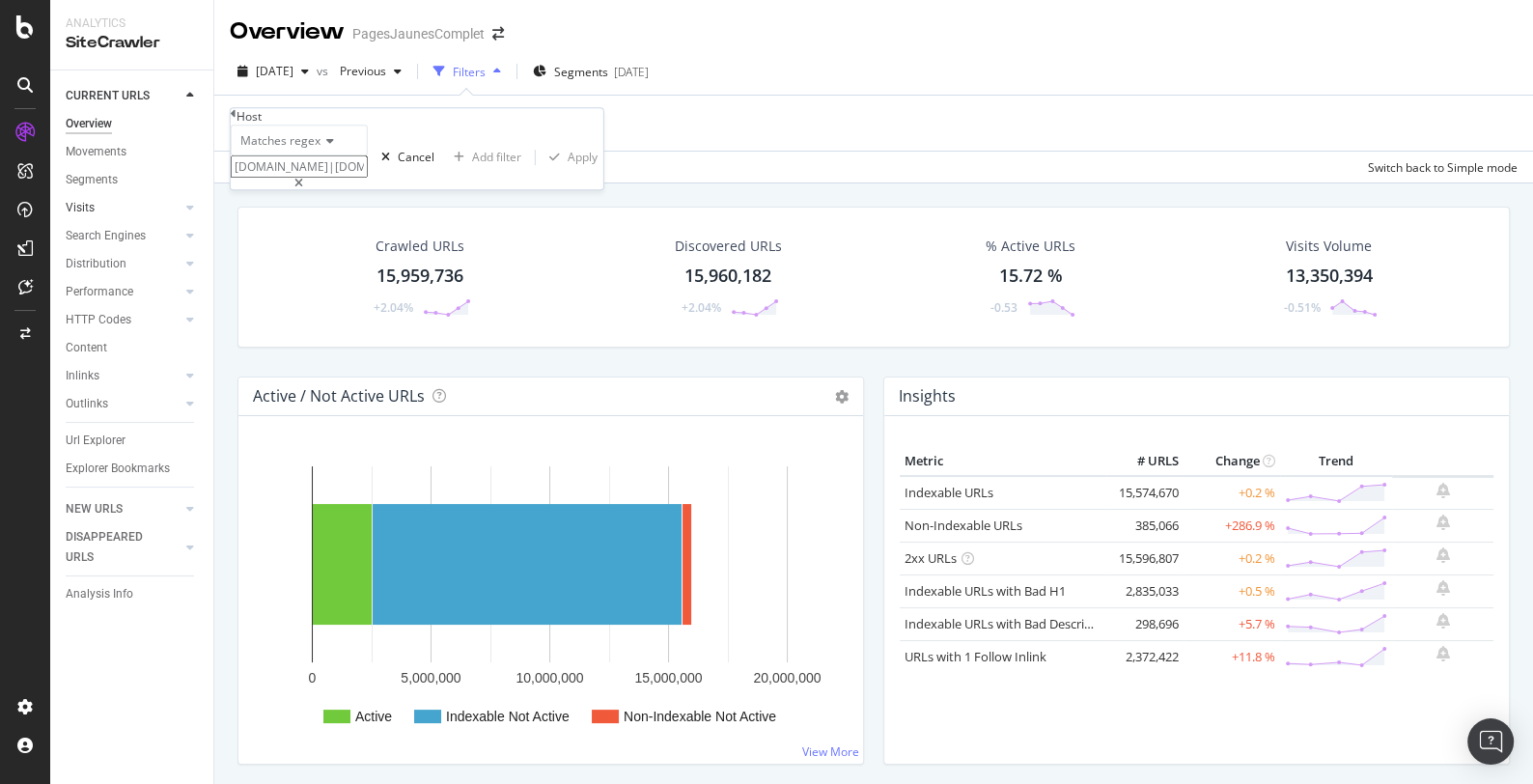
click at [158, 209] on body "Analytics SiteCrawler CURRENT URLS Overview Movements Segments Visits Analysis …" at bounding box center [766, 392] width 1533 height 784
click at [256, 177] on input "[DOMAIN_NAME]|[DOMAIN_NAME]|[DOMAIN_NAME]|[DOMAIN_NAME]|[DOMAIN_NAME]|[DOMAIN_N…" at bounding box center [300, 166] width 137 height 23
click at [349, 177] on input "([DOMAIN_NAME]|[DOMAIN_NAME]|[DOMAIN_NAME]|[DOMAIN_NAME]|[DOMAIN_NAME]|[DOMAIN_…" at bounding box center [300, 166] width 137 height 23
click at [344, 177] on input "([DOMAIN_NAME]|[DOMAIN_NAME]|[DOMAIN_NAME]|[DOMAIN_NAME]|[DOMAIN_NAME]|[DOMAIN_…" at bounding box center [300, 166] width 137 height 23
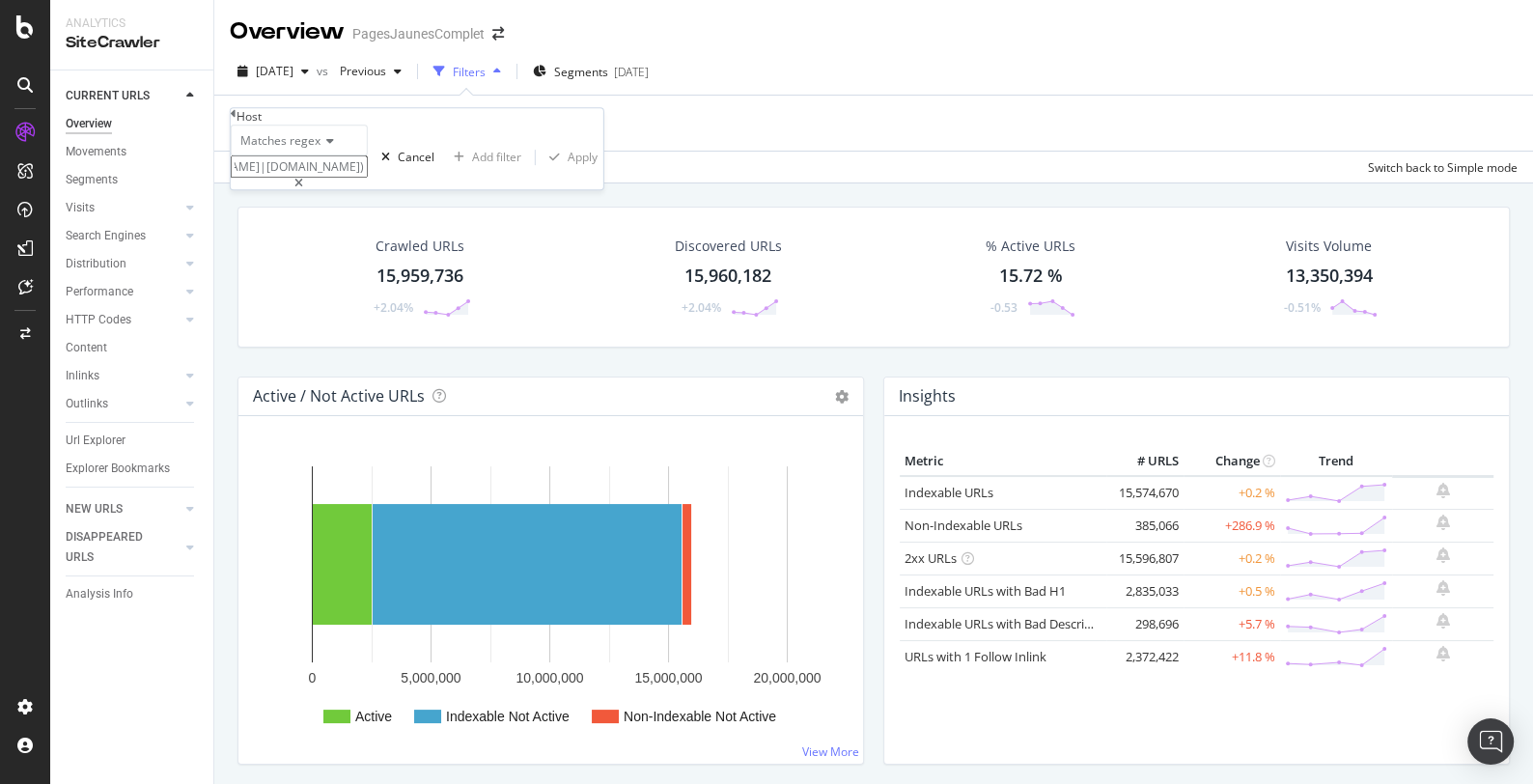
click at [344, 177] on input "([DOMAIN_NAME]|[DOMAIN_NAME]|[DOMAIN_NAME]|[DOMAIN_NAME]|[DOMAIN_NAME]|[DOMAIN_…" at bounding box center [300, 166] width 137 height 23
click at [268, 177] on input "([DOMAIN_NAME]|[DOMAIN_NAME]|[DOMAIN_NAME]|[DOMAIN_NAME]|[DOMAIN_NAME]|[DOMAIN_…" at bounding box center [300, 166] width 137 height 23
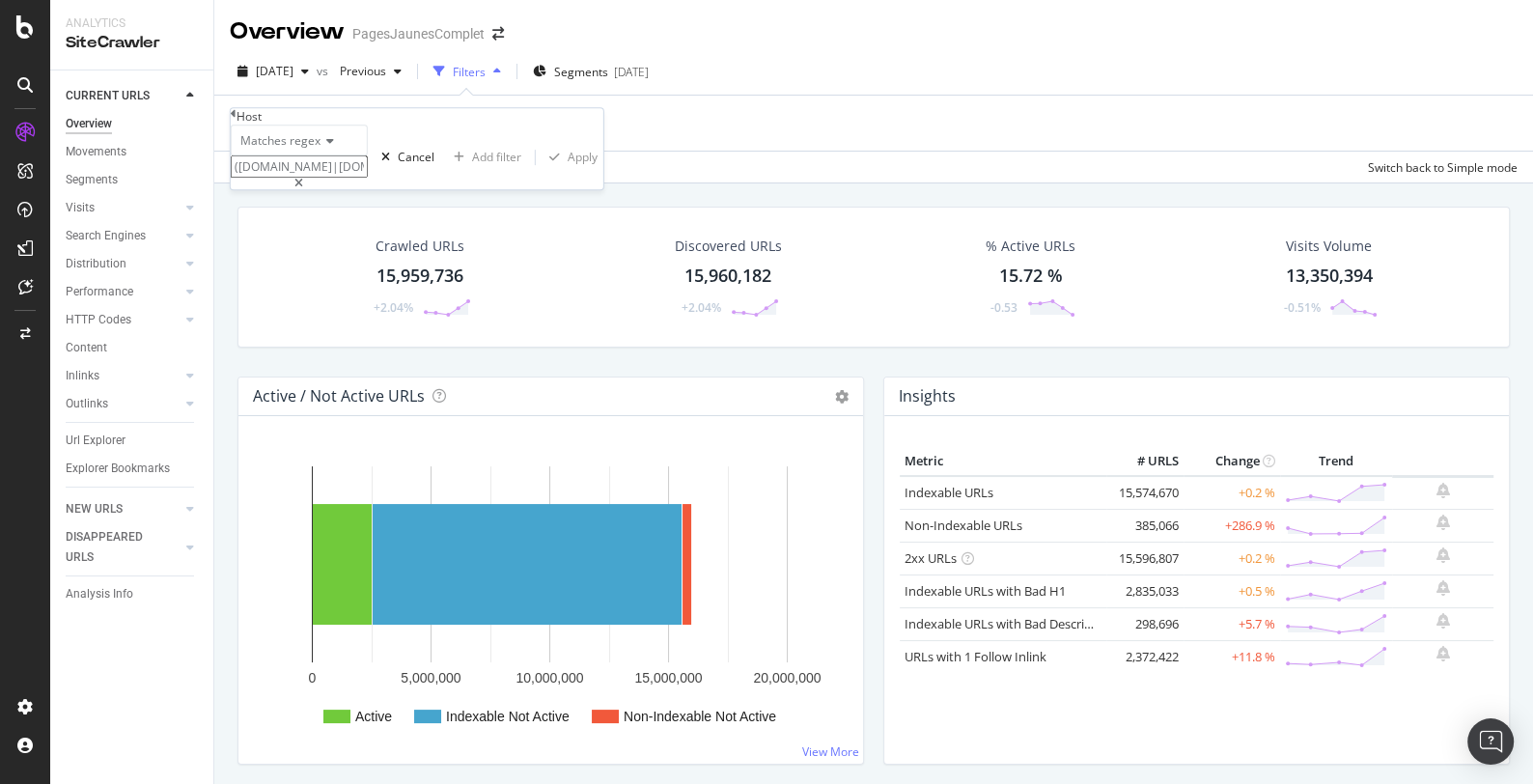
click at [268, 177] on input "([DOMAIN_NAME]|[DOMAIN_NAME]|[DOMAIN_NAME]|[DOMAIN_NAME]|[DOMAIN_NAME]|[DOMAIN_…" at bounding box center [300, 166] width 137 height 23
paste input "permis-bateau\.pagesjaunes\.fr|permis-de-conduire\.pagesjaunes\.fr|permis-moto\…"
drag, startPoint x: 344, startPoint y: 207, endPoint x: 239, endPoint y: 202, distance: 105.1
click at [239, 189] on div "Matches regex permis-bateau\.pagesjaunes\.fr|permis-de-conduire\.pagesjaunes\.f…" at bounding box center [417, 157] width 373 height 65
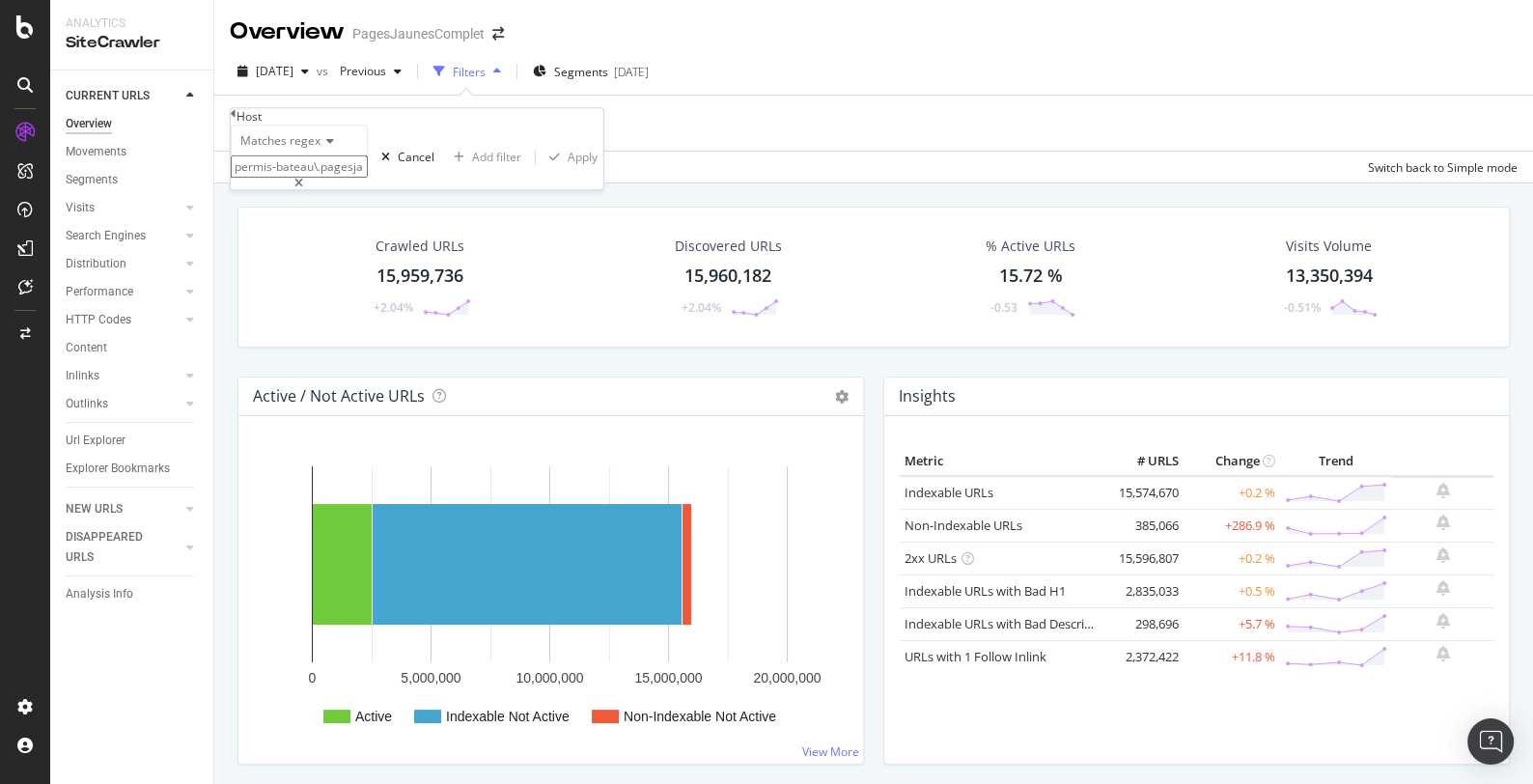
click at [260, 177] on input "permis-bateau\.pagesjaunes\.fr|permis-de-conduire\.pagesjaunes\.fr|permis-moto\…" at bounding box center [300, 166] width 137 height 23
click at [290, 177] on input "(permis-bateau\.pagesjaunes\.fr|permis-de-conduire\.pagesjaunes\.fr|permis-moto…" at bounding box center [300, 166] width 137 height 23
click at [353, 177] on input "^(permis-bateau\.pagesjaunes\.fr|permis-de-conduire\.pagesjaunes\.fr|permis-mot…" at bounding box center [300, 166] width 137 height 23
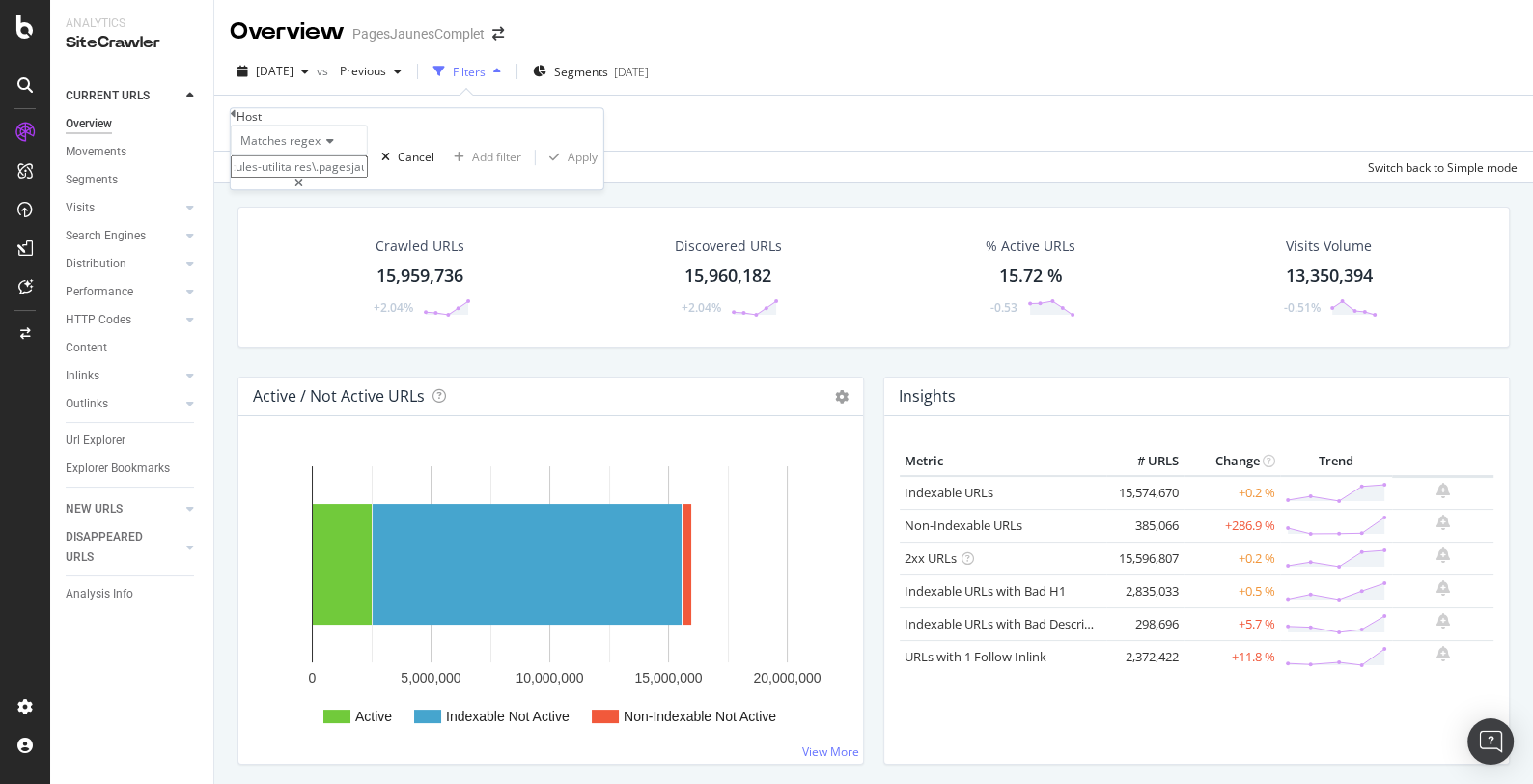
click at [353, 177] on input "^(permis-bateau\.pagesjaunes\.fr|permis-de-conduire\.pagesjaunes\.fr|permis-mot…" at bounding box center [300, 166] width 137 height 23
type input "^(permis-bateau\.pagesjaunes\.fr|permis-de-conduire\.pagesjaunes\.fr|permis-mot…"
click at [346, 177] on input "^(permis-bateau\.pagesjaunes\.fr|permis-de-conduire\.pagesjaunes\.fr|permis-mot…" at bounding box center [300, 166] width 137 height 23
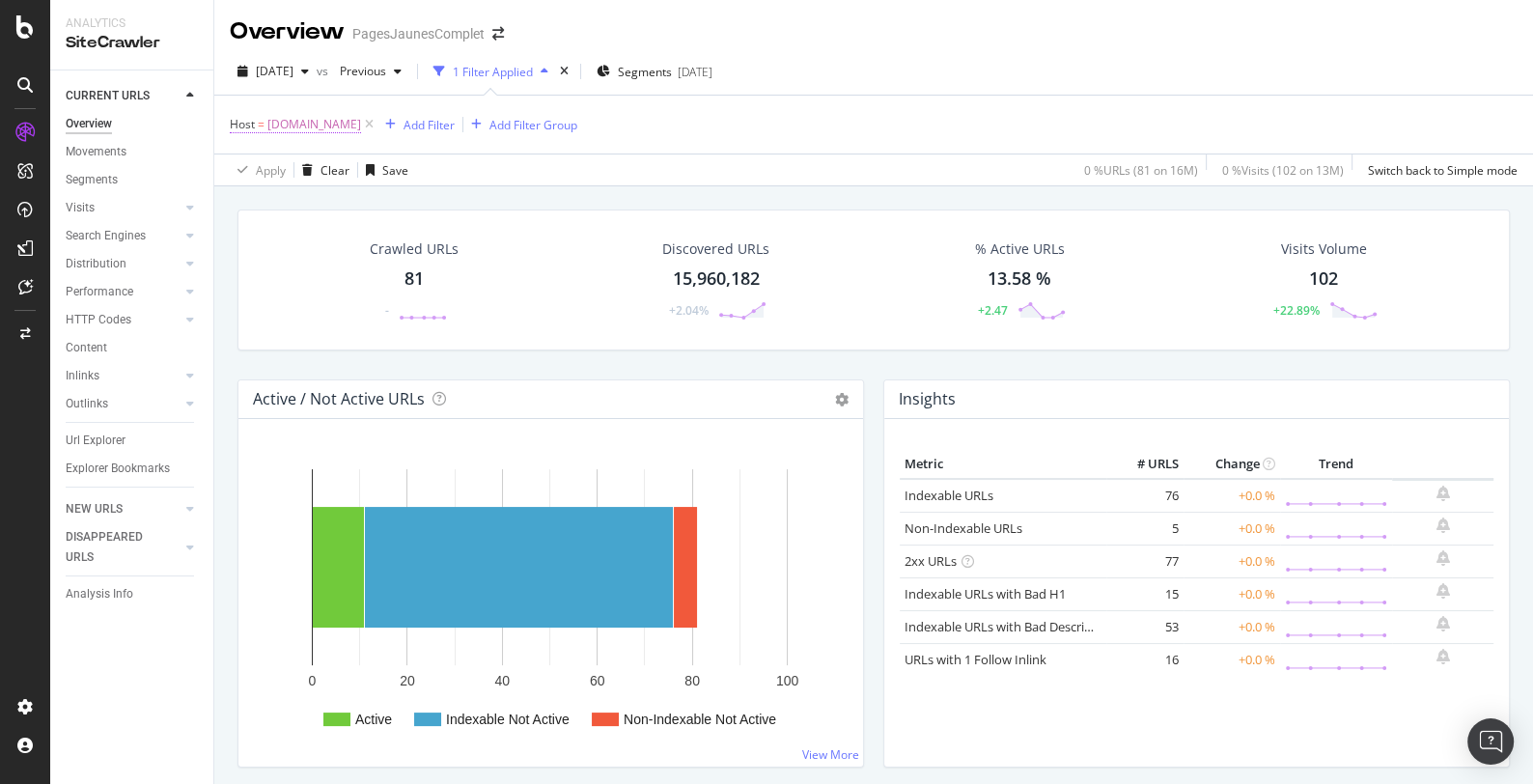
click at [361, 126] on span "[DOMAIN_NAME]" at bounding box center [314, 124] width 94 height 27
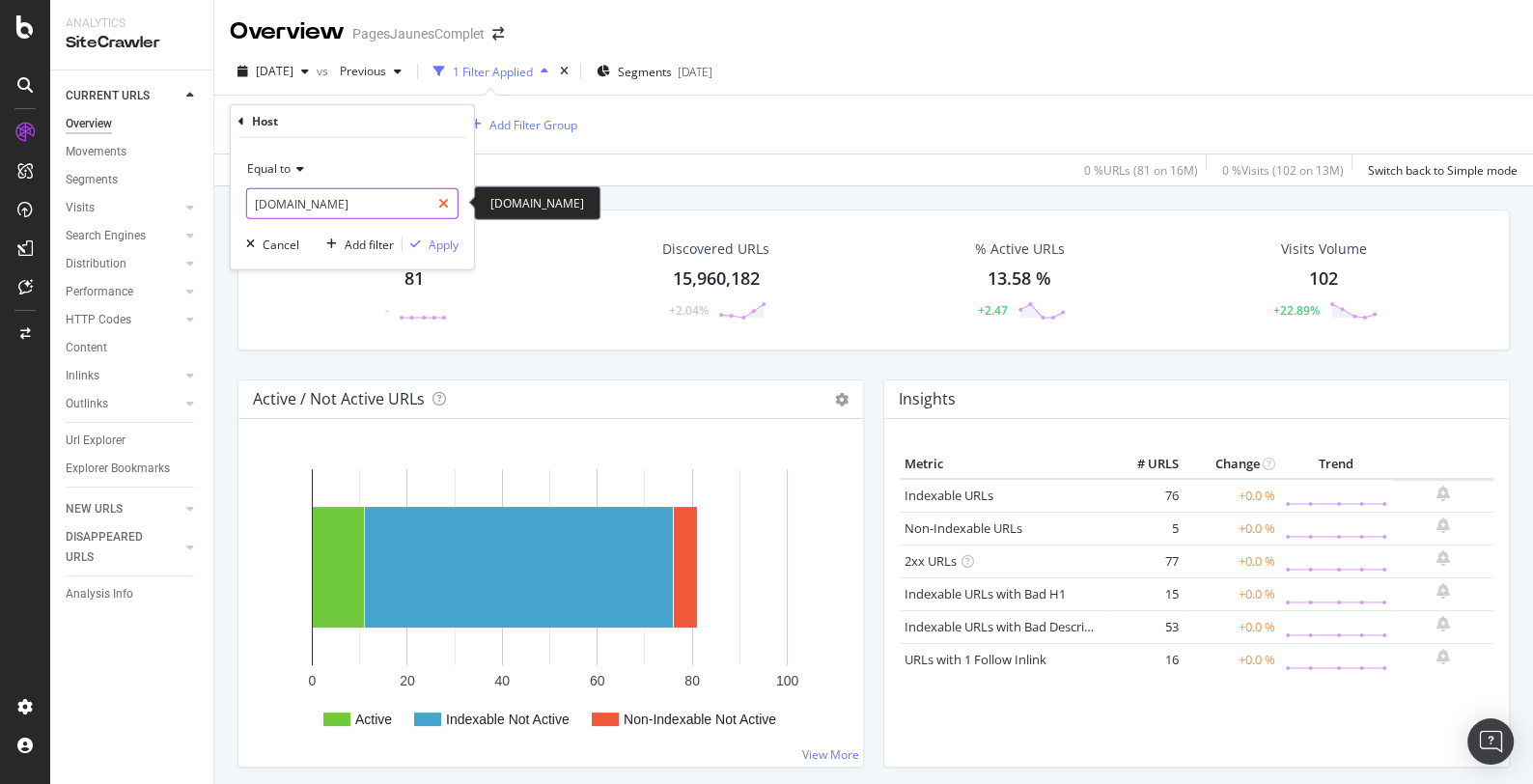
click at [446, 197] on icon at bounding box center [443, 204] width 11 height 14
click at [315, 214] on input "text" at bounding box center [351, 204] width 210 height 31
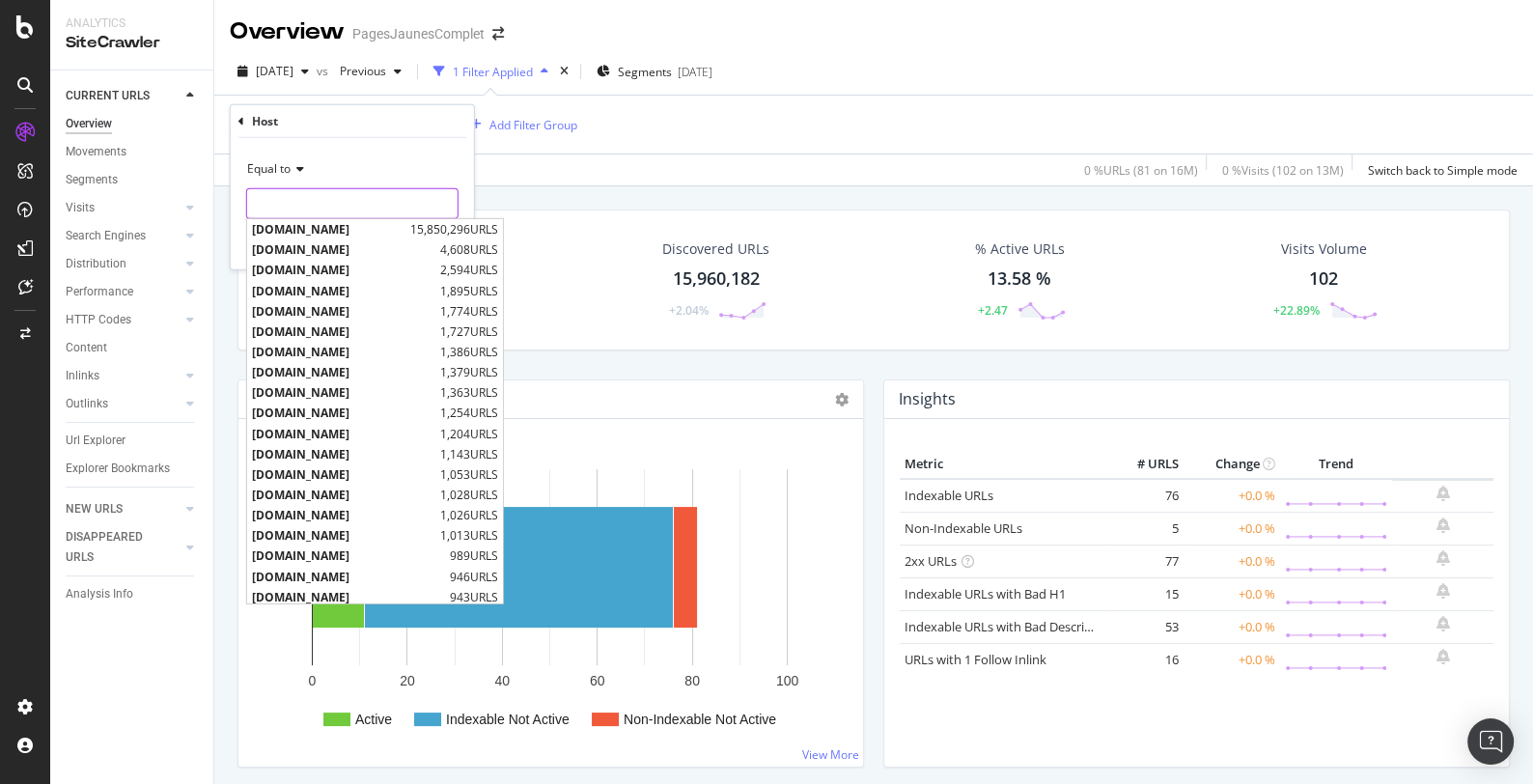
paste input "coffre-de-toit"
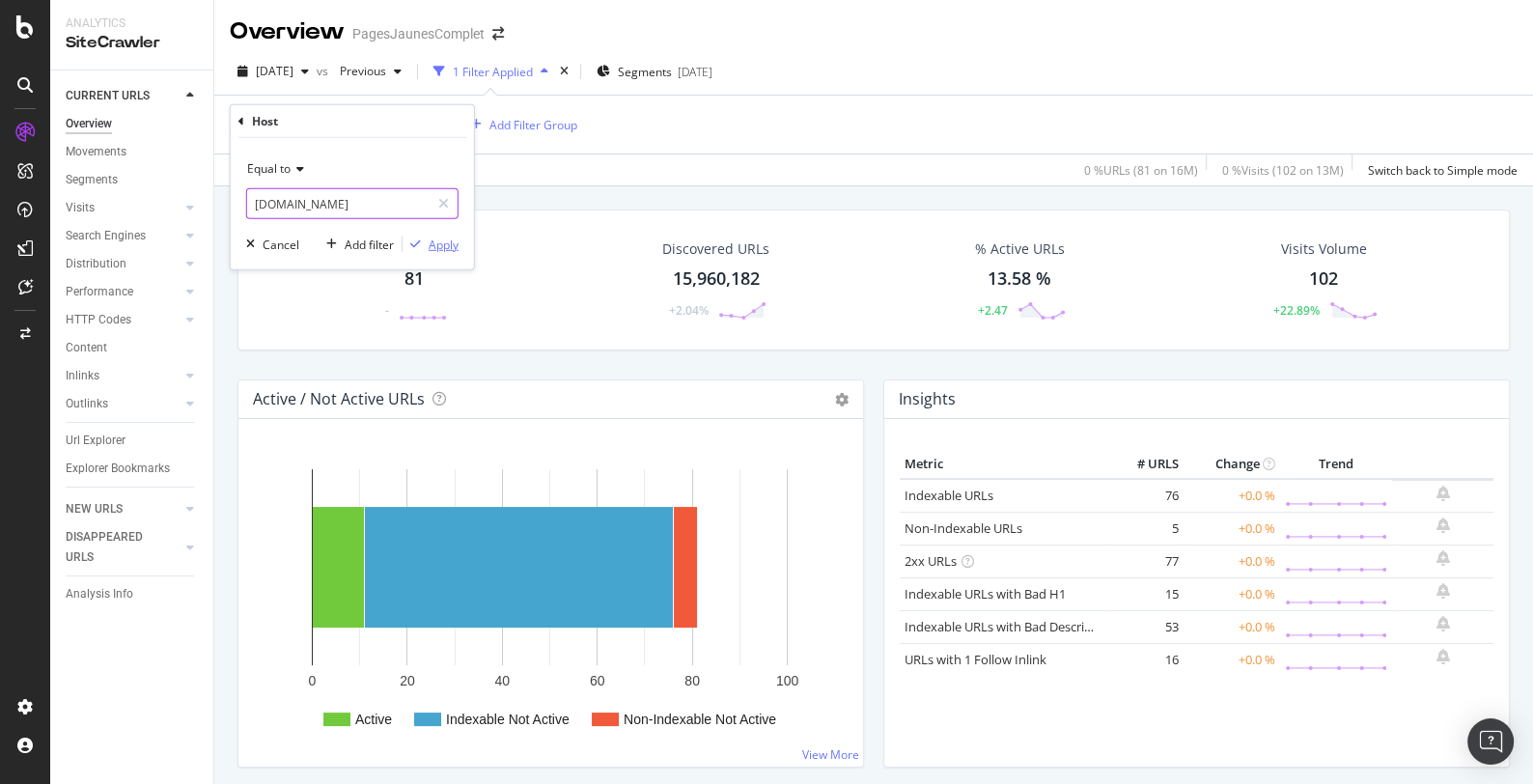
type input "[DOMAIN_NAME]"
click at [441, 249] on div "Apply" at bounding box center [443, 244] width 30 height 17
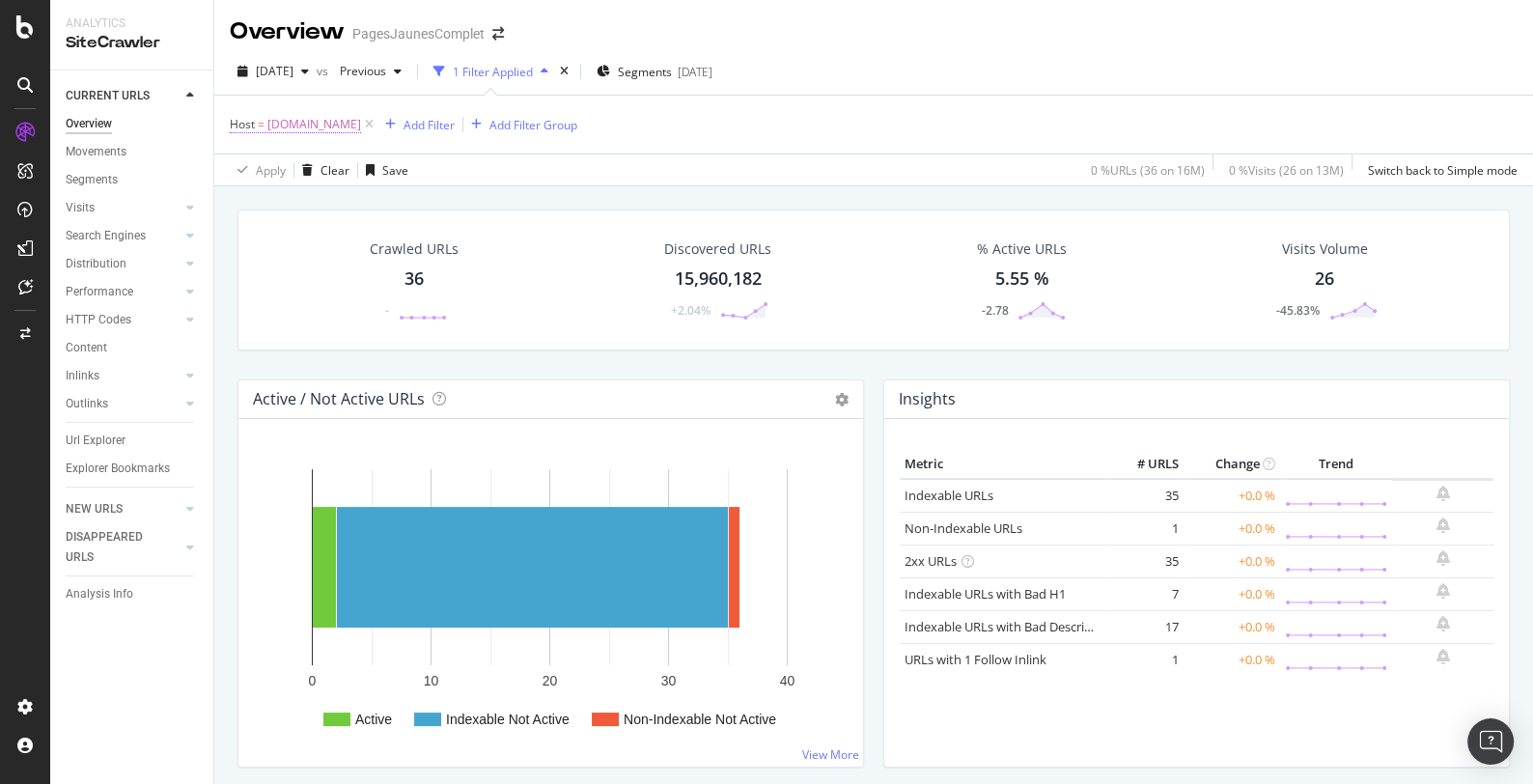
click at [361, 125] on span "[DOMAIN_NAME]" at bounding box center [314, 124] width 94 height 27
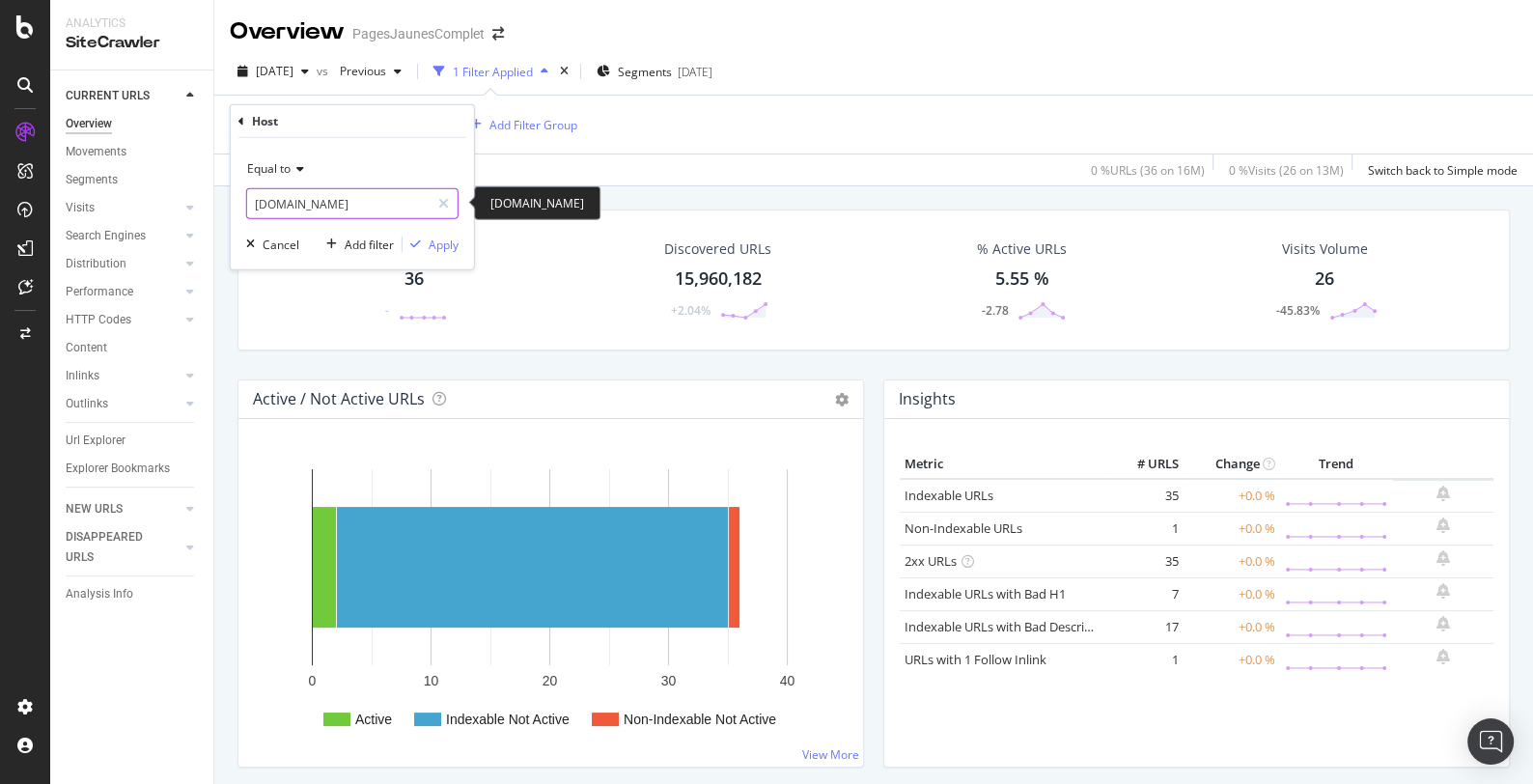
click at [442, 207] on icon at bounding box center [443, 204] width 11 height 14
click at [339, 207] on input "[DOMAIN_NAME]" at bounding box center [351, 204] width 210 height 31
click at [296, 204] on input "[DOMAIN_NAME]" at bounding box center [338, 204] width 182 height 31
click at [351, 204] on input "[DOMAIN_NAME]" at bounding box center [338, 204] width 182 height 31
type input "[DOMAIN_NAME]"
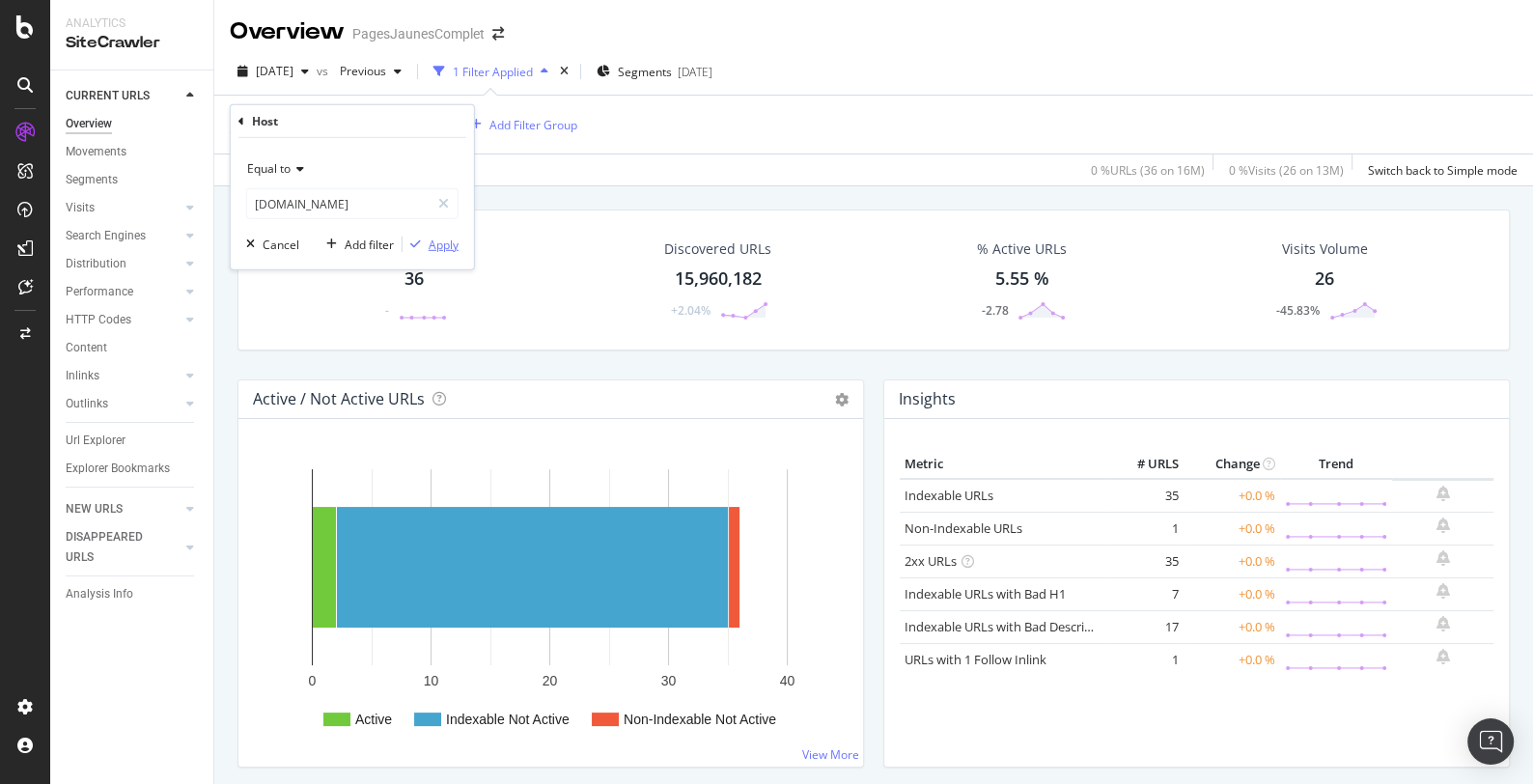
click at [455, 244] on div "Apply" at bounding box center [443, 244] width 30 height 17
